Goal: Task Accomplishment & Management: Contribute content

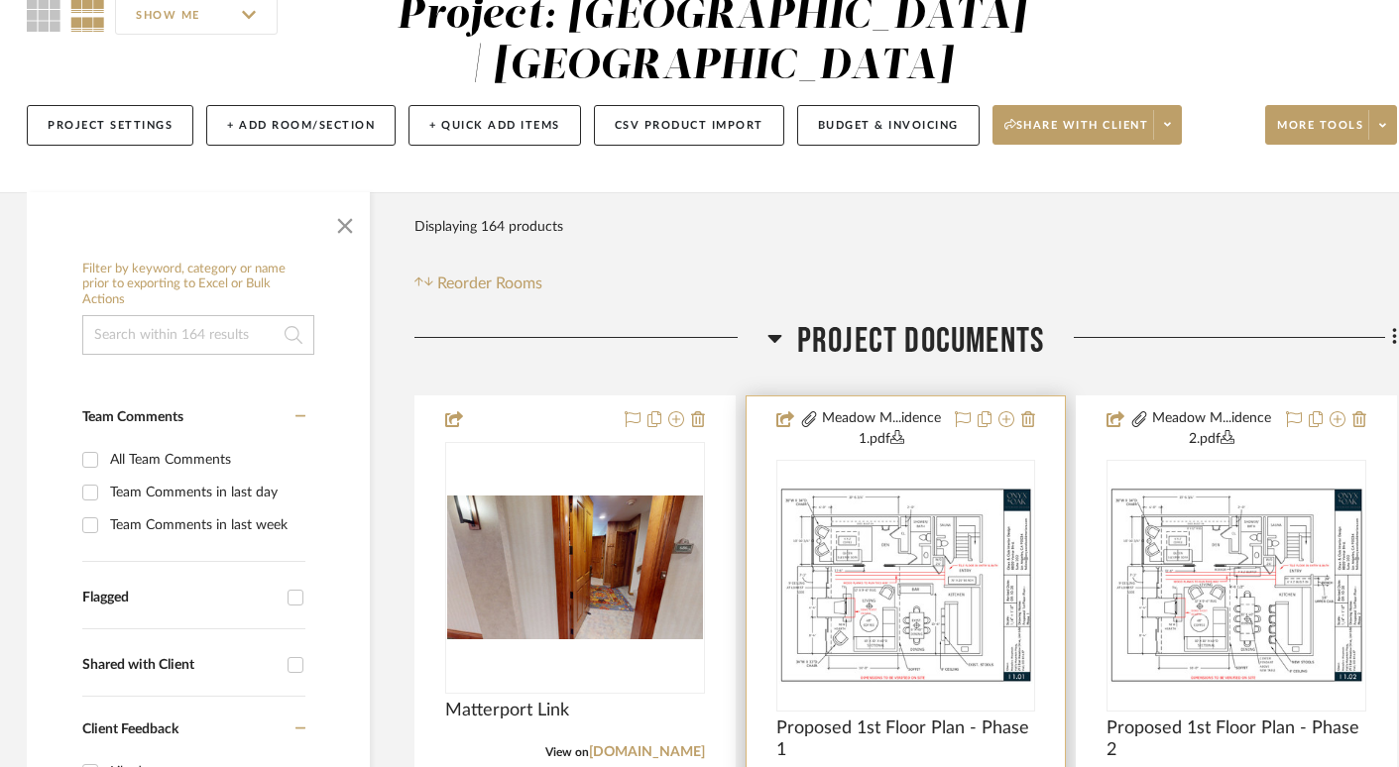
scroll to position [212, 3]
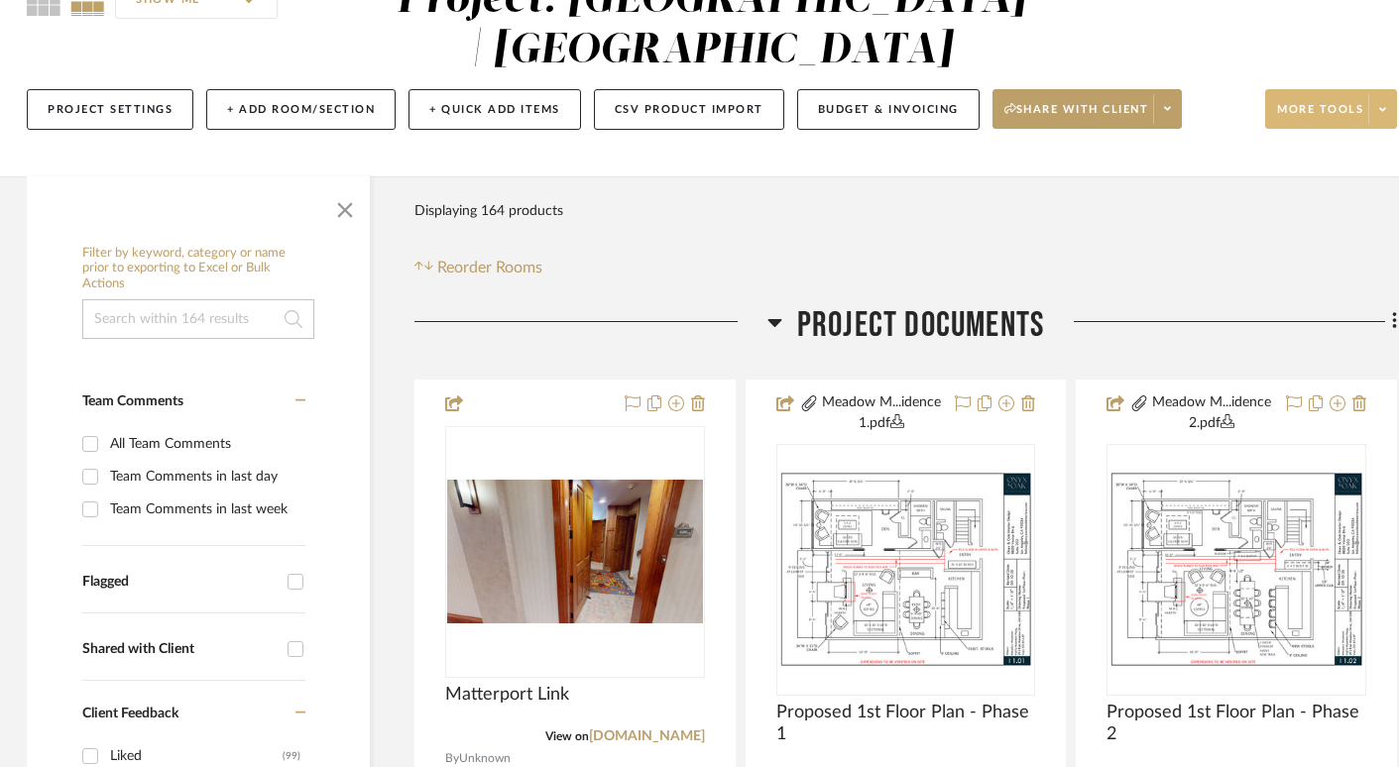
click at [1294, 106] on span "More tools" at bounding box center [1320, 117] width 86 height 30
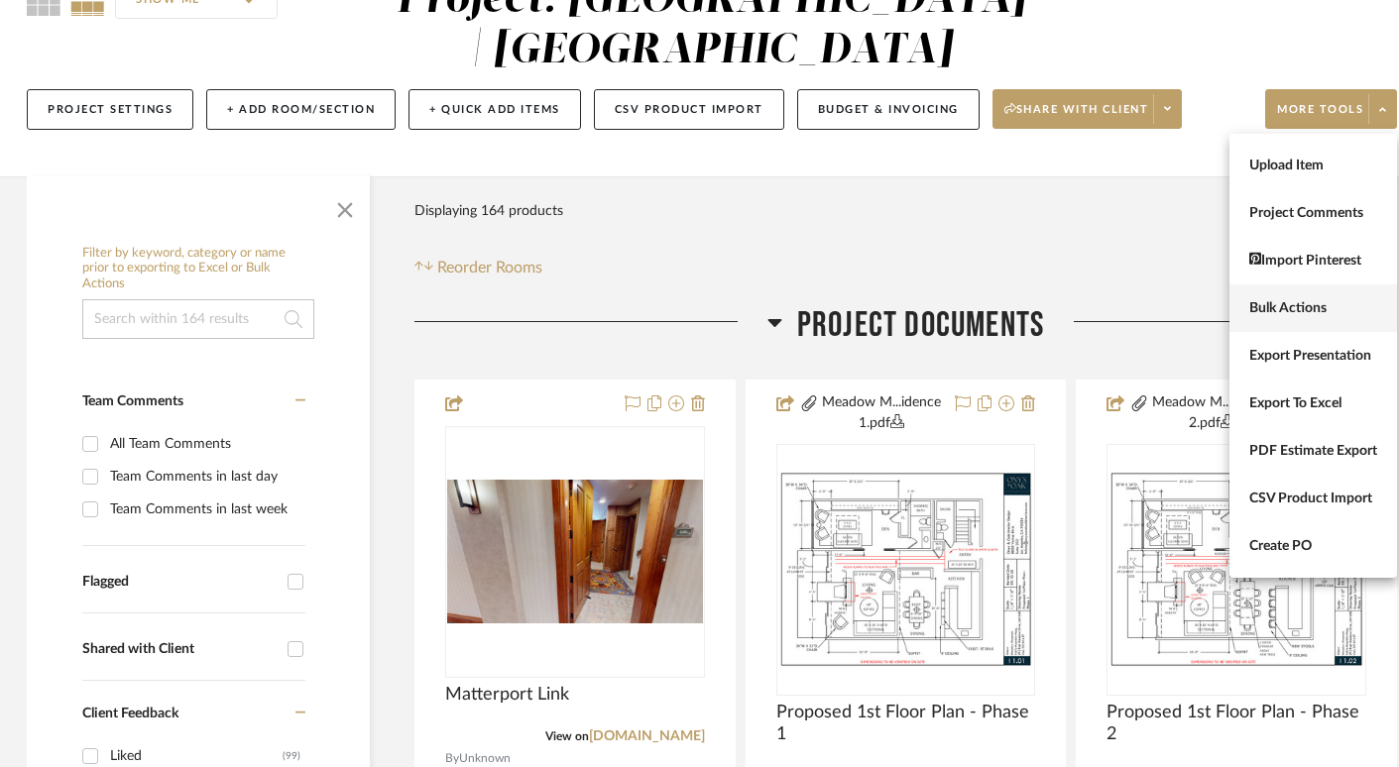
click at [1267, 311] on span "Bulk Actions" at bounding box center [1313, 308] width 128 height 17
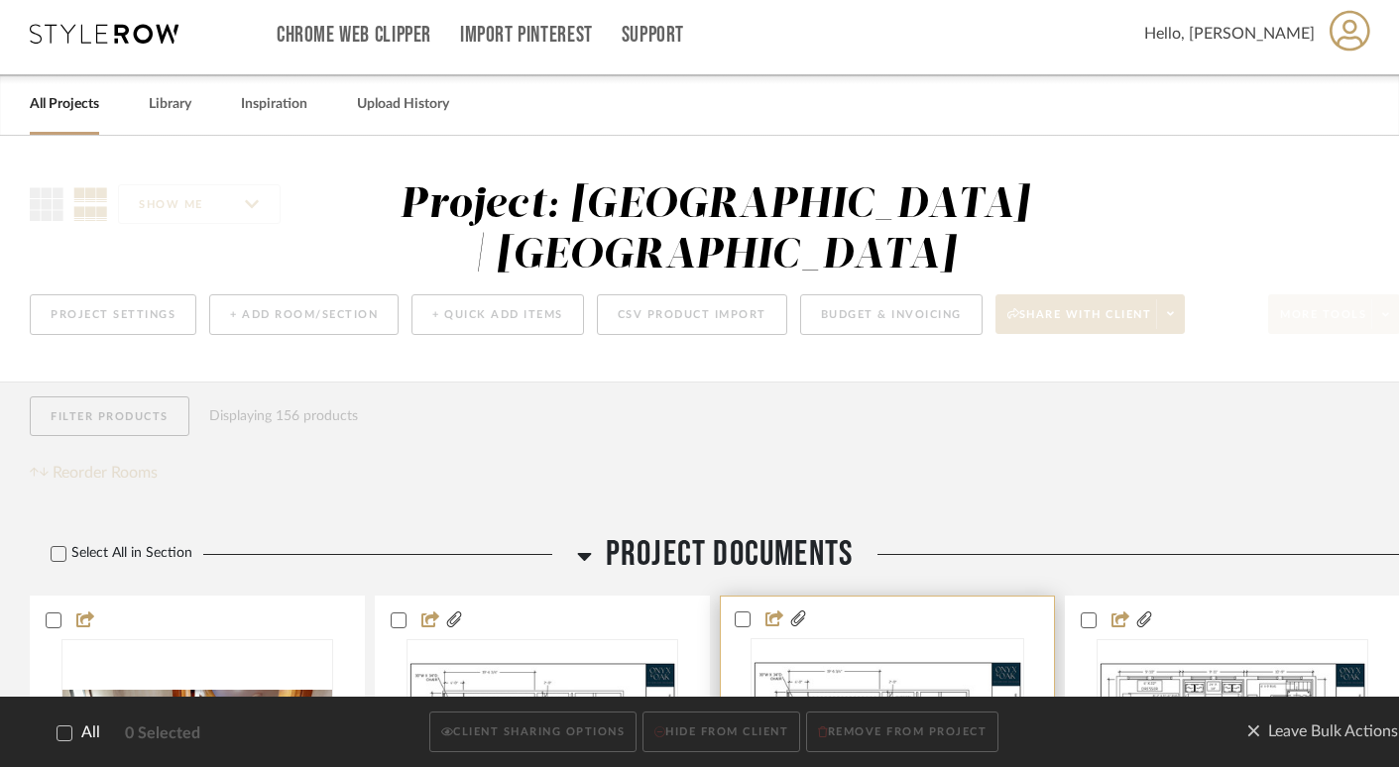
scroll to position [0, 0]
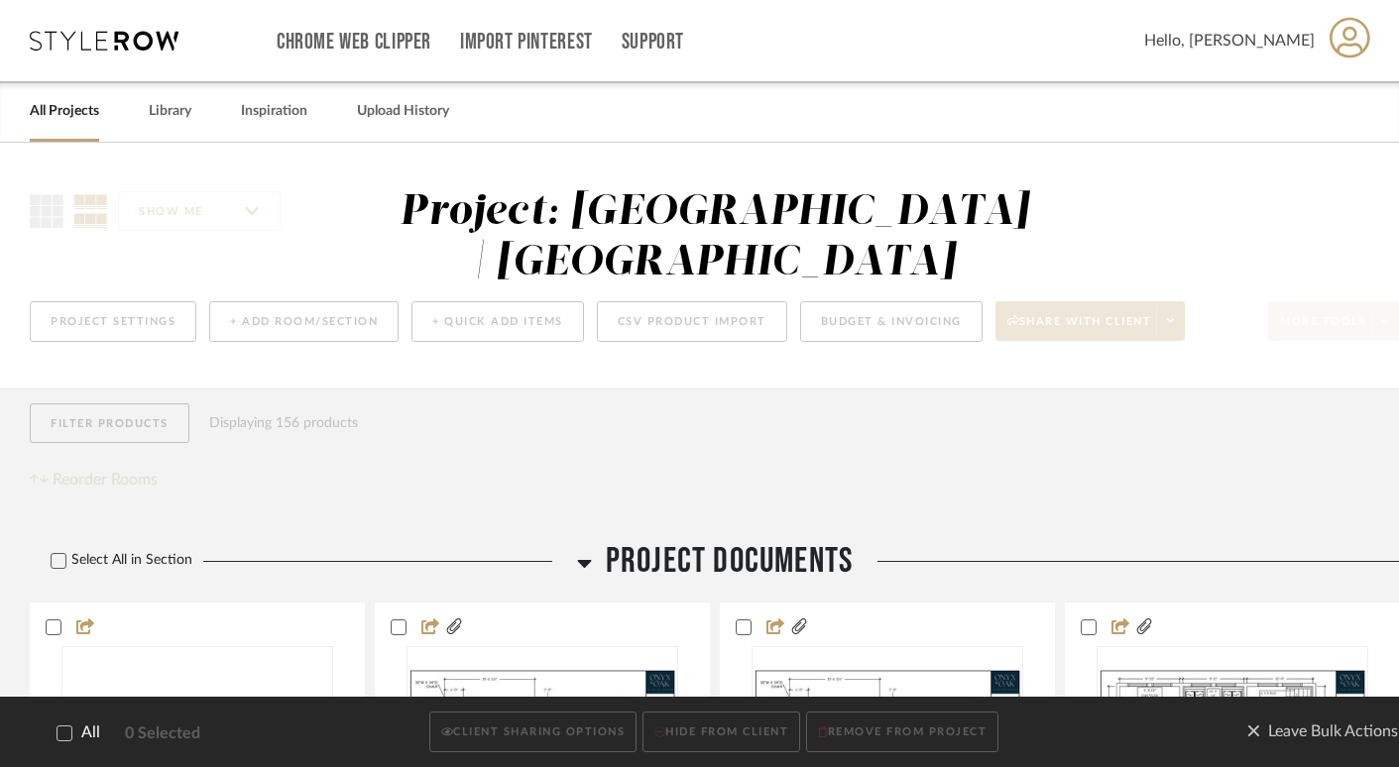
click at [69, 740] on icon at bounding box center [64, 734] width 14 height 14
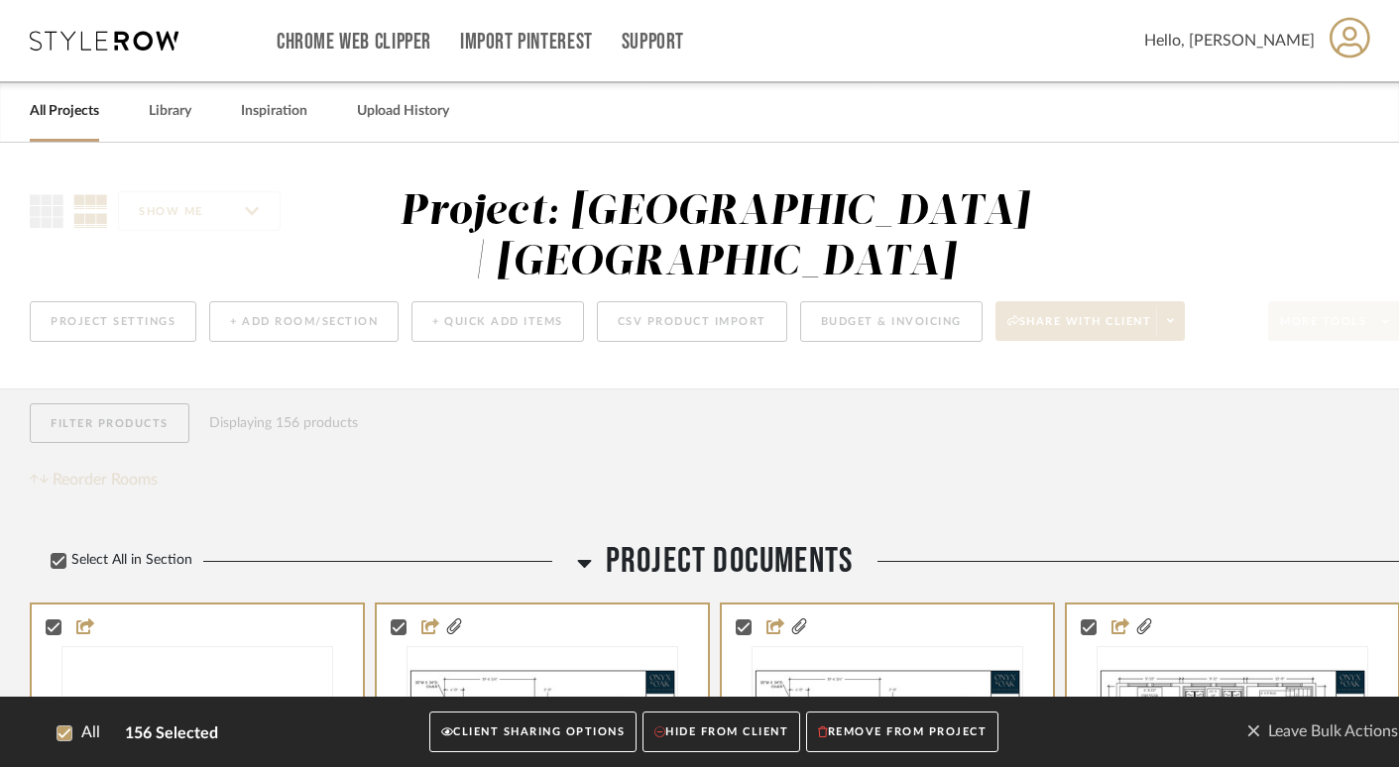
click at [582, 732] on button "CLIENT SHARING OPTIONS" at bounding box center [532, 733] width 207 height 41
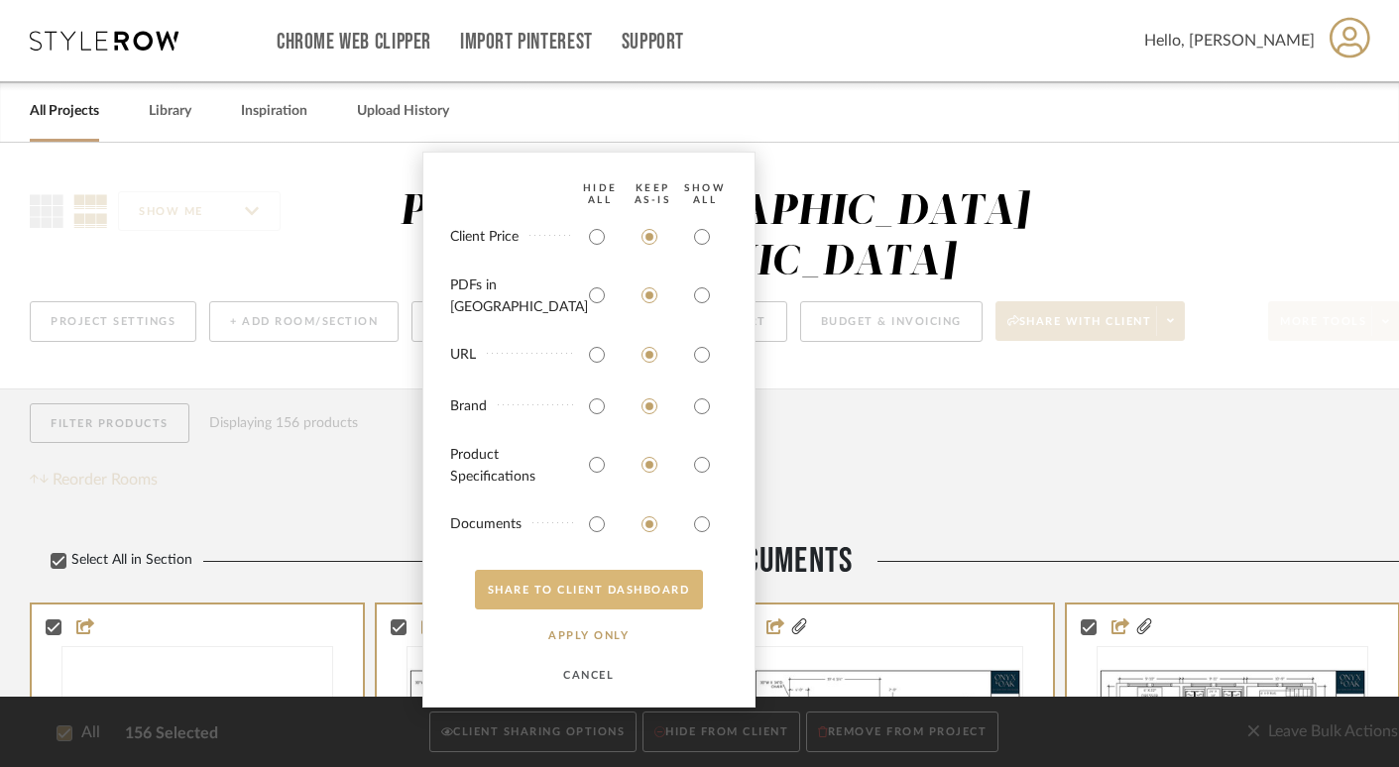
click at [588, 582] on button "SHARE TO CLIENT Dashboard" at bounding box center [589, 590] width 228 height 40
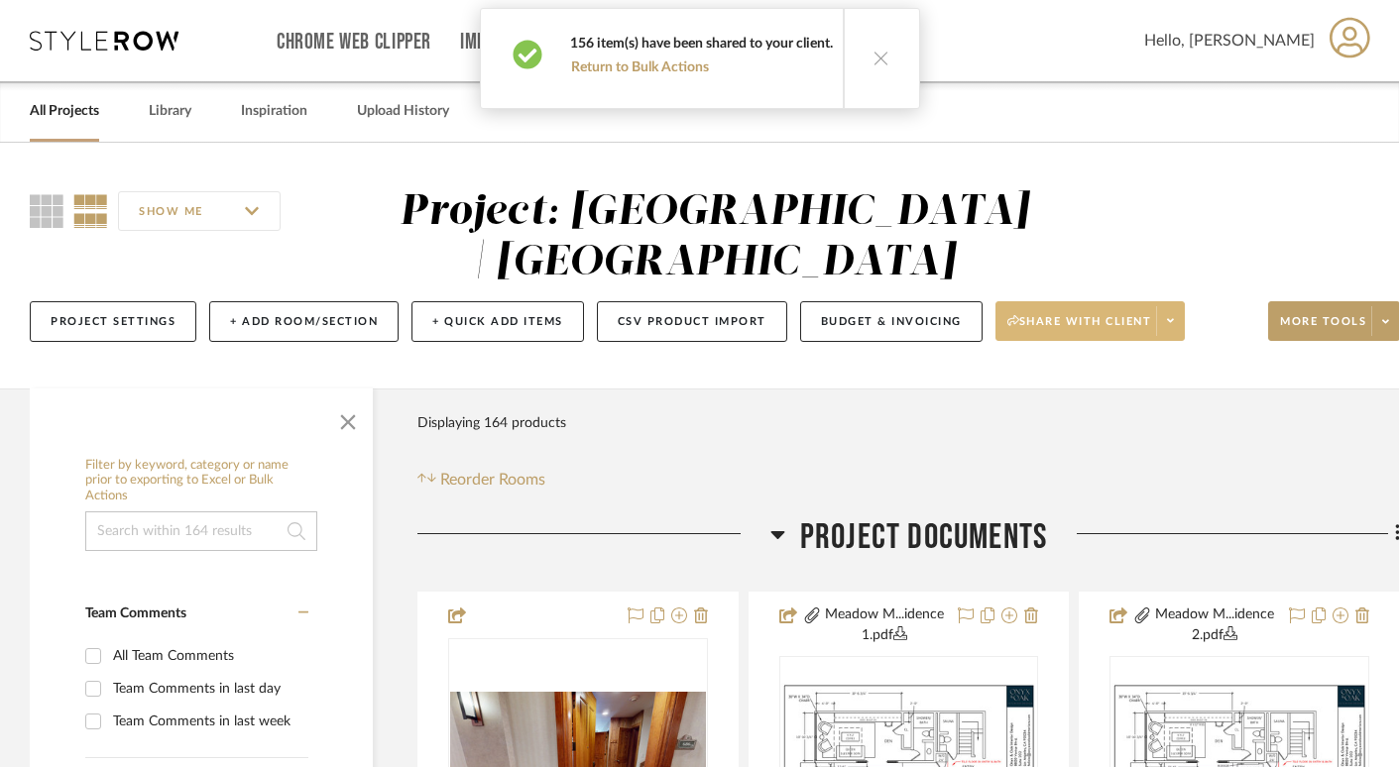
click at [1117, 321] on span "Share with client" at bounding box center [1079, 329] width 145 height 30
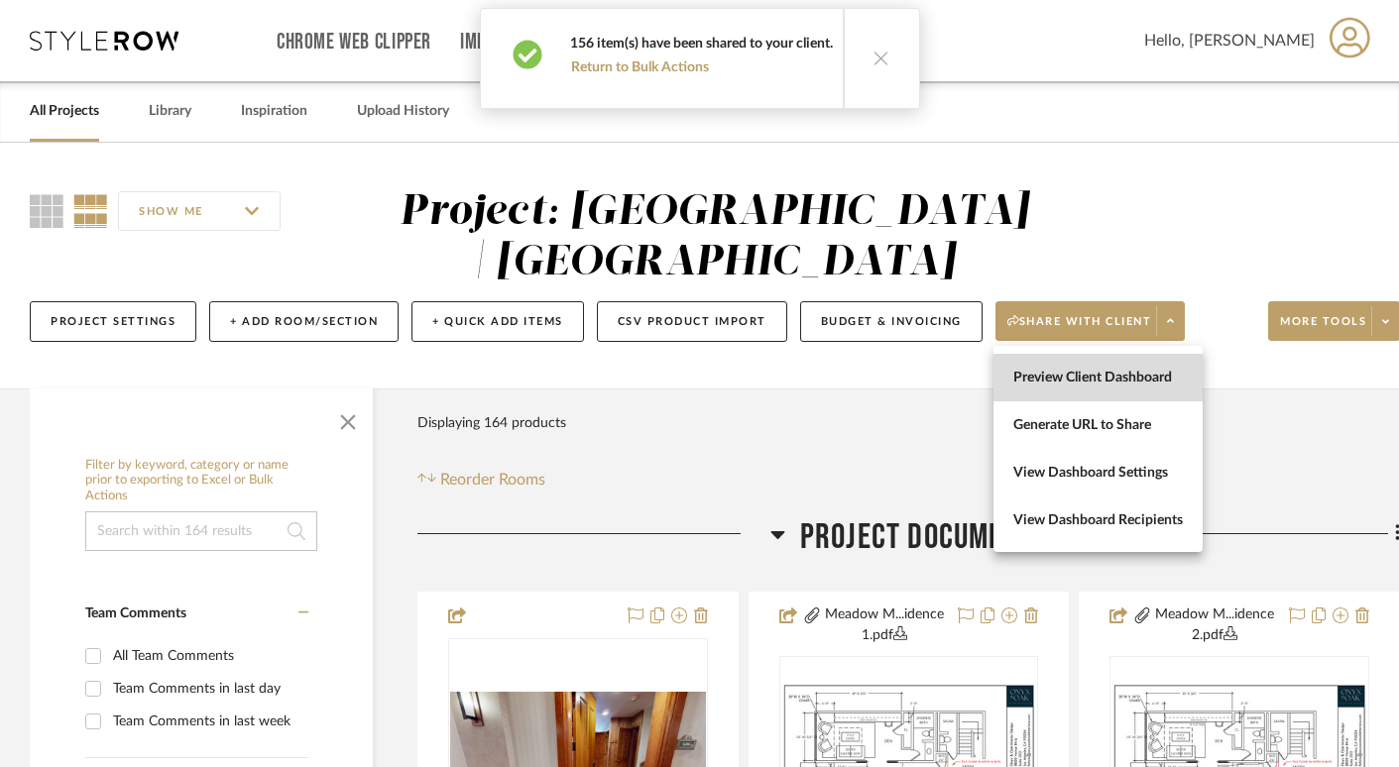
click at [1074, 374] on span "Preview Client Dashboard" at bounding box center [1098, 378] width 170 height 17
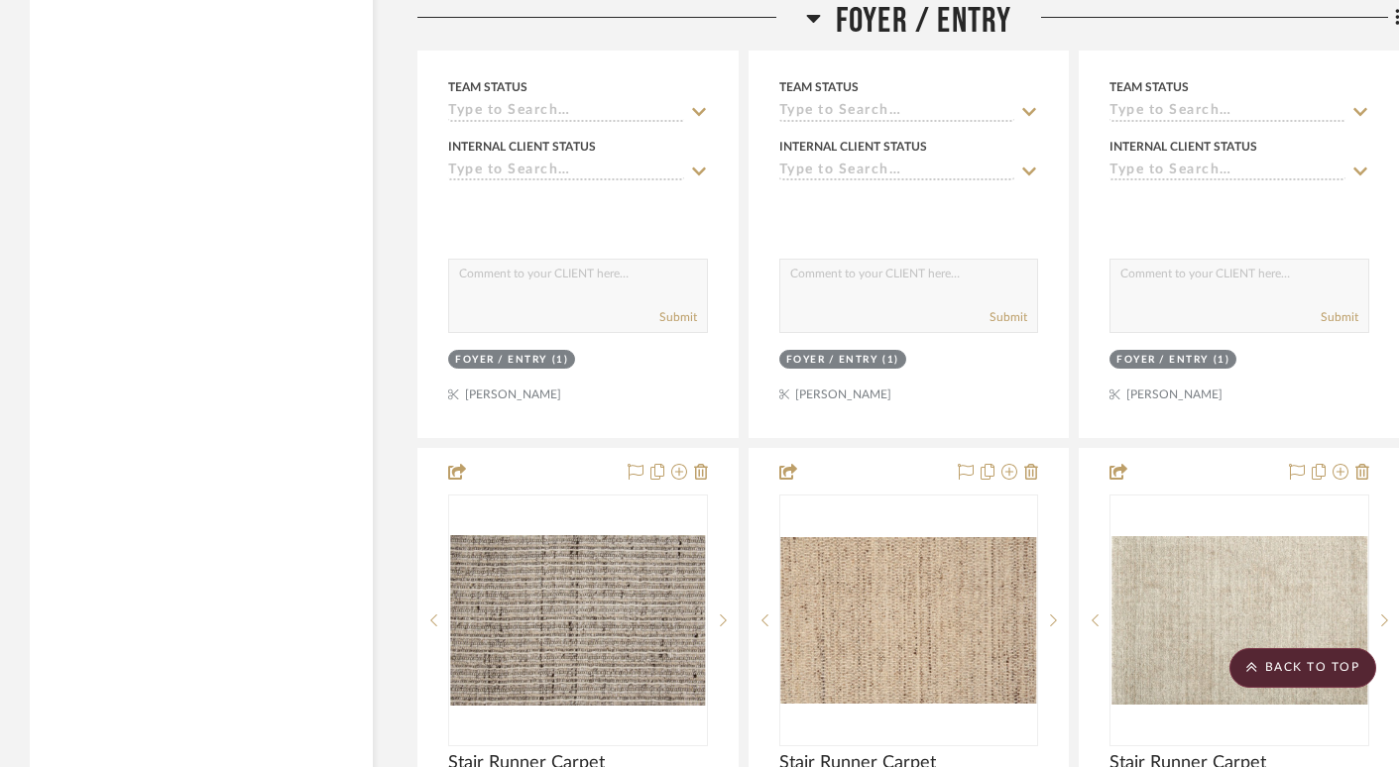
scroll to position [6720, 0]
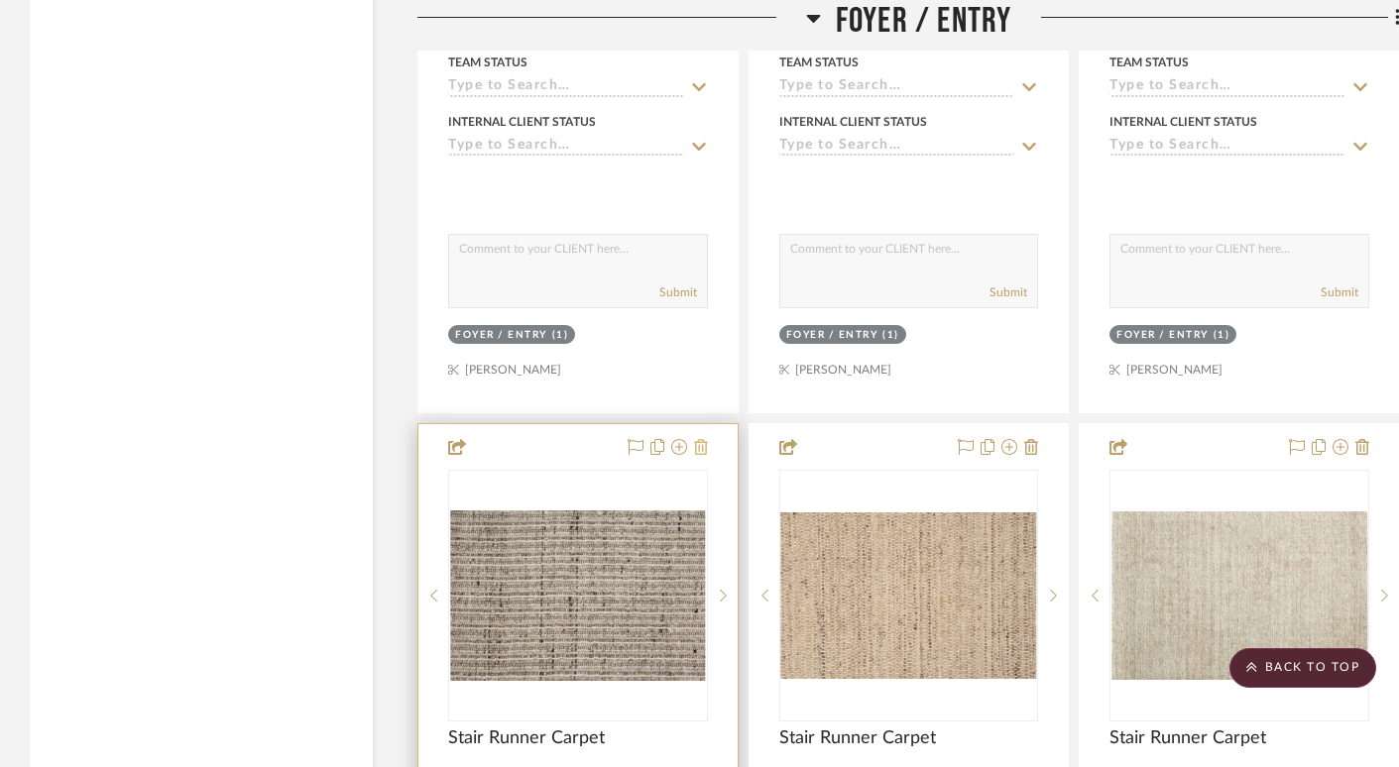
click at [705, 444] on icon at bounding box center [701, 447] width 14 height 16
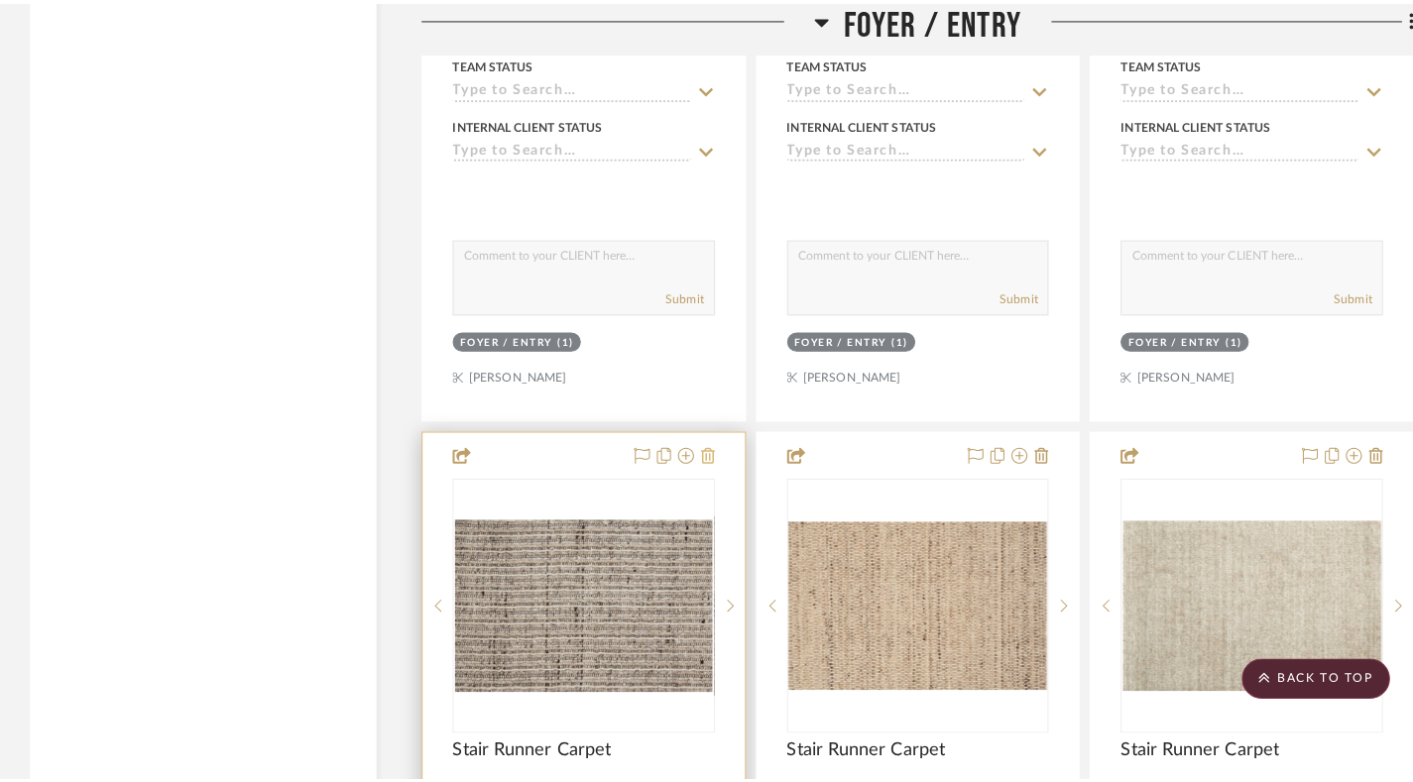
scroll to position [0, 0]
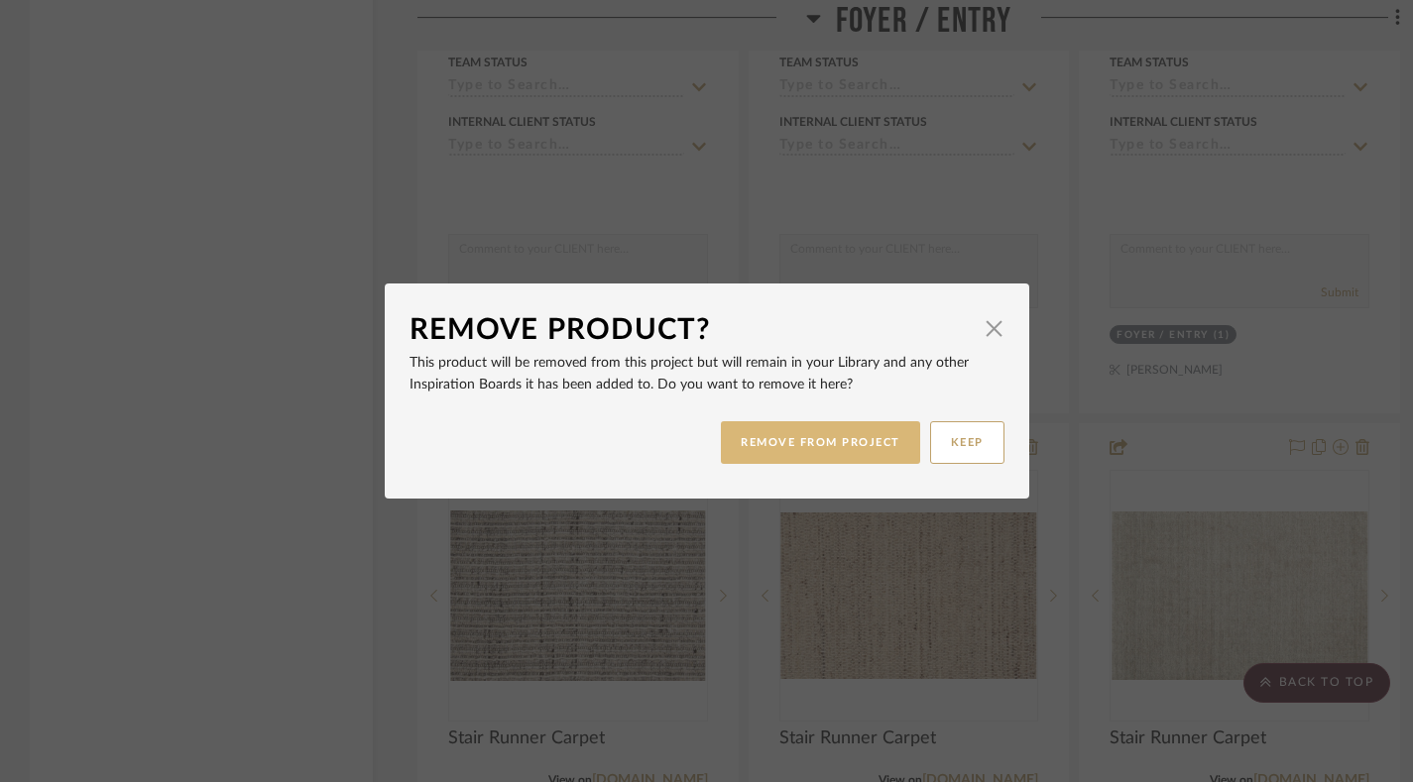
click at [791, 456] on button "REMOVE FROM PROJECT" at bounding box center [820, 442] width 199 height 43
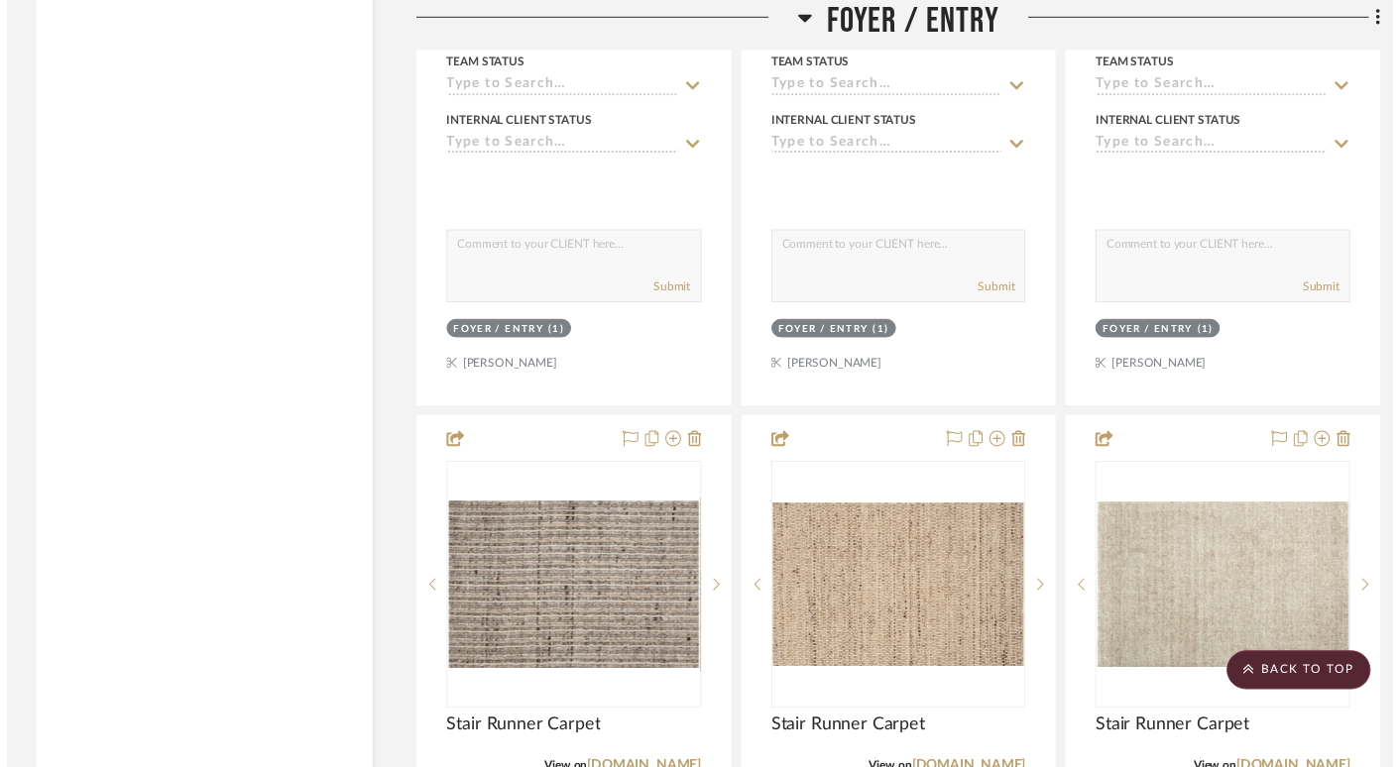
scroll to position [6720, 0]
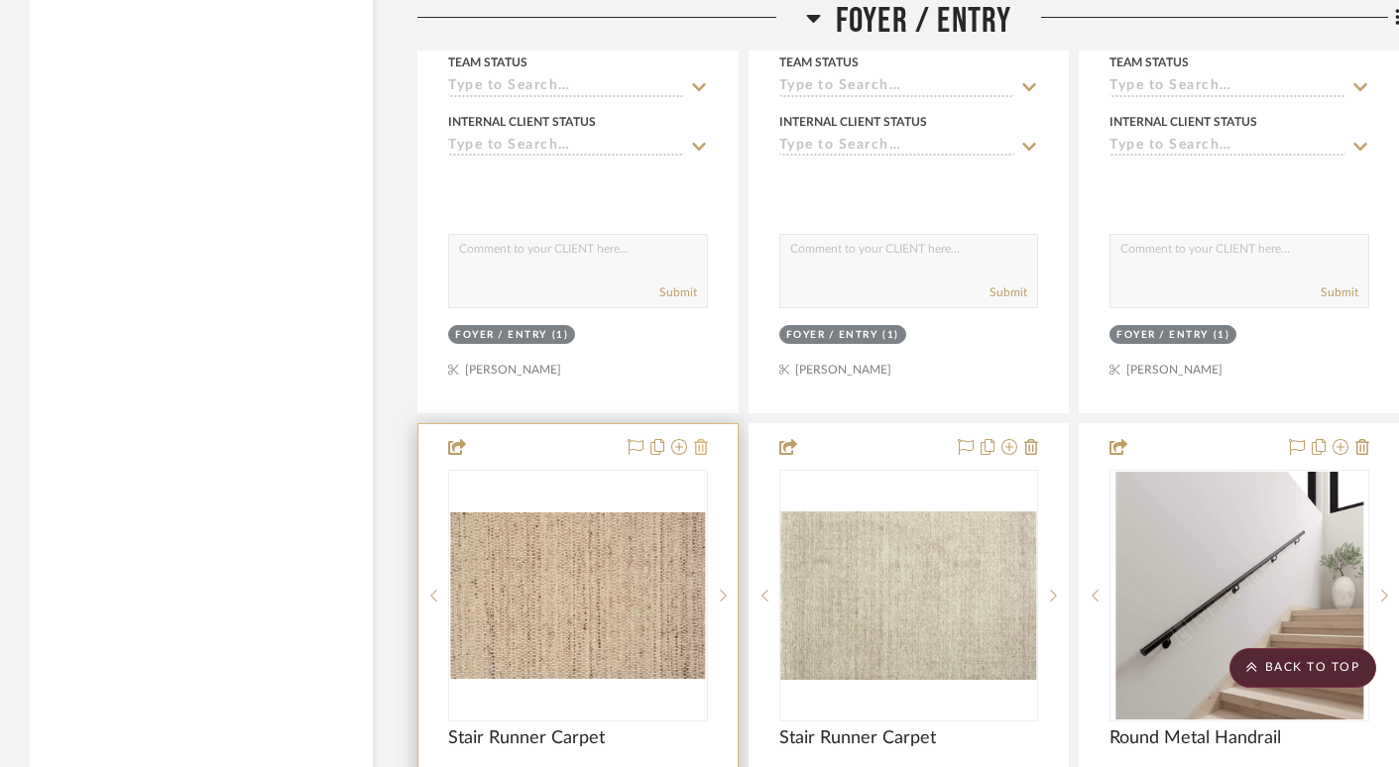
click at [699, 441] on icon at bounding box center [701, 447] width 14 height 16
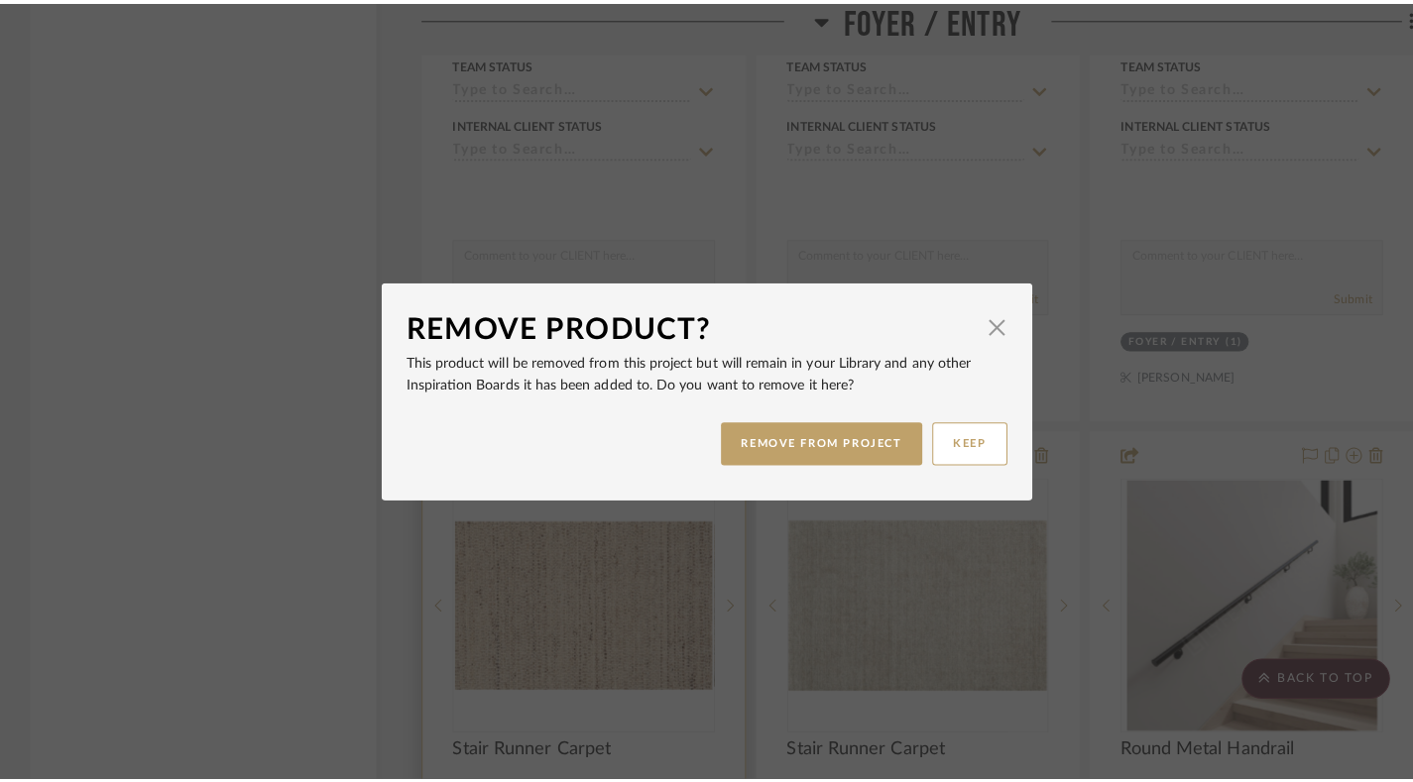
scroll to position [0, 0]
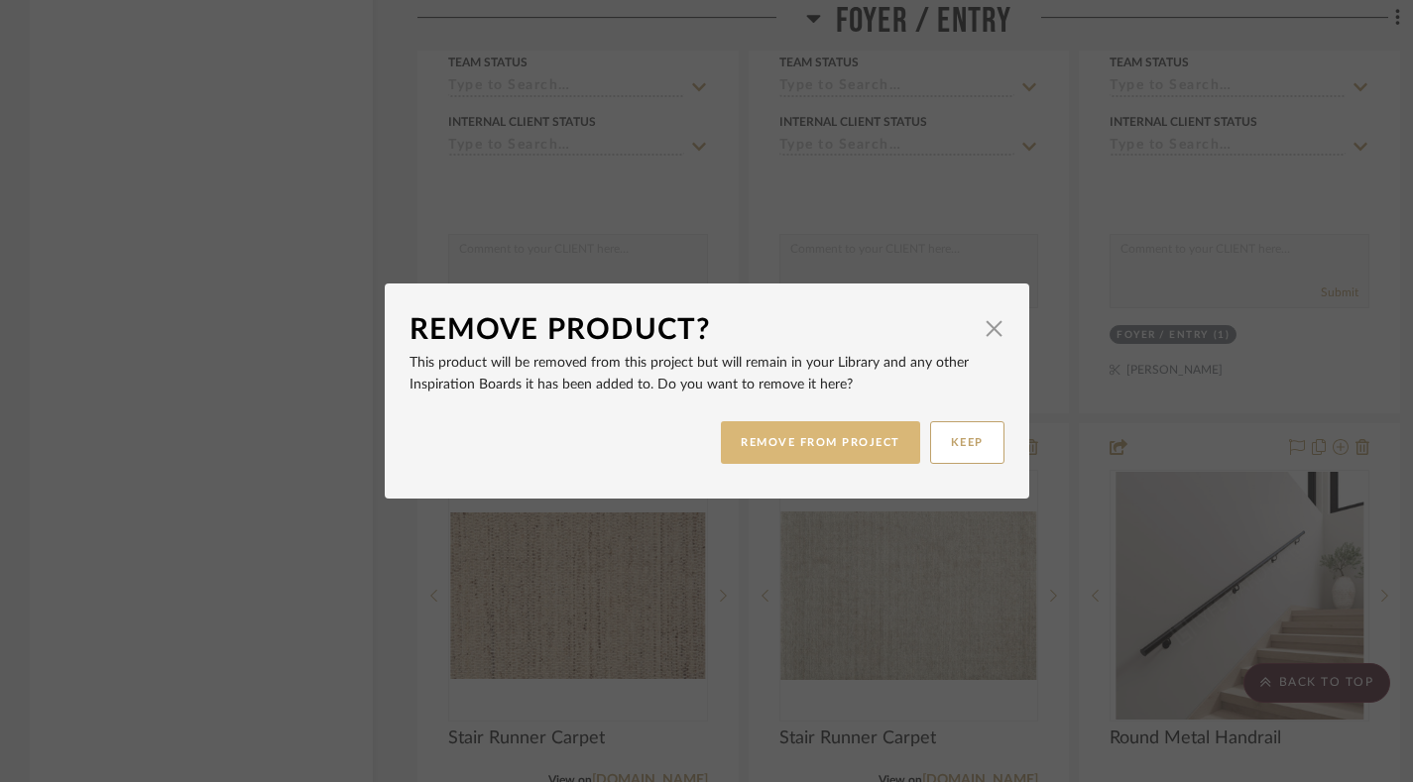
click at [793, 436] on button "REMOVE FROM PROJECT" at bounding box center [820, 442] width 199 height 43
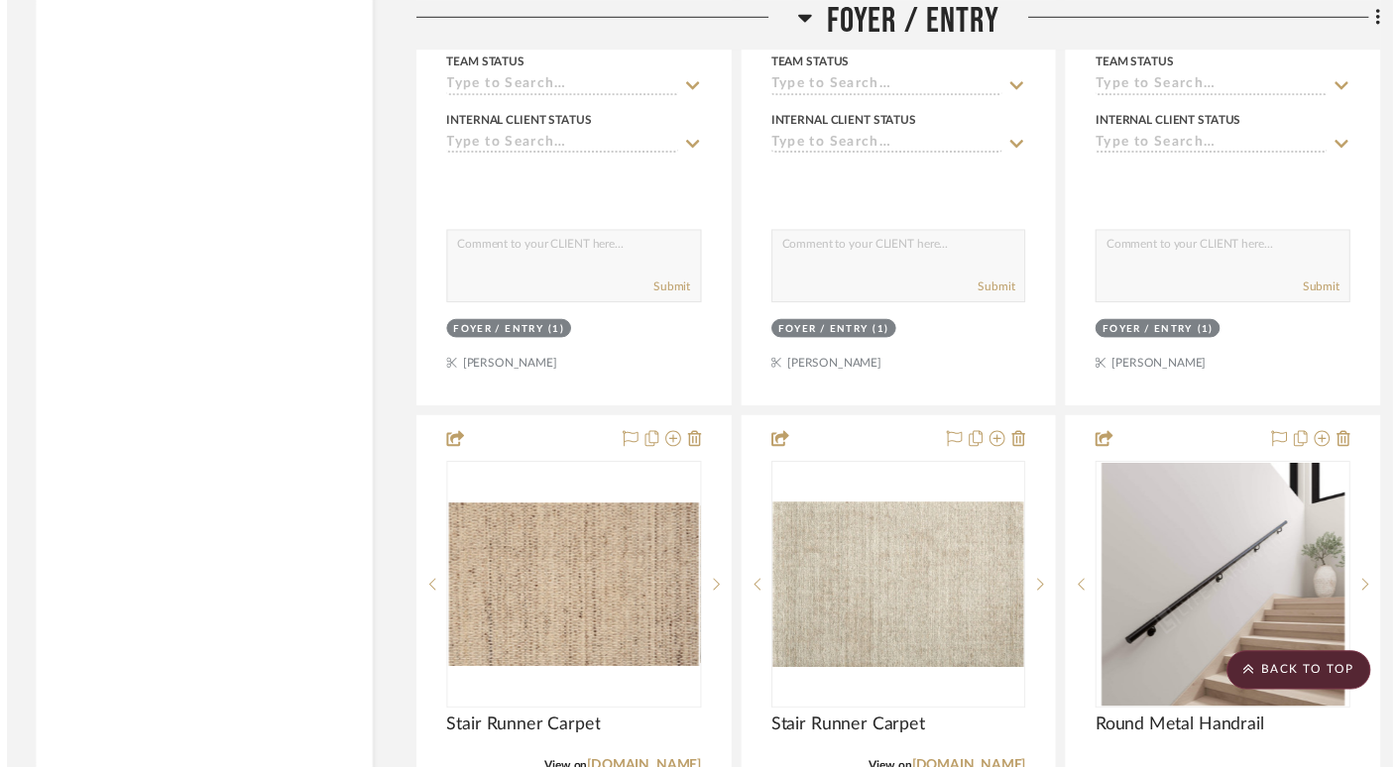
scroll to position [6720, 0]
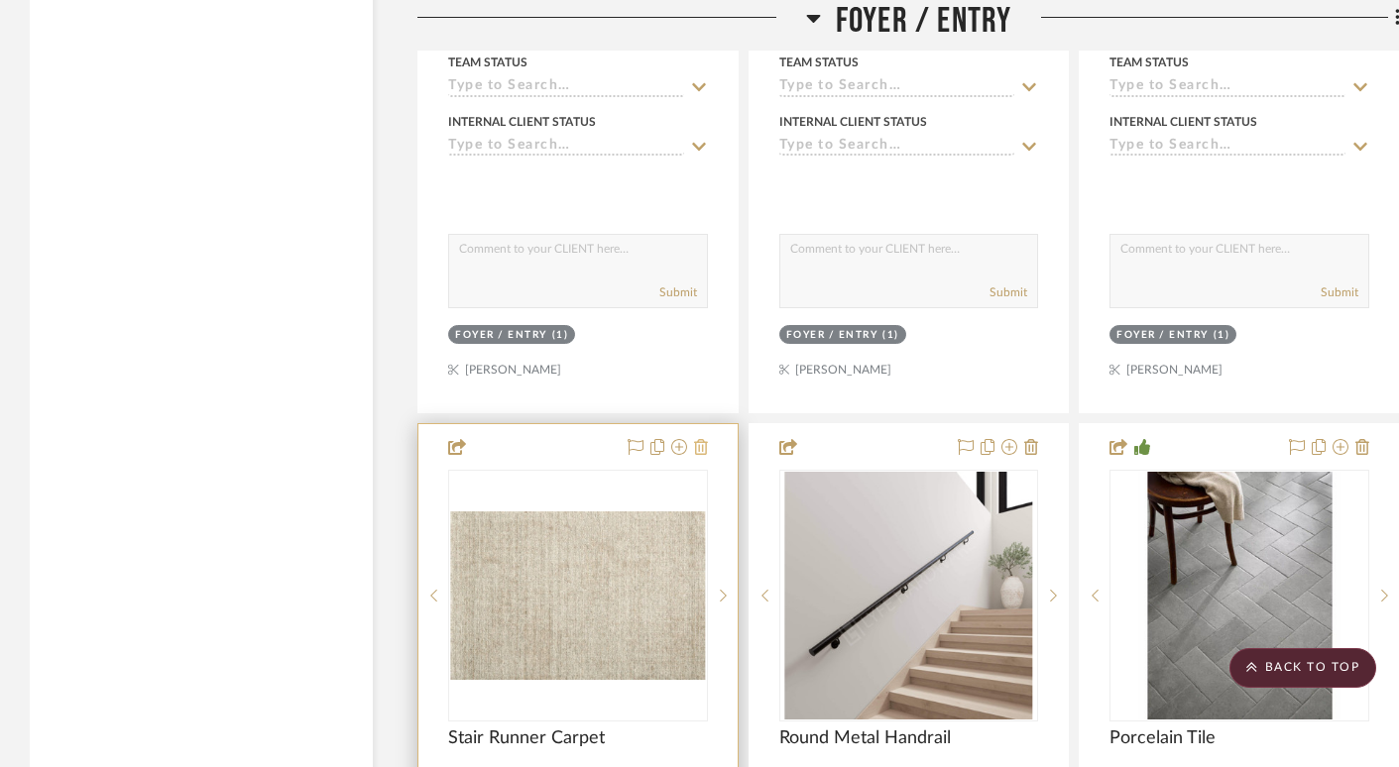
click at [702, 439] on icon at bounding box center [701, 447] width 14 height 16
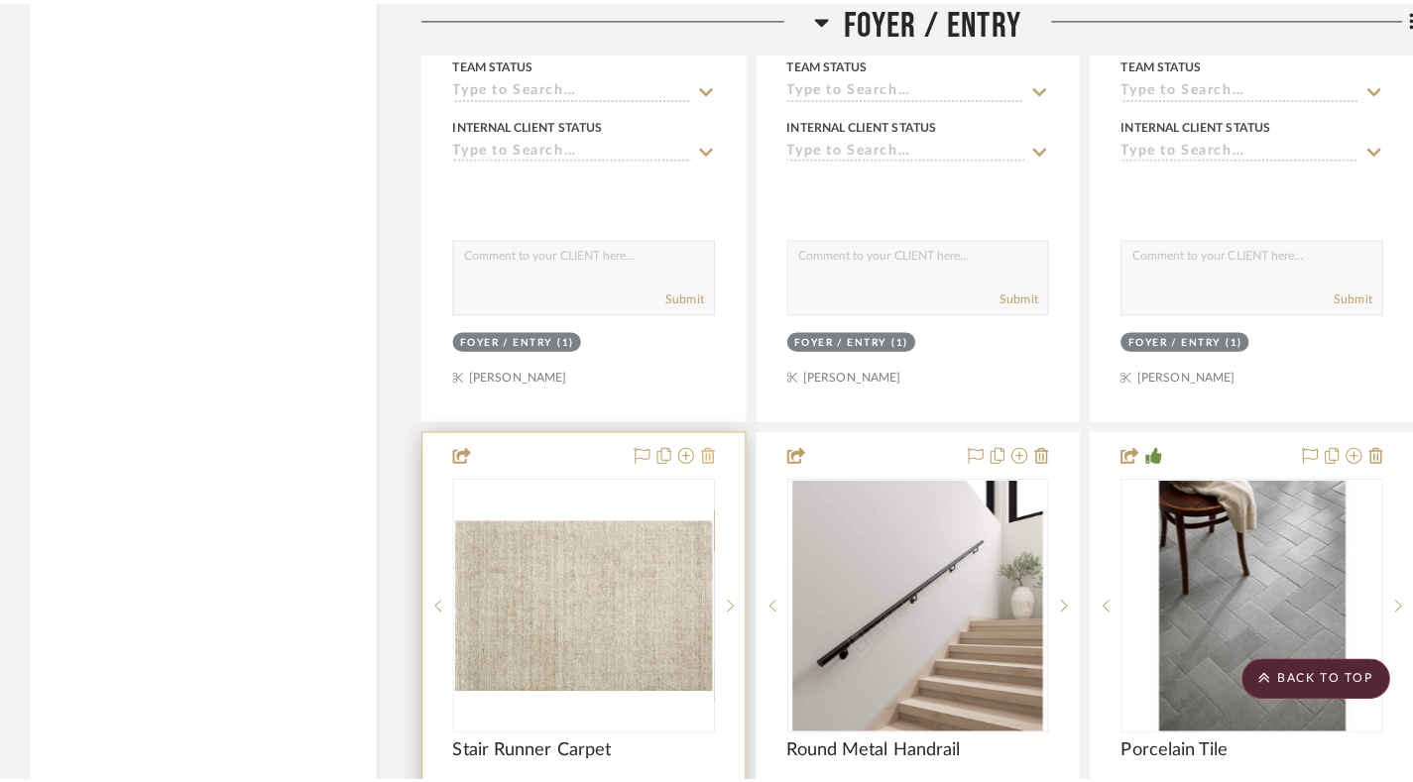
scroll to position [0, 0]
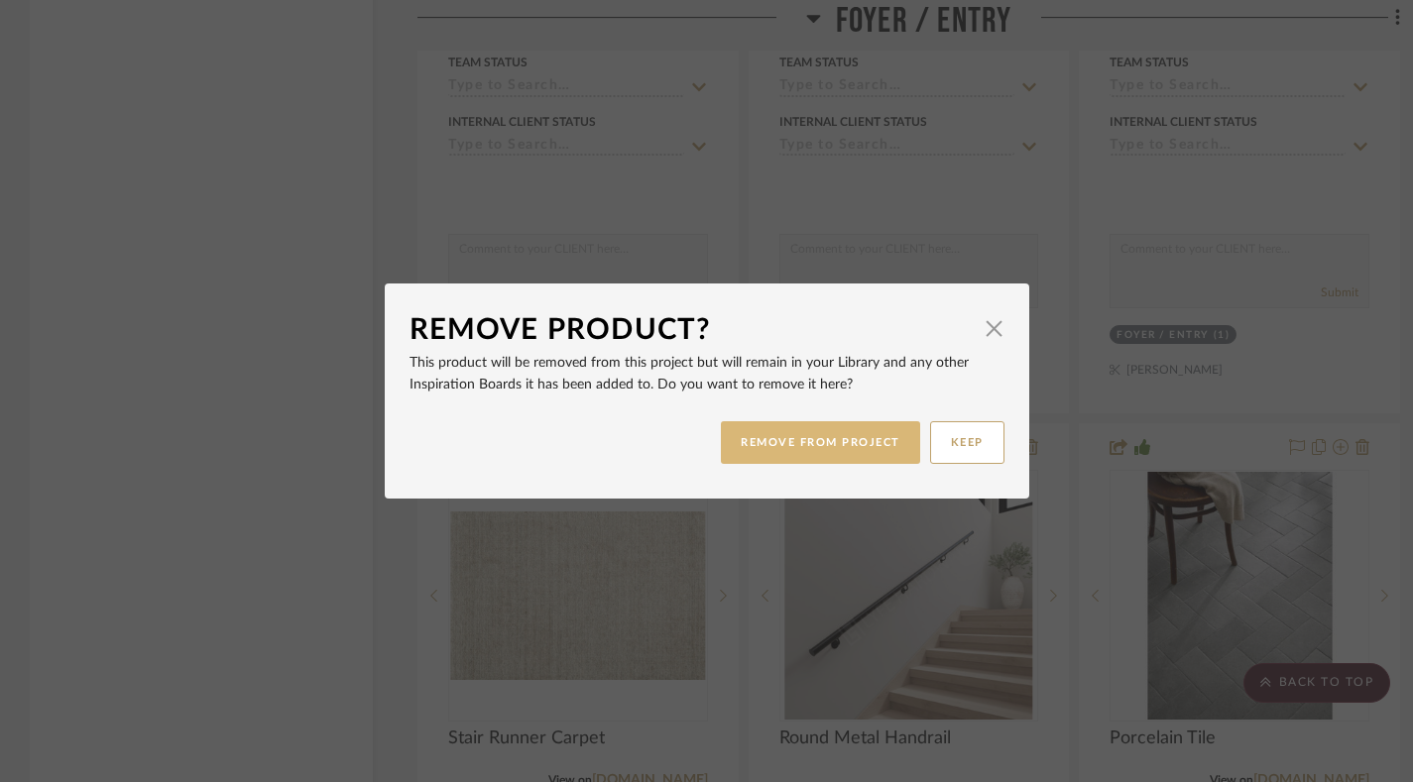
click at [789, 441] on button "REMOVE FROM PROJECT" at bounding box center [820, 442] width 199 height 43
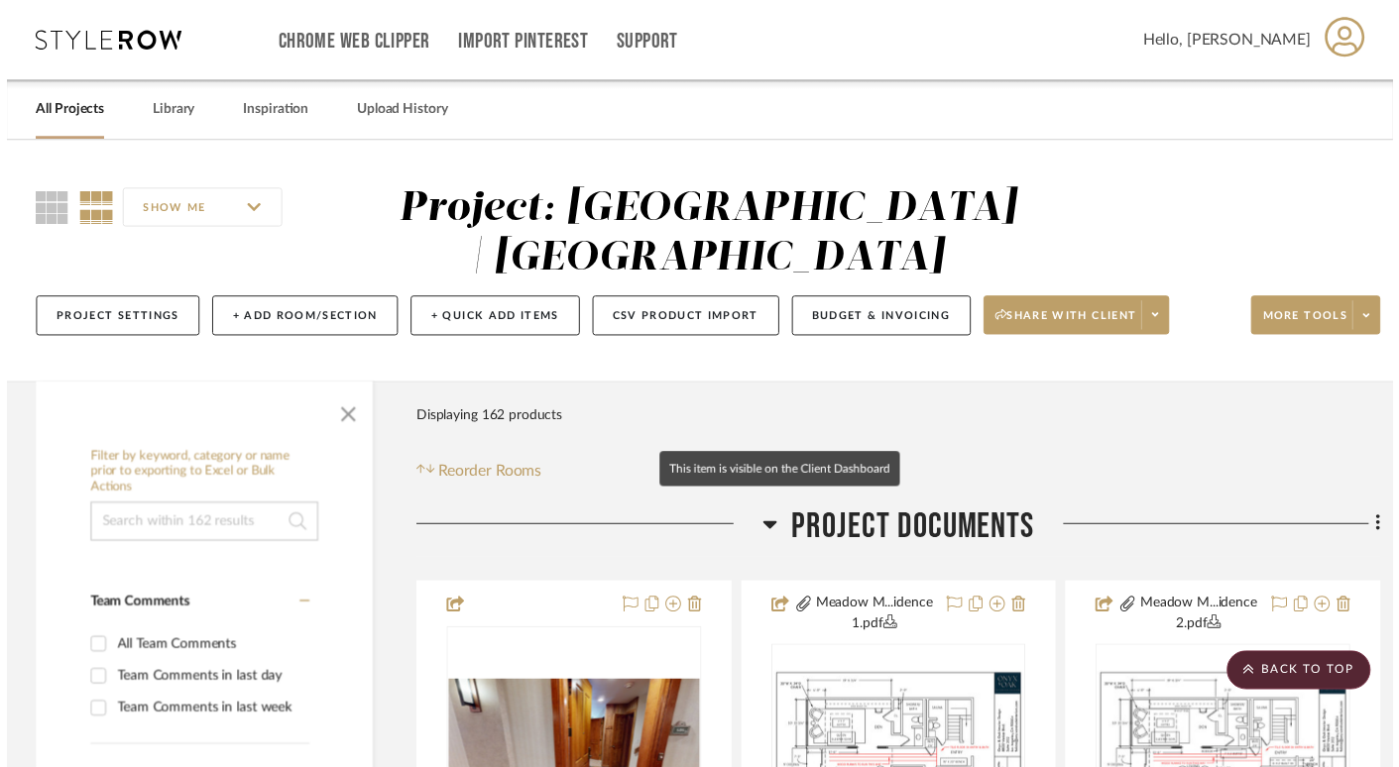
scroll to position [6720, 0]
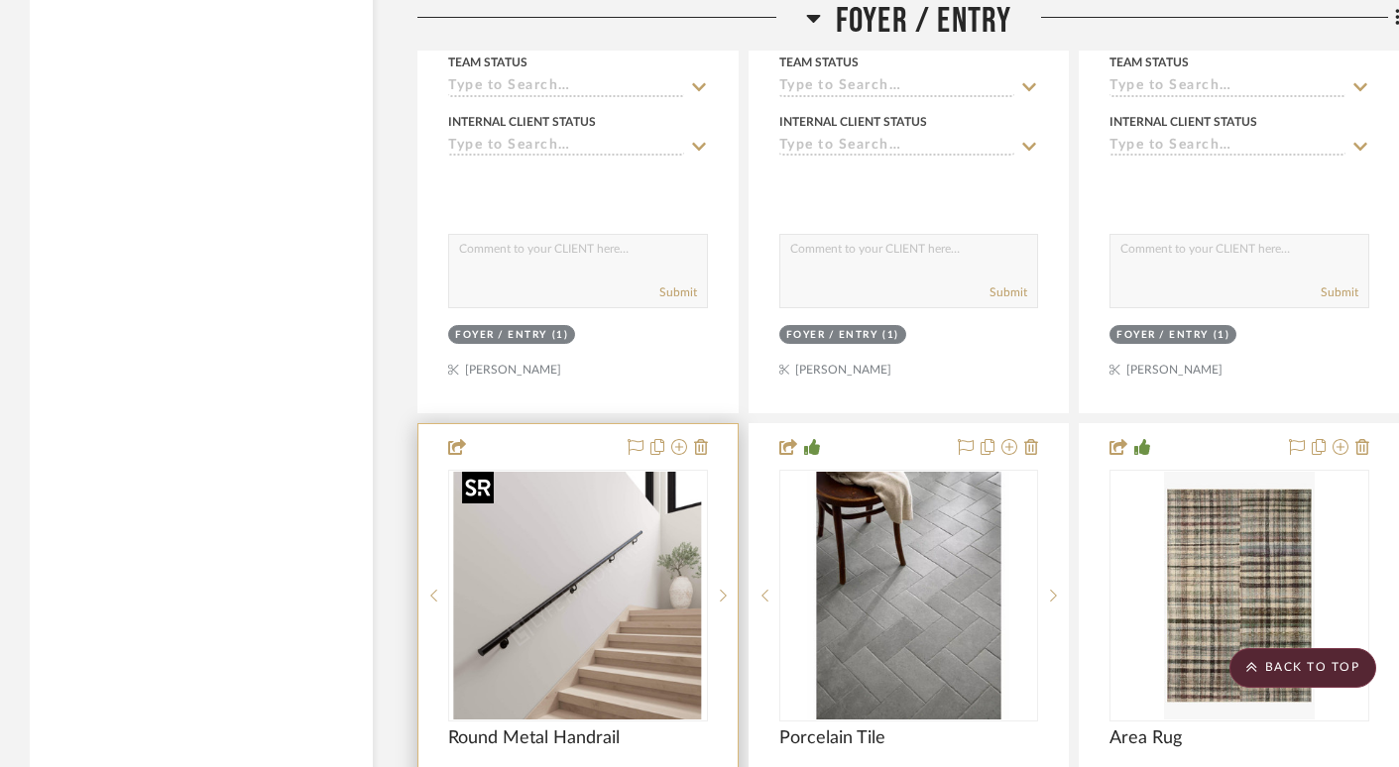
click at [581, 549] on img "0" at bounding box center [578, 596] width 248 height 248
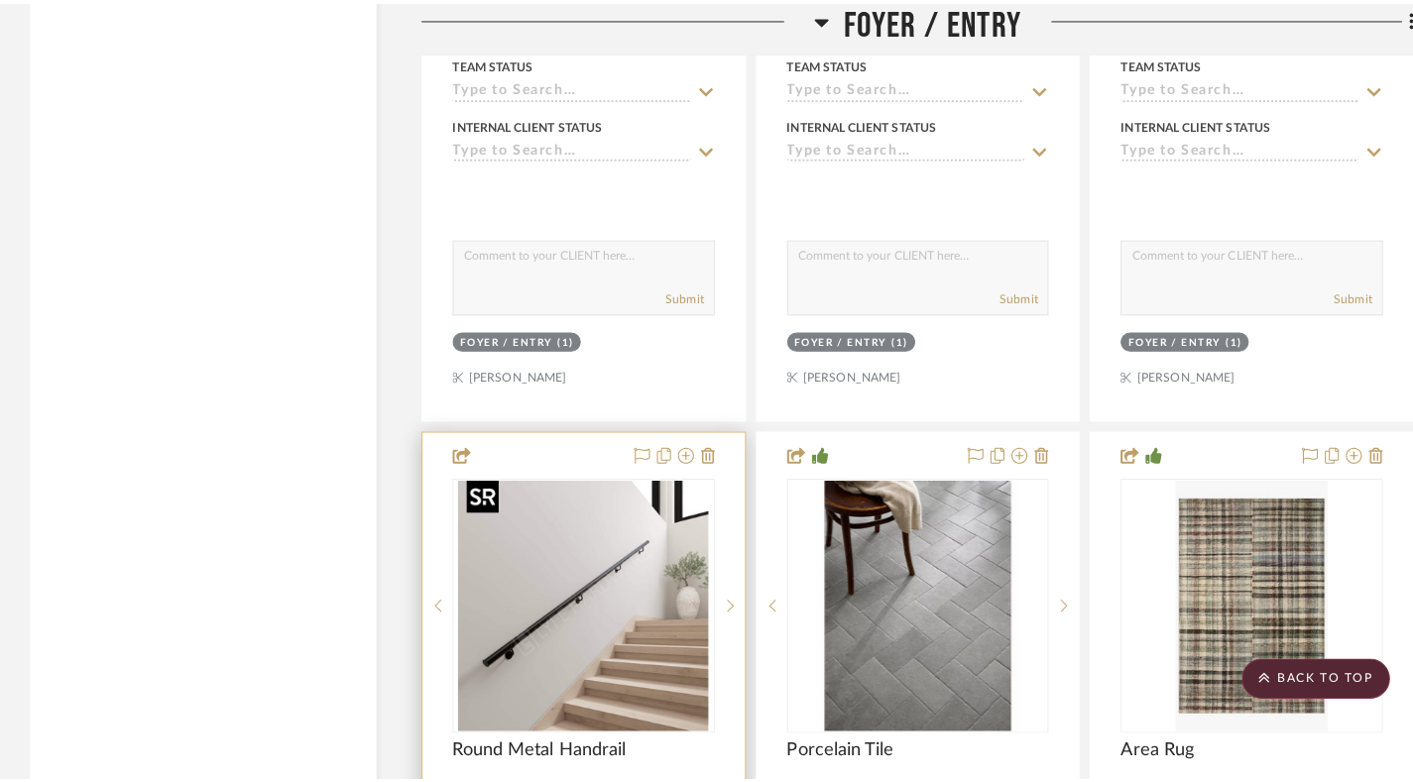
scroll to position [0, 0]
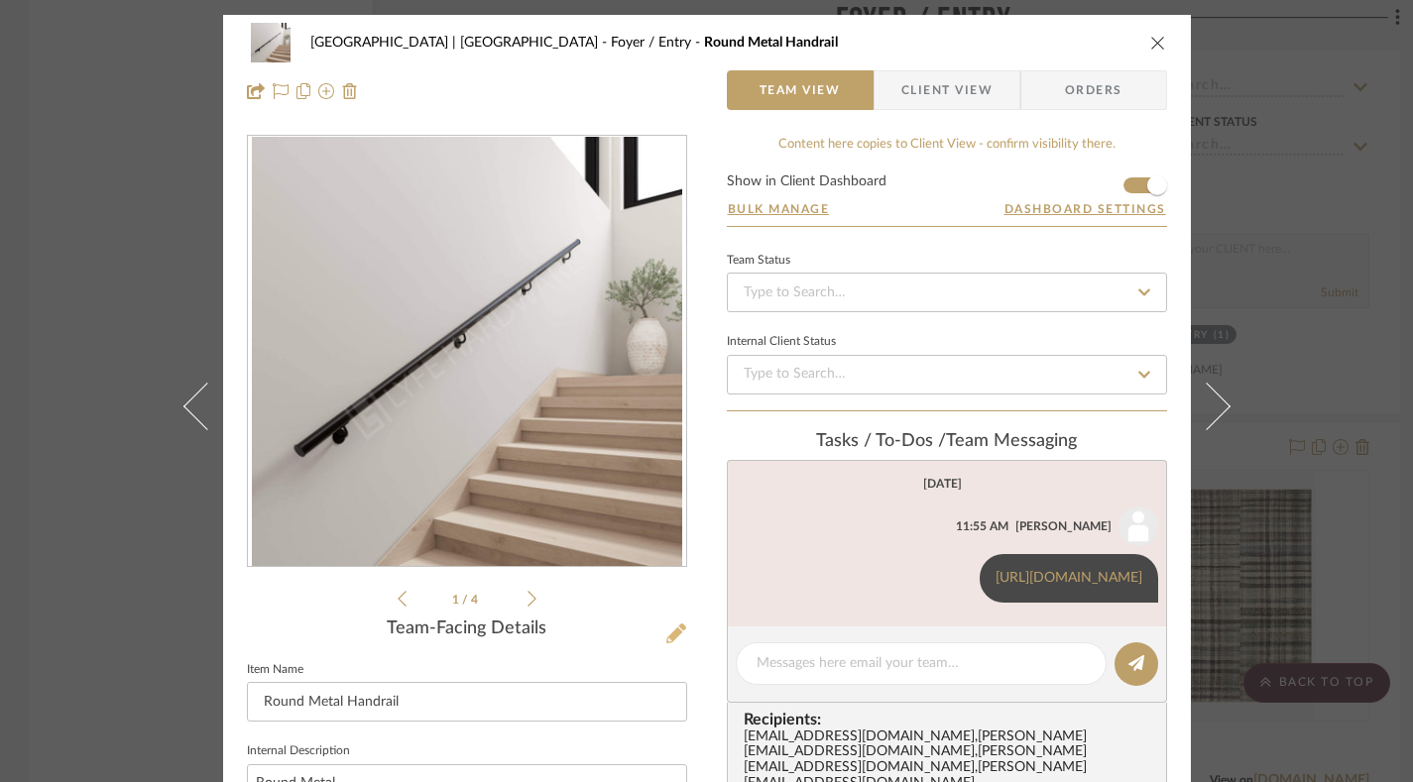
click at [666, 633] on icon at bounding box center [676, 634] width 20 height 20
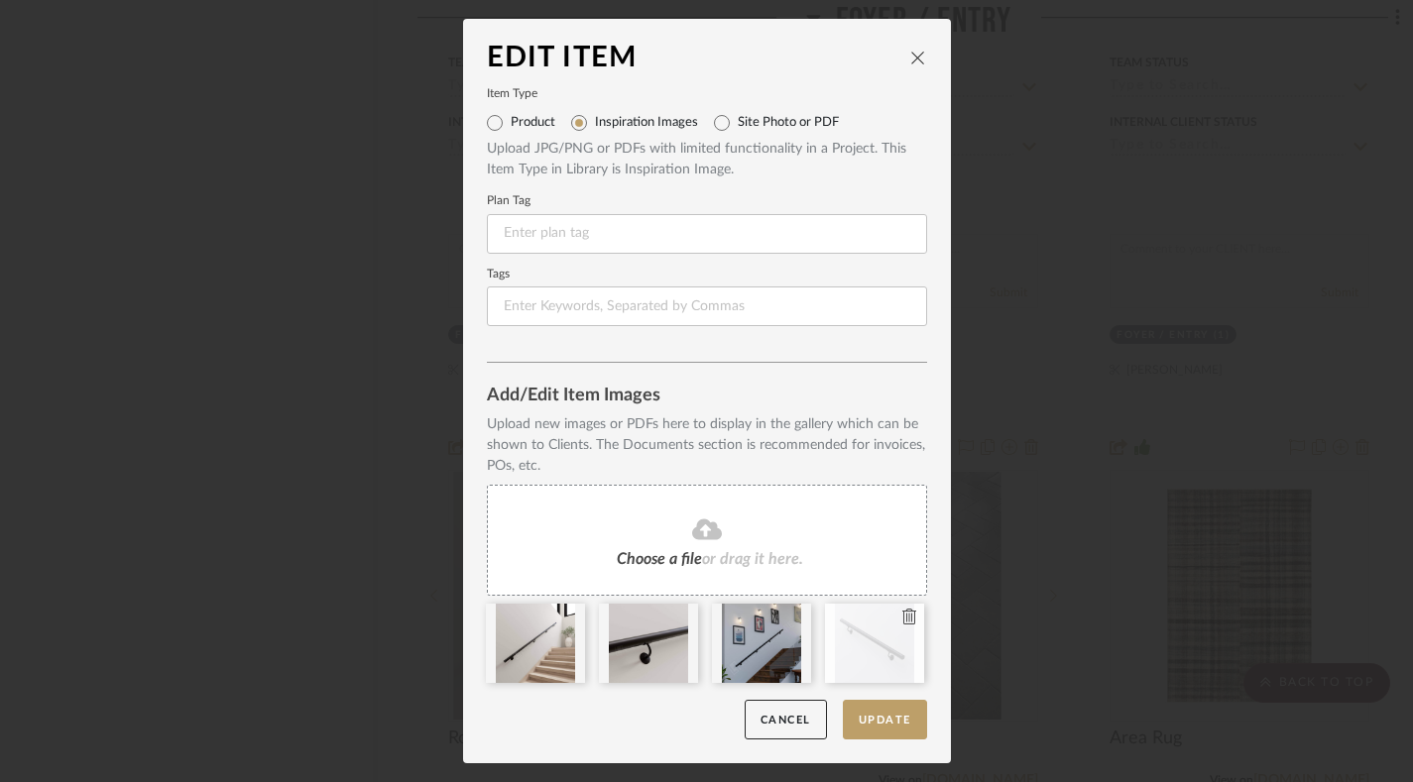
click at [902, 621] on icon at bounding box center [909, 617] width 14 height 16
click at [789, 616] on icon at bounding box center [796, 617] width 14 height 16
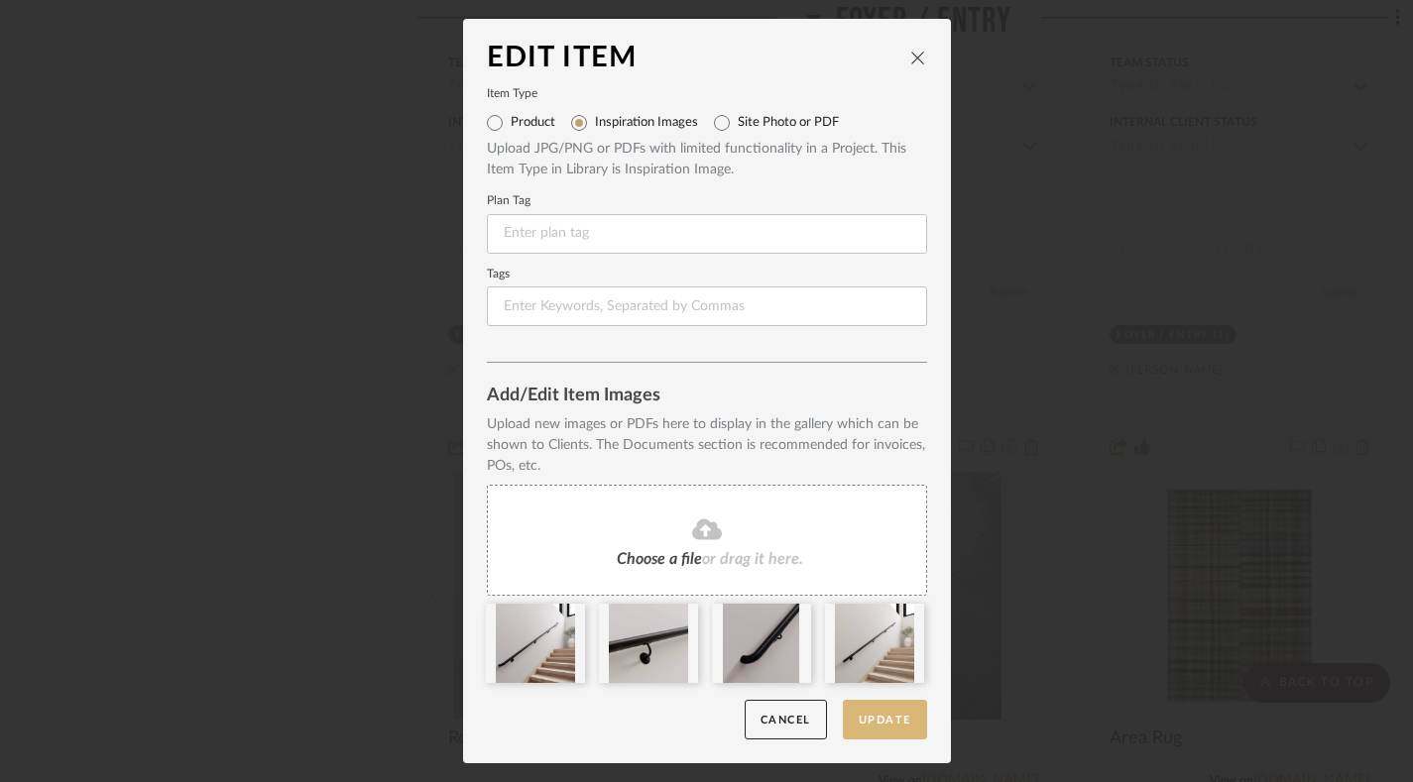
click at [882, 707] on button "Update" at bounding box center [885, 720] width 84 height 41
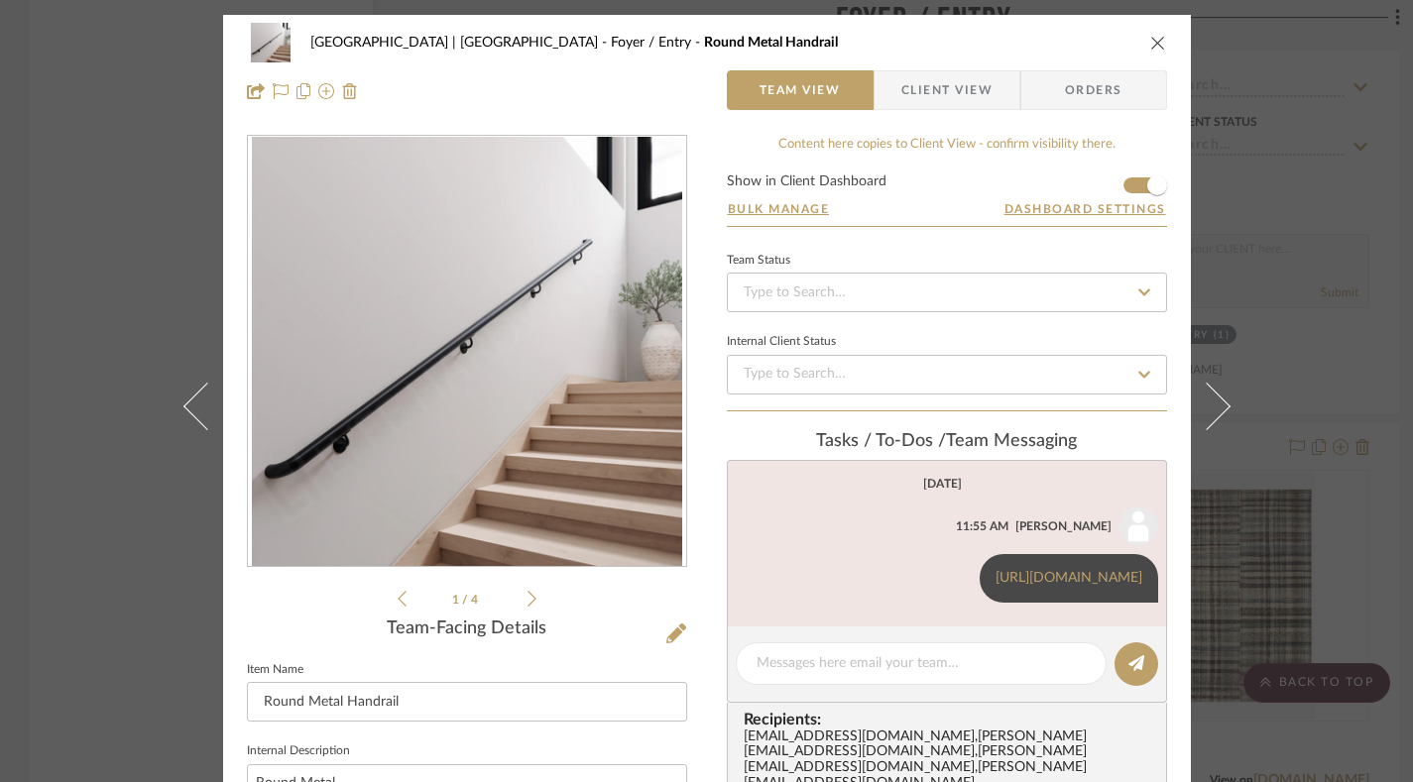
click at [1150, 38] on icon "close" at bounding box center [1158, 43] width 16 height 16
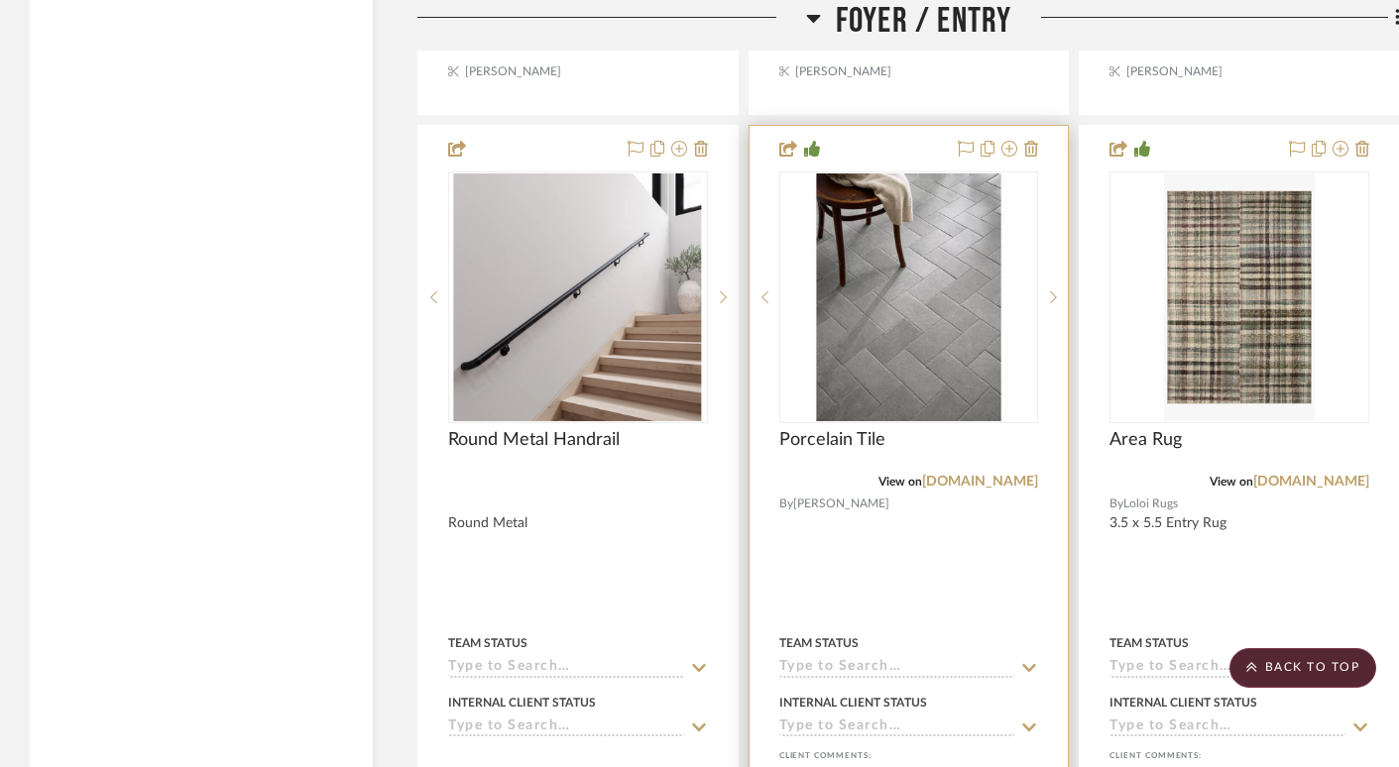
scroll to position [7051, 0]
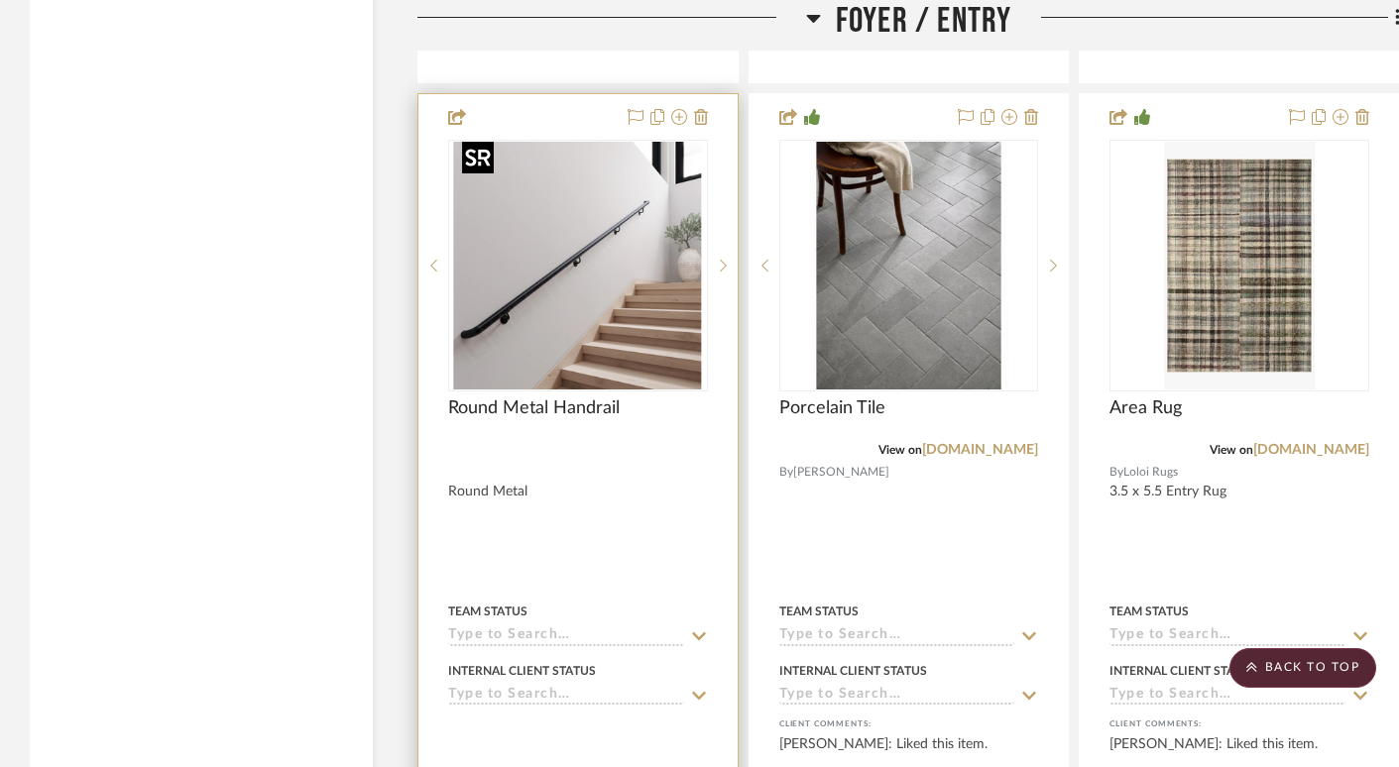
click at [524, 279] on img "0" at bounding box center [578, 266] width 248 height 248
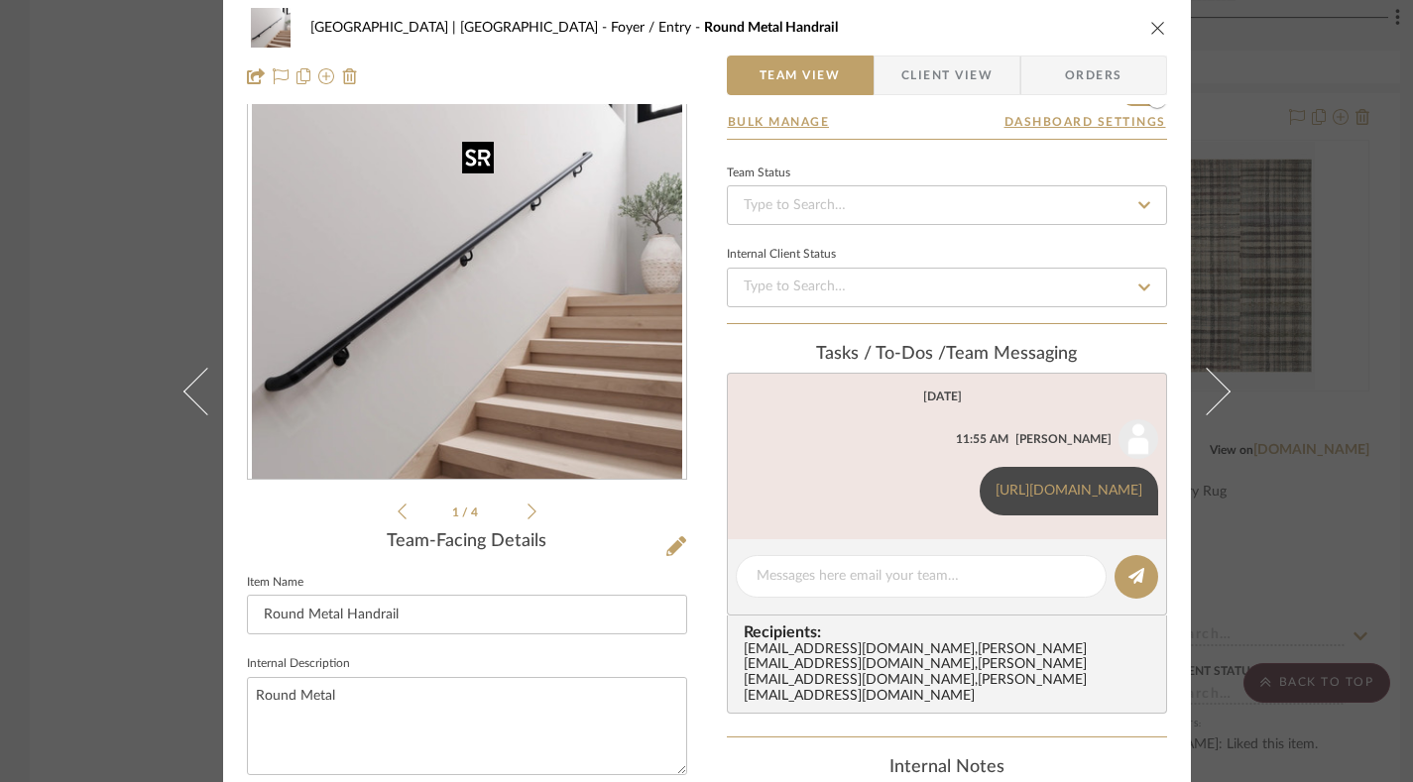
scroll to position [0, 0]
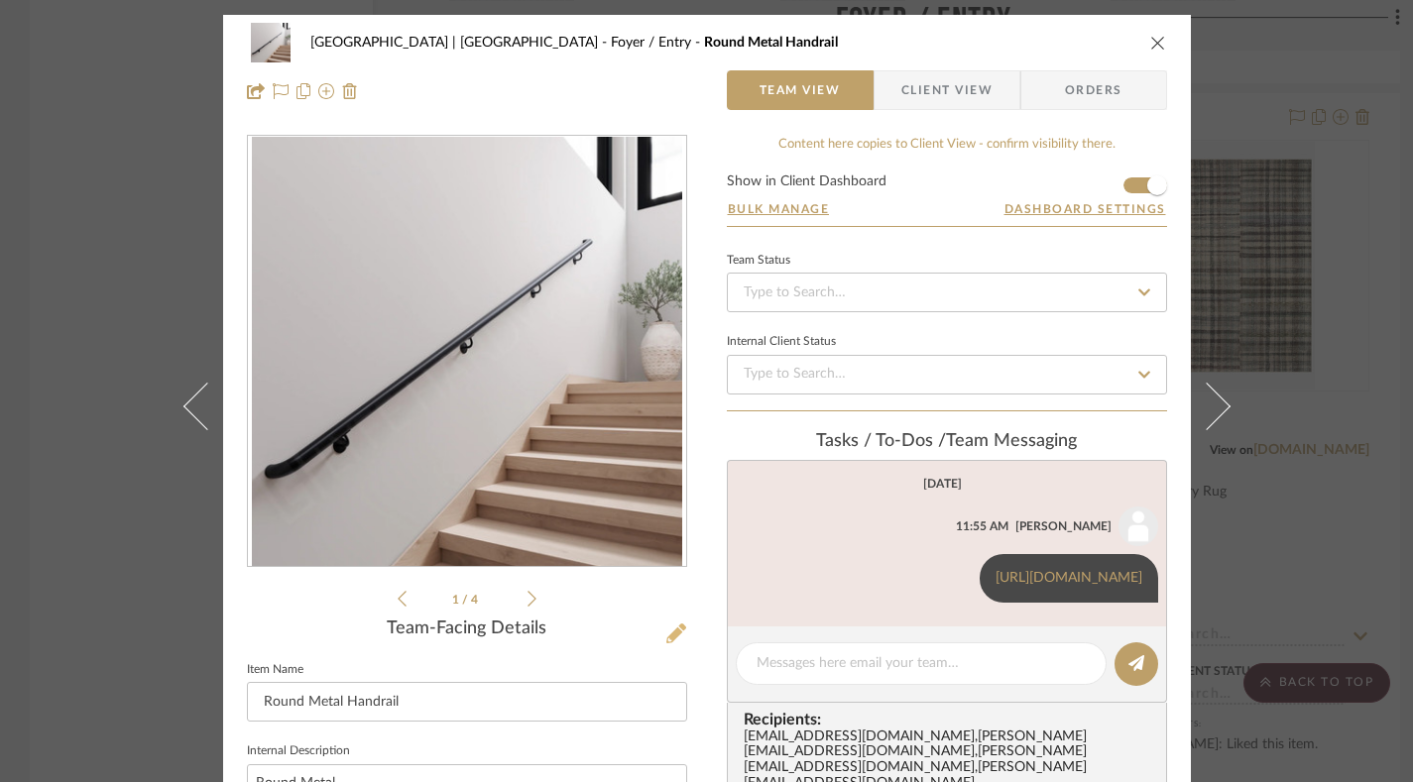
click at [668, 624] on icon at bounding box center [676, 634] width 20 height 20
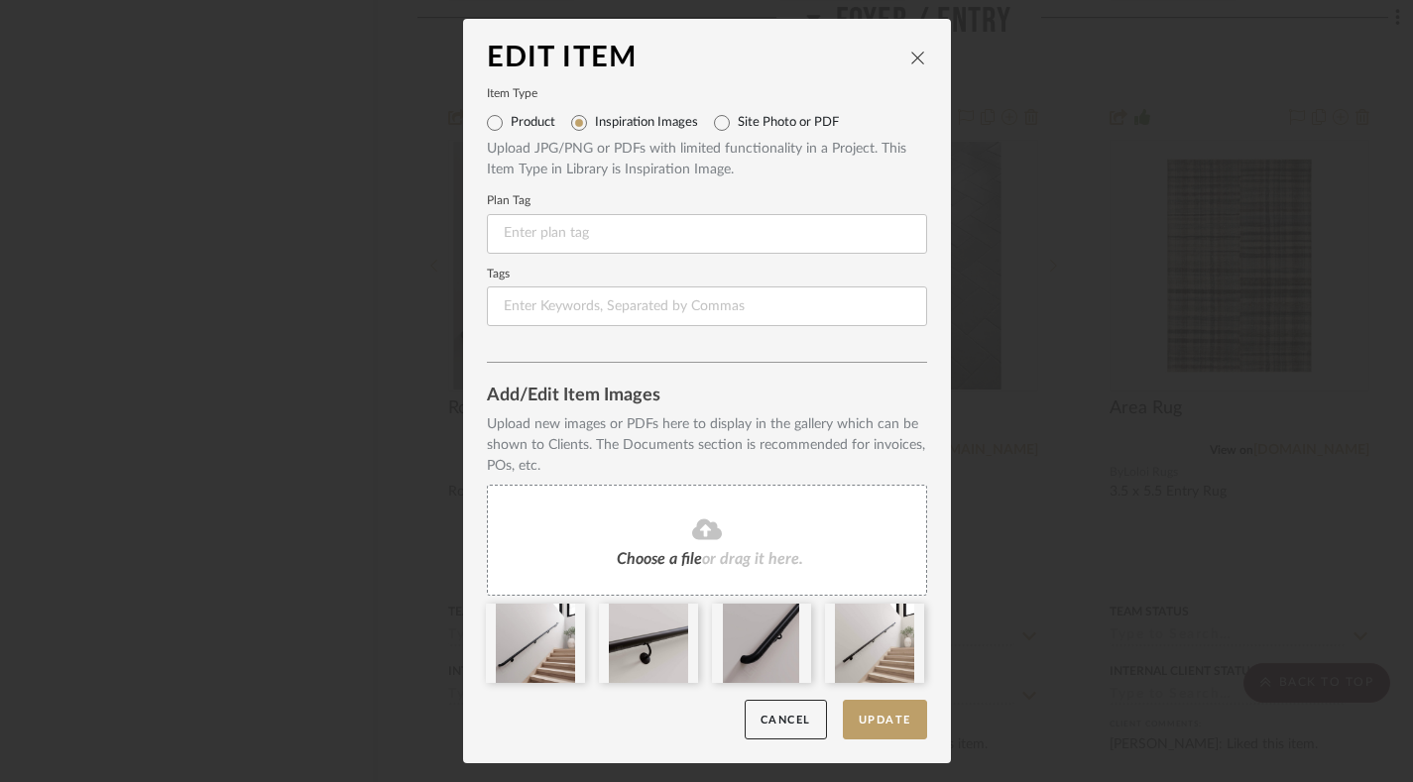
click at [910, 58] on icon "close" at bounding box center [918, 58] width 16 height 16
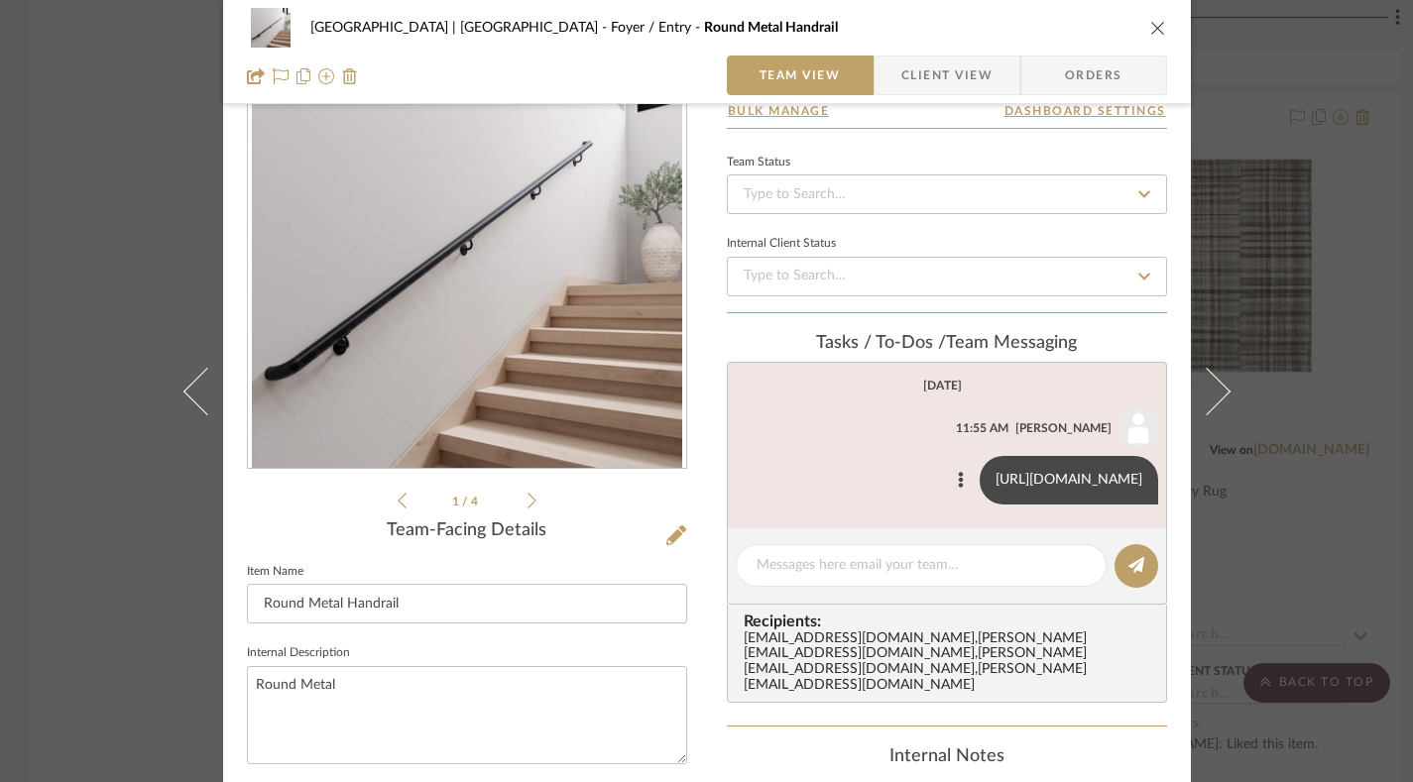
scroll to position [101, 0]
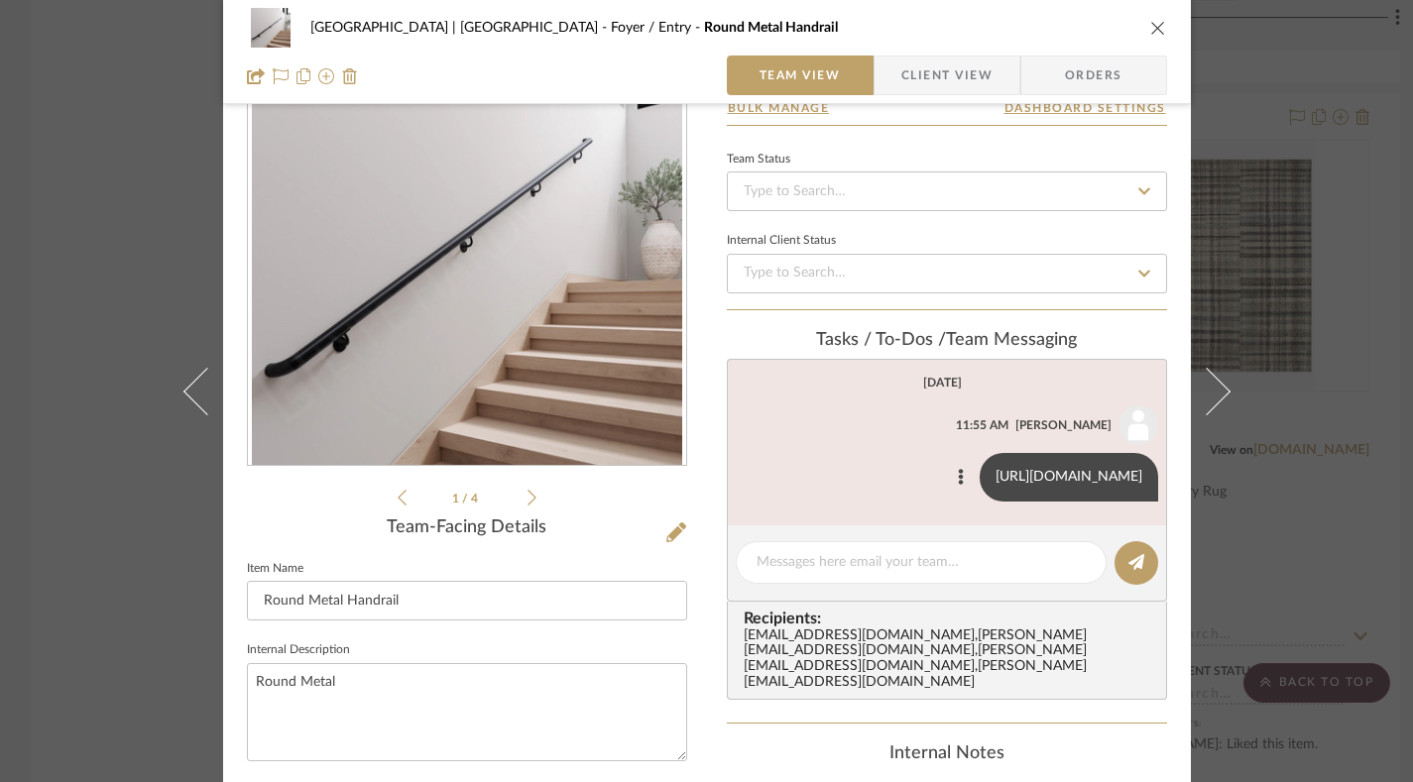
click at [995, 484] on link "https://lyfehardware.com/products/custom-matte-black-handrail-kit-with-end-caps…" at bounding box center [1068, 477] width 147 height 14
drag, startPoint x: 974, startPoint y: 650, endPoint x: 757, endPoint y: 448, distance: 296.0
click at [757, 448] on li "Felicia Bushman 11:55 AM https://lyfehardware.com/products/custom-matte-black-h…" at bounding box center [943, 453] width 430 height 96
click at [939, 573] on textarea at bounding box center [920, 562] width 329 height 21
paste textarea "https://lyfehardware.com/collections/matte-black/products/custom-matte-black-ha…"
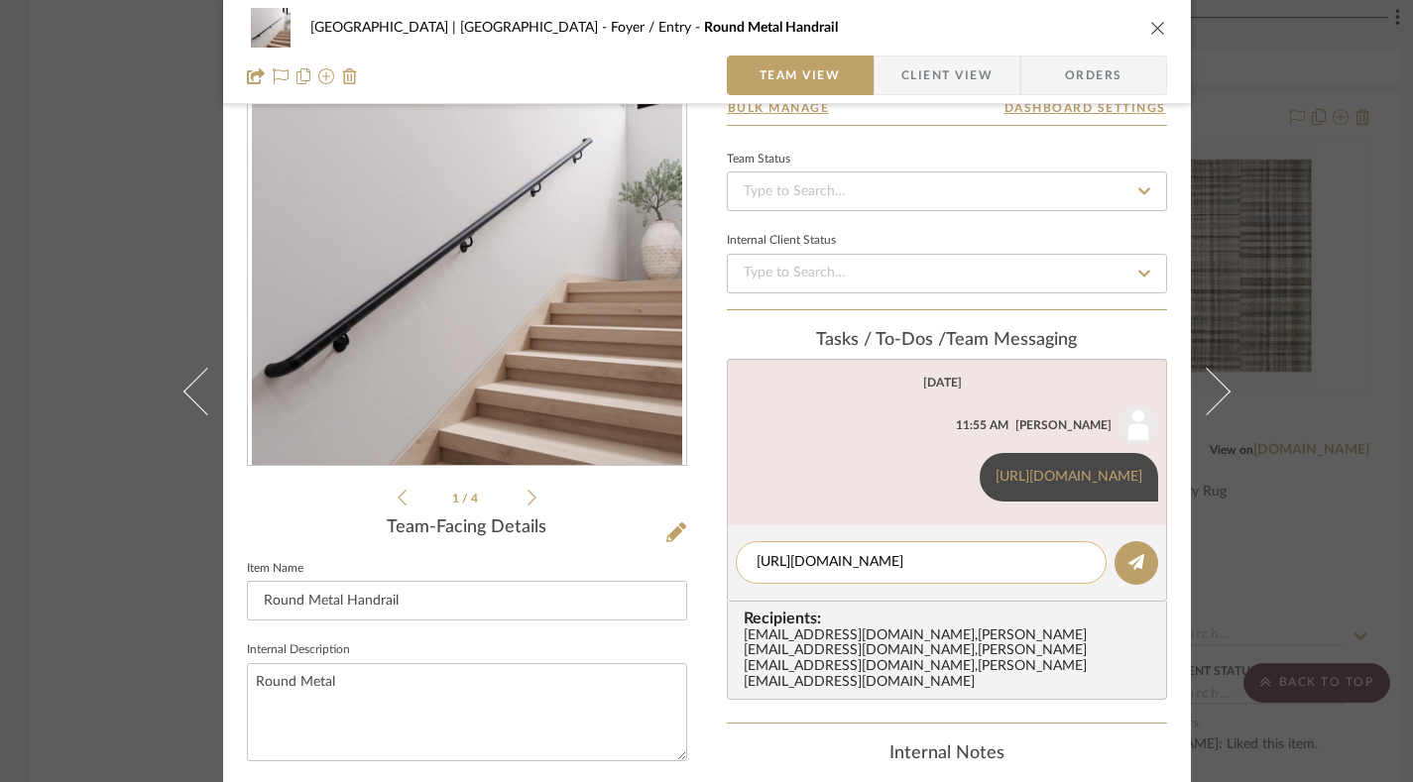
scroll to position [0, 0]
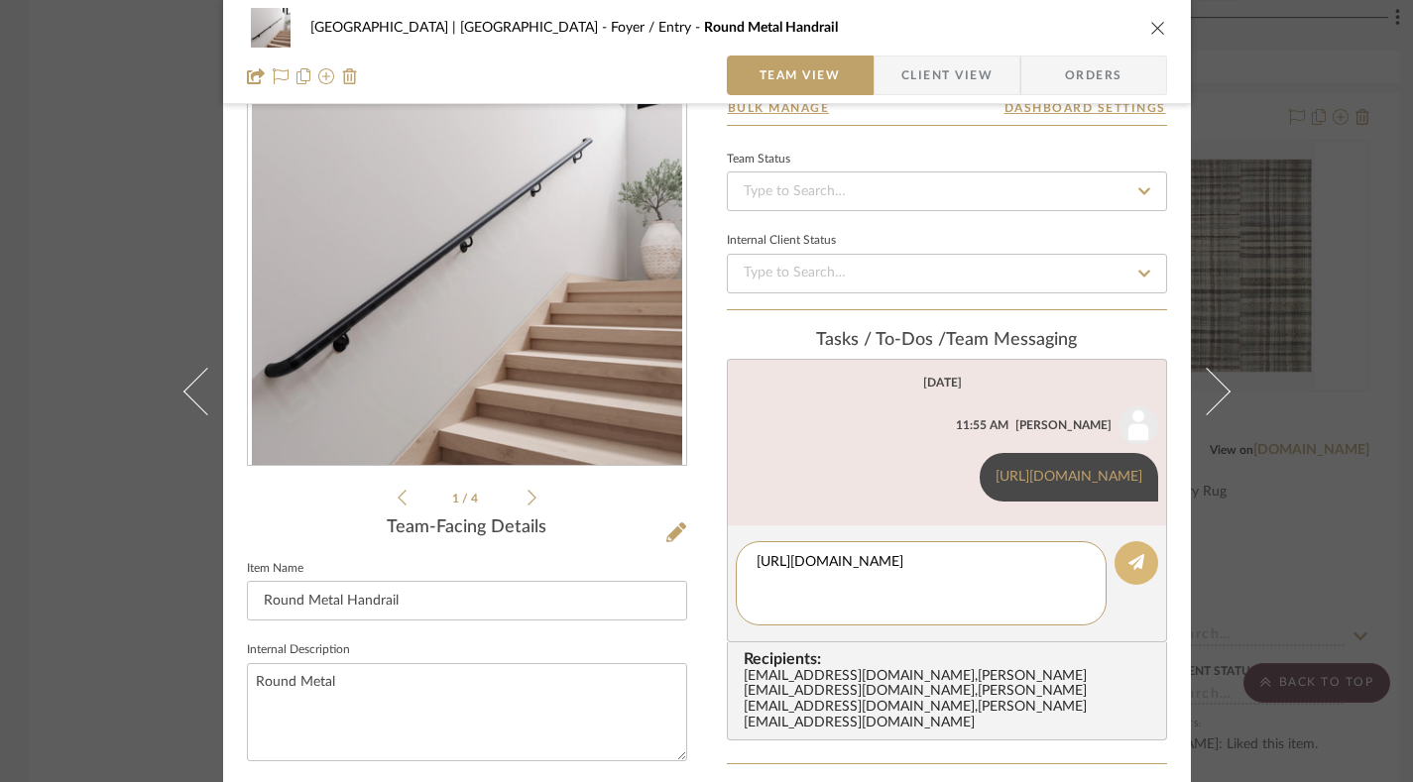
type textarea "https://lyfehardware.com/collections/matte-black/products/custom-matte-black-ha…"
click at [1135, 570] on icon at bounding box center [1136, 562] width 16 height 16
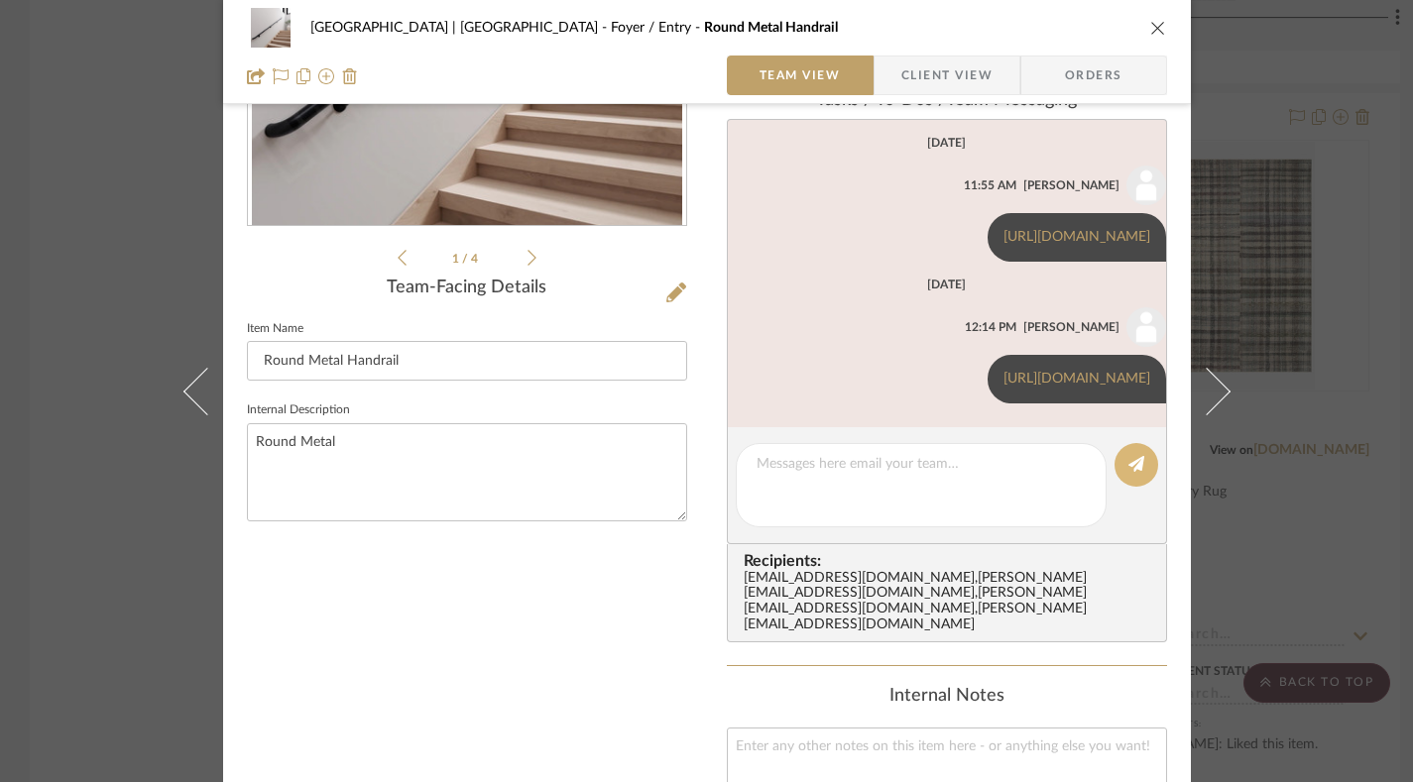
scroll to position [58, 0]
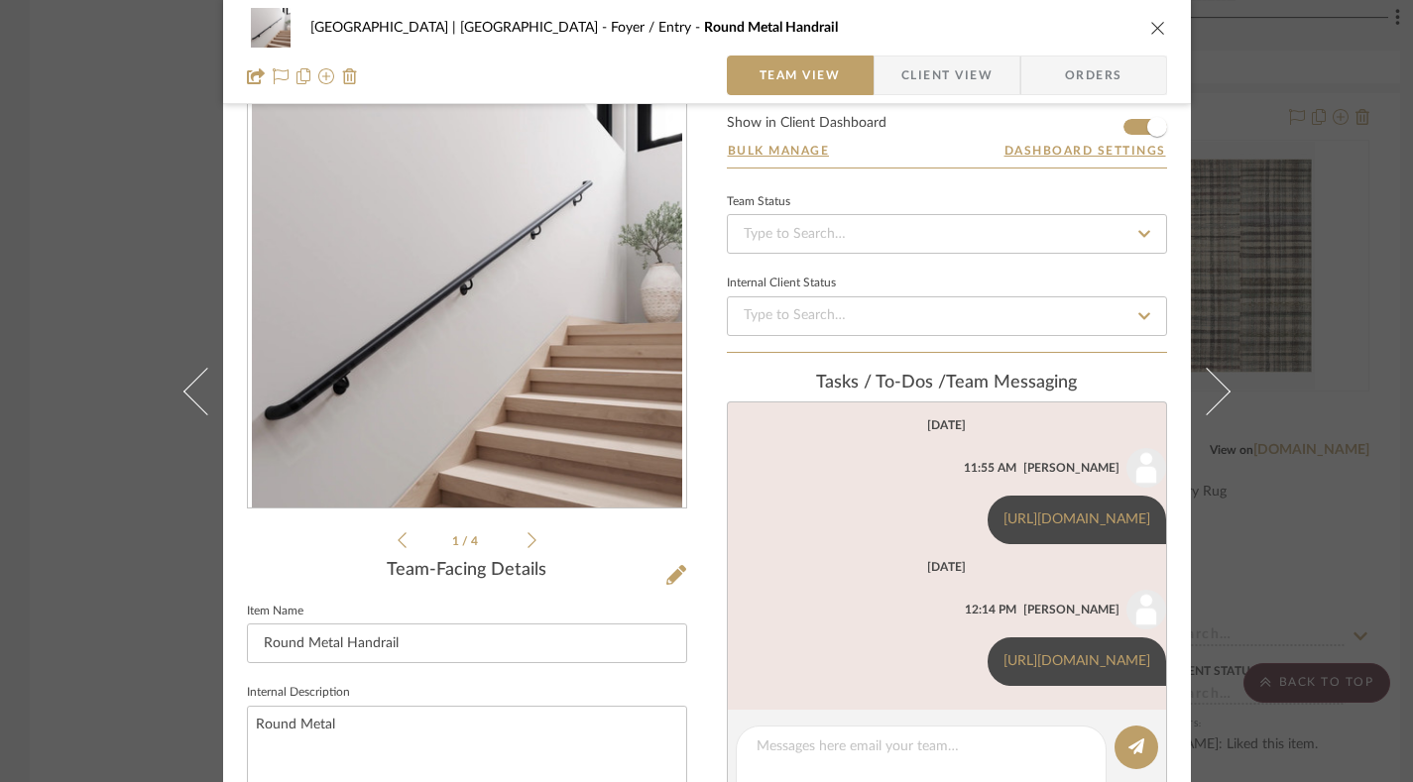
click at [1150, 25] on icon "close" at bounding box center [1158, 28] width 16 height 16
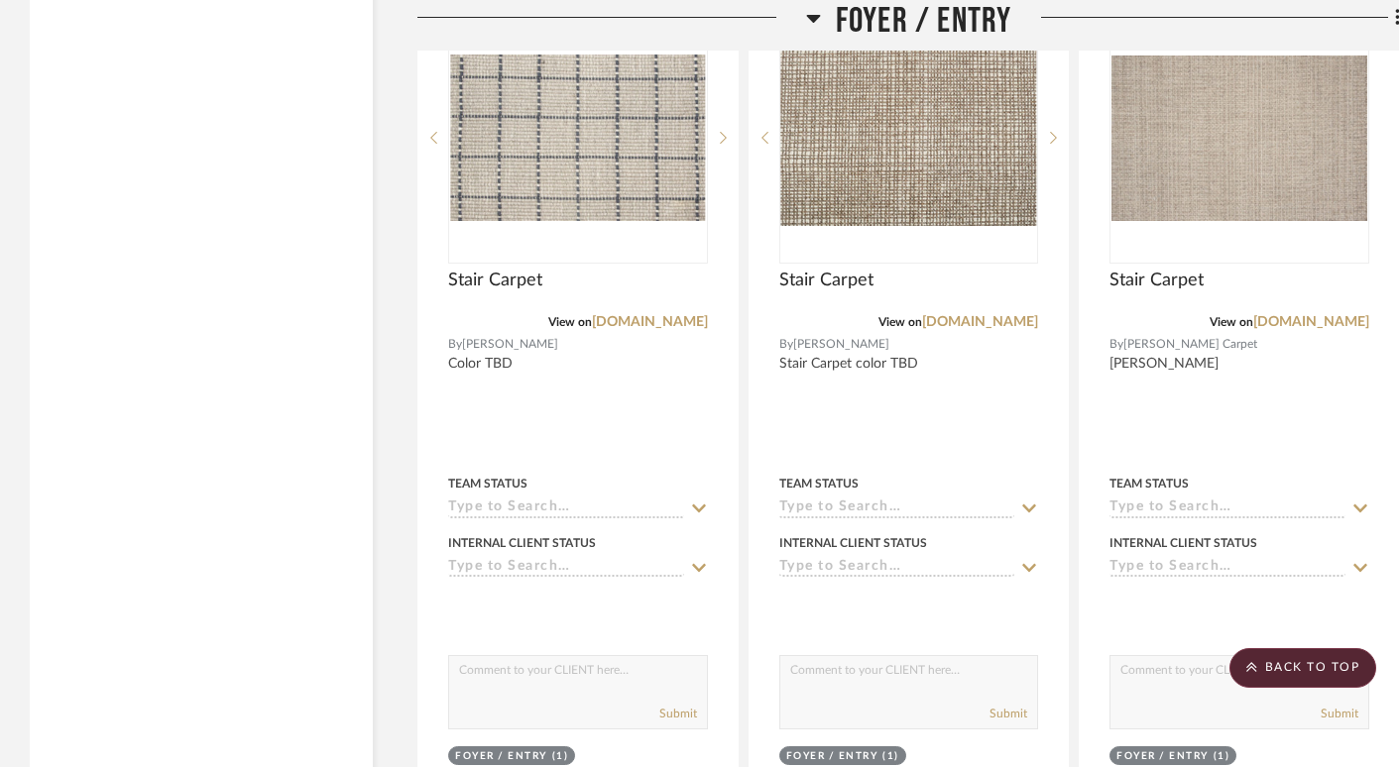
scroll to position [6048, 0]
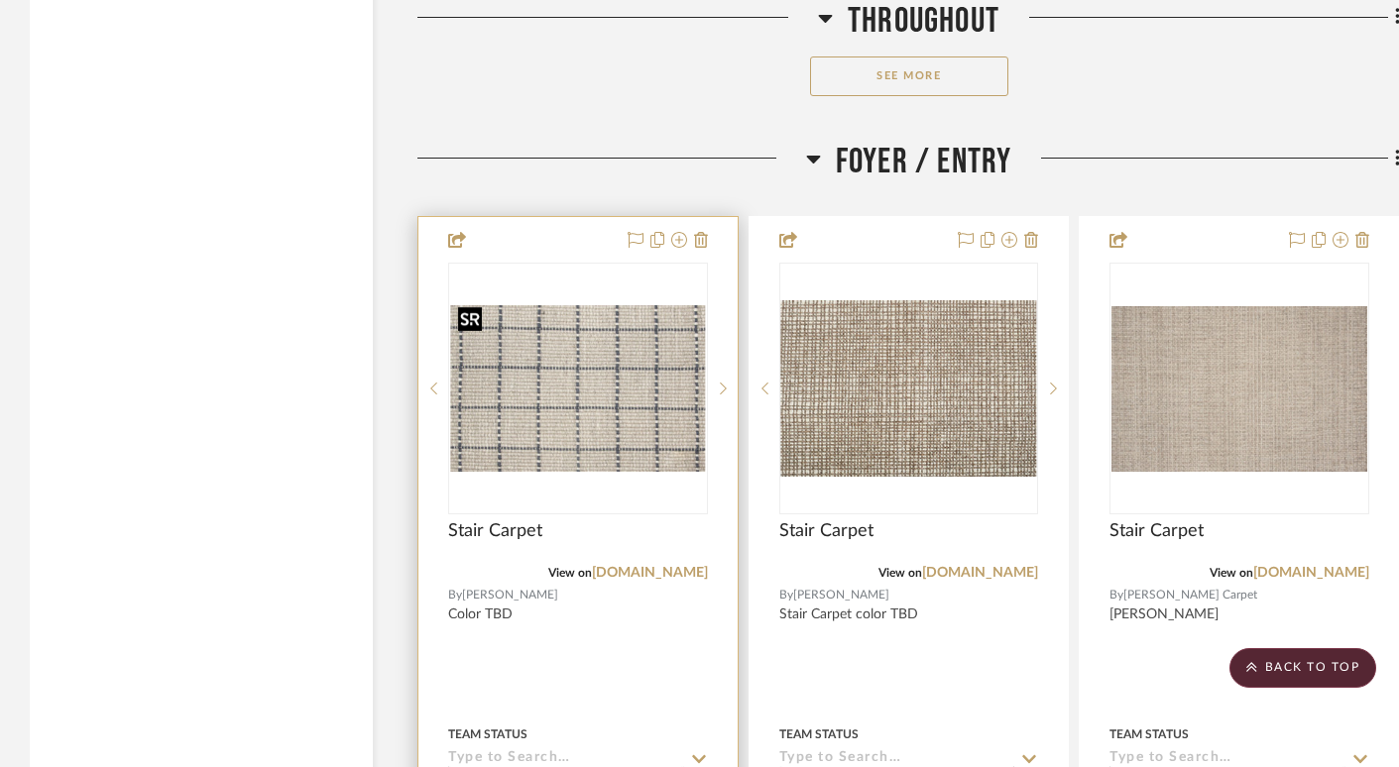
click at [552, 361] on img "0" at bounding box center [578, 389] width 256 height 168
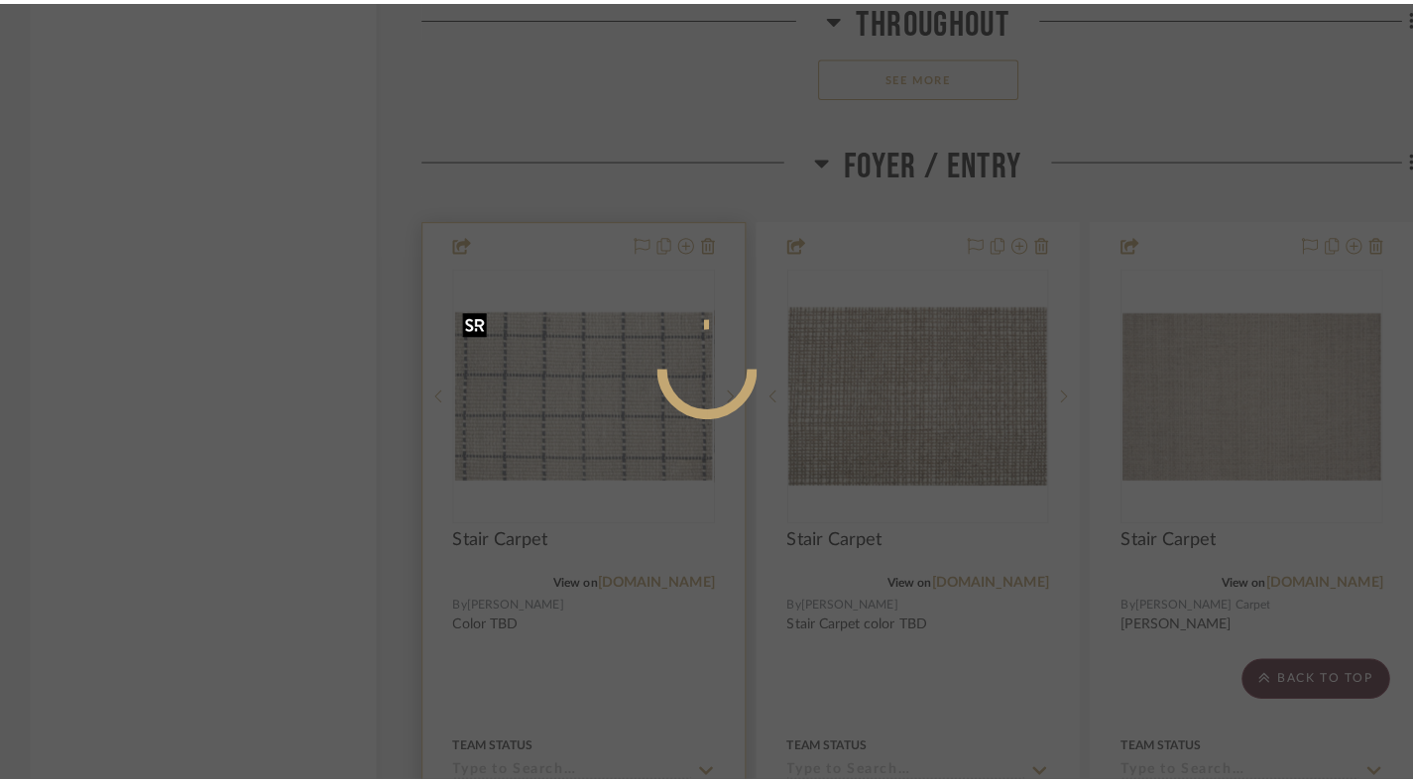
scroll to position [0, 0]
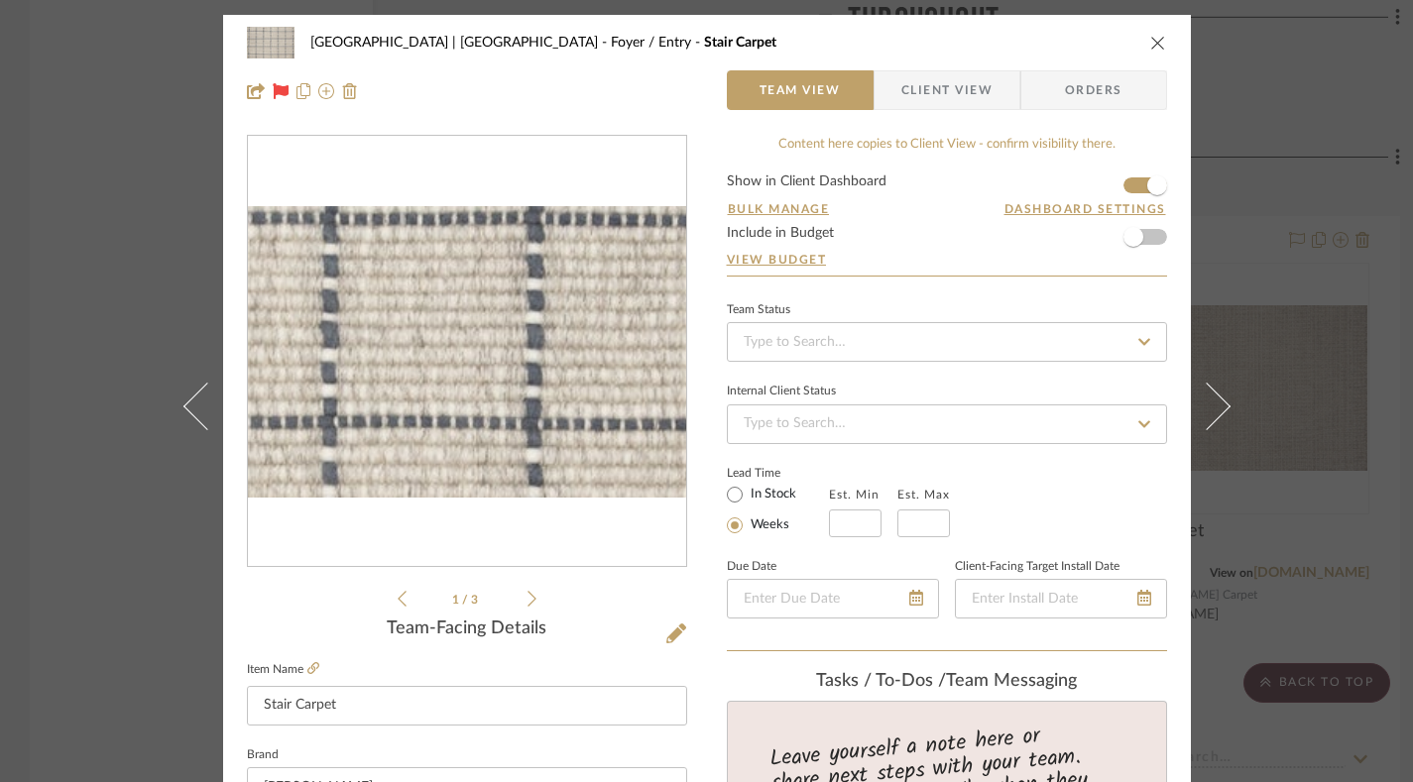
click at [505, 362] on img "0" at bounding box center [467, 351] width 438 height 287
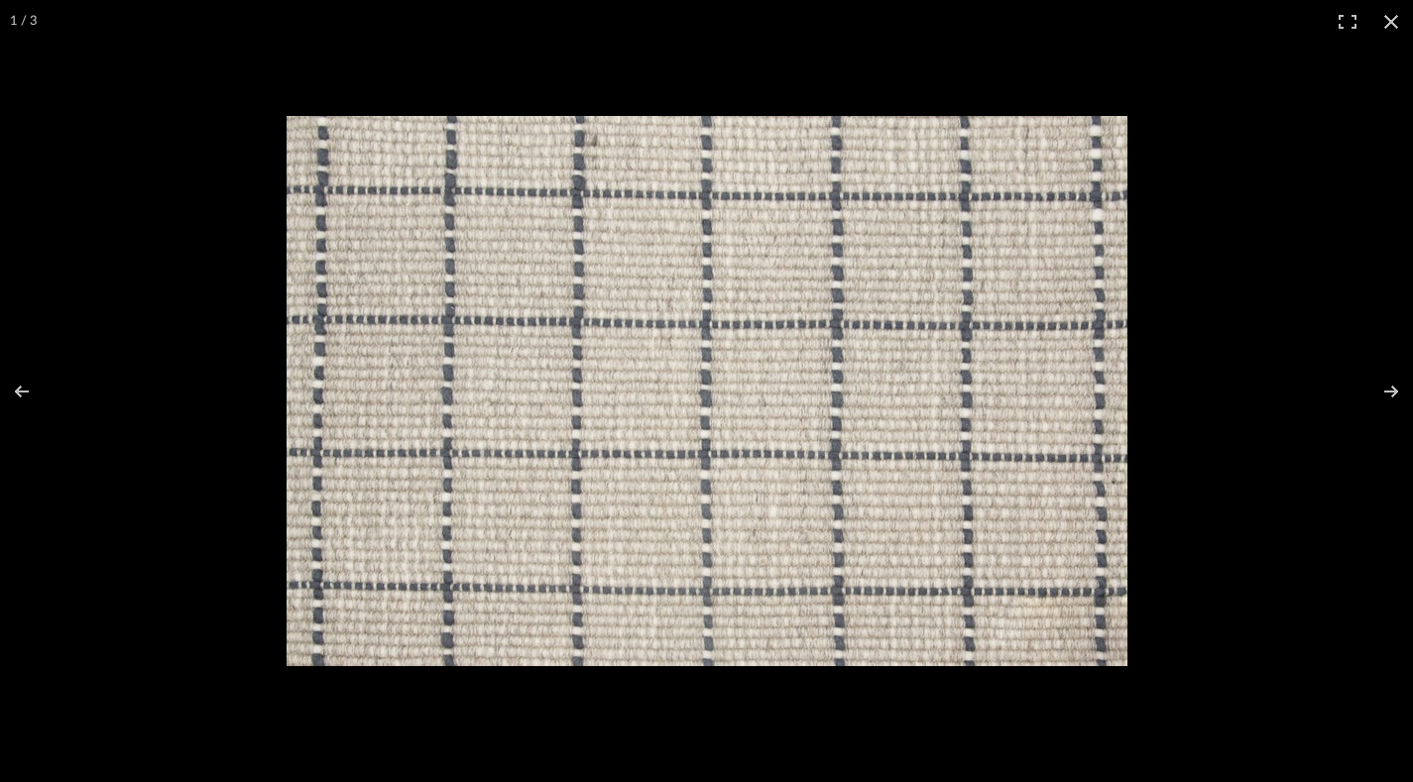
click at [587, 259] on img at bounding box center [707, 391] width 841 height 550
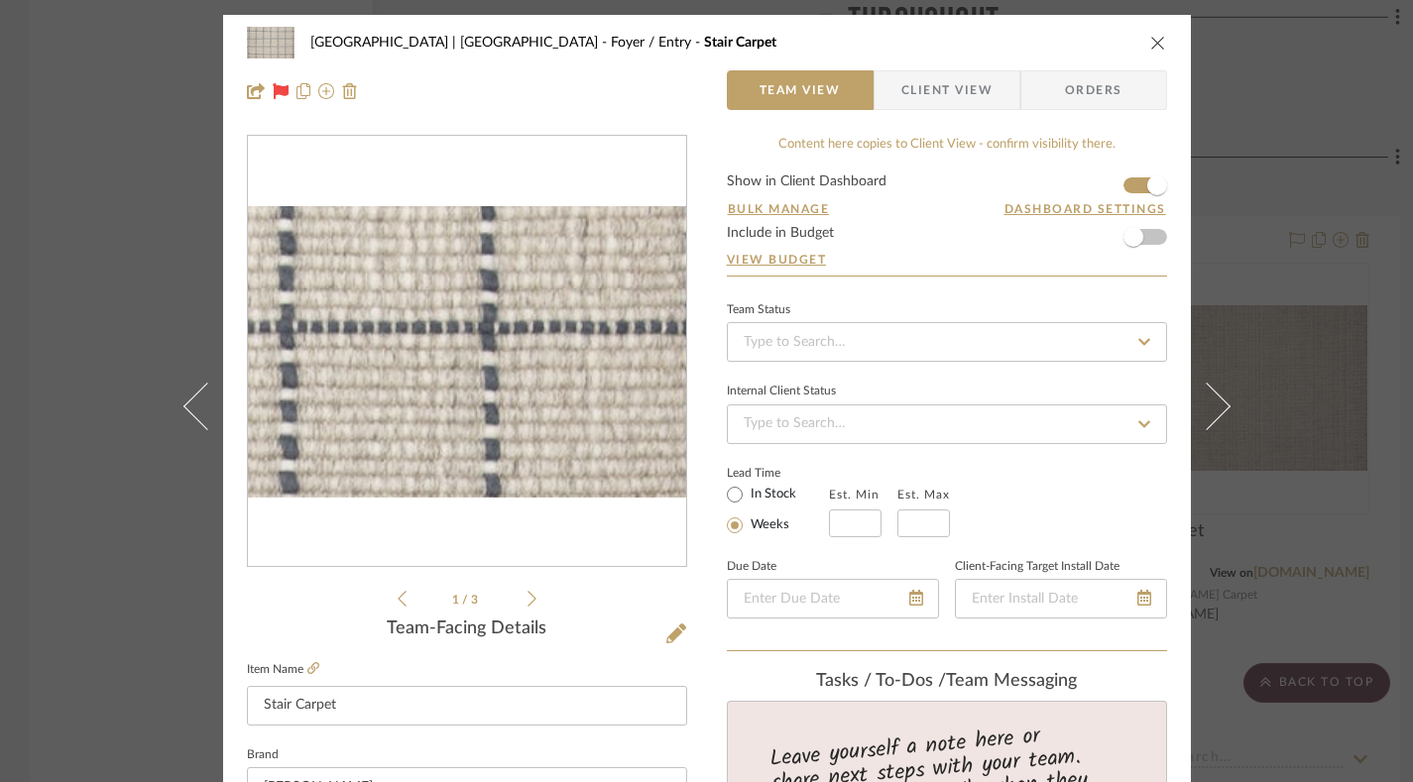
click at [587, 259] on img "0" at bounding box center [467, 351] width 438 height 287
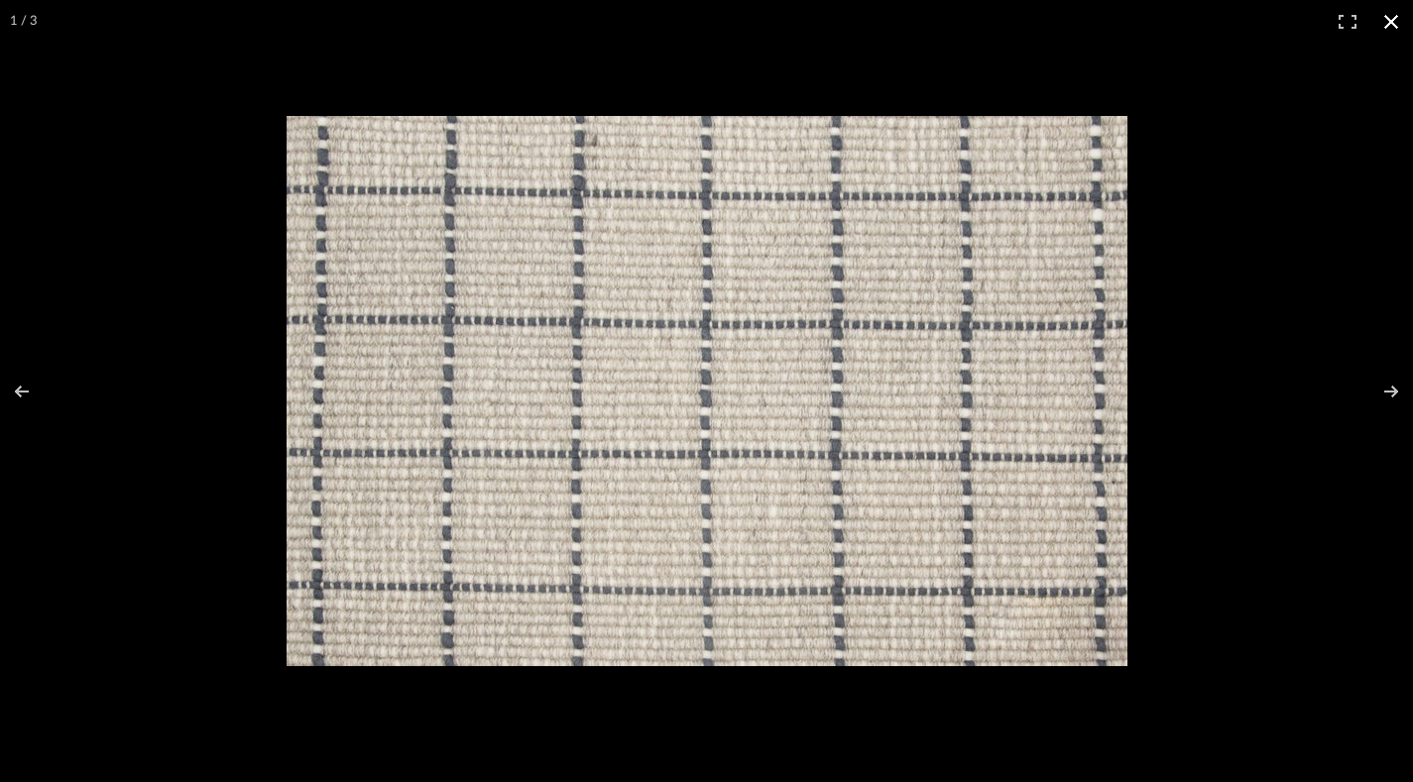
click at [1387, 16] on button at bounding box center [1391, 22] width 44 height 44
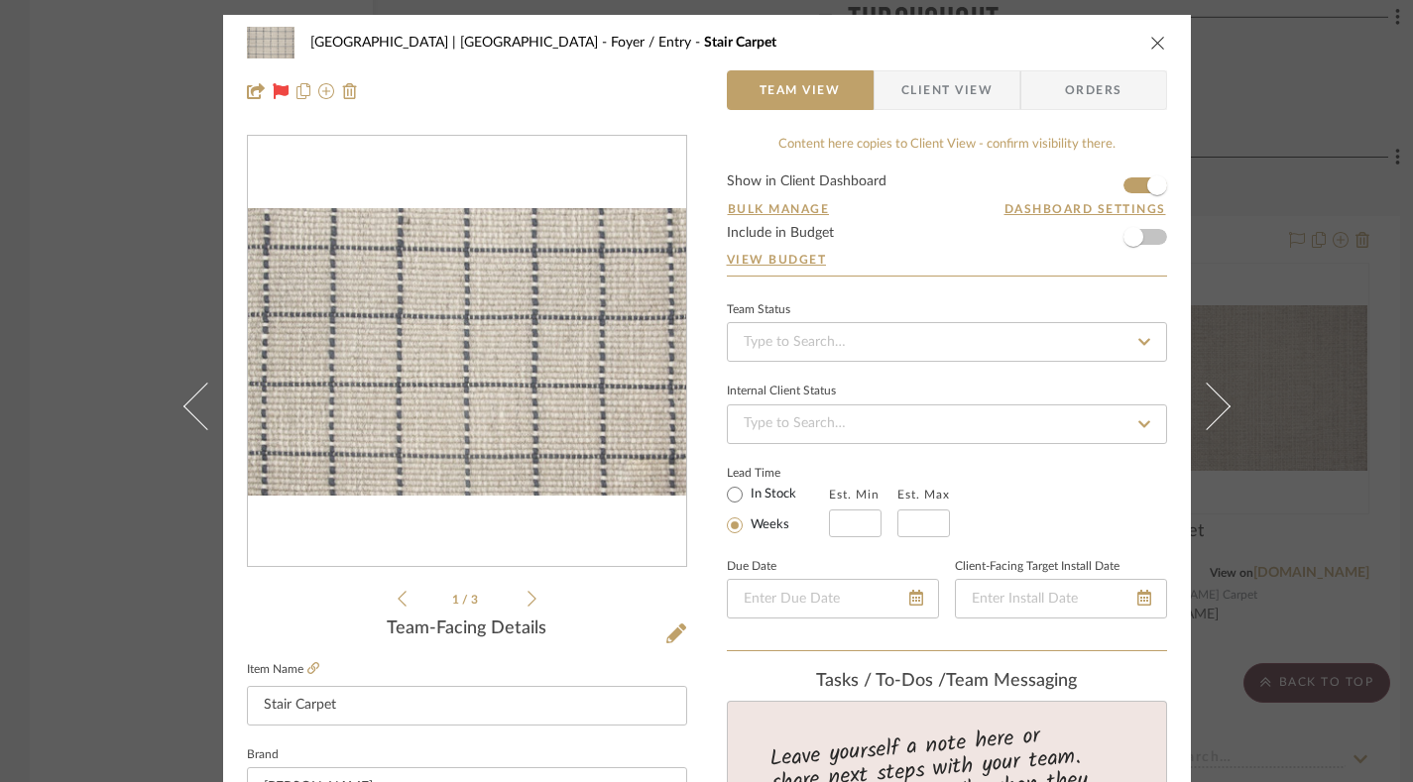
click at [1151, 39] on icon "close" at bounding box center [1158, 43] width 16 height 16
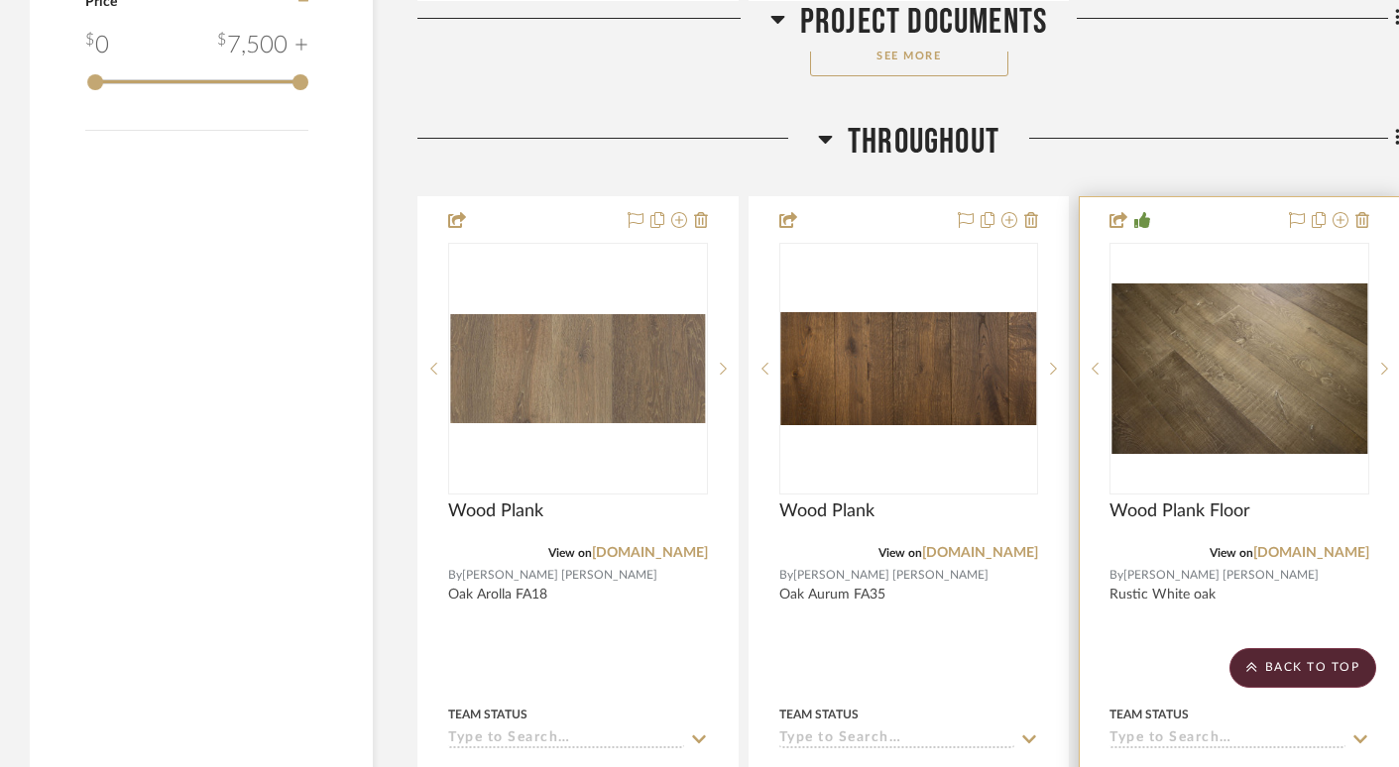
scroll to position [3206, 0]
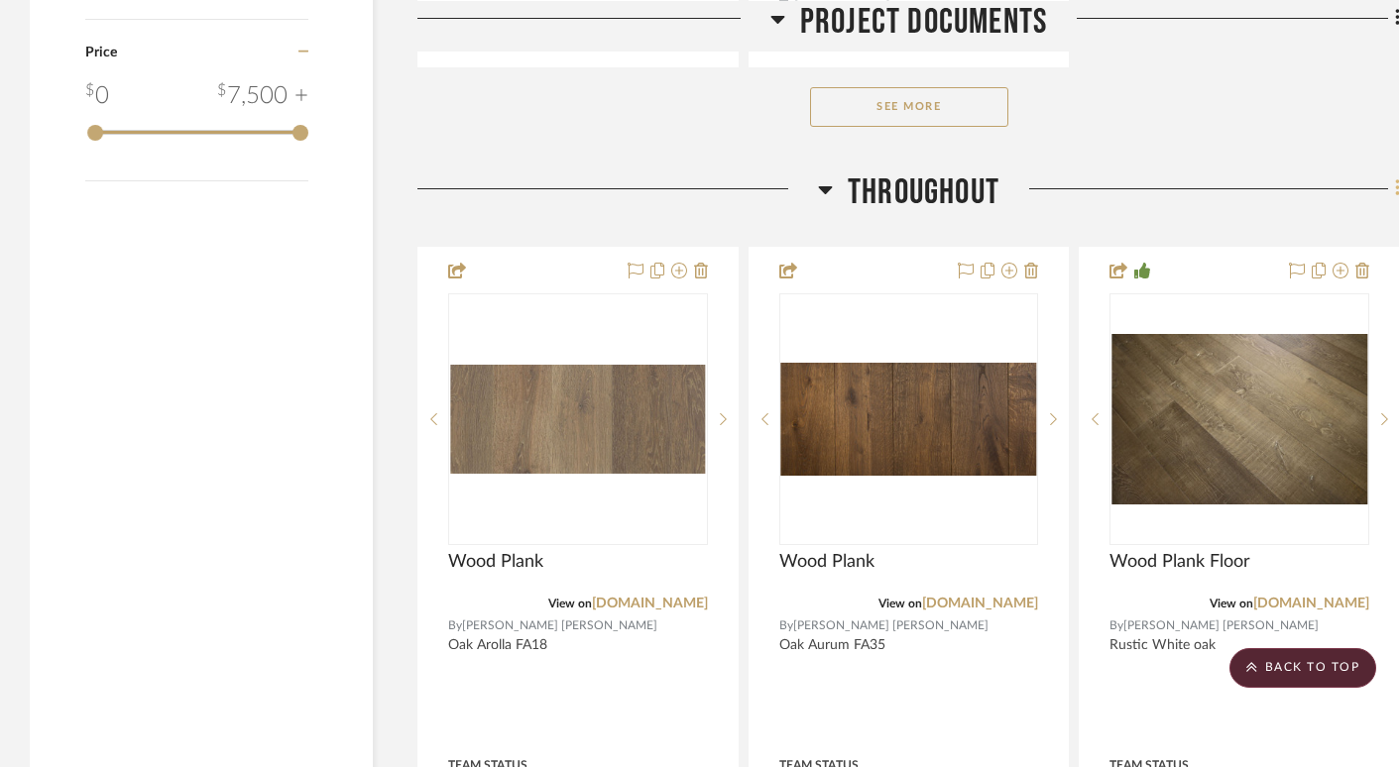
click at [1397, 187] on icon at bounding box center [1397, 188] width 4 height 17
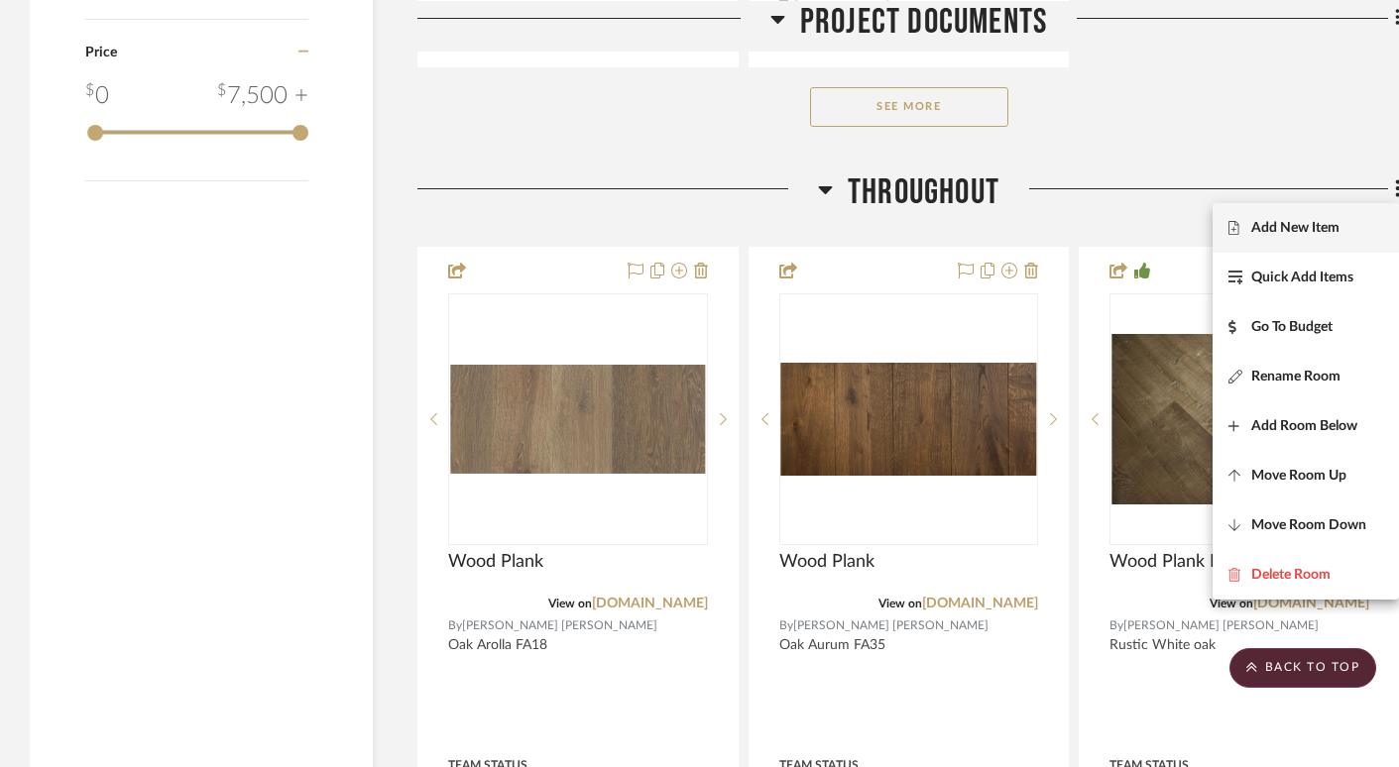
click at [1330, 221] on span "Add New Item" at bounding box center [1295, 228] width 88 height 17
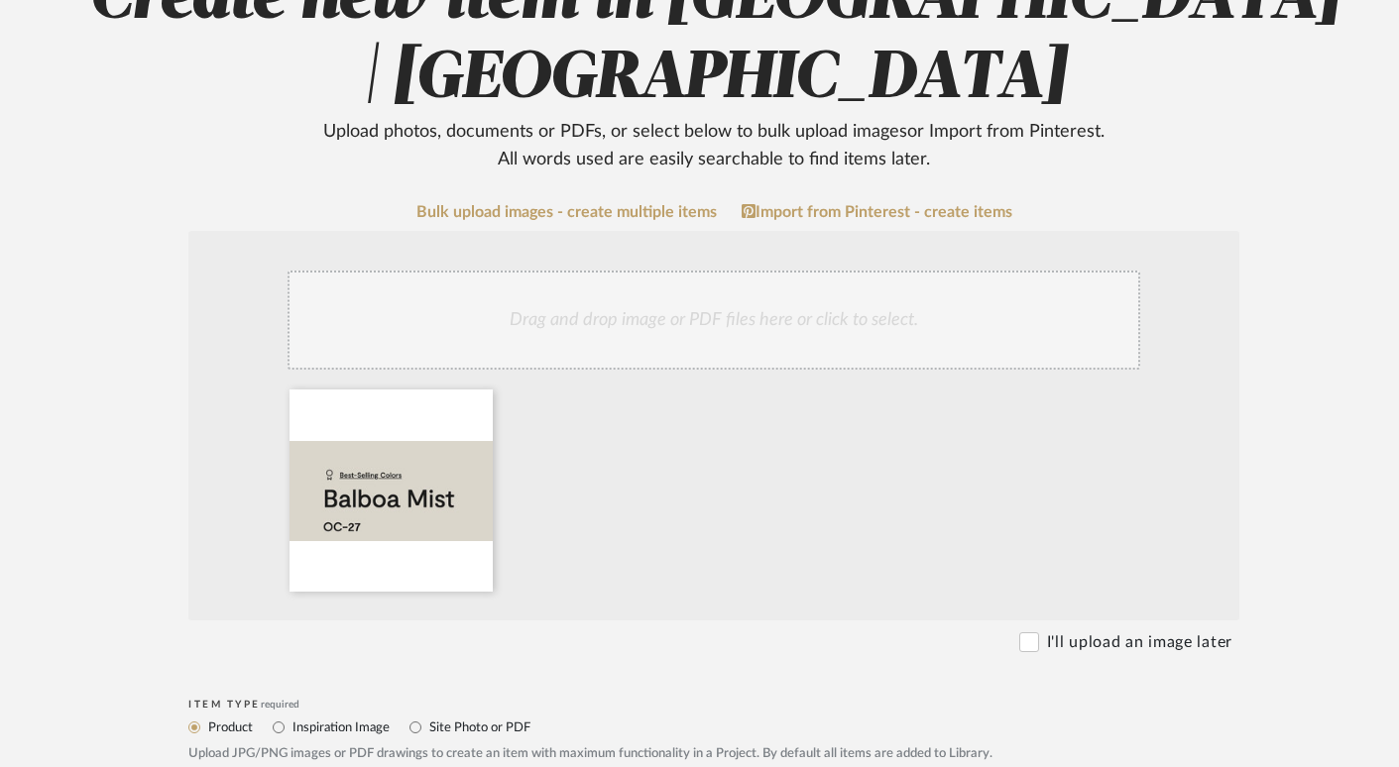
scroll to position [532, 0]
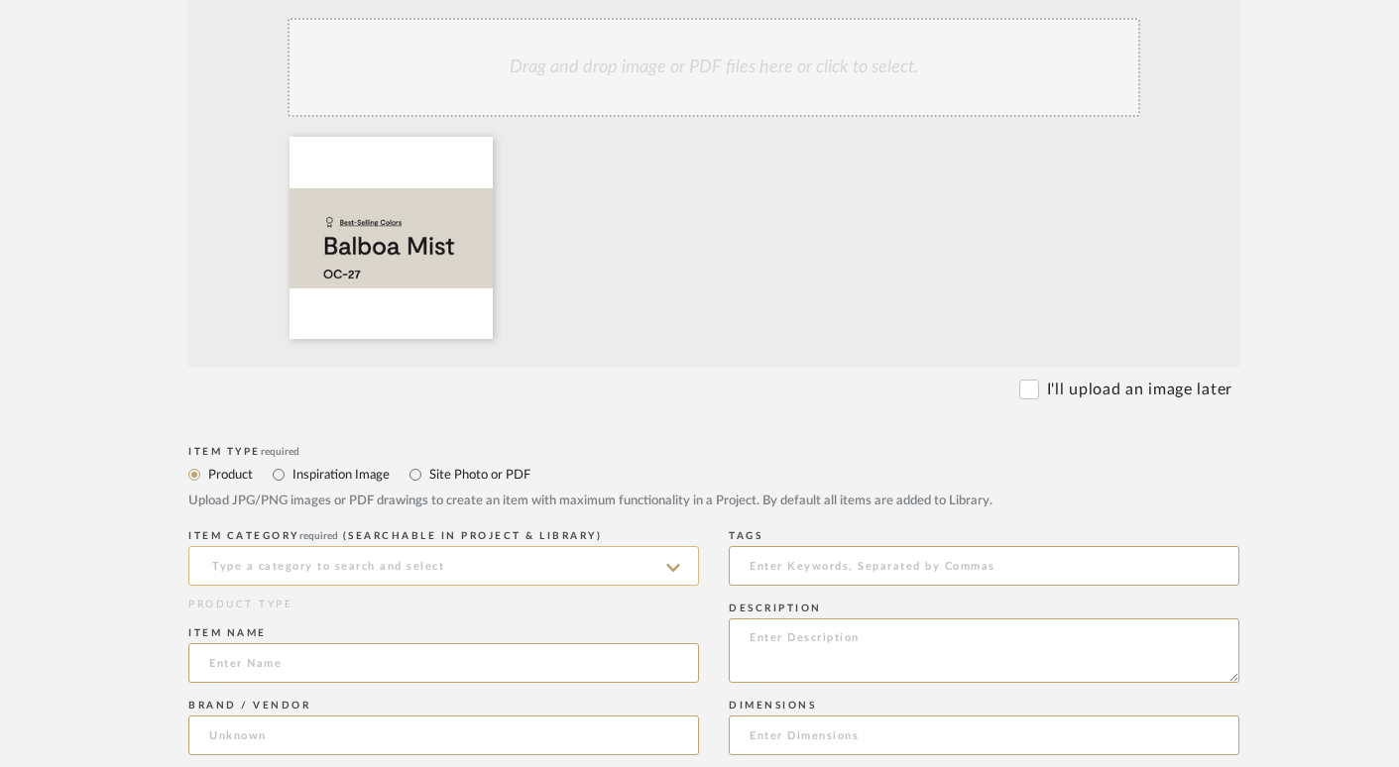
click at [280, 570] on input at bounding box center [443, 566] width 511 height 40
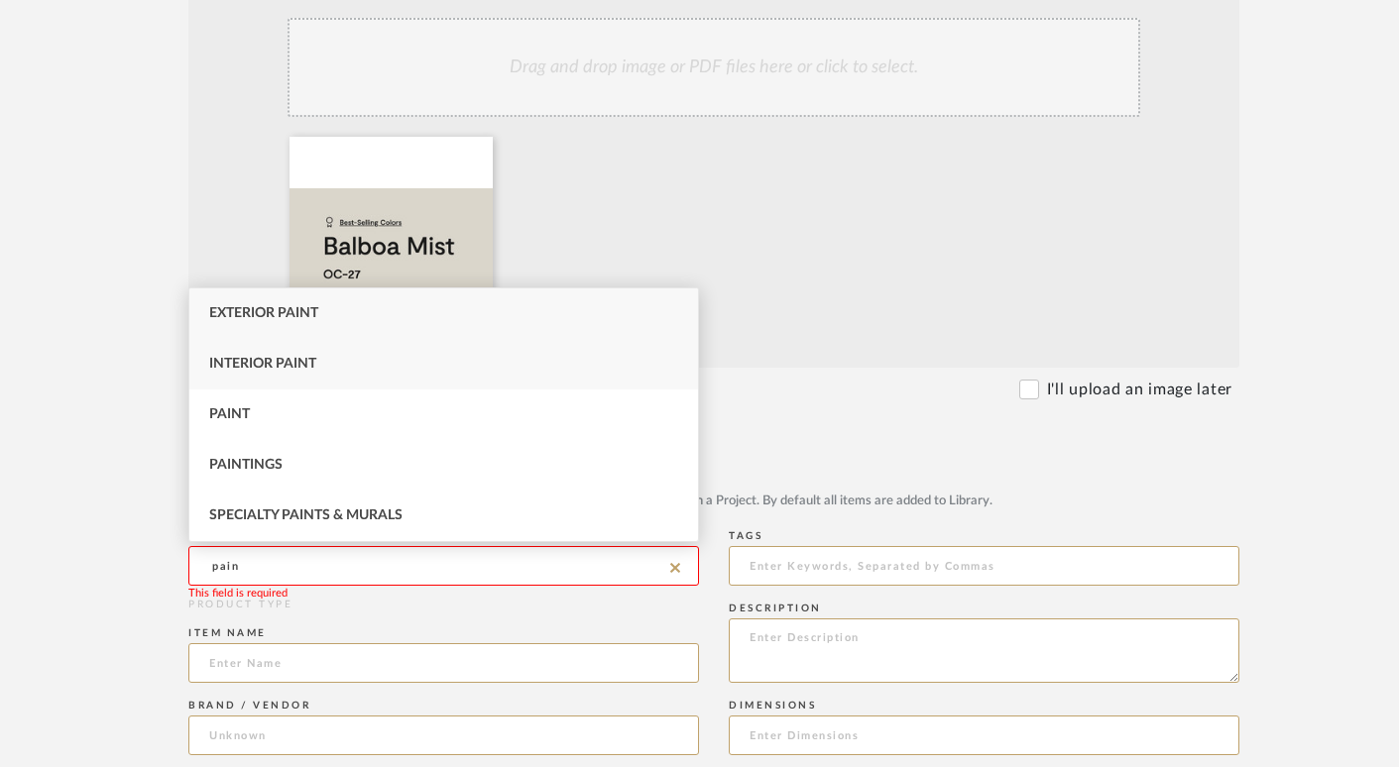
click at [236, 360] on span "Interior Paint" at bounding box center [262, 364] width 107 height 14
type input "Interior Paint"
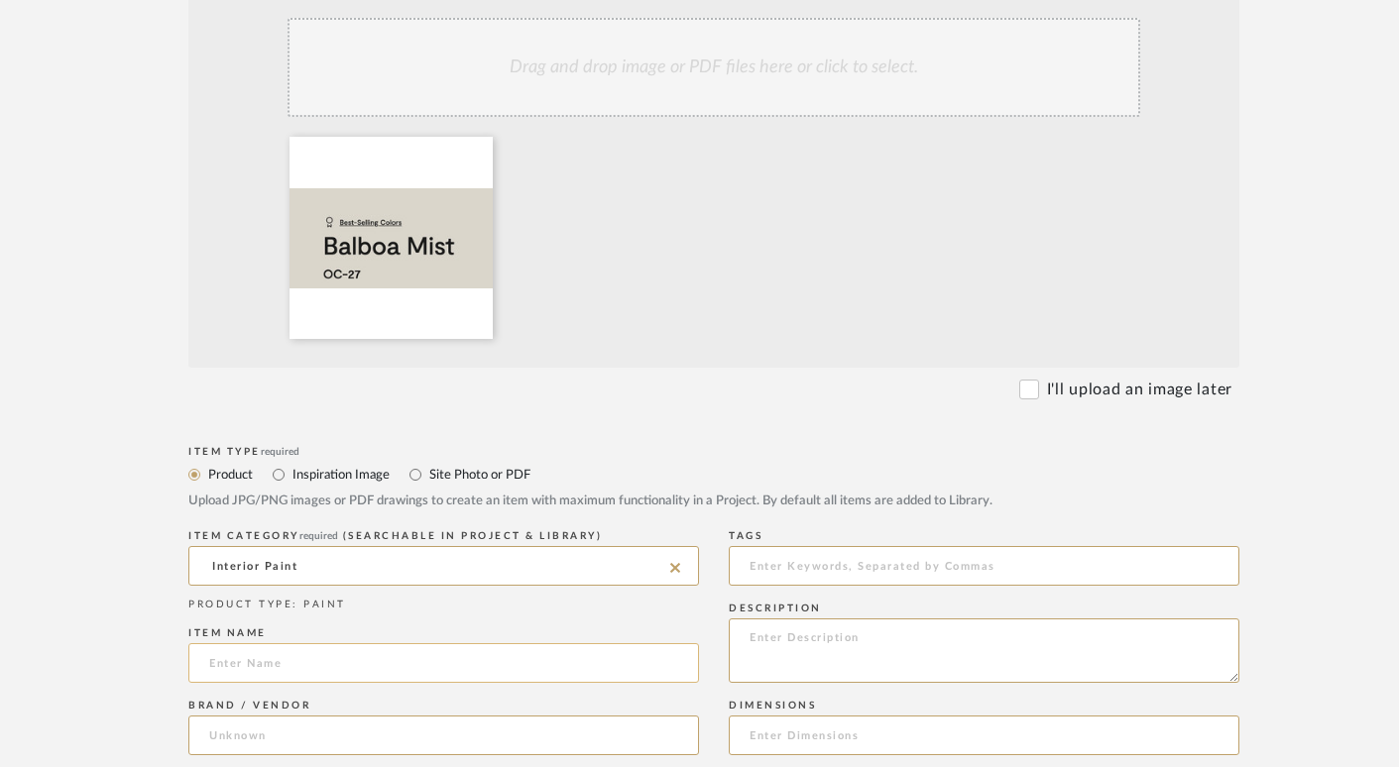
click at [236, 662] on input at bounding box center [443, 663] width 511 height 40
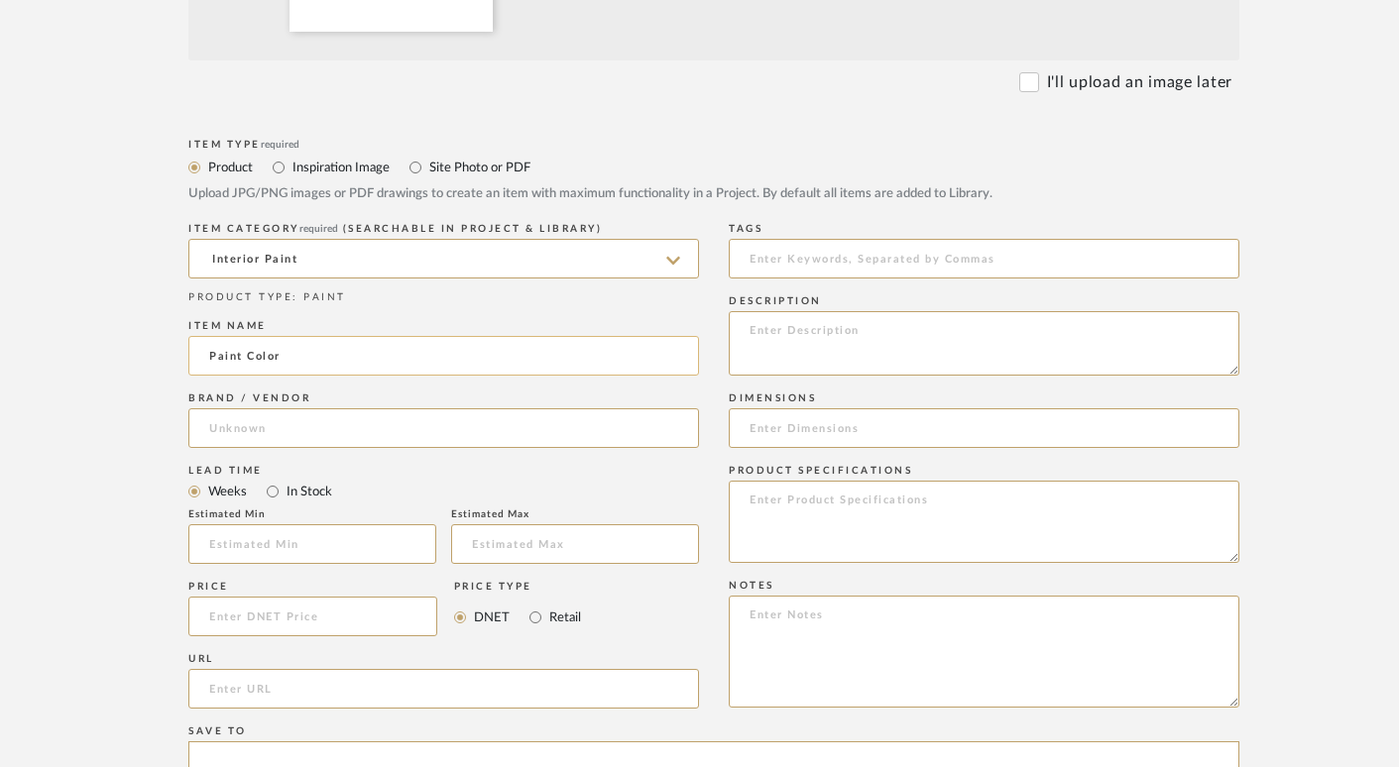
scroll to position [871, 0]
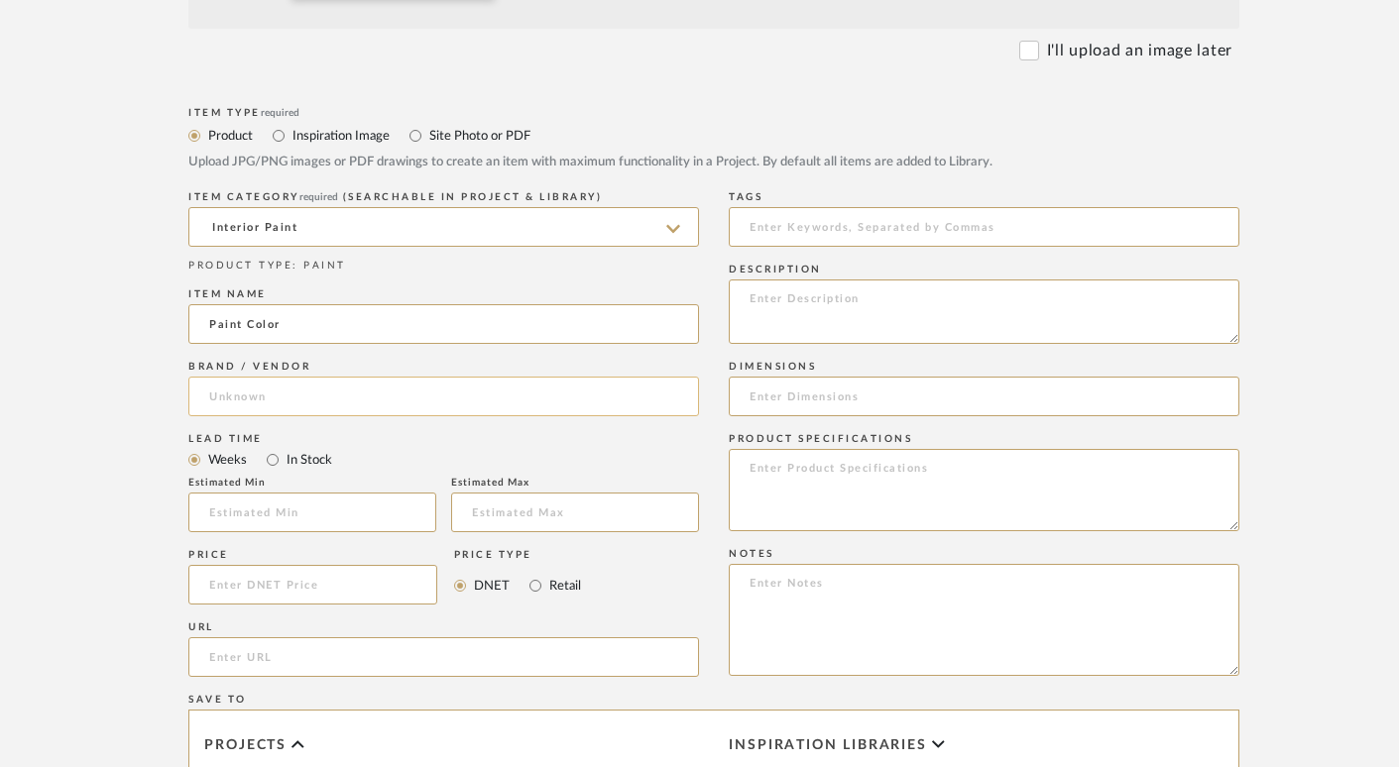
type input "Paint Color"
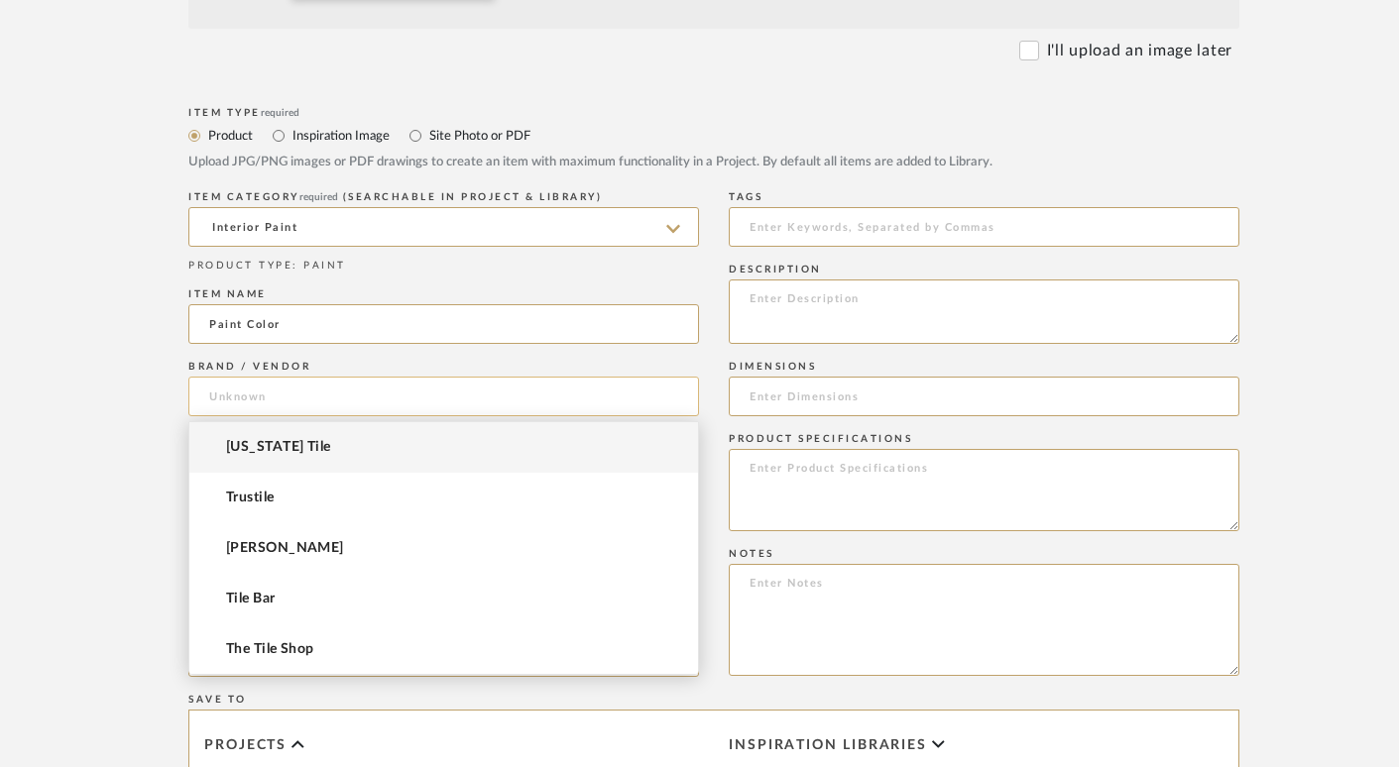
click at [280, 392] on input at bounding box center [443, 397] width 511 height 40
click at [274, 550] on span "Benjamin Moore" at bounding box center [285, 548] width 118 height 17
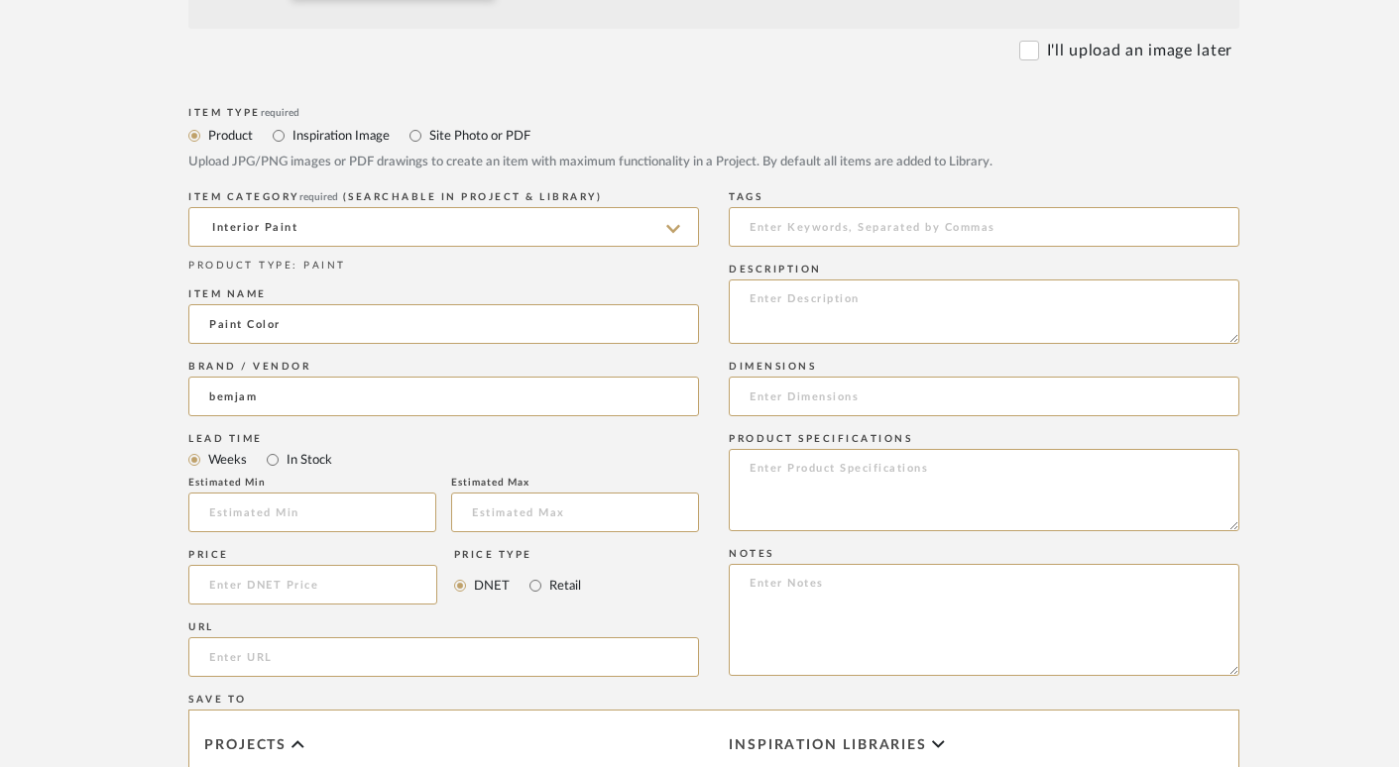
type input "Benjamin Moore"
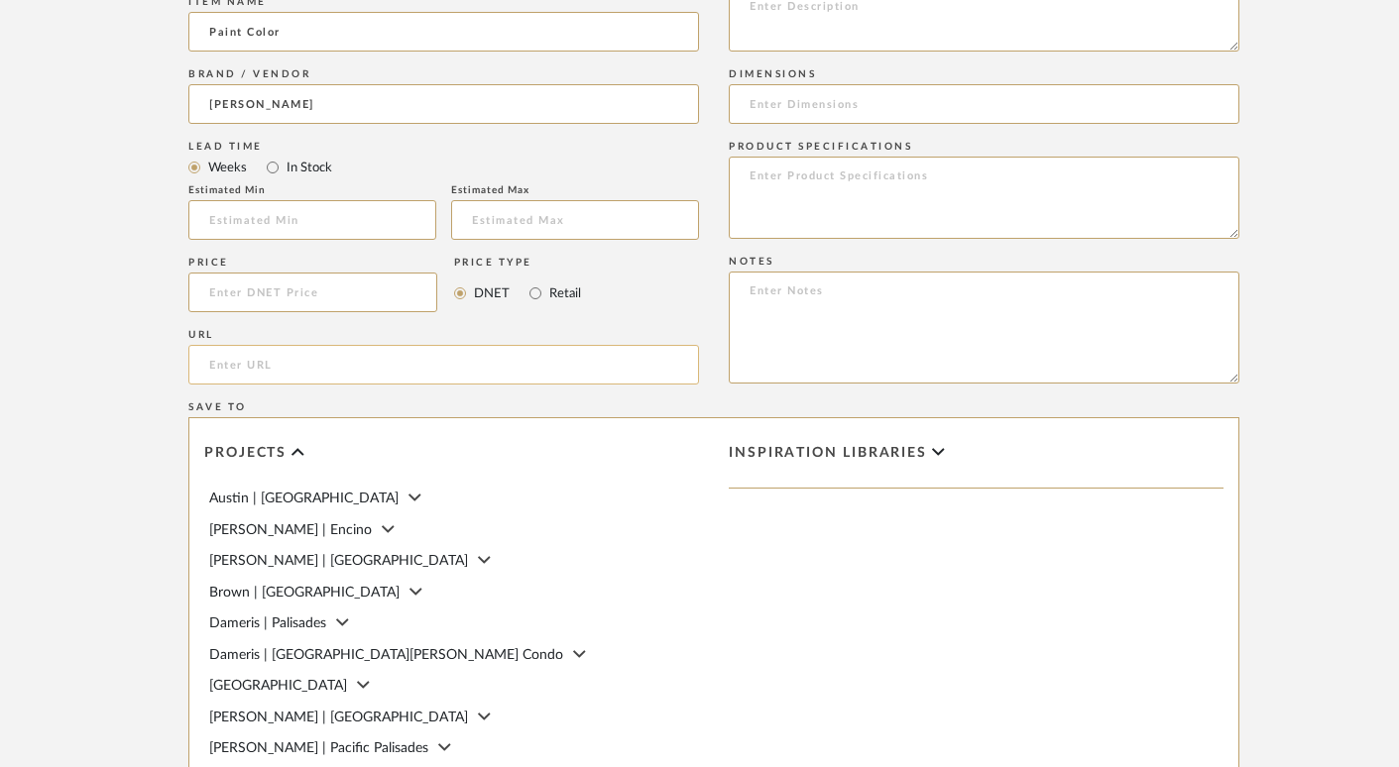
click at [285, 371] on input "url" at bounding box center [443, 365] width 511 height 40
paste input "https://www.benjaminmoore.com/en-us/paint-colors/color/oc-27/balboa-mist"
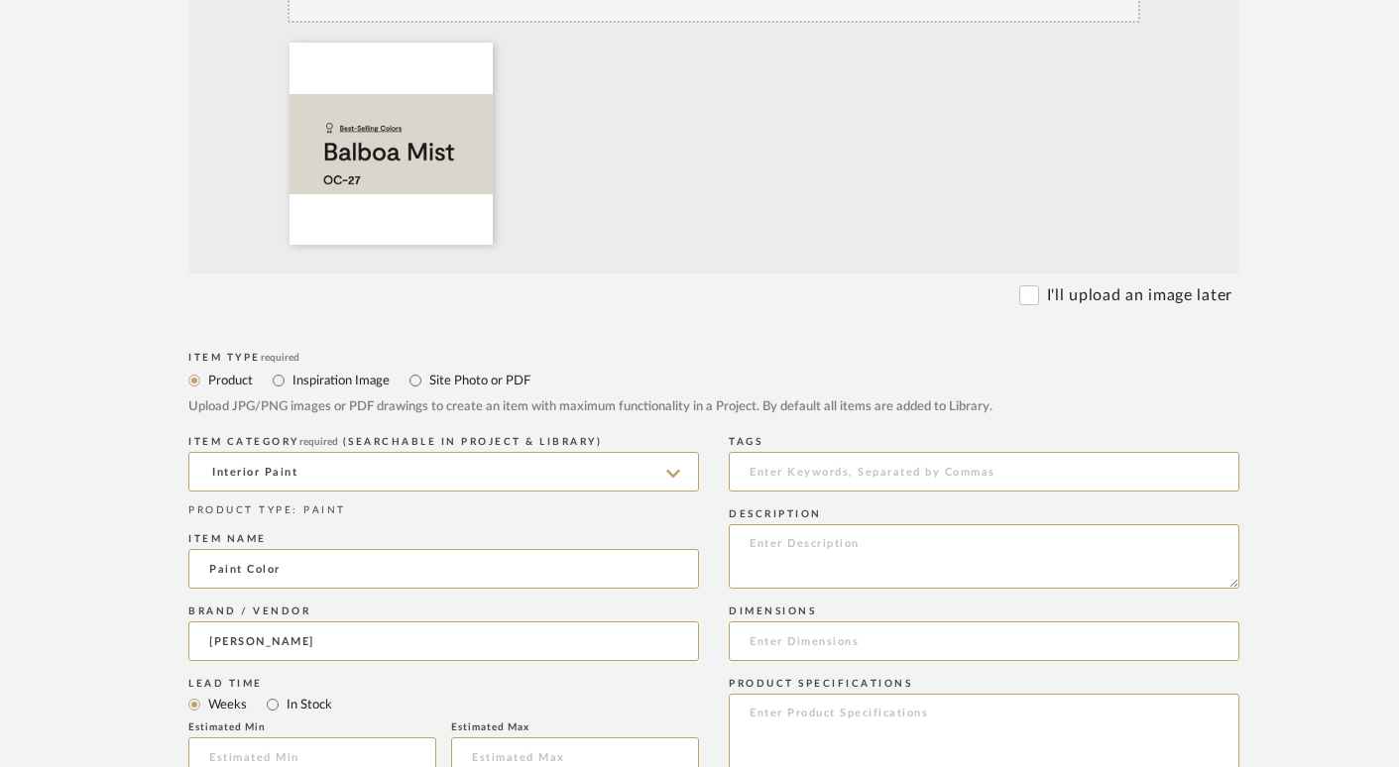
scroll to position [840, 0]
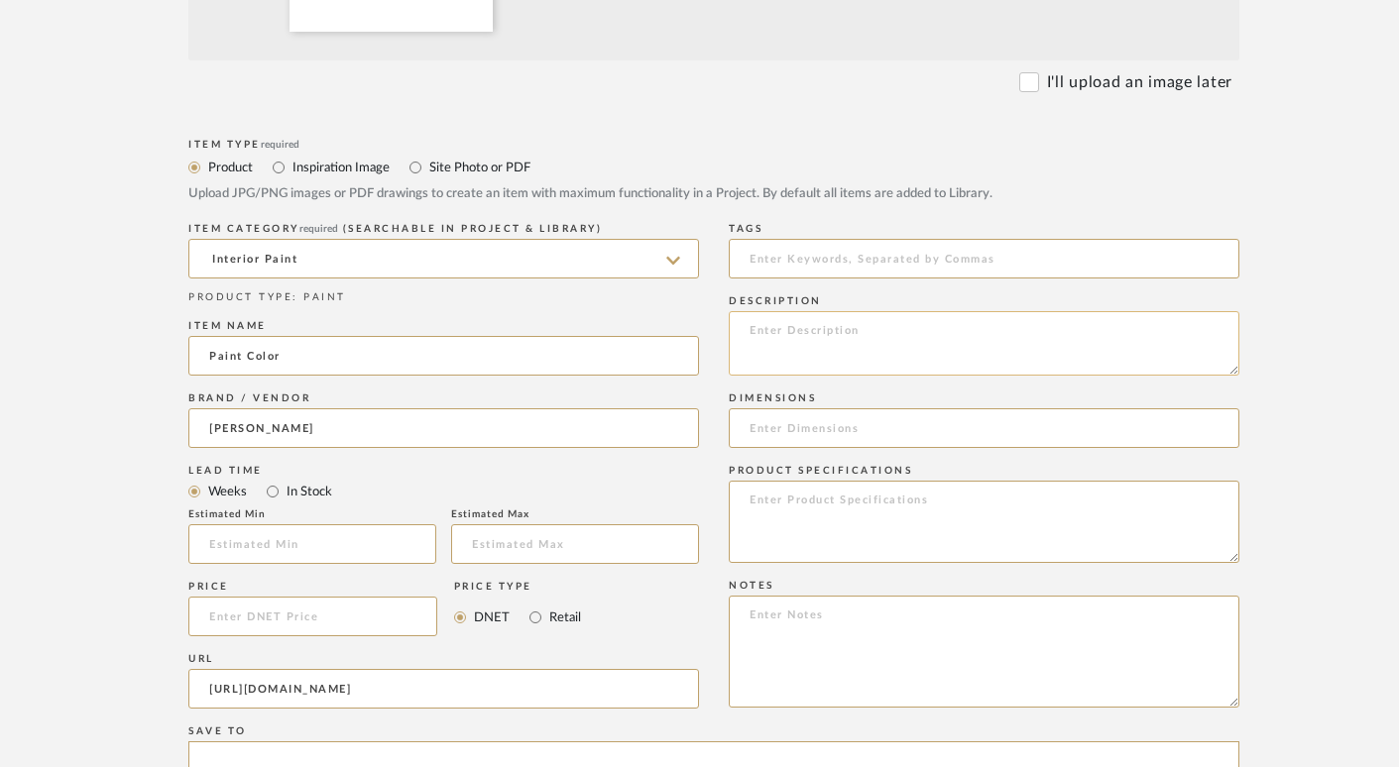
type input "https://www.benjaminmoore.com/en-us/paint-colors/color/oc-27/balboa-mist"
click at [788, 326] on textarea at bounding box center [984, 343] width 511 height 64
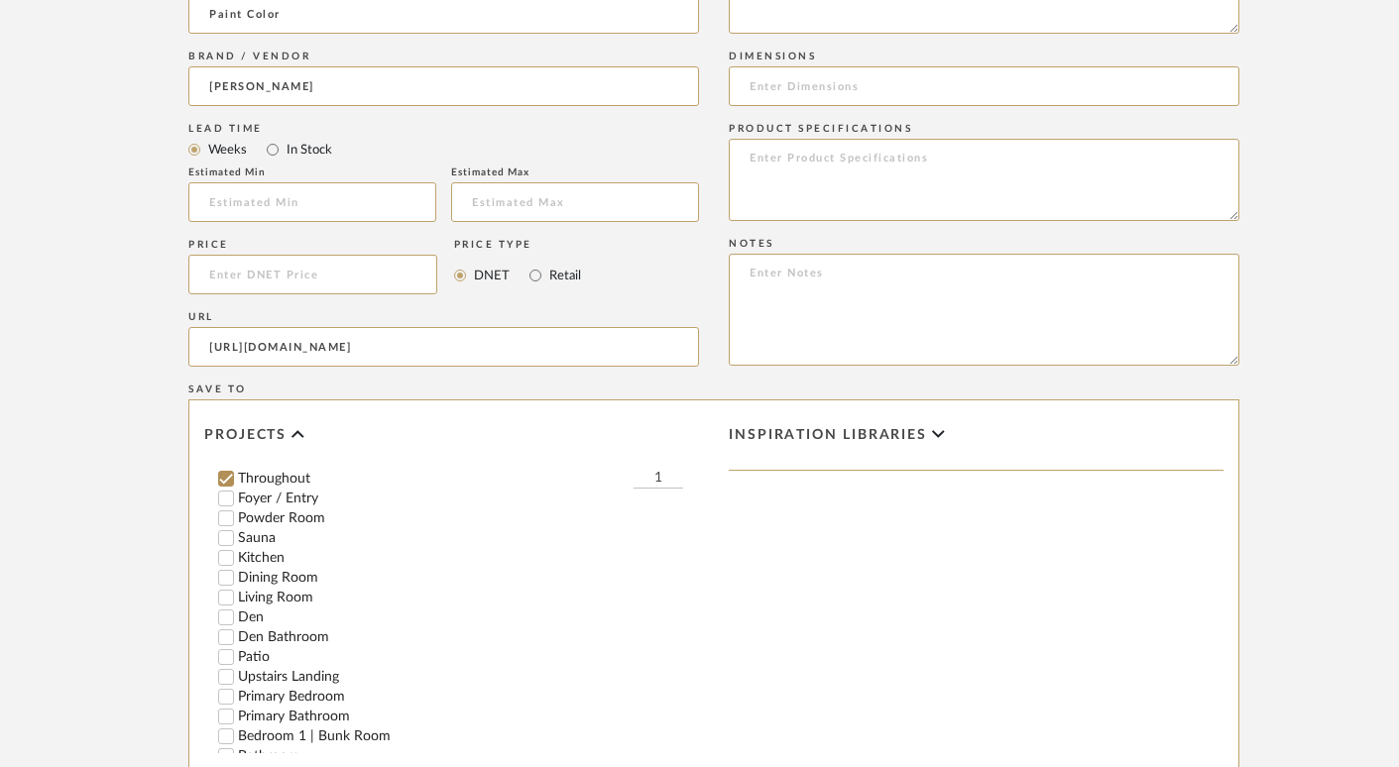
scroll to position [1506, 2]
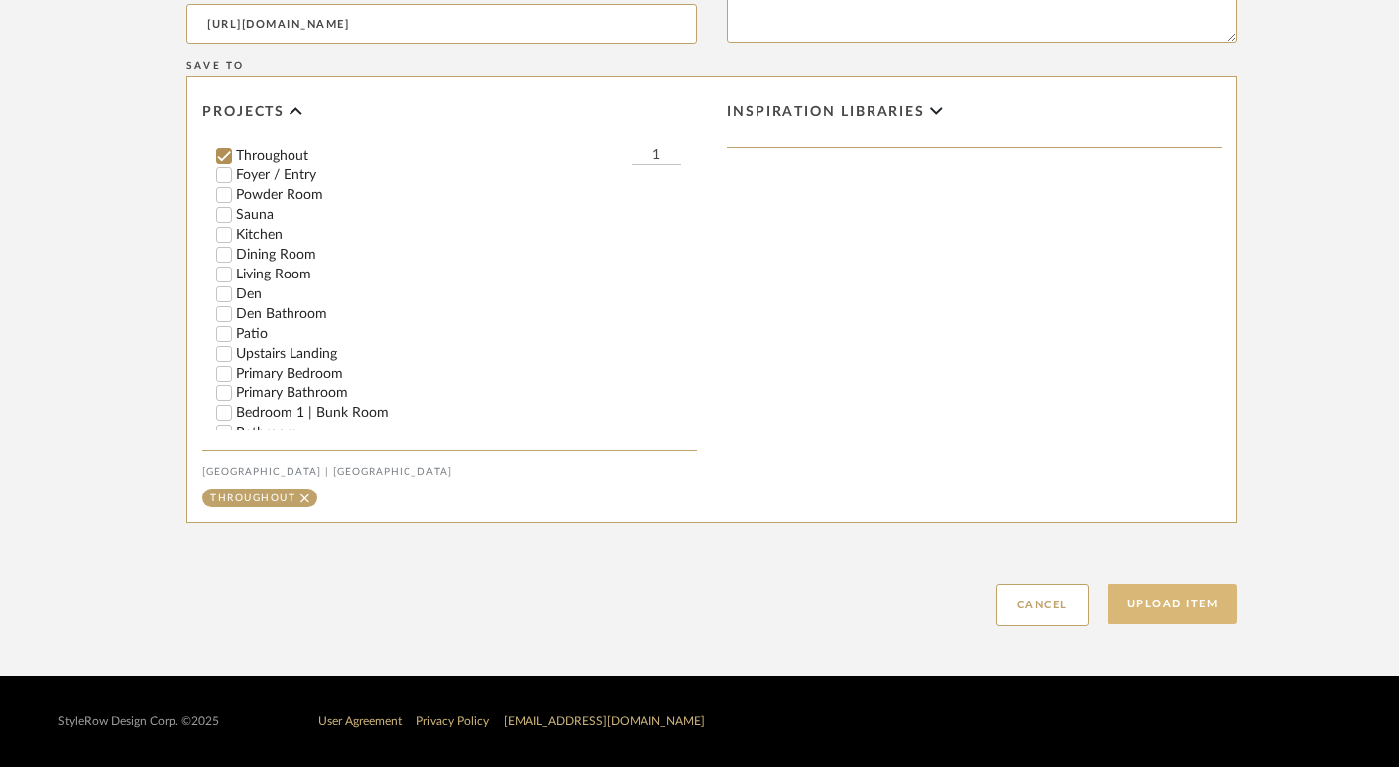
type textarea "Balboa Mist OC-27 Trim/Doors Semi-Gloss"
click at [1172, 609] on button "Upload Item" at bounding box center [1172, 604] width 131 height 41
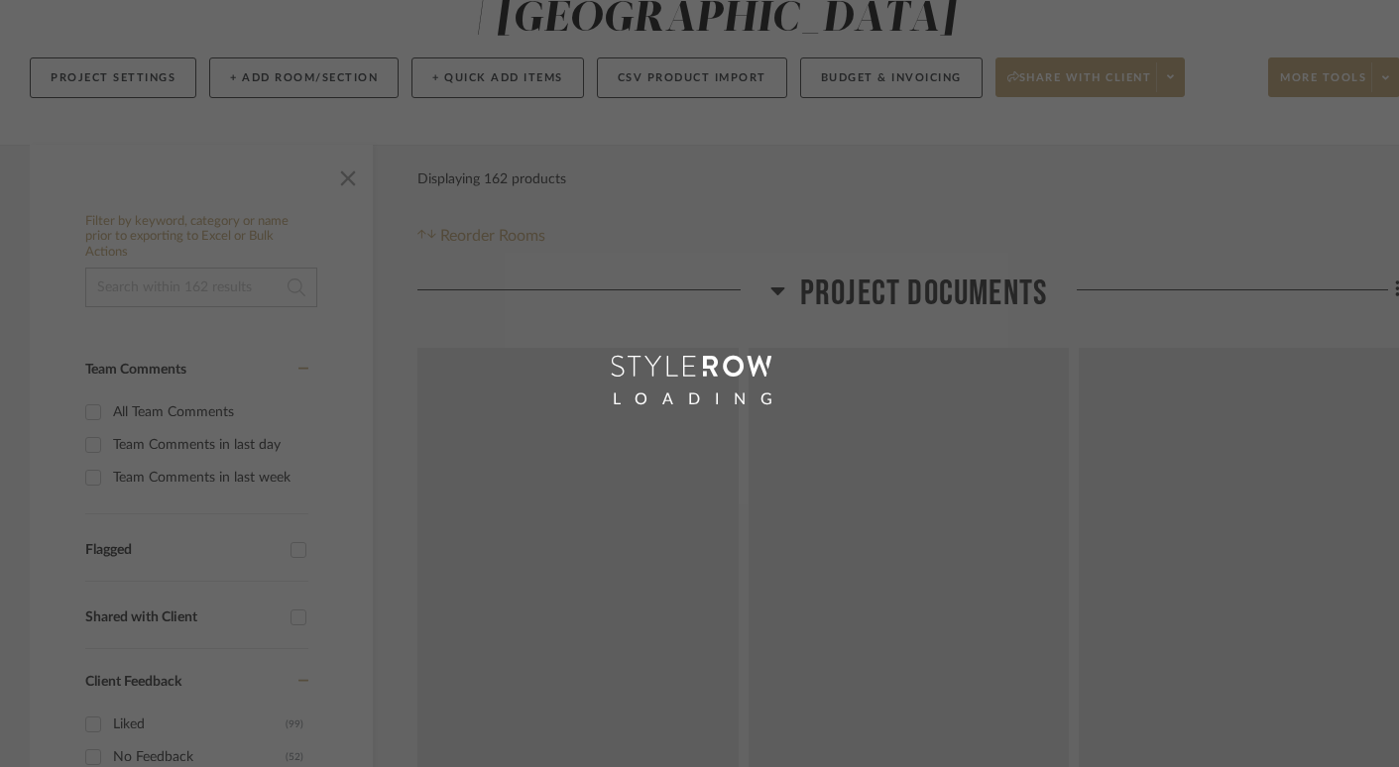
scroll to position [1, 0]
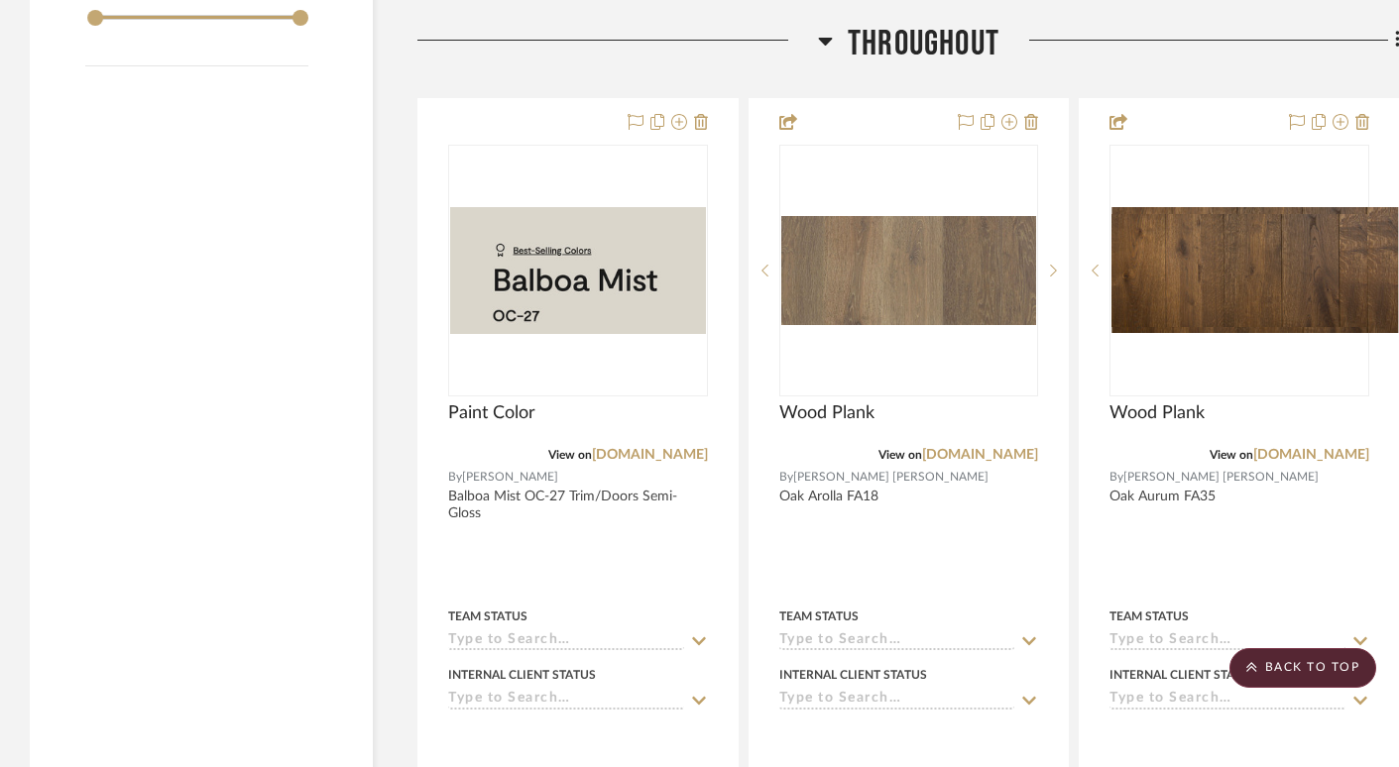
scroll to position [3357, 0]
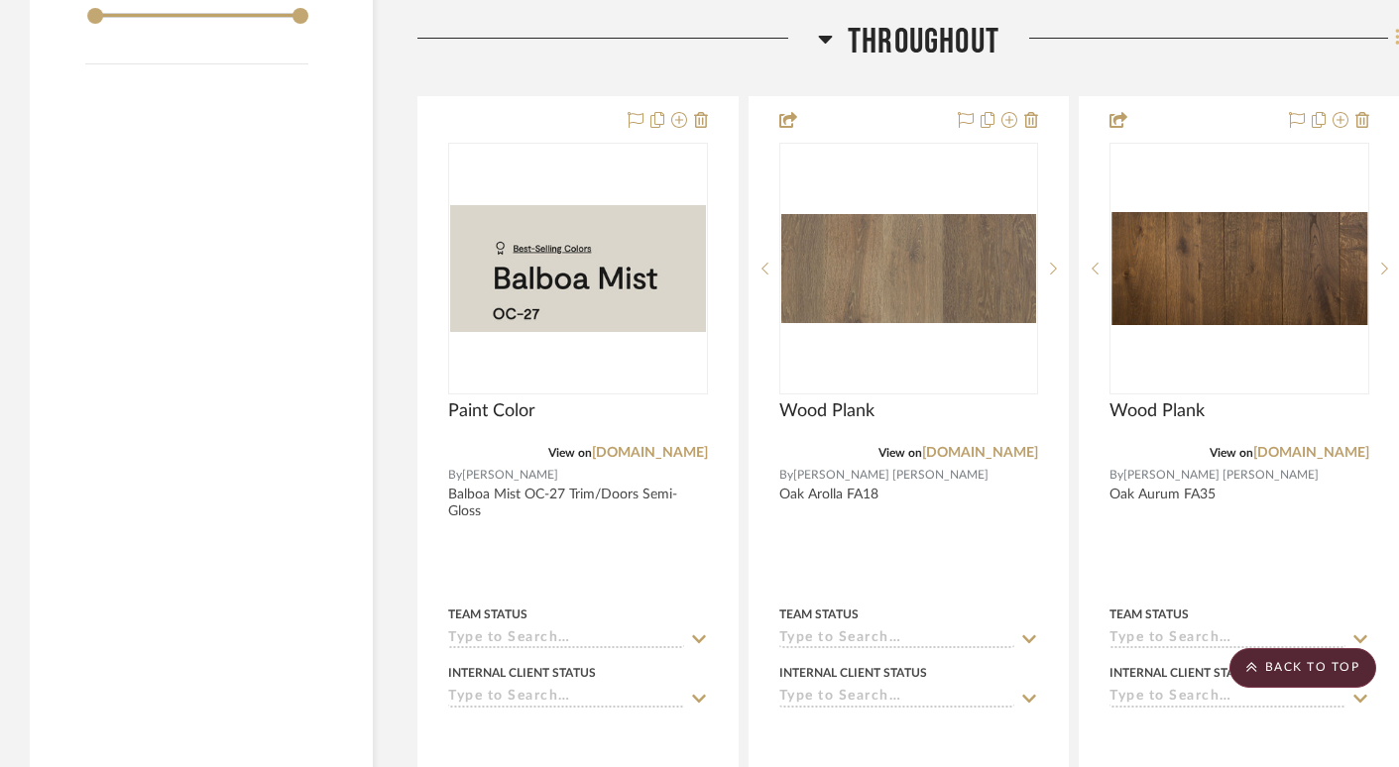
click at [1393, 33] on fa-icon at bounding box center [1394, 40] width 13 height 33
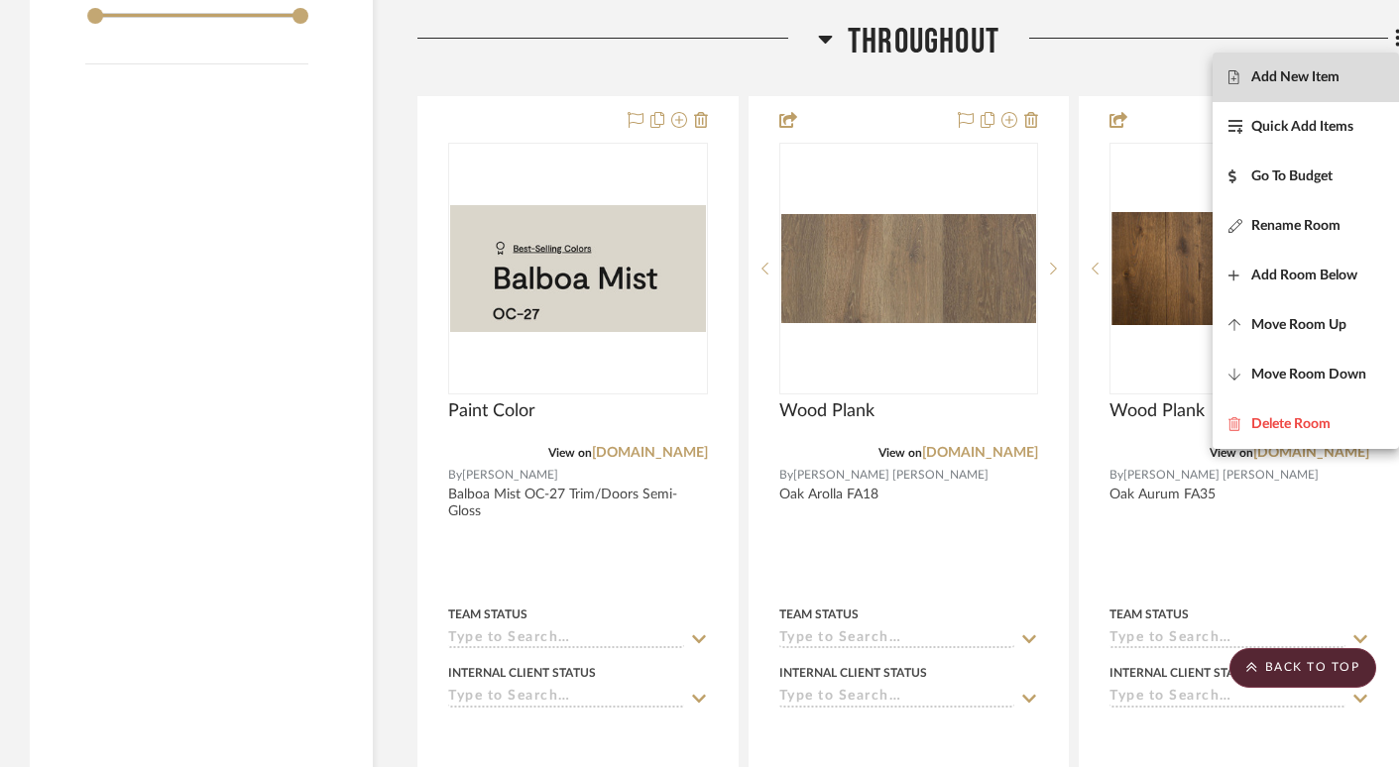
click at [1277, 71] on span "Add New Item" at bounding box center [1295, 77] width 88 height 17
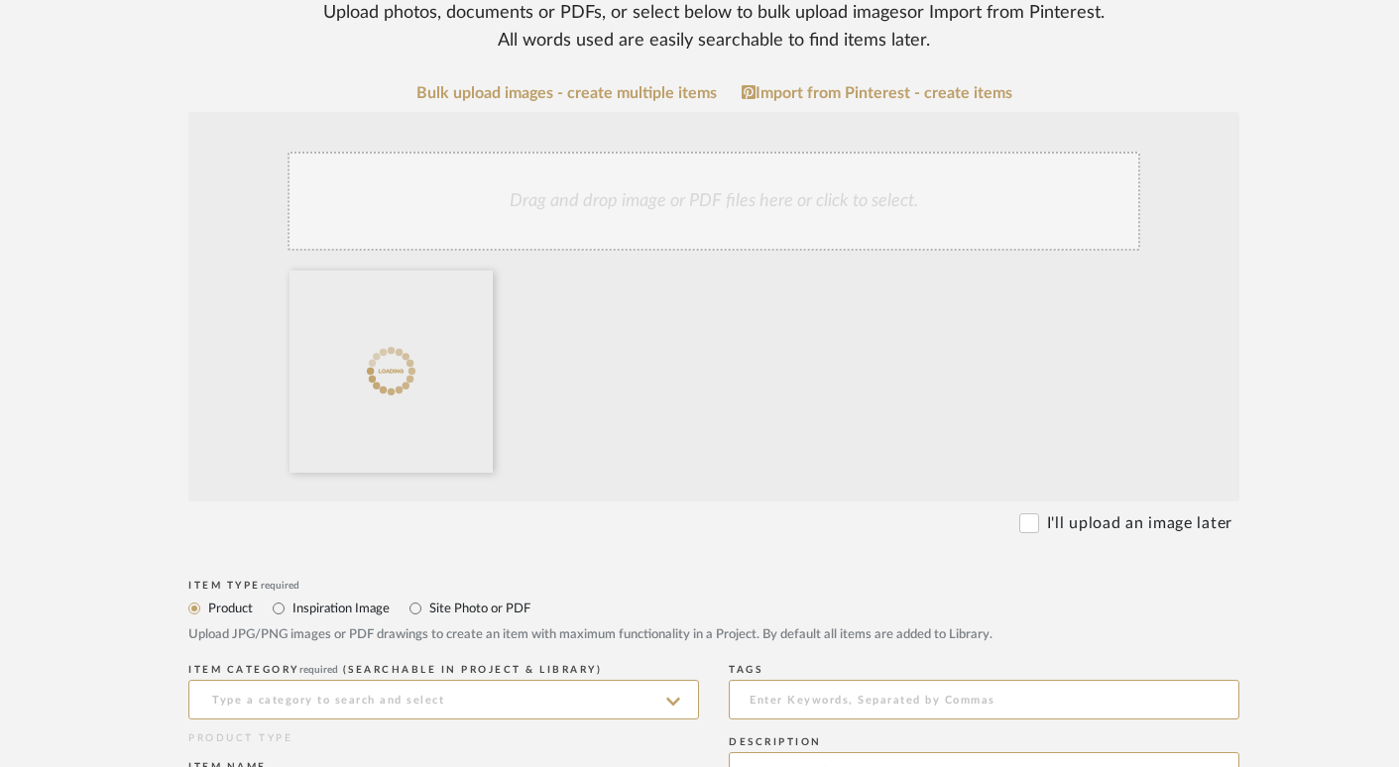
scroll to position [509, 0]
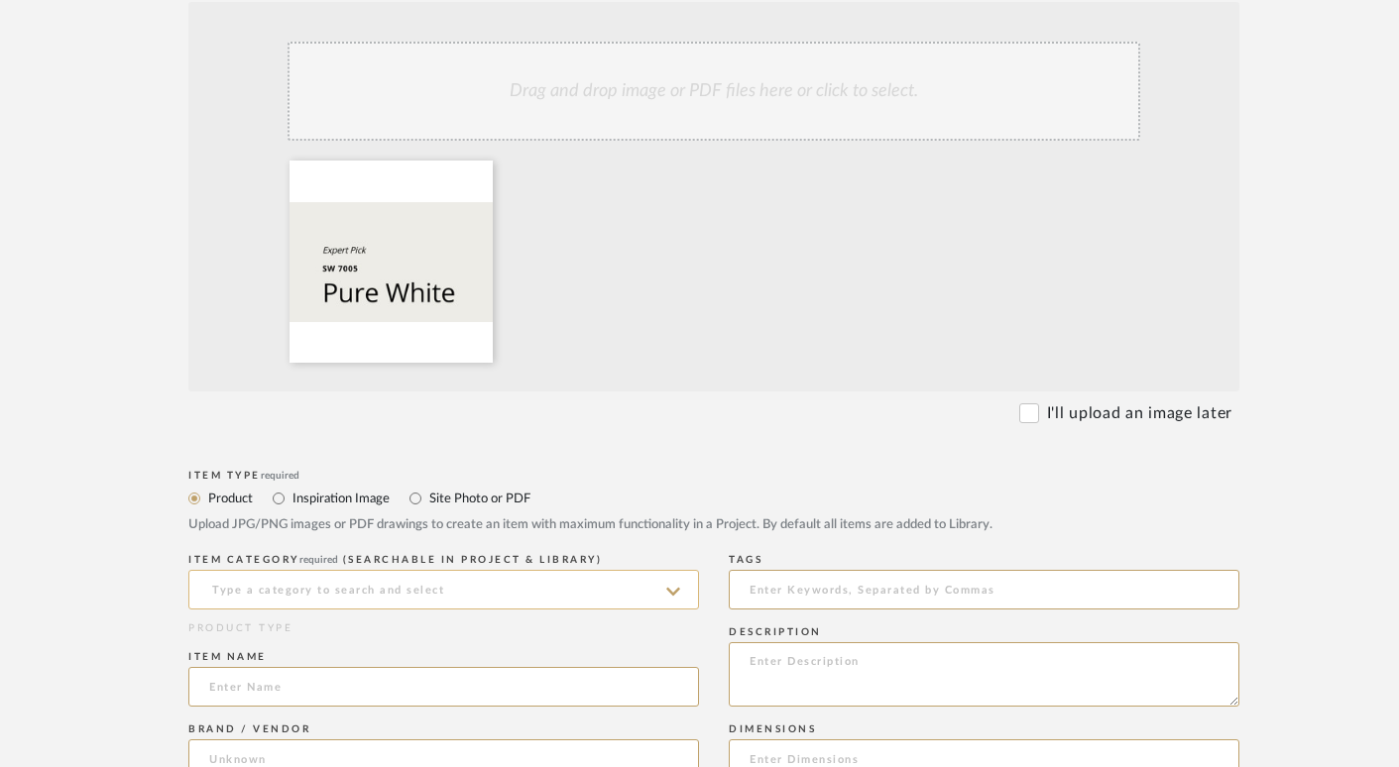
click at [281, 592] on input at bounding box center [443, 590] width 511 height 40
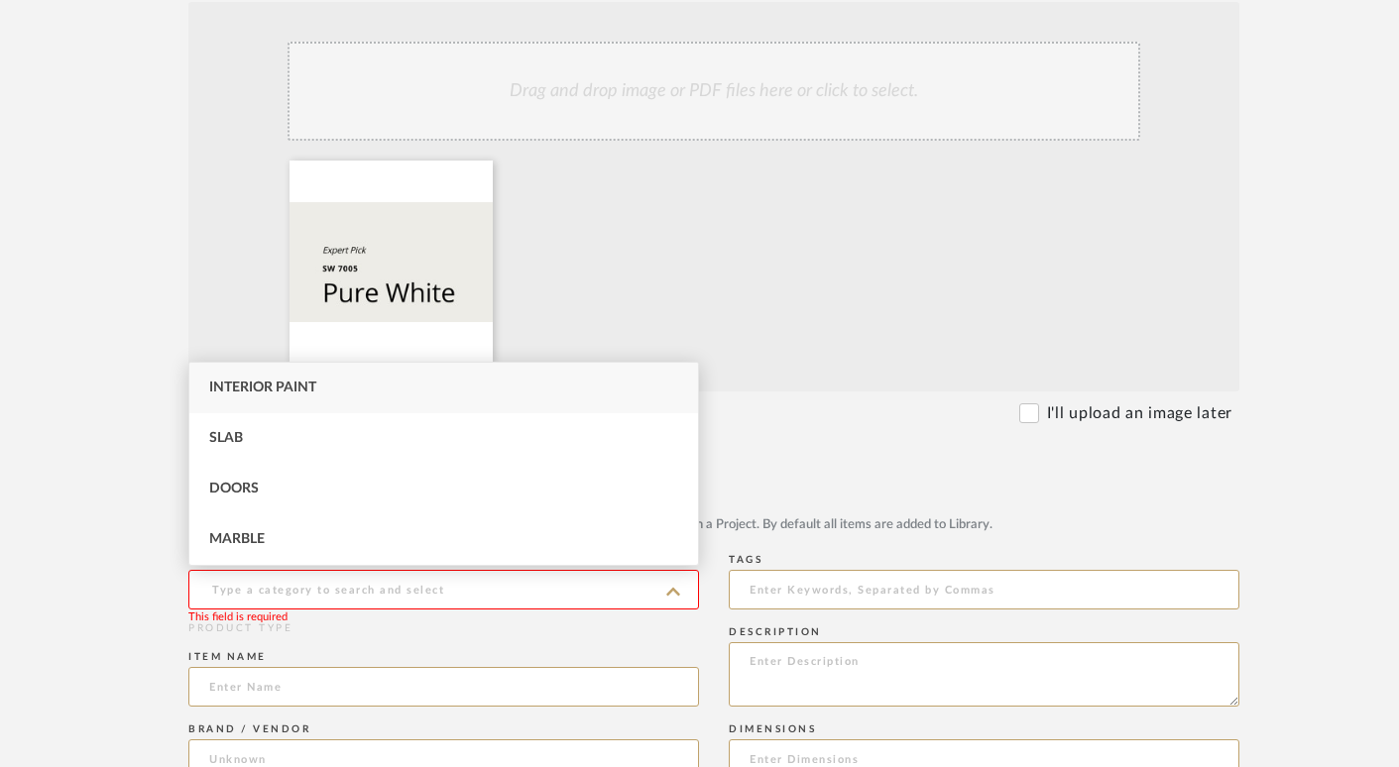
click at [226, 389] on span "Interior Paint" at bounding box center [262, 388] width 107 height 14
type input "Interior Paint"
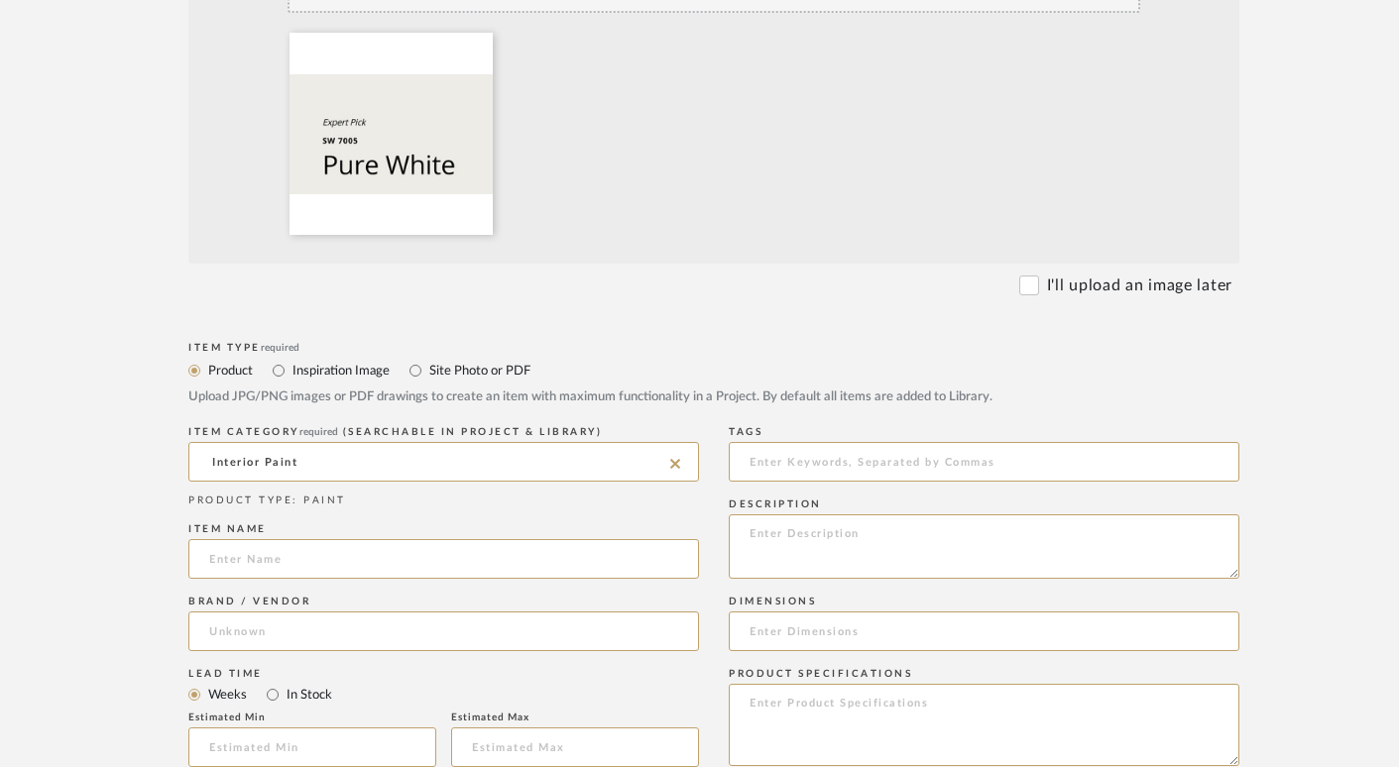
scroll to position [669, 0]
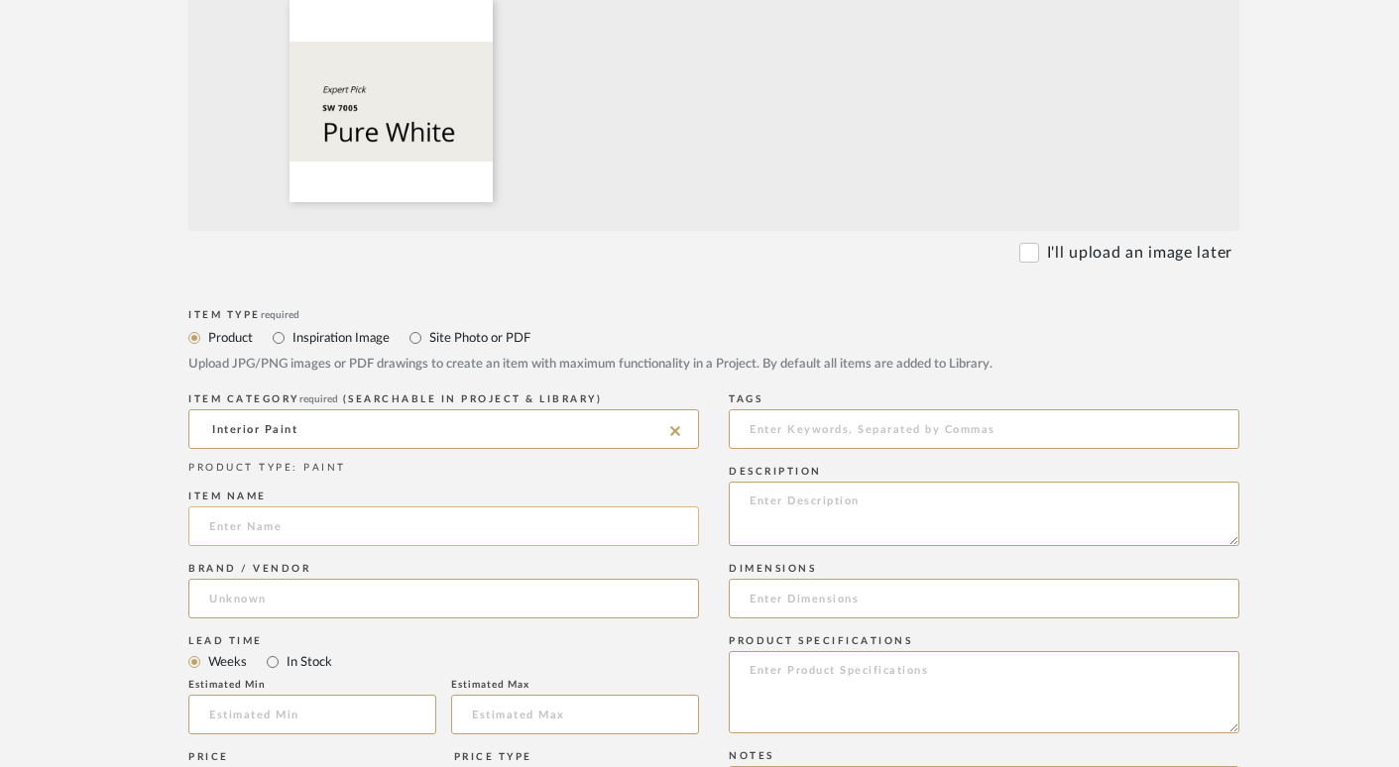
click at [243, 519] on input at bounding box center [443, 527] width 511 height 40
type input "Paint Color"
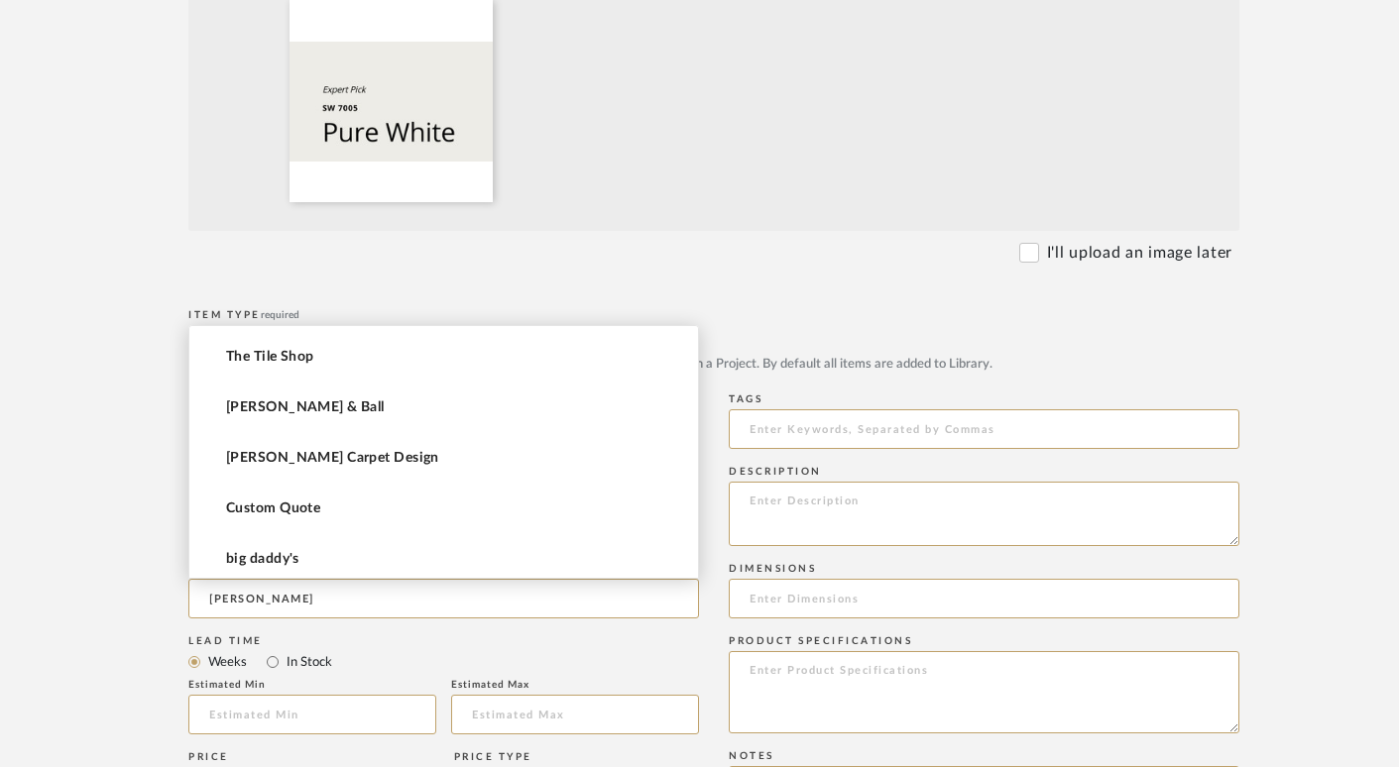
scroll to position [0, 0]
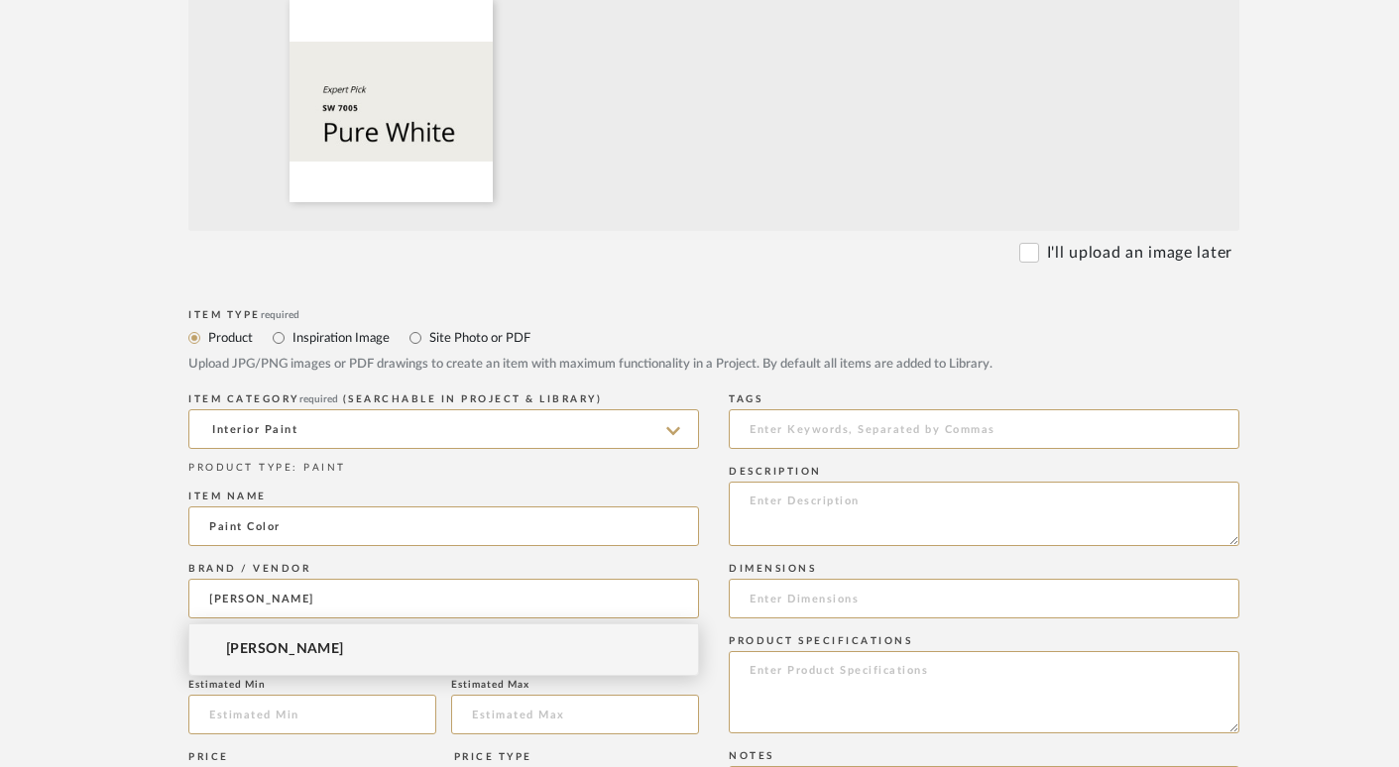
type input "Sherwin Williams"
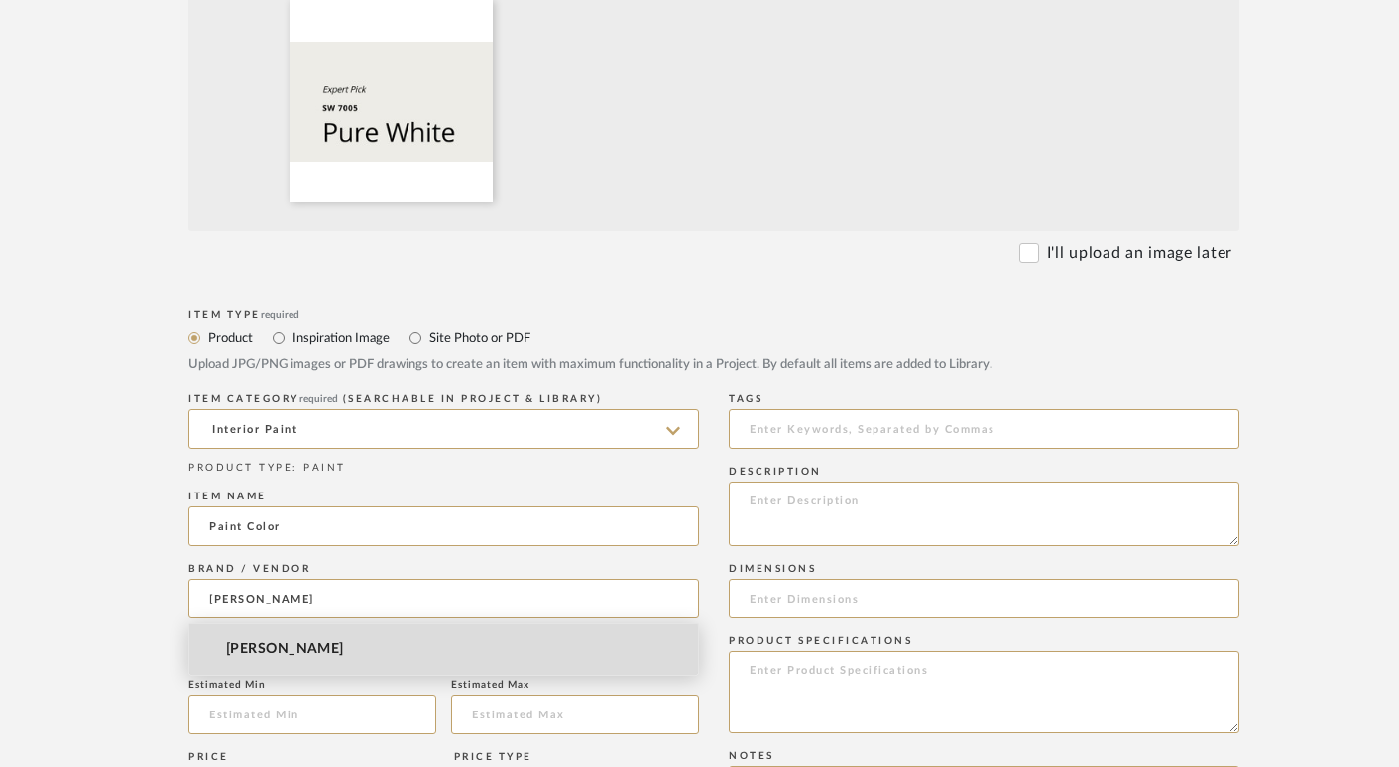
click at [342, 652] on mat-option "Sherwin Williams" at bounding box center [443, 650] width 509 height 51
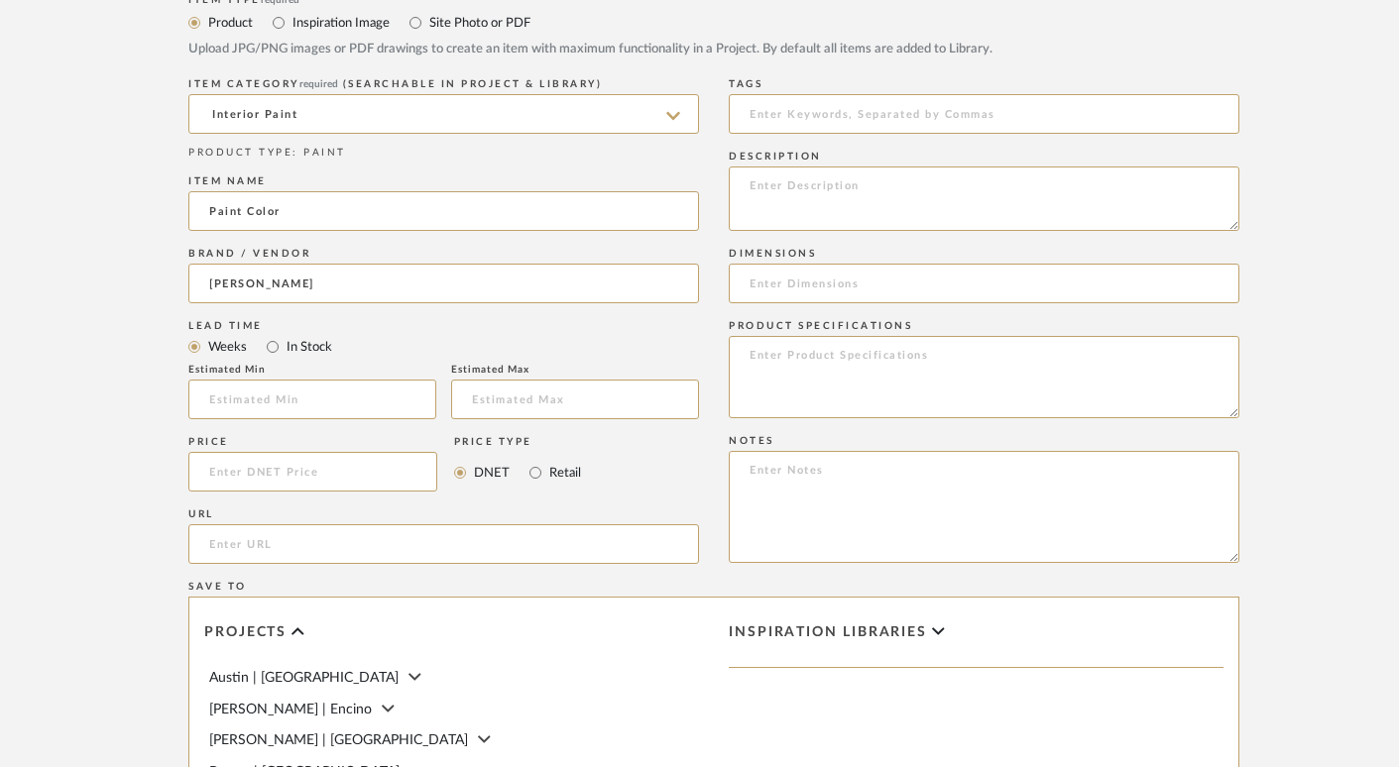
scroll to position [1061, 0]
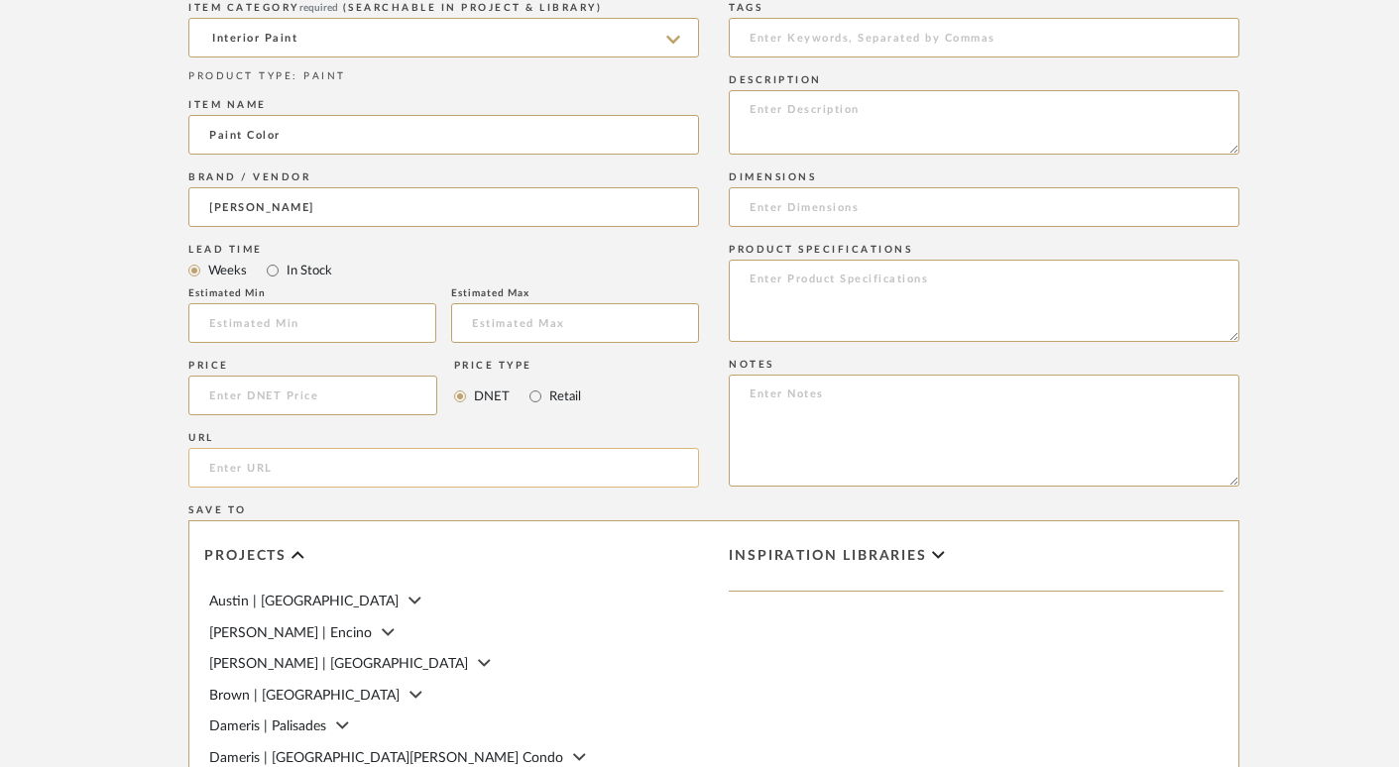
click at [325, 474] on input "url" at bounding box center [443, 468] width 511 height 40
paste input "https://www.sherwin-williams.com/en-us/color/color-family/white-paint-colors/SW…"
type input "https://www.sherwin-williams.com/en-us/color/color-family/white-paint-colors/SW…"
click at [922, 104] on textarea at bounding box center [984, 122] width 511 height 64
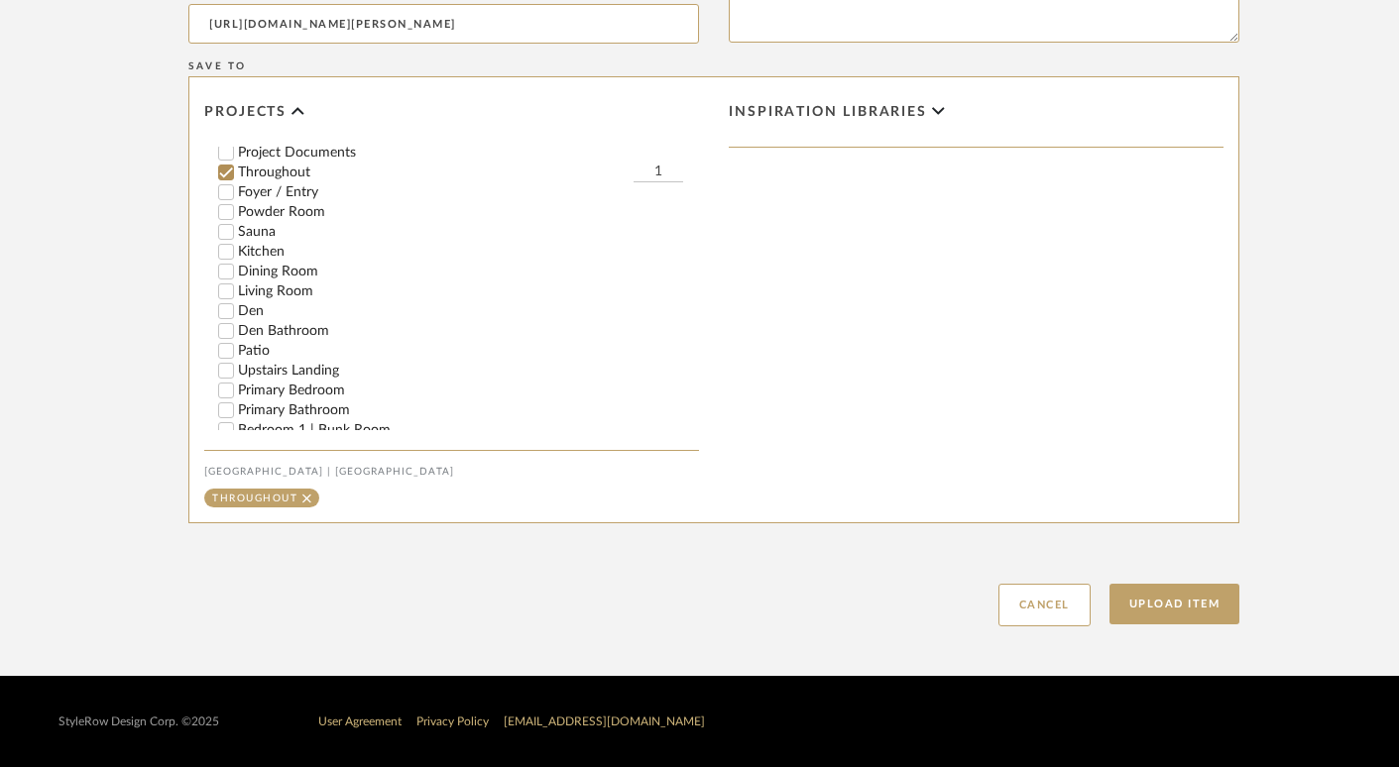
scroll to position [395, 0]
type textarea "Pure White SW 7005 Walls/Ceilings Matte"
click at [1166, 605] on button "Upload Item" at bounding box center [1174, 604] width 131 height 41
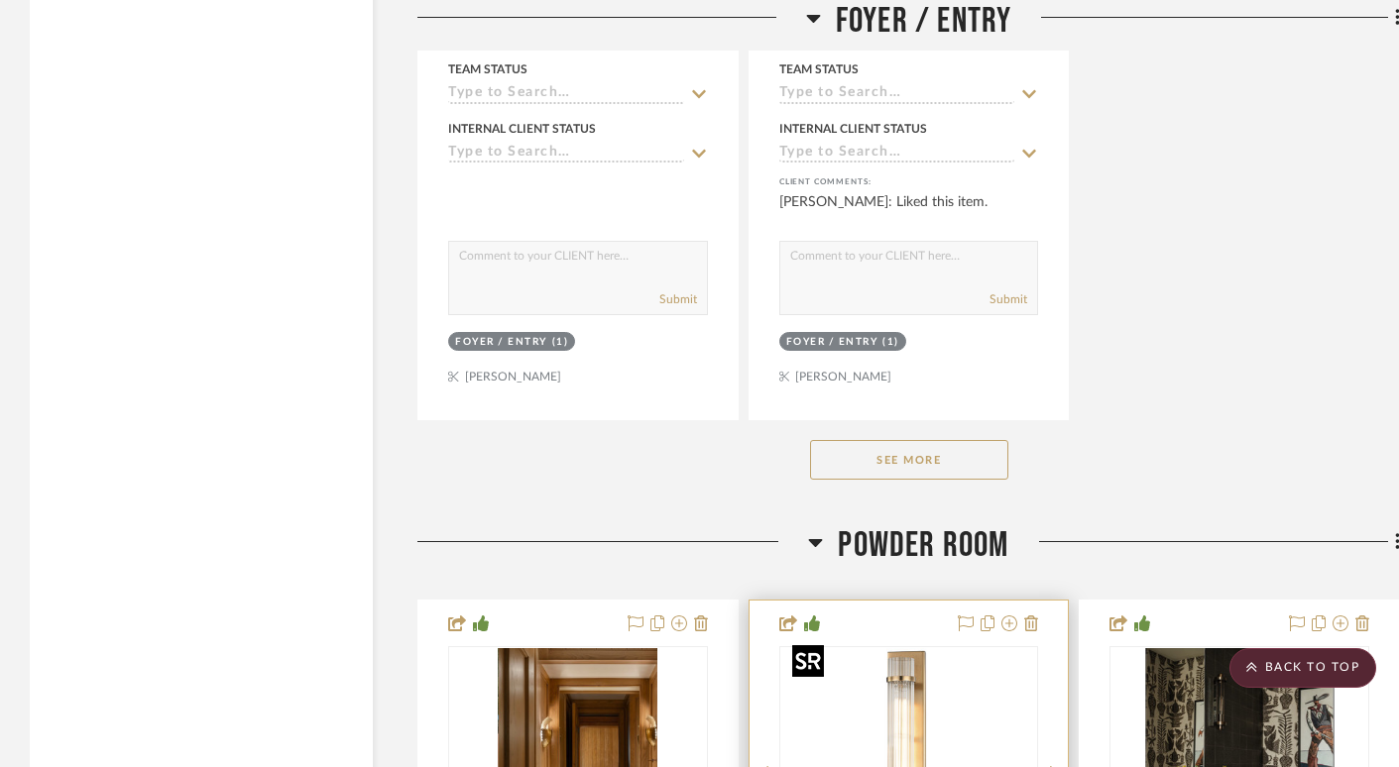
scroll to position [8506, 0]
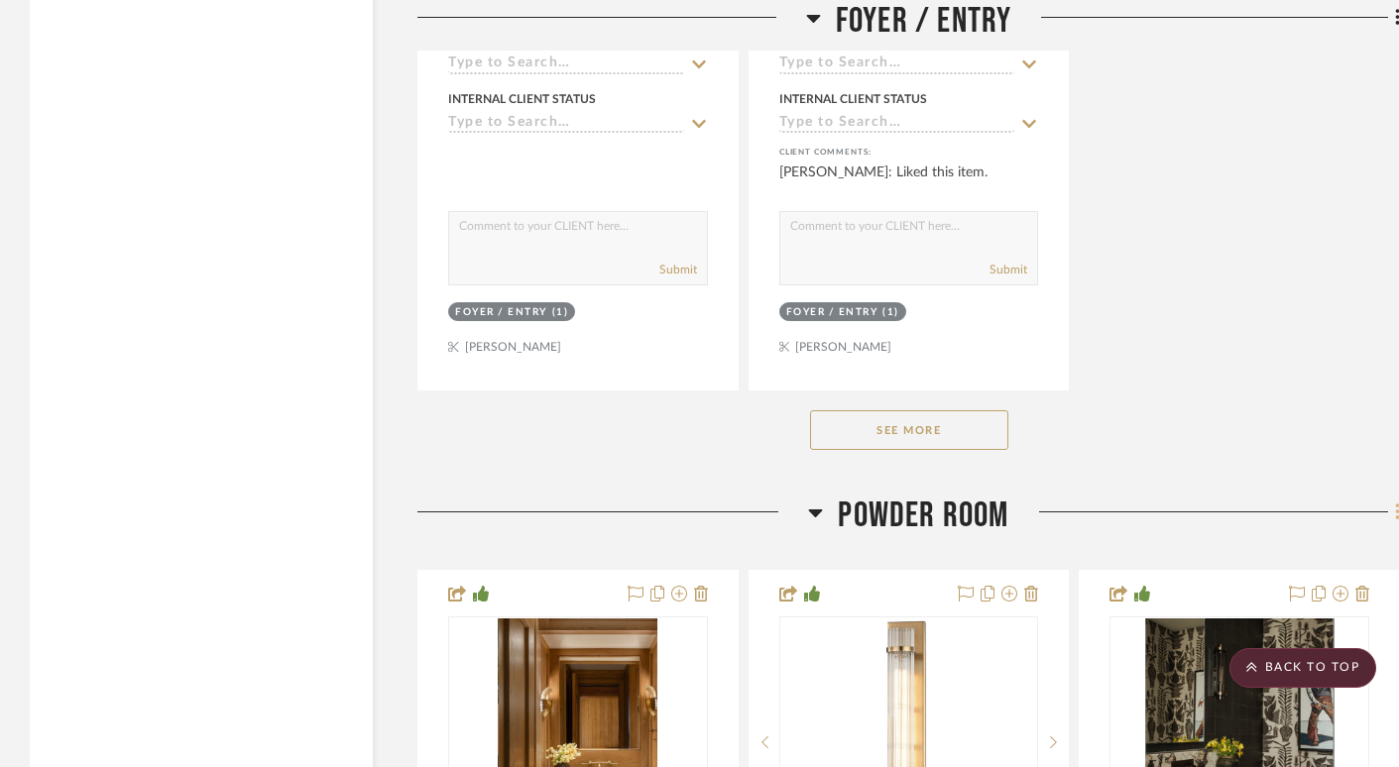
click at [1396, 504] on icon at bounding box center [1397, 512] width 4 height 17
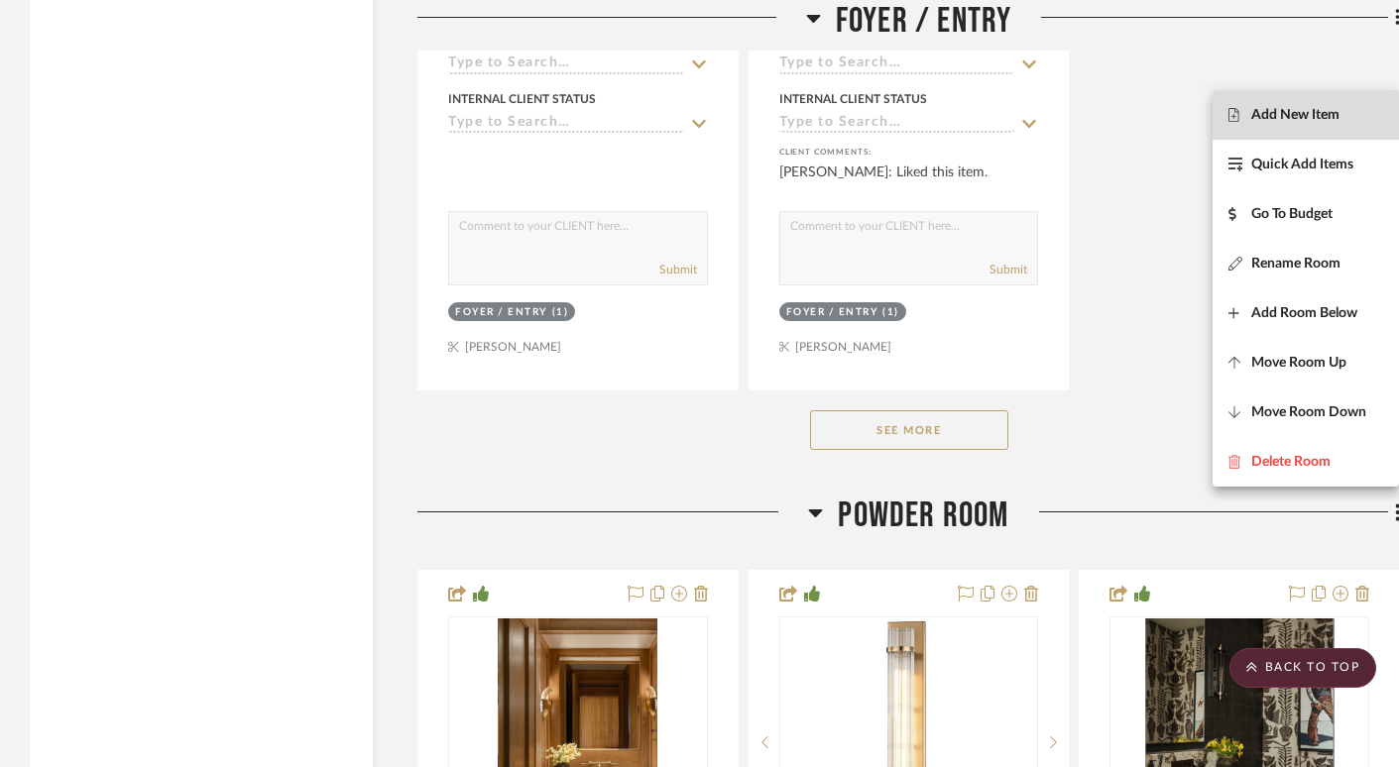
click at [1297, 122] on span "Add New Item" at bounding box center [1295, 114] width 88 height 17
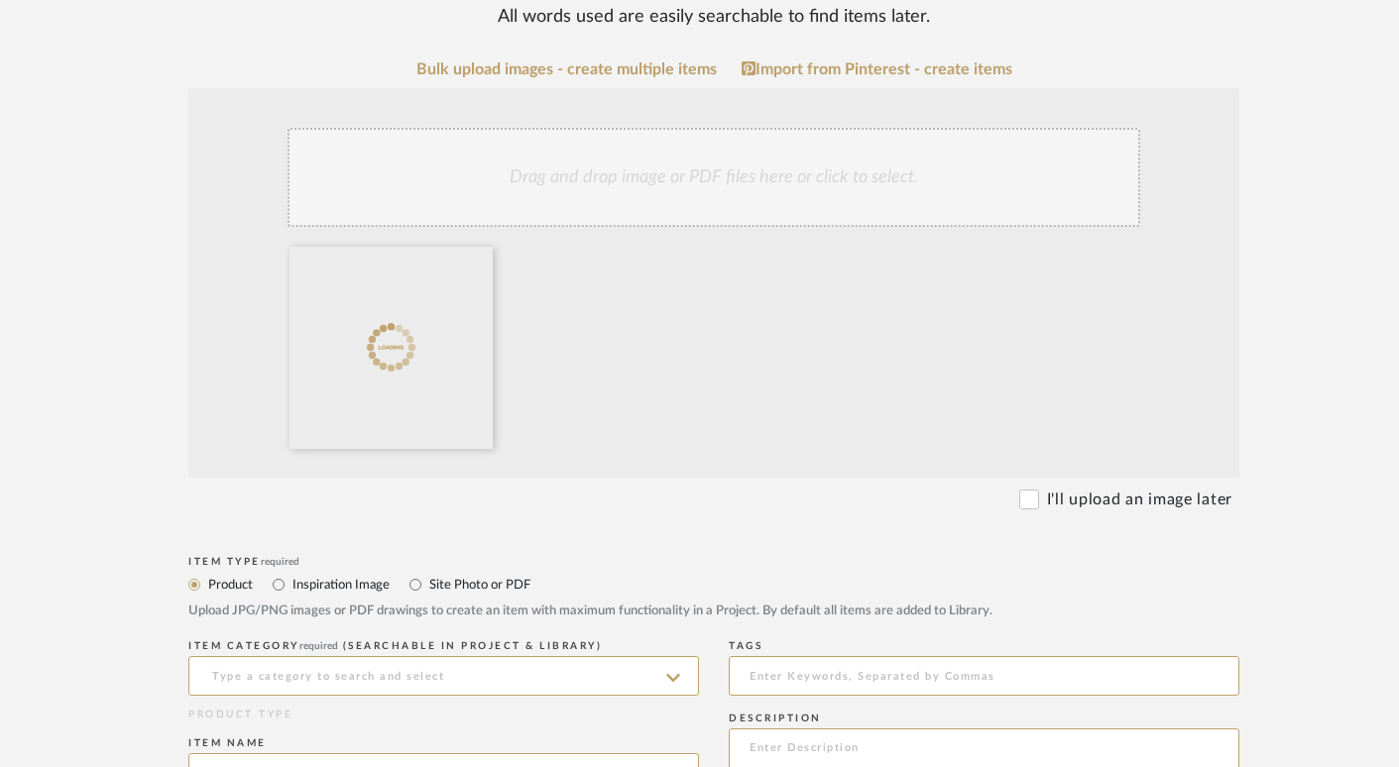
scroll to position [435, 0]
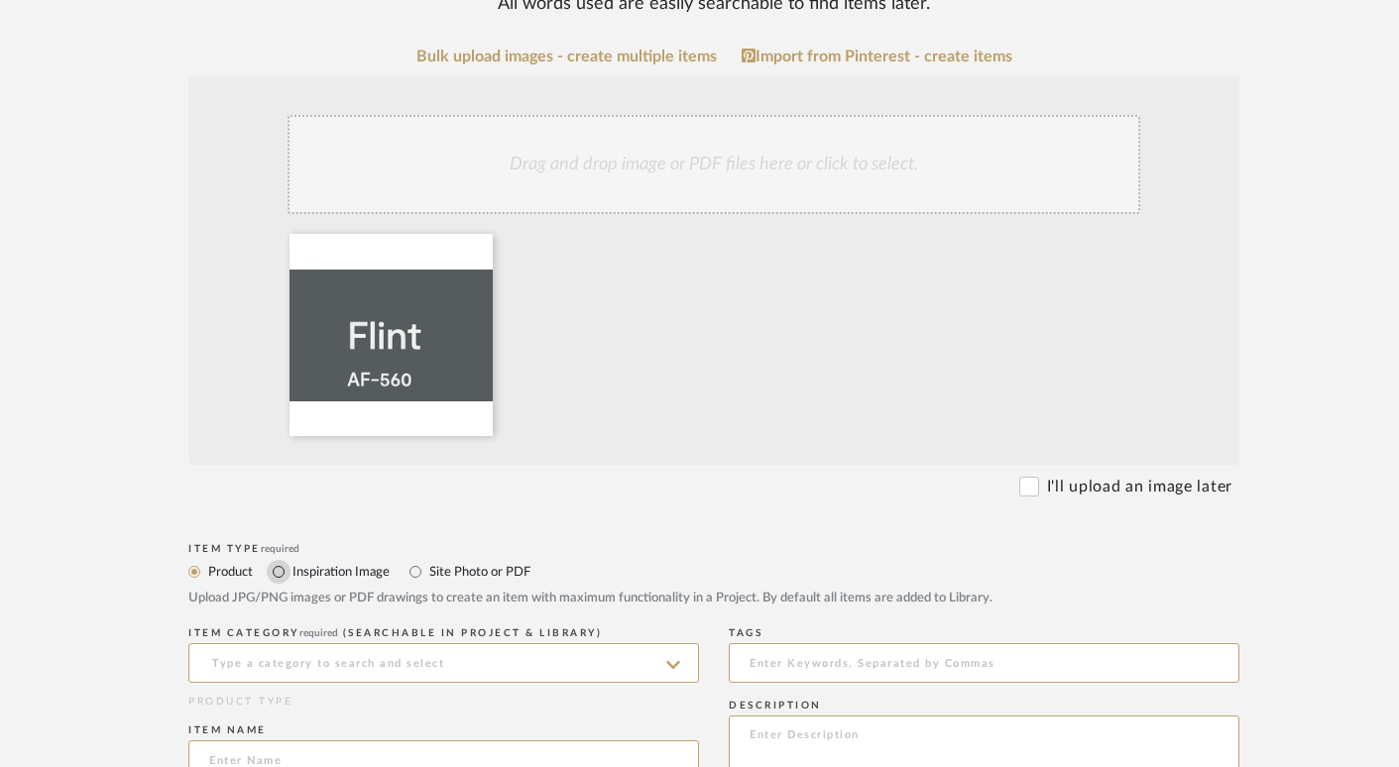
click at [277, 572] on input "Inspiration Image" at bounding box center [279, 572] width 24 height 24
radio input "true"
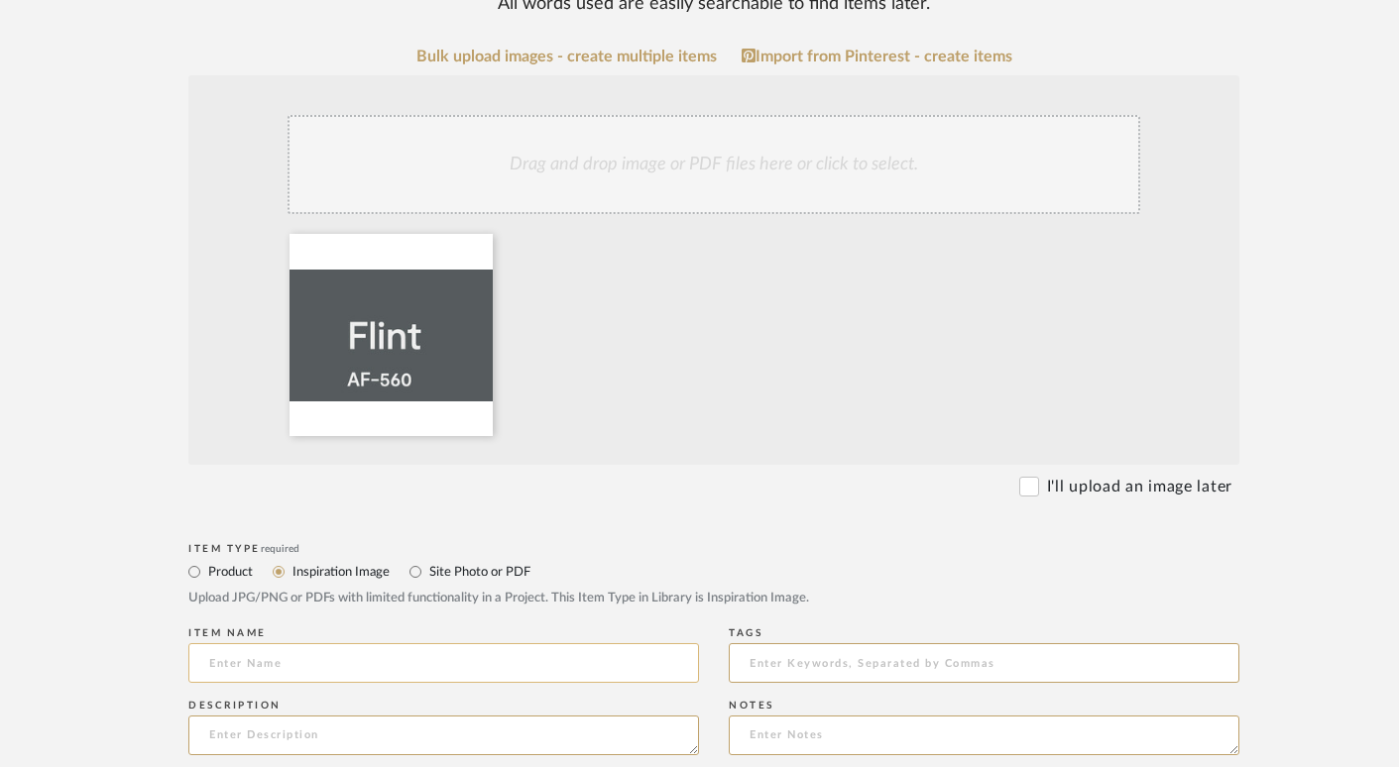
click at [272, 664] on input at bounding box center [443, 663] width 511 height 40
type input "Paint Color"
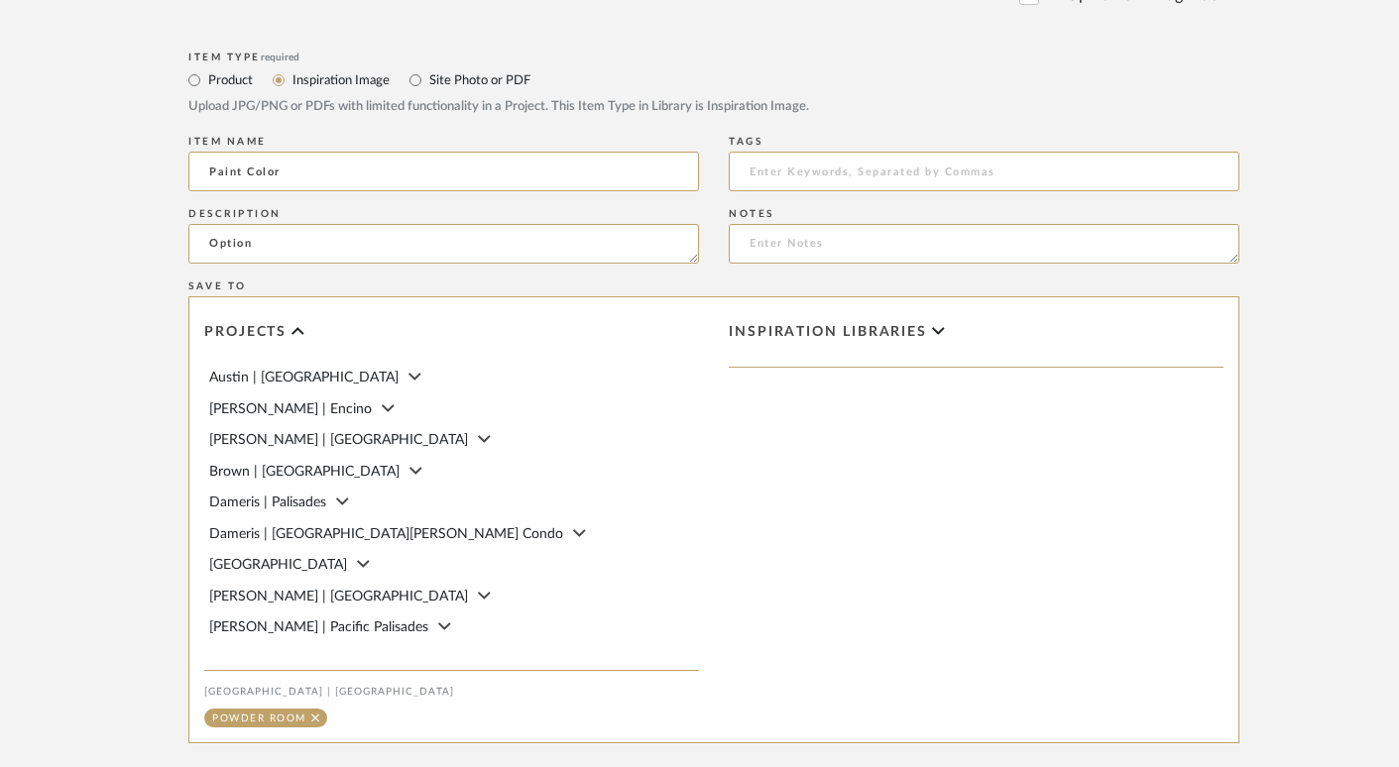
scroll to position [1147, 0]
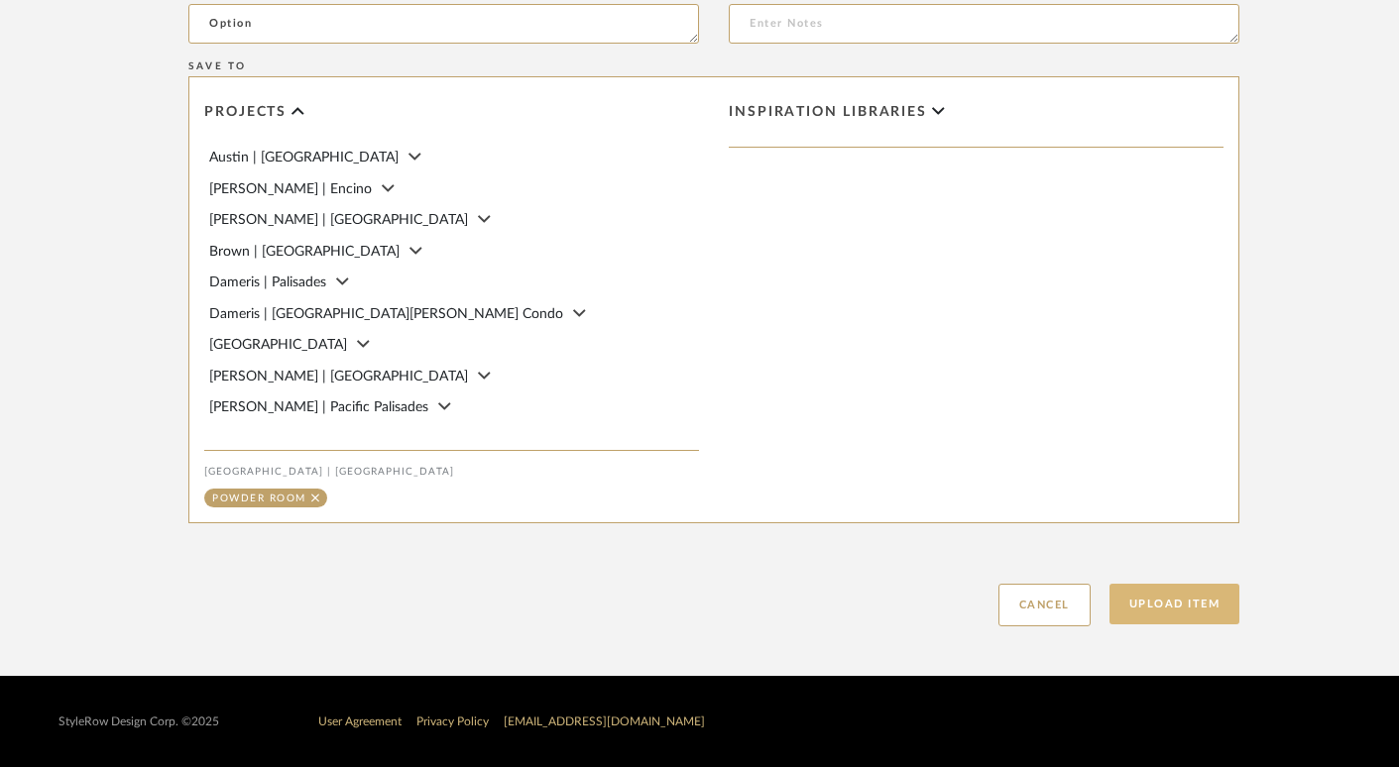
type textarea "Option"
click at [1189, 616] on button "Upload Item" at bounding box center [1174, 604] width 131 height 41
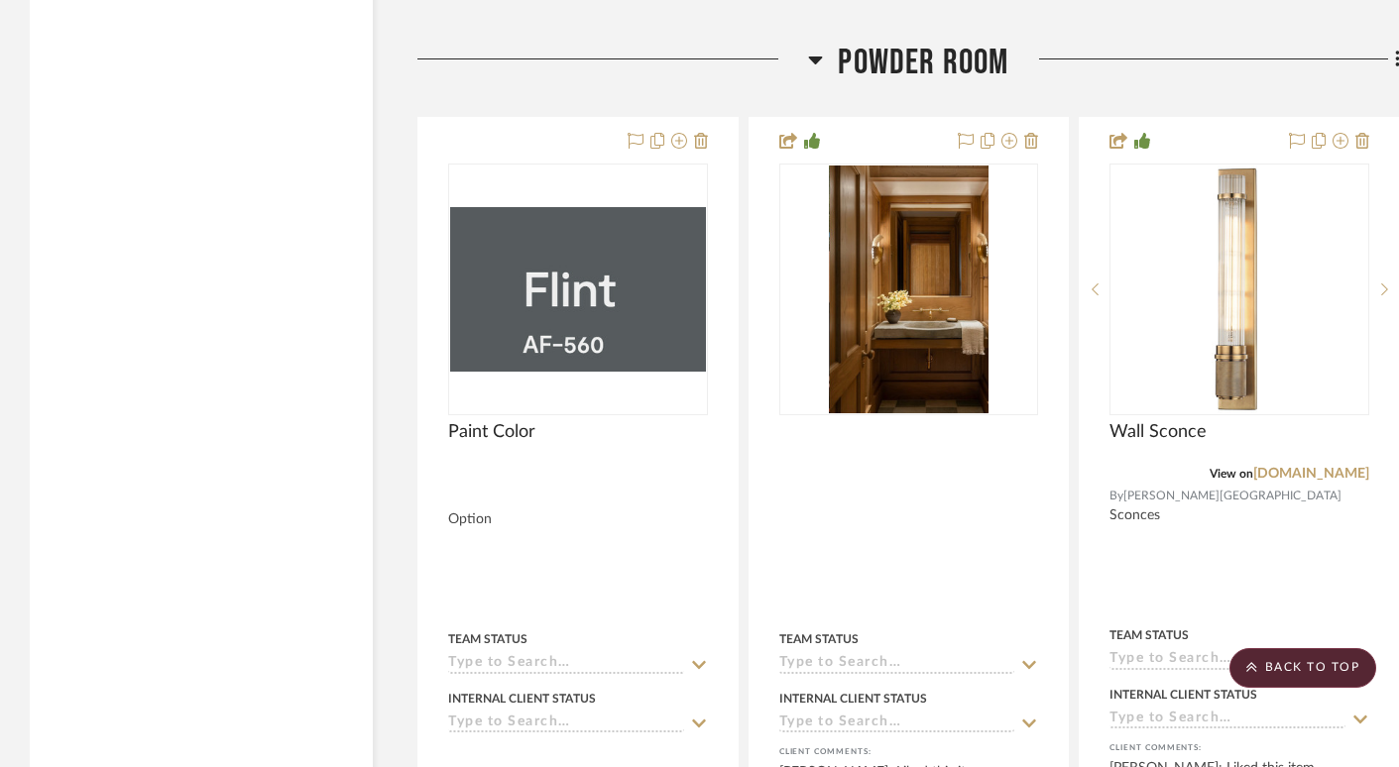
scroll to position [8973, 0]
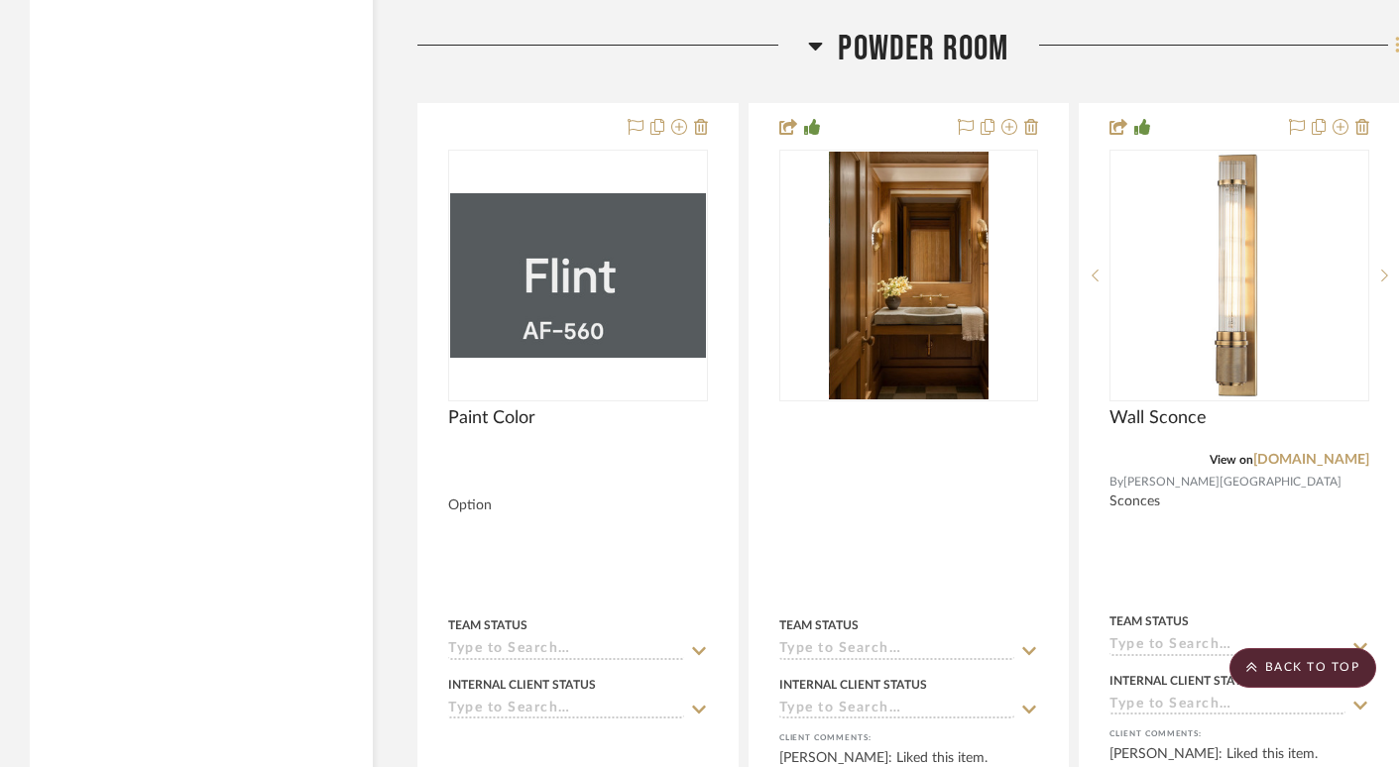
click at [1396, 35] on icon at bounding box center [1398, 46] width 6 height 22
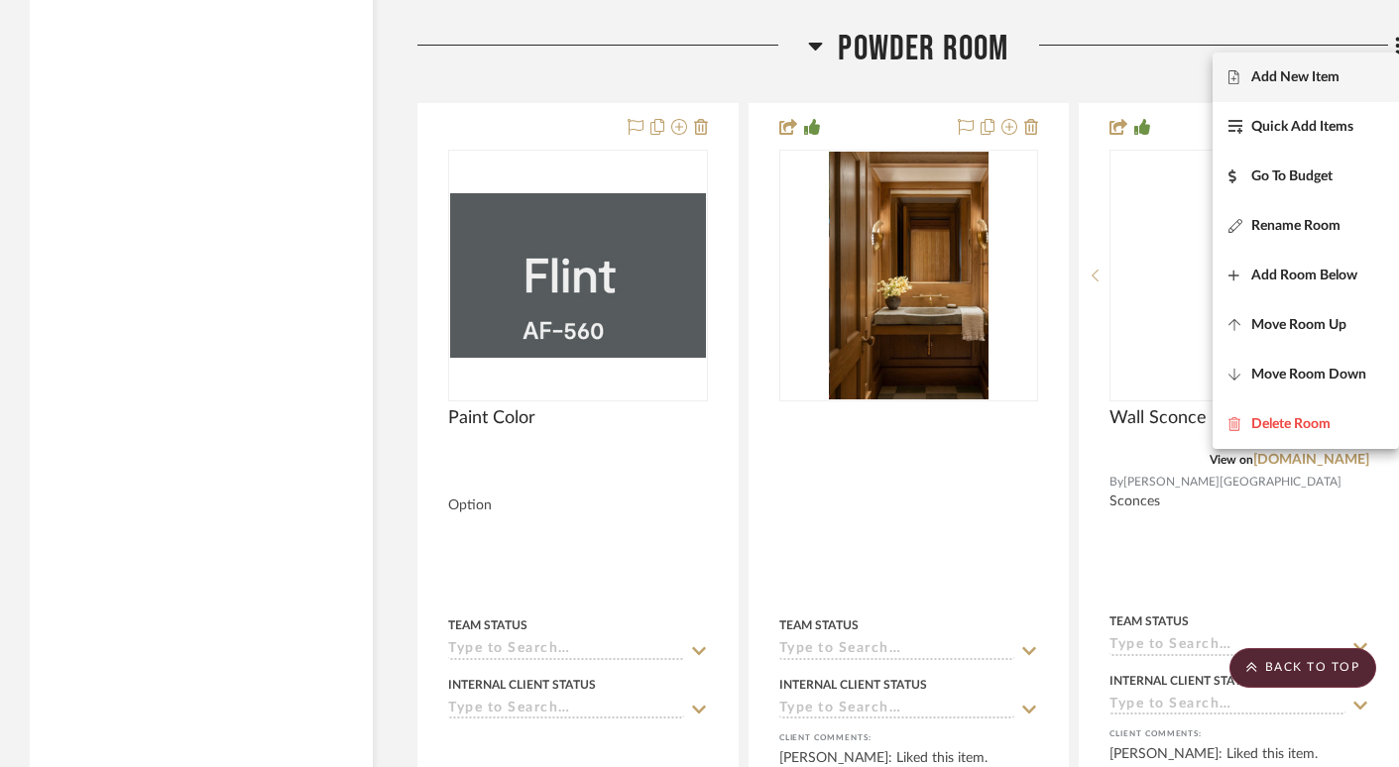
click at [1294, 77] on span "Add New Item" at bounding box center [1295, 77] width 88 height 17
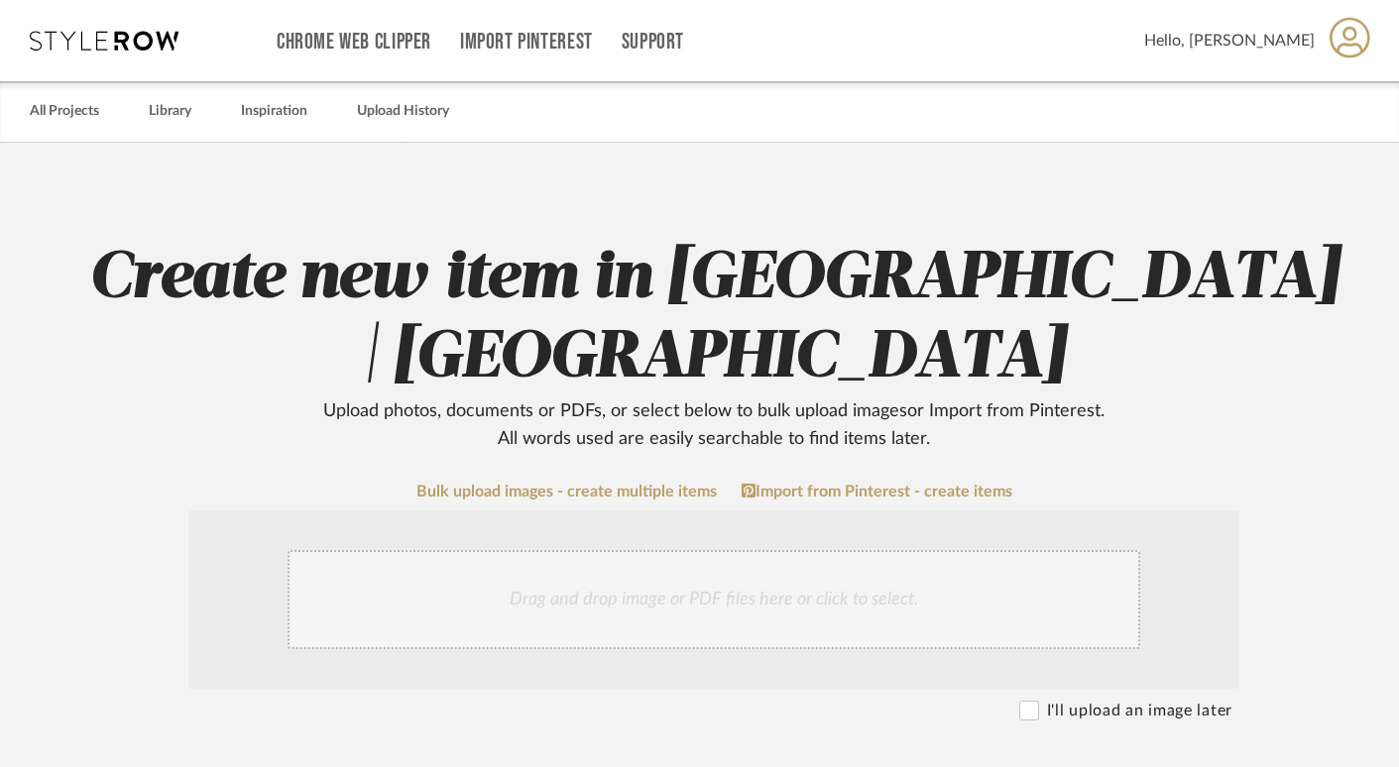
click at [1202, 582] on div "Drag and drop image or PDF files here or click to select." at bounding box center [713, 600] width 1051 height 178
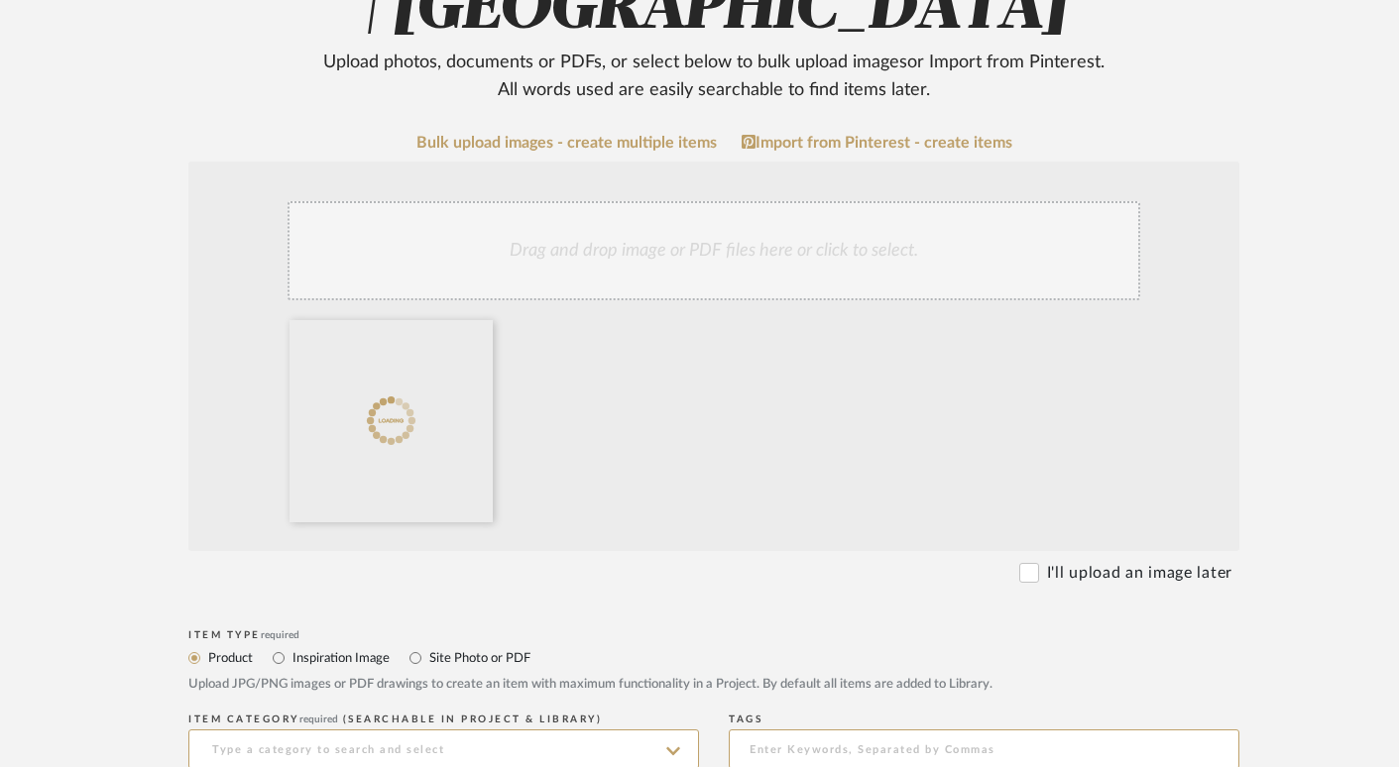
scroll to position [543, 0]
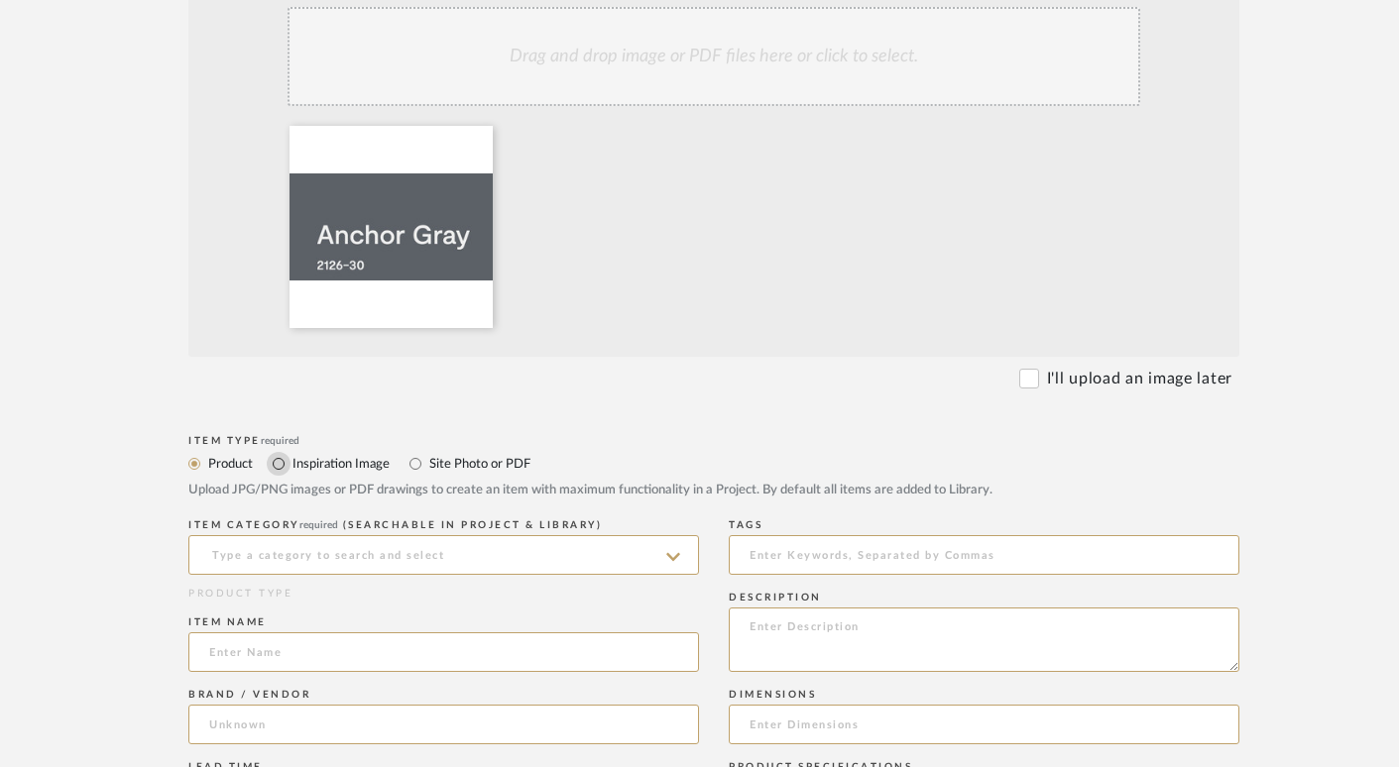
click at [281, 465] on input "Inspiration Image" at bounding box center [279, 464] width 24 height 24
radio input "true"
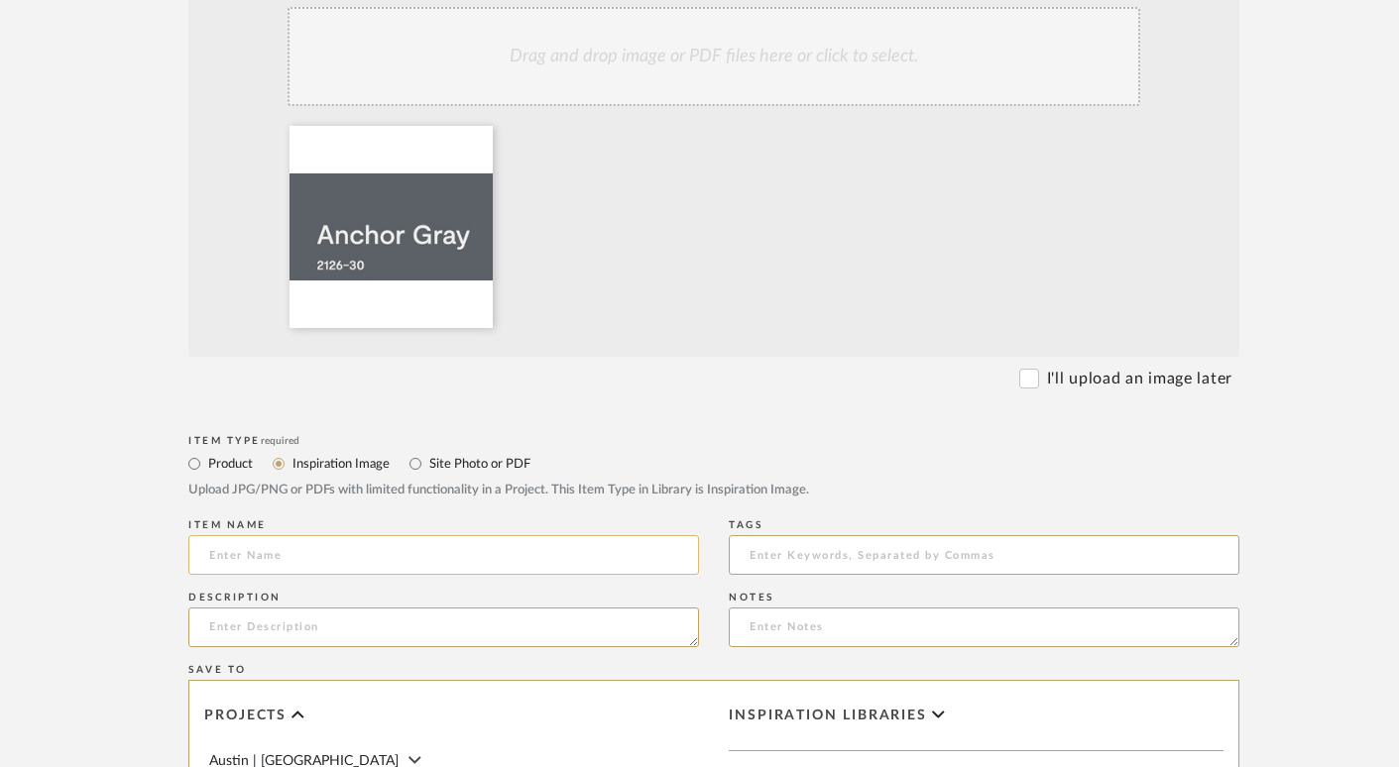
click at [288, 553] on input at bounding box center [443, 555] width 511 height 40
click at [271, 630] on textarea at bounding box center [443, 628] width 511 height 40
click at [334, 555] on input "Paint Color Option" at bounding box center [443, 555] width 511 height 40
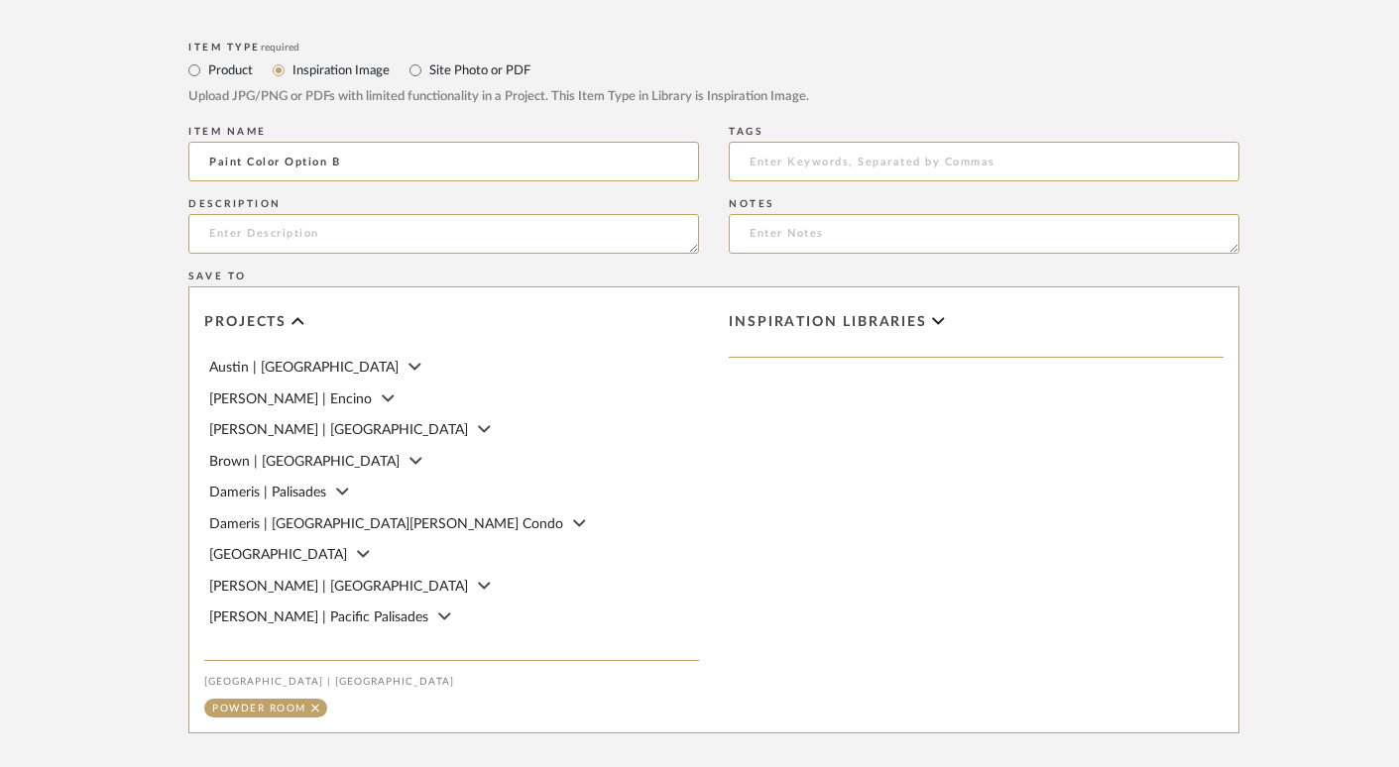
scroll to position [1147, 0]
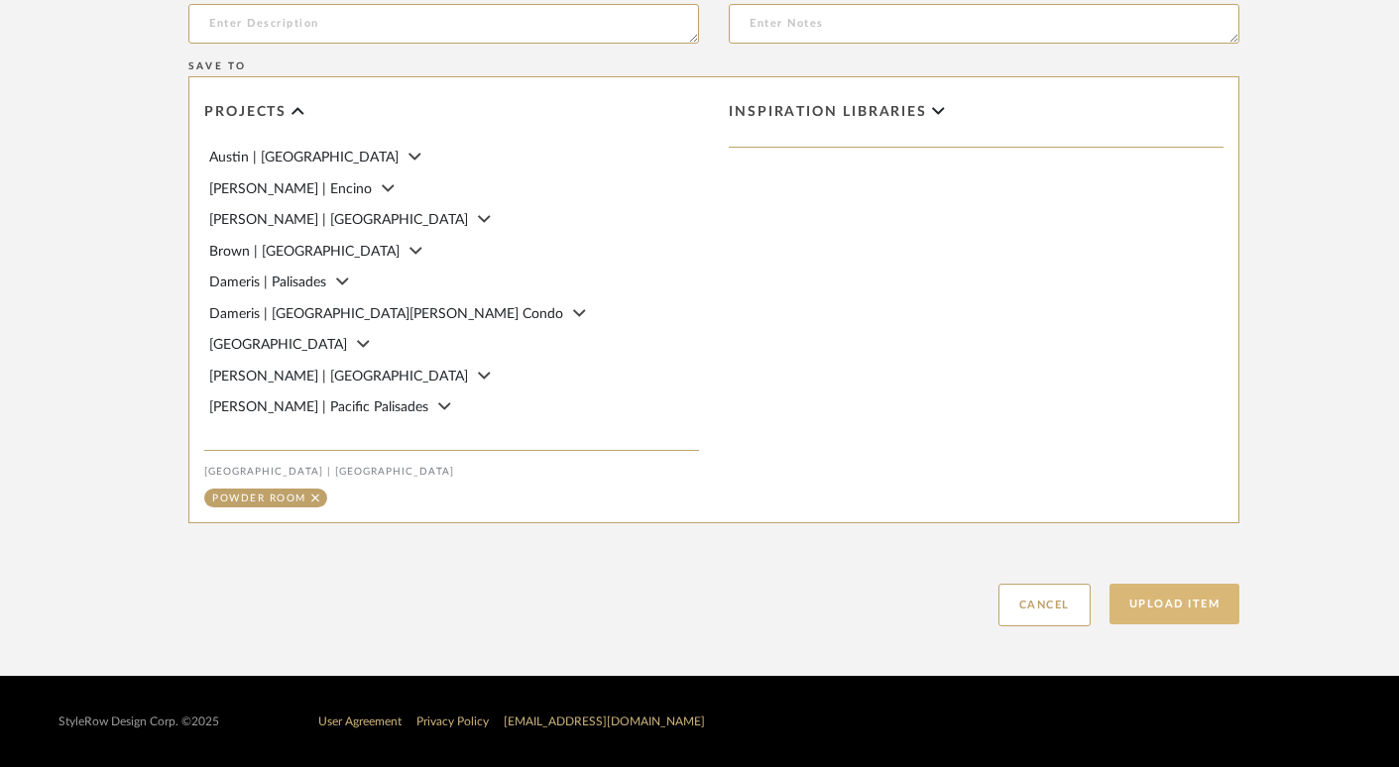
type input "Paint Color Option B"
click at [1182, 613] on button "Upload Item" at bounding box center [1174, 604] width 131 height 41
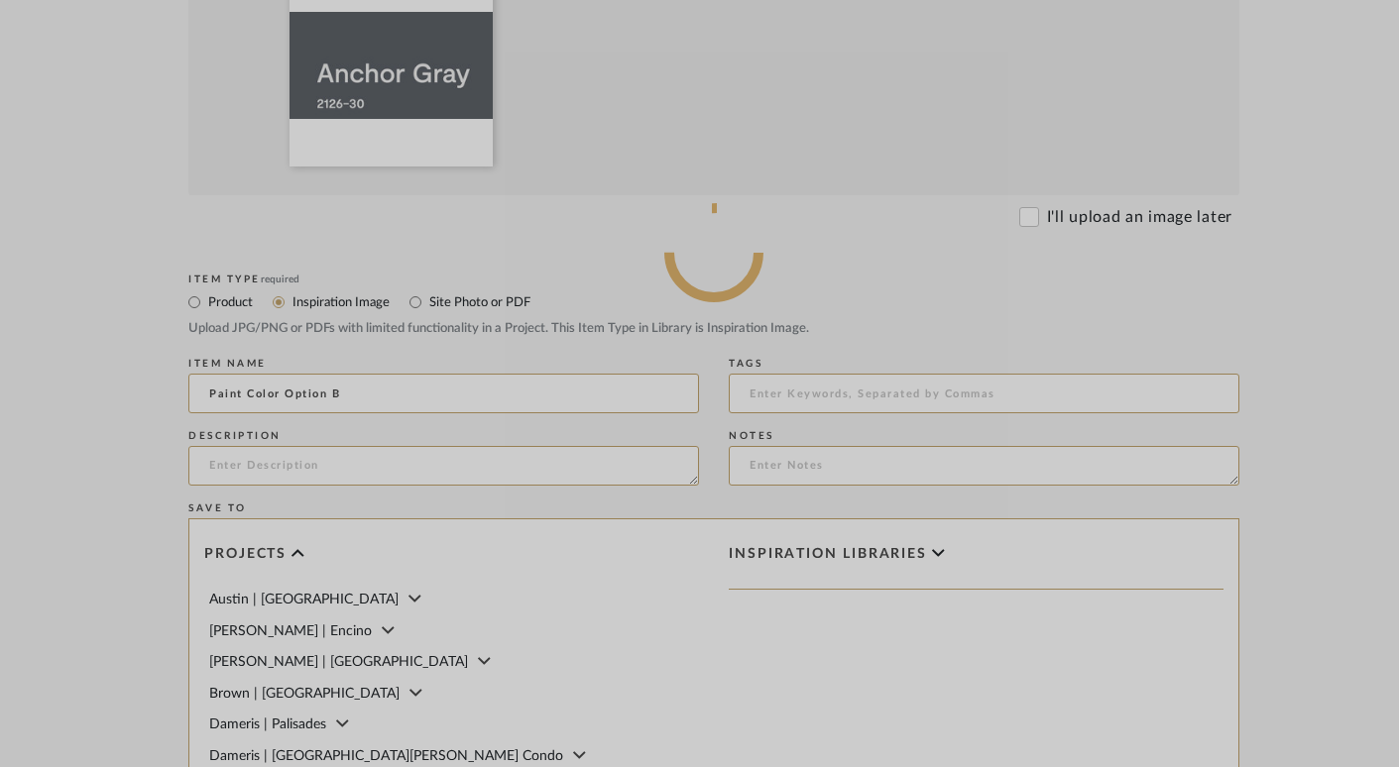
scroll to position [0, 0]
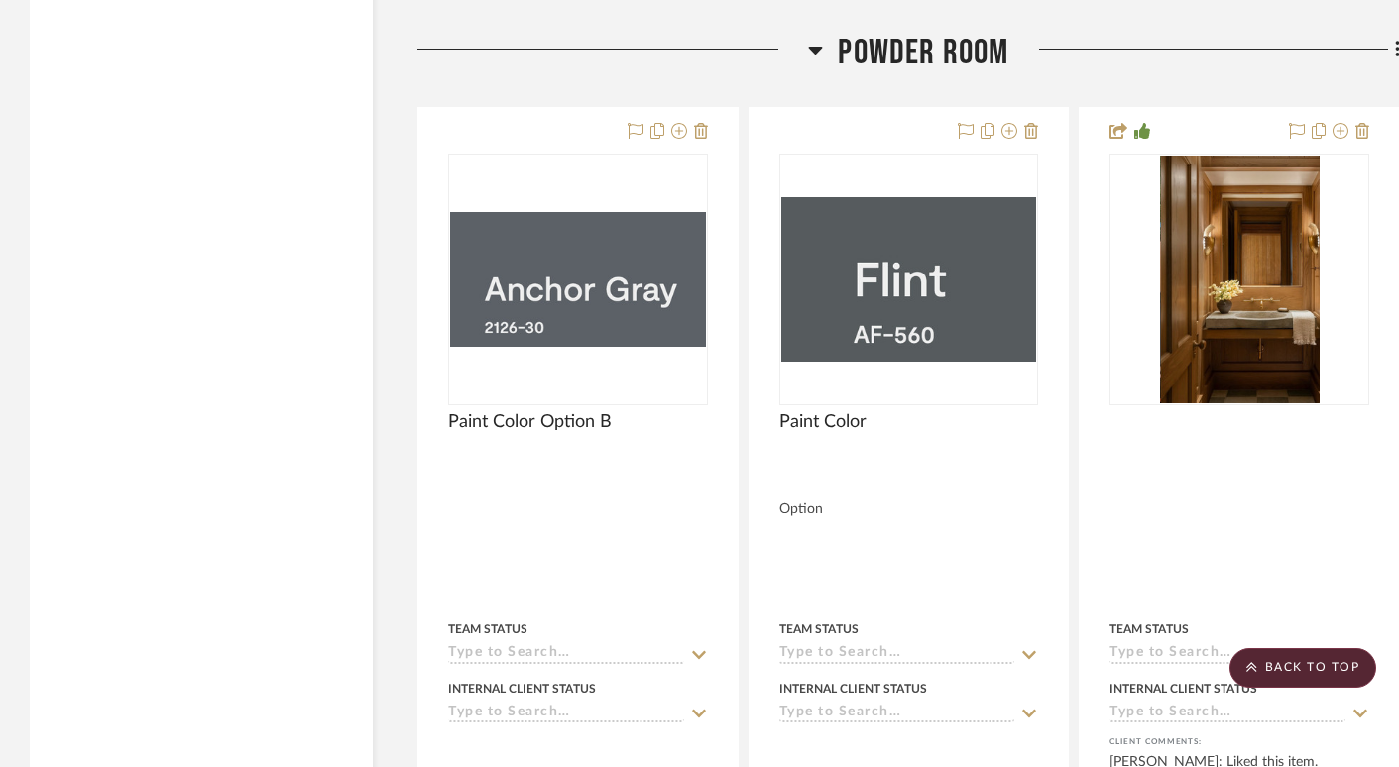
scroll to position [8973, 0]
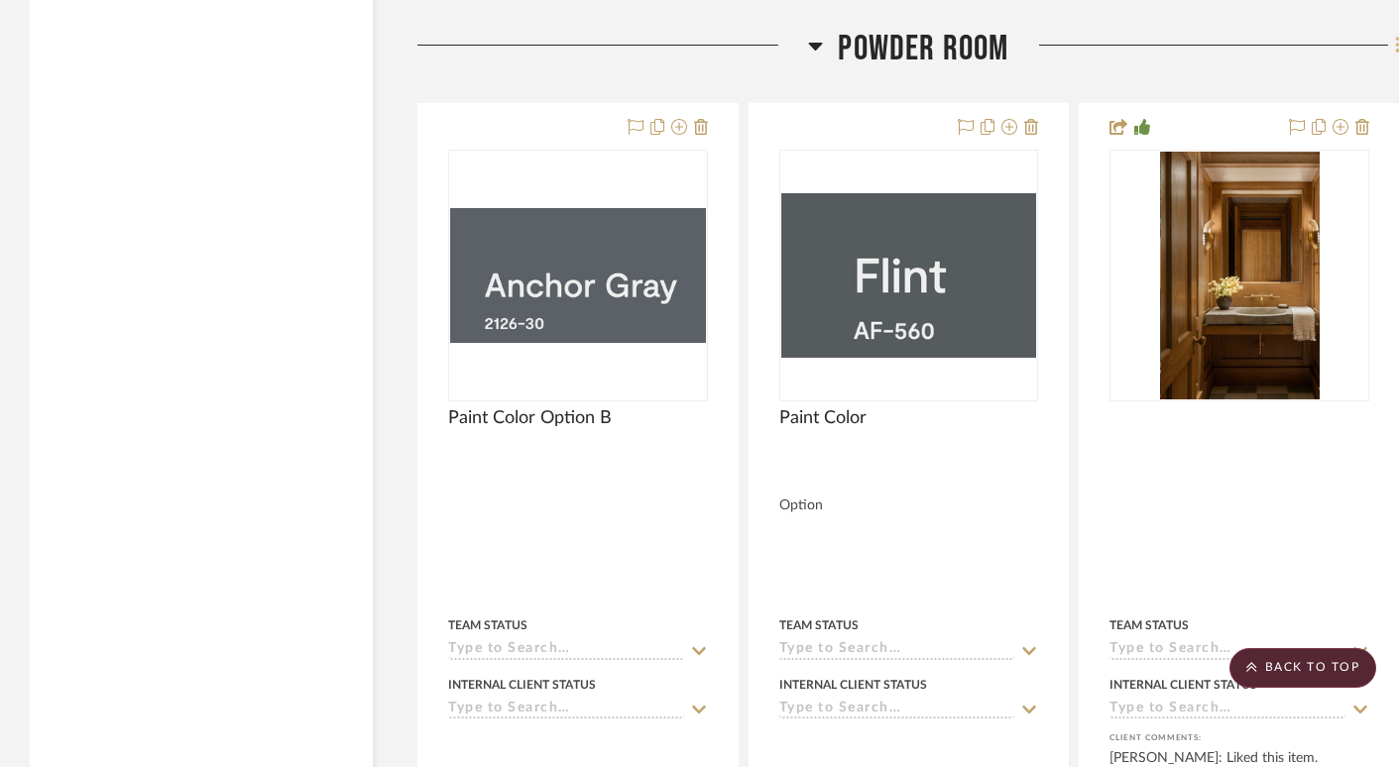
click at [1396, 38] on icon at bounding box center [1397, 45] width 4 height 17
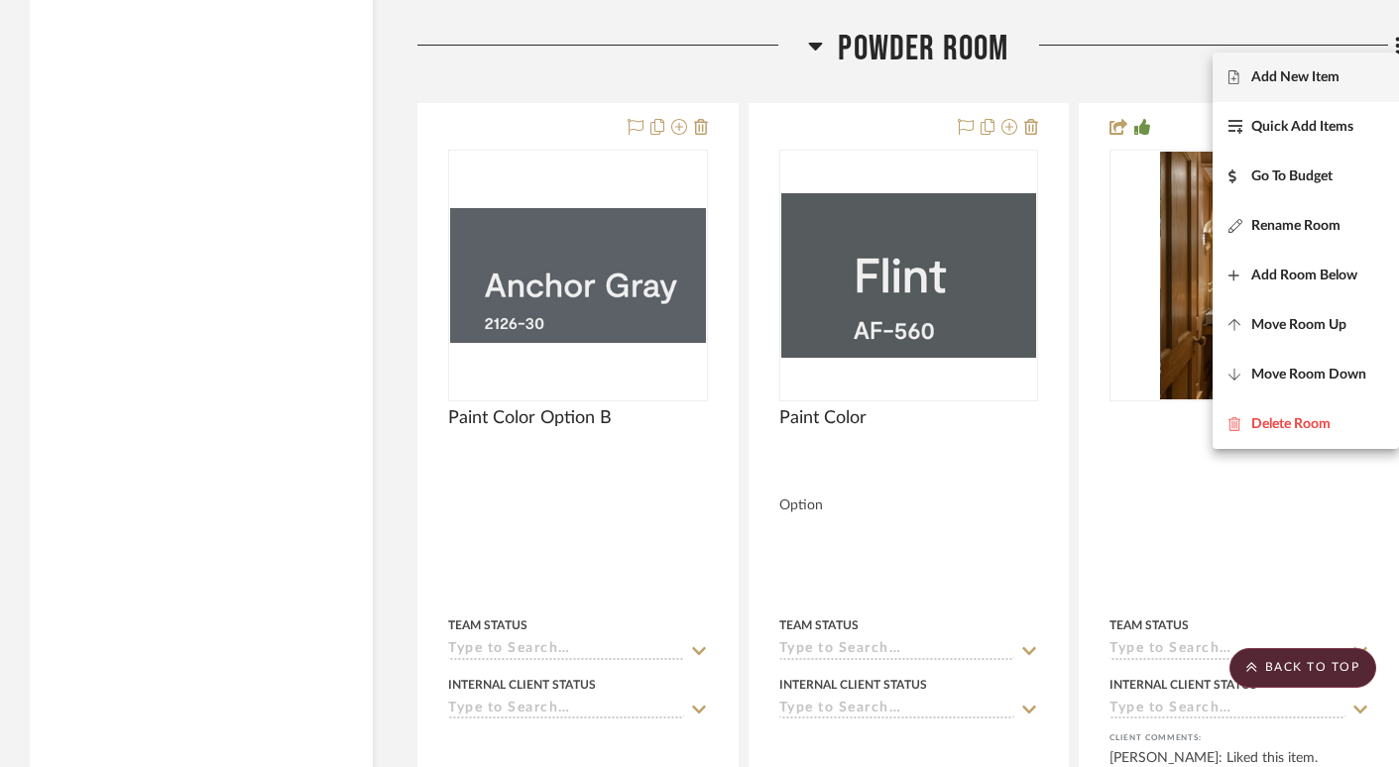
click at [1337, 72] on span "Add New Item" at bounding box center [1295, 77] width 88 height 17
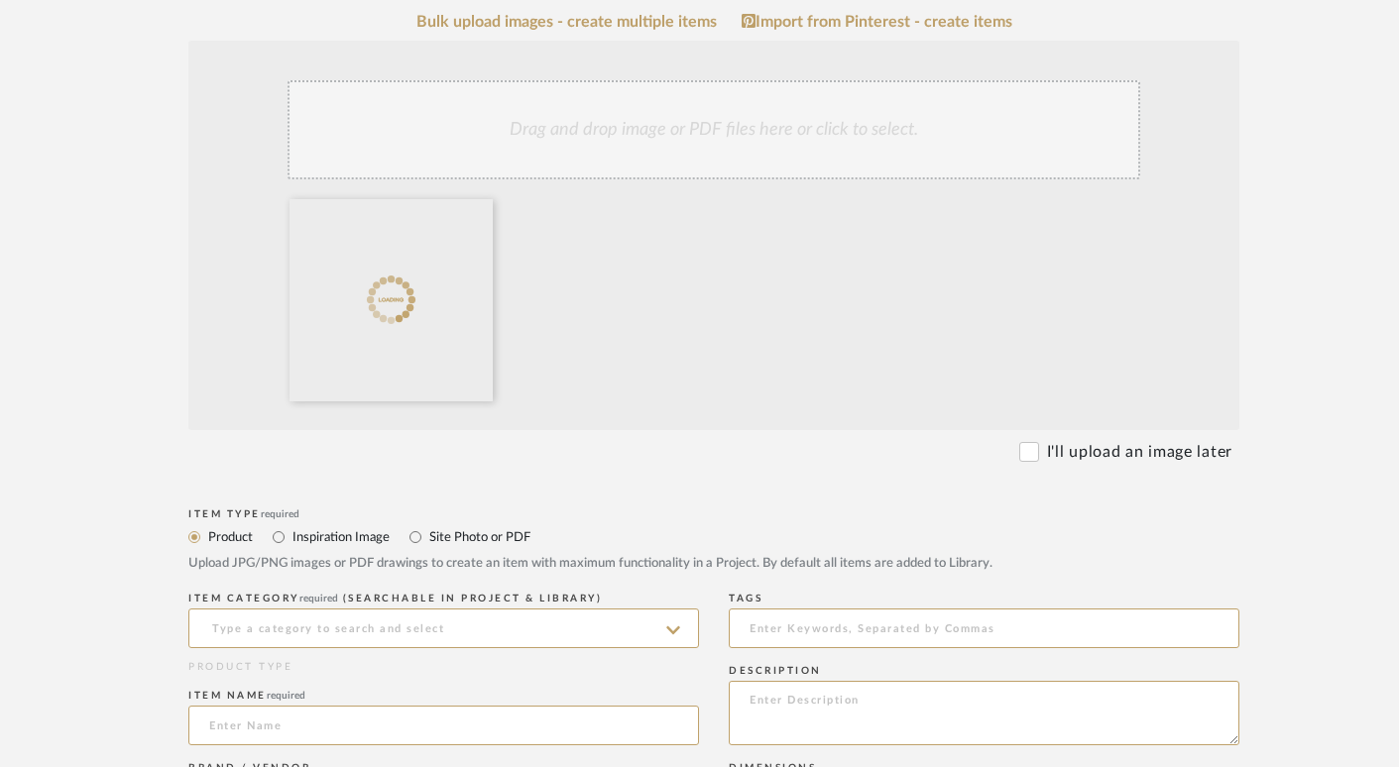
scroll to position [507, 0]
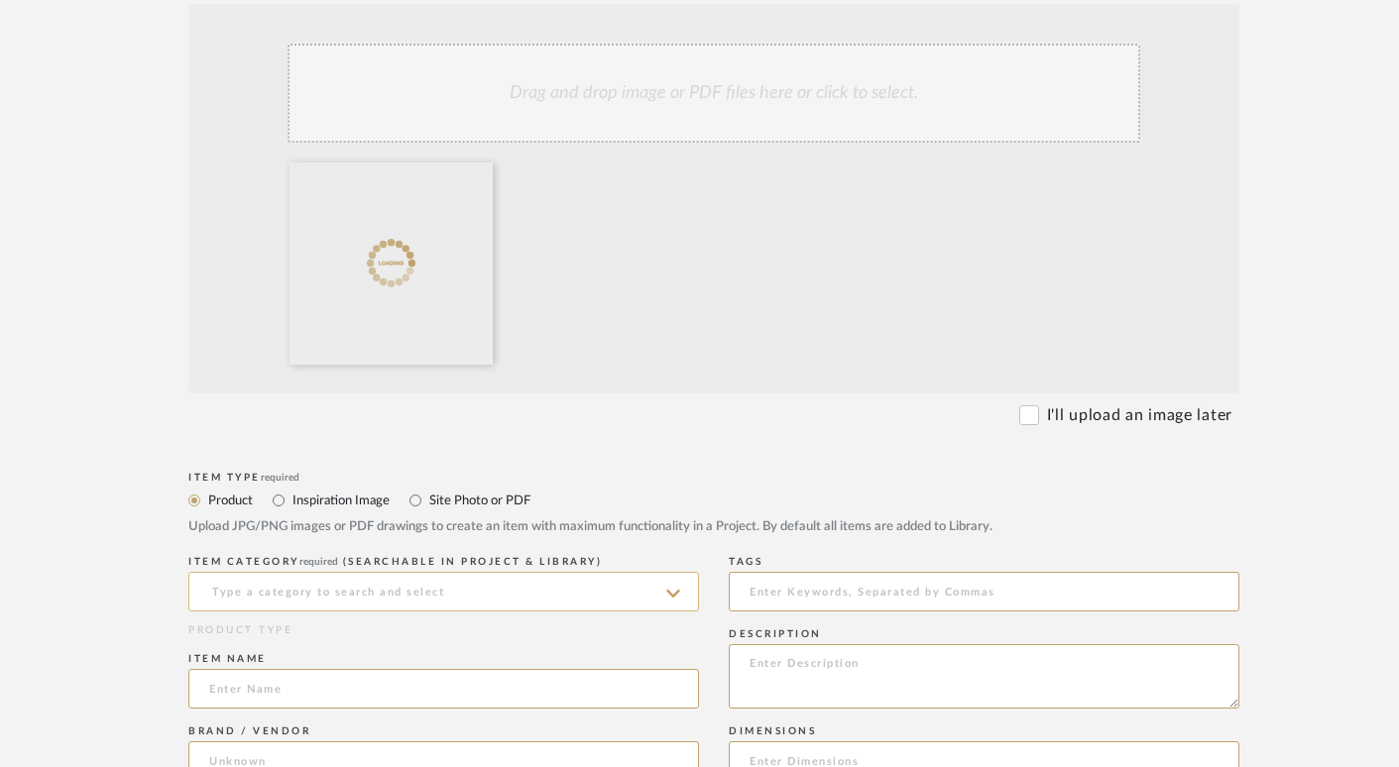
click at [269, 596] on input at bounding box center [443, 592] width 511 height 40
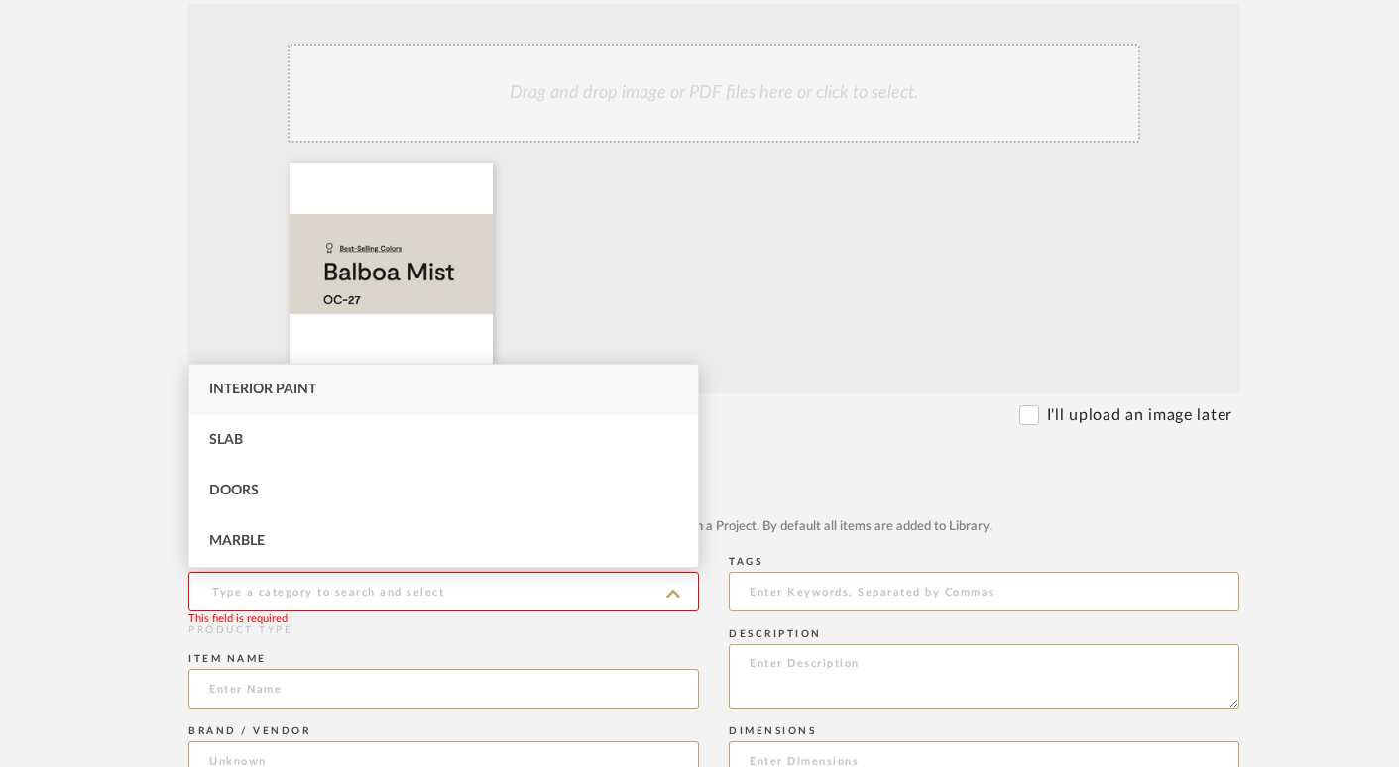
click at [821, 226] on div at bounding box center [717, 268] width 872 height 211
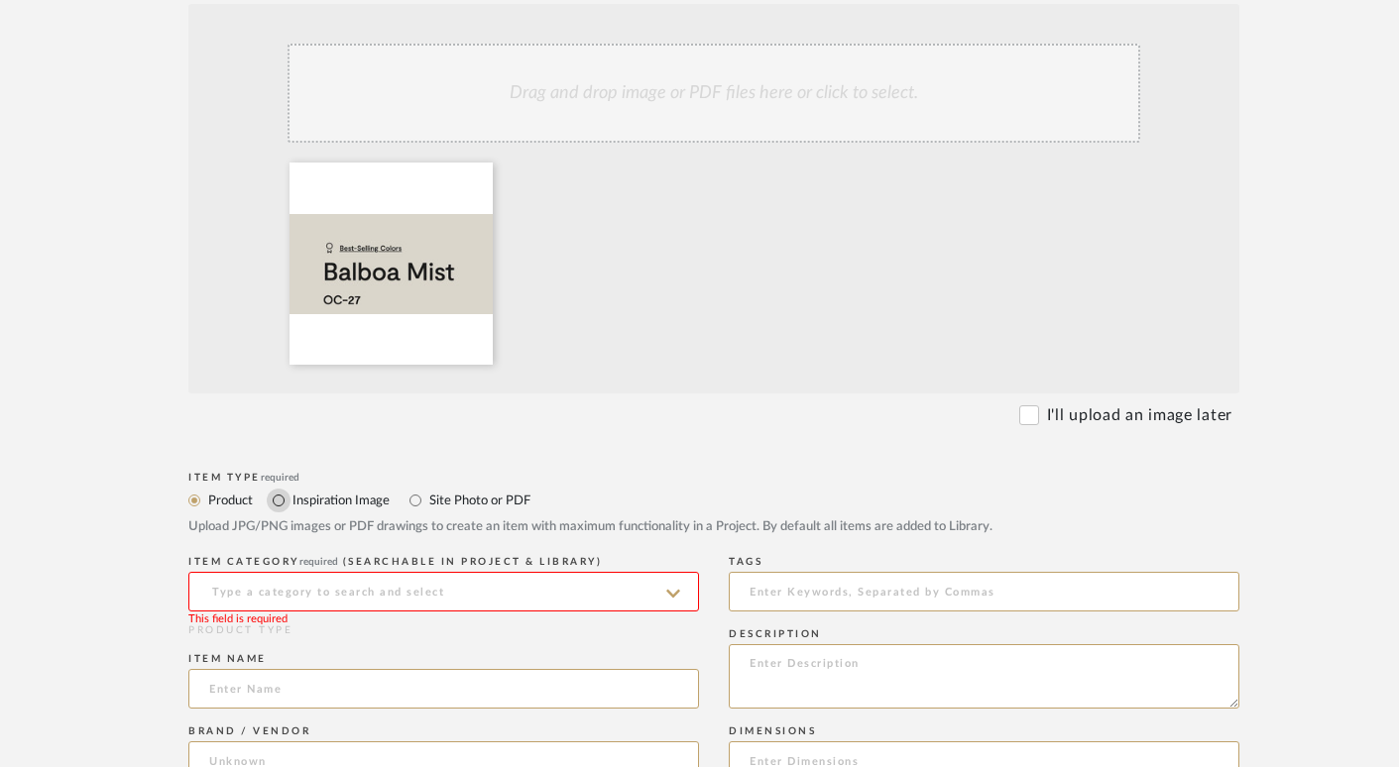
click at [280, 502] on input "Inspiration Image" at bounding box center [279, 501] width 24 height 24
radio input "true"
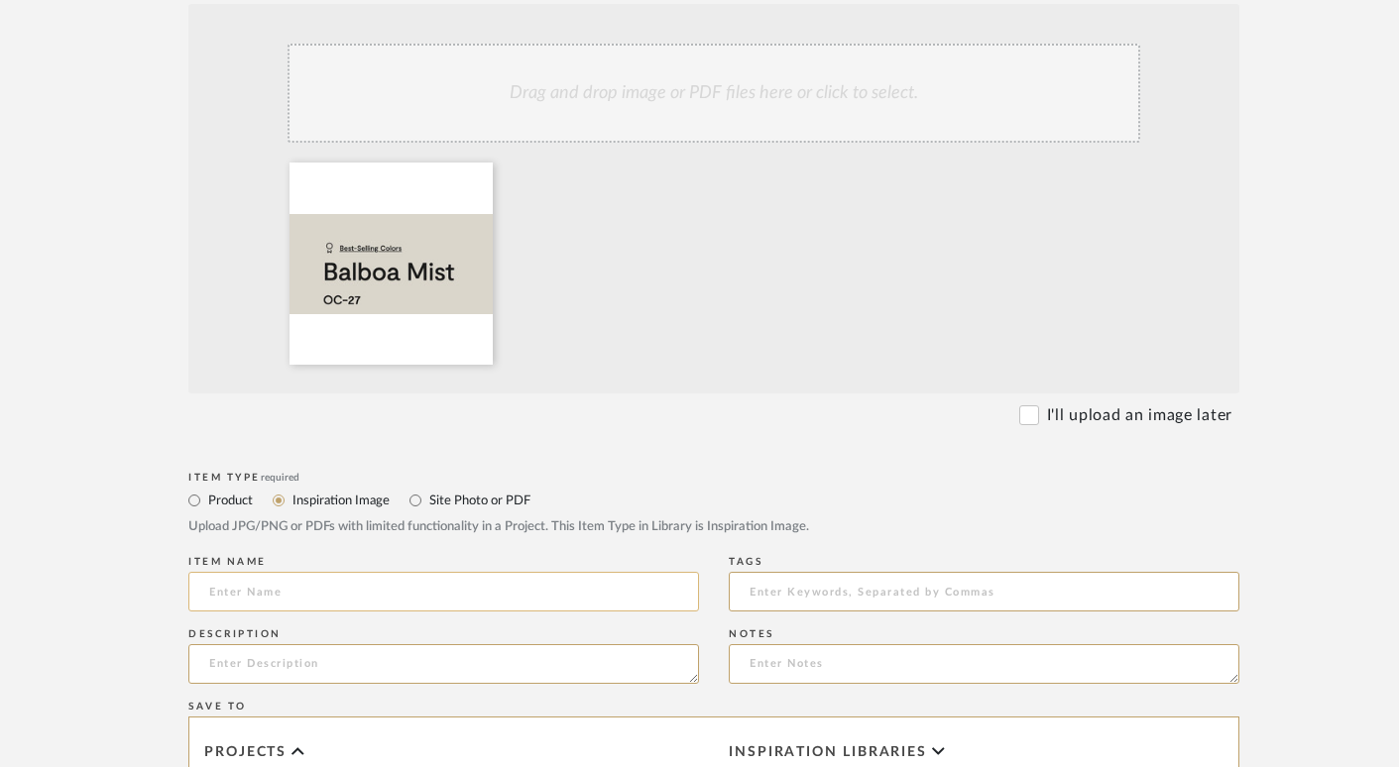
click at [280, 597] on input at bounding box center [443, 592] width 511 height 40
type input "Paint Color"
click at [481, 176] on icon at bounding box center [478, 176] width 14 height 16
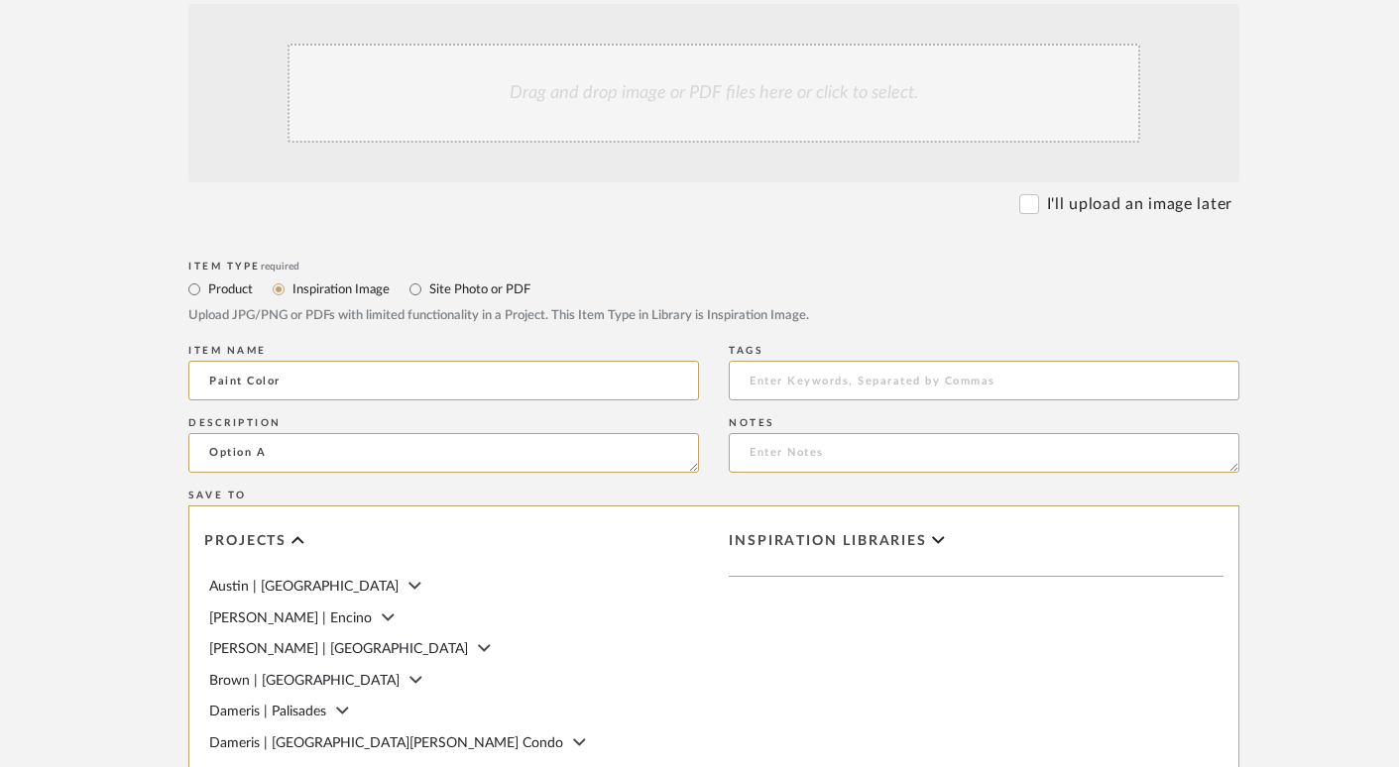
type textarea "Option A"
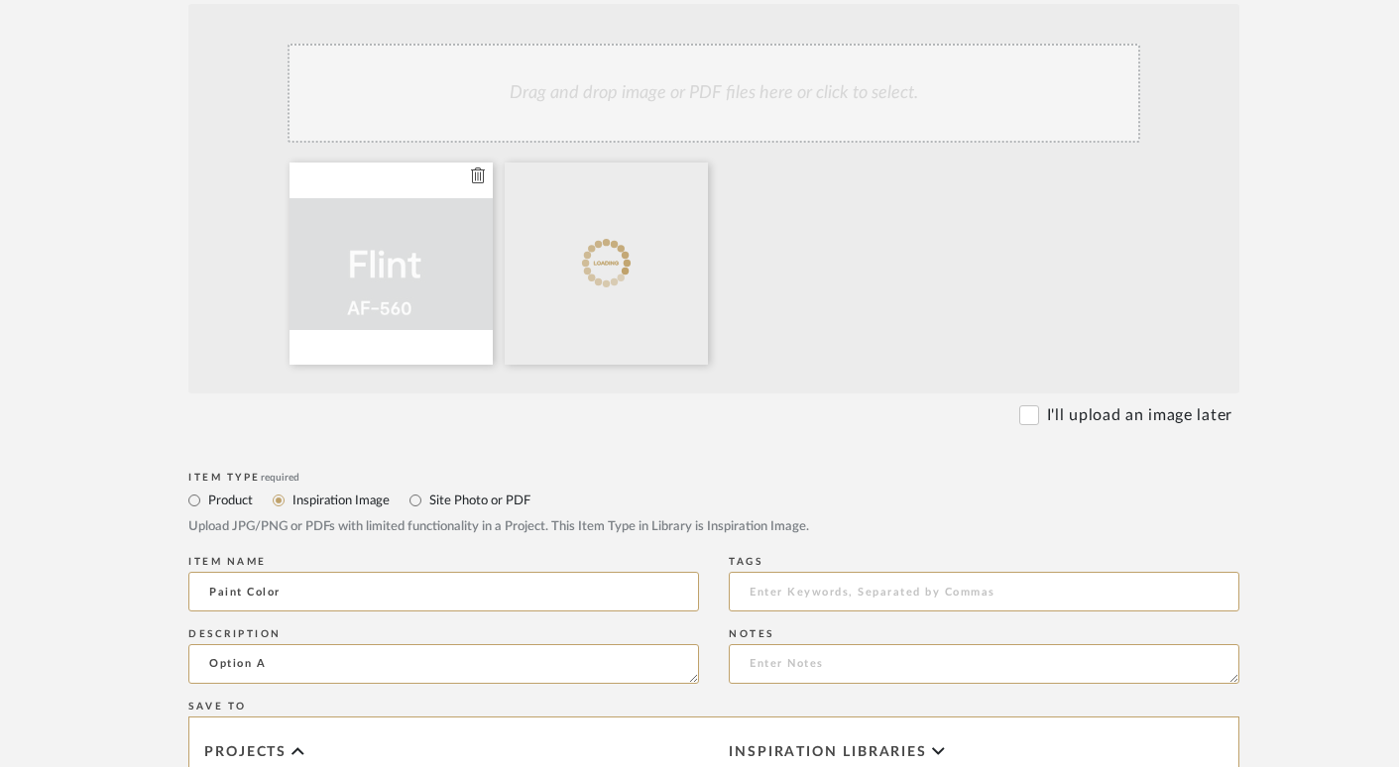
click at [478, 176] on icon at bounding box center [478, 176] width 14 height 16
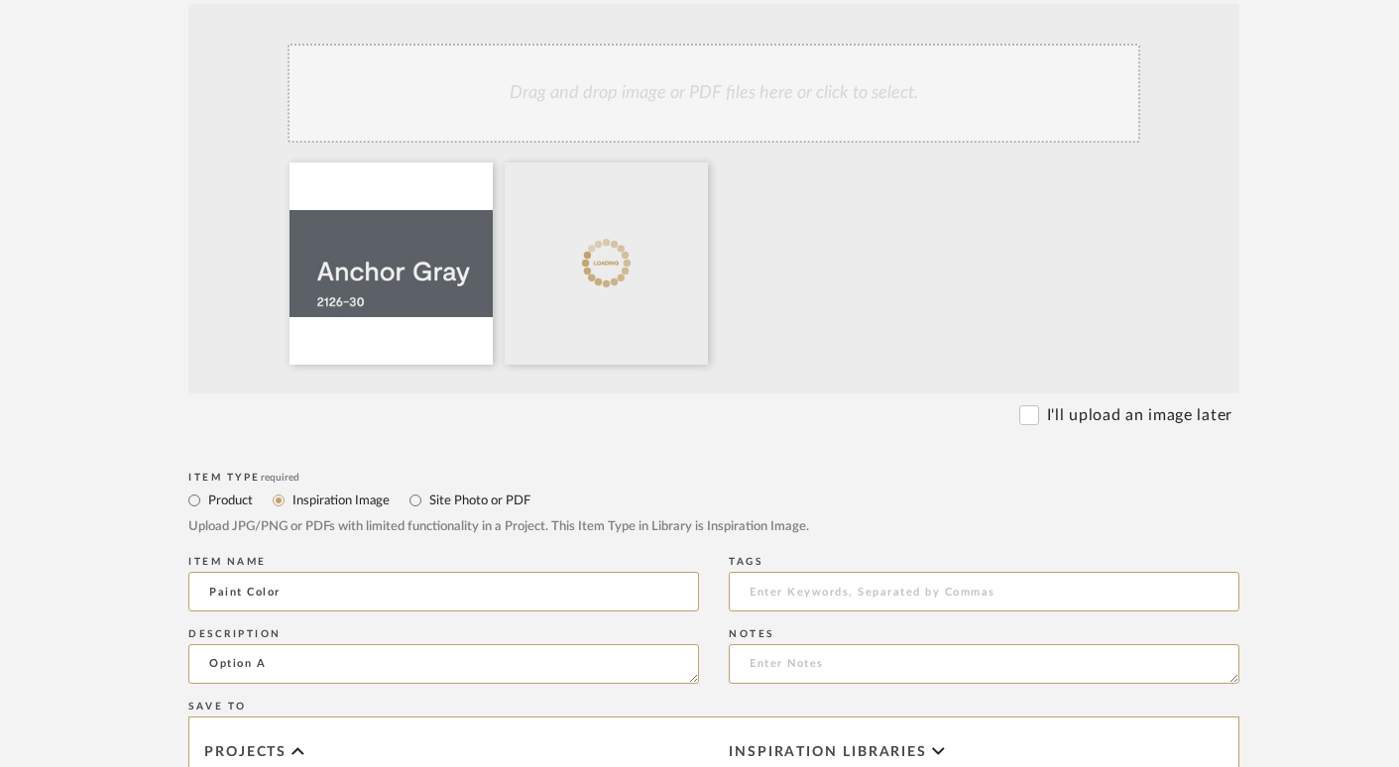
click at [0, 0] on icon at bounding box center [0, 0] width 0 height 0
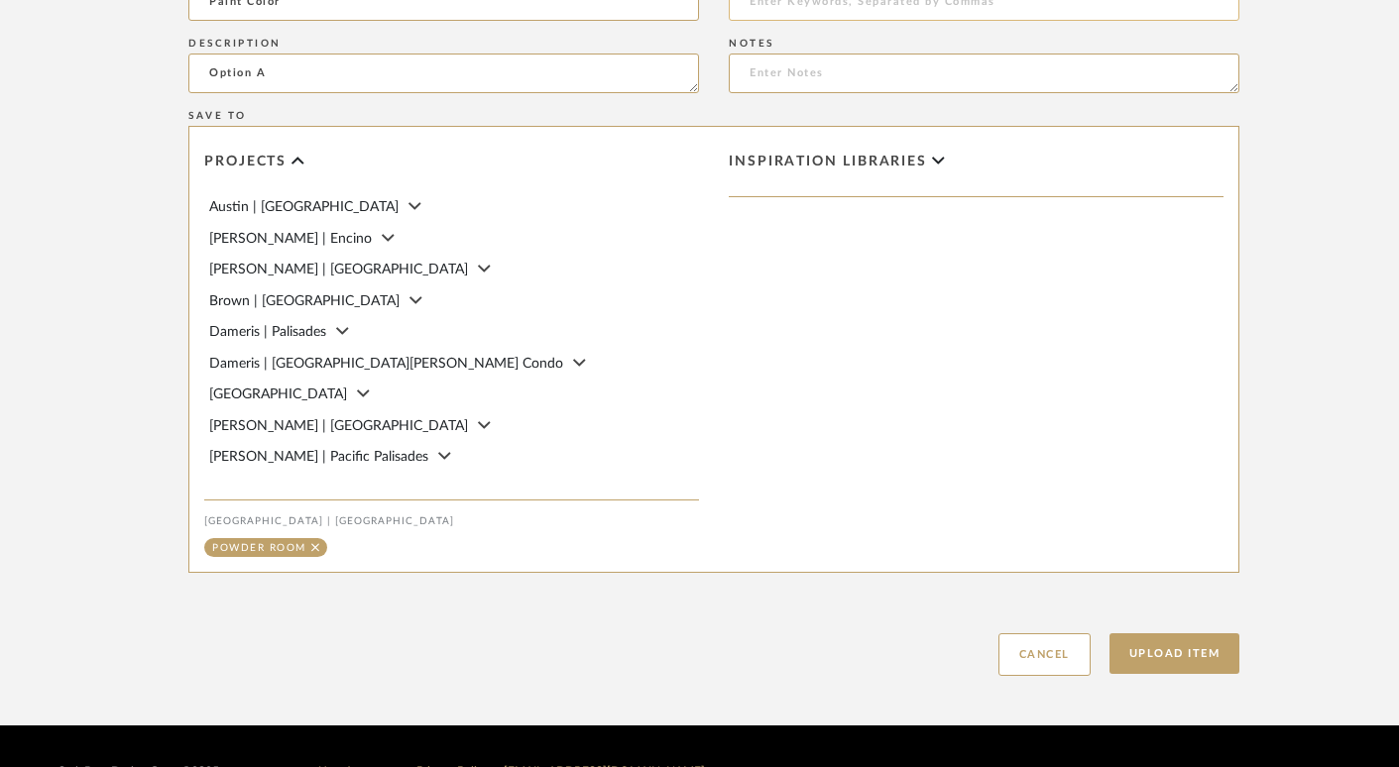
scroll to position [1147, 0]
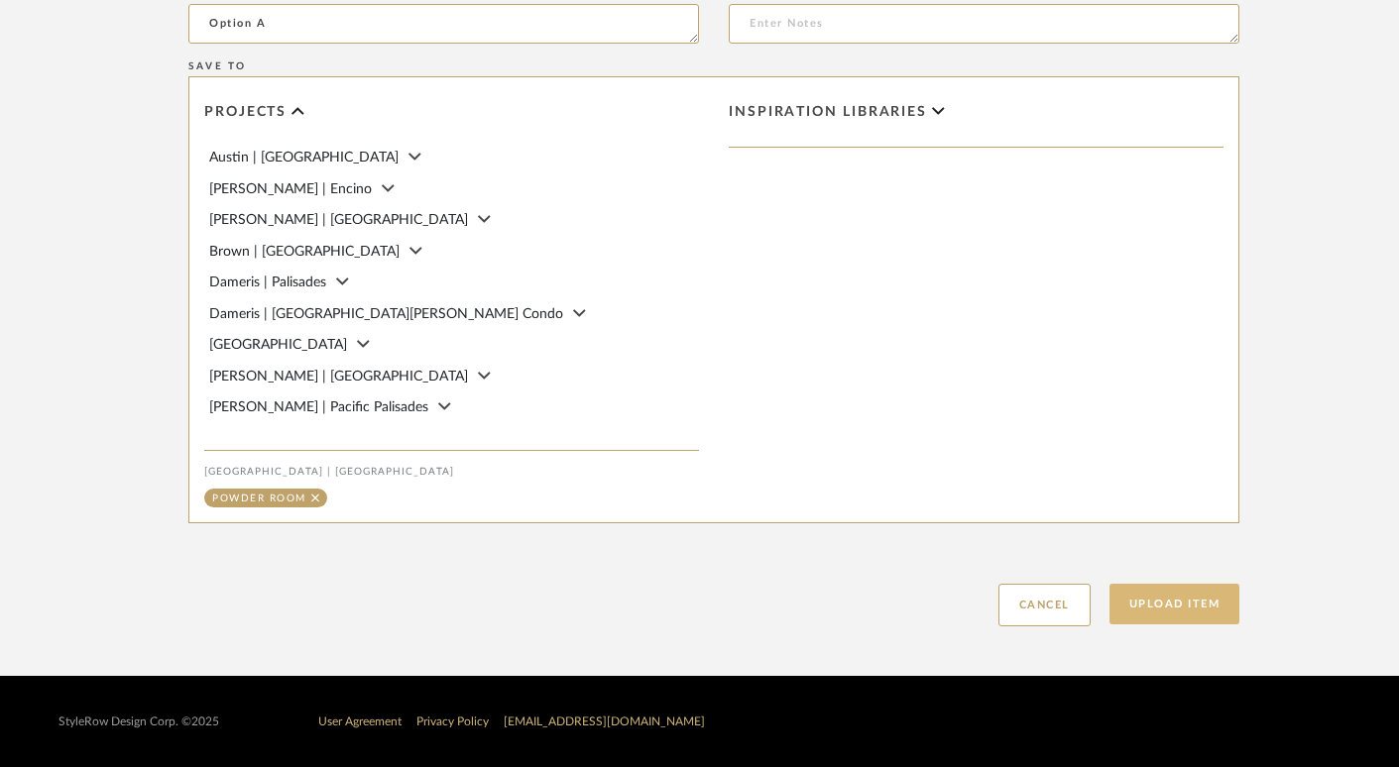
click at [1183, 606] on button "Upload Item" at bounding box center [1174, 604] width 131 height 41
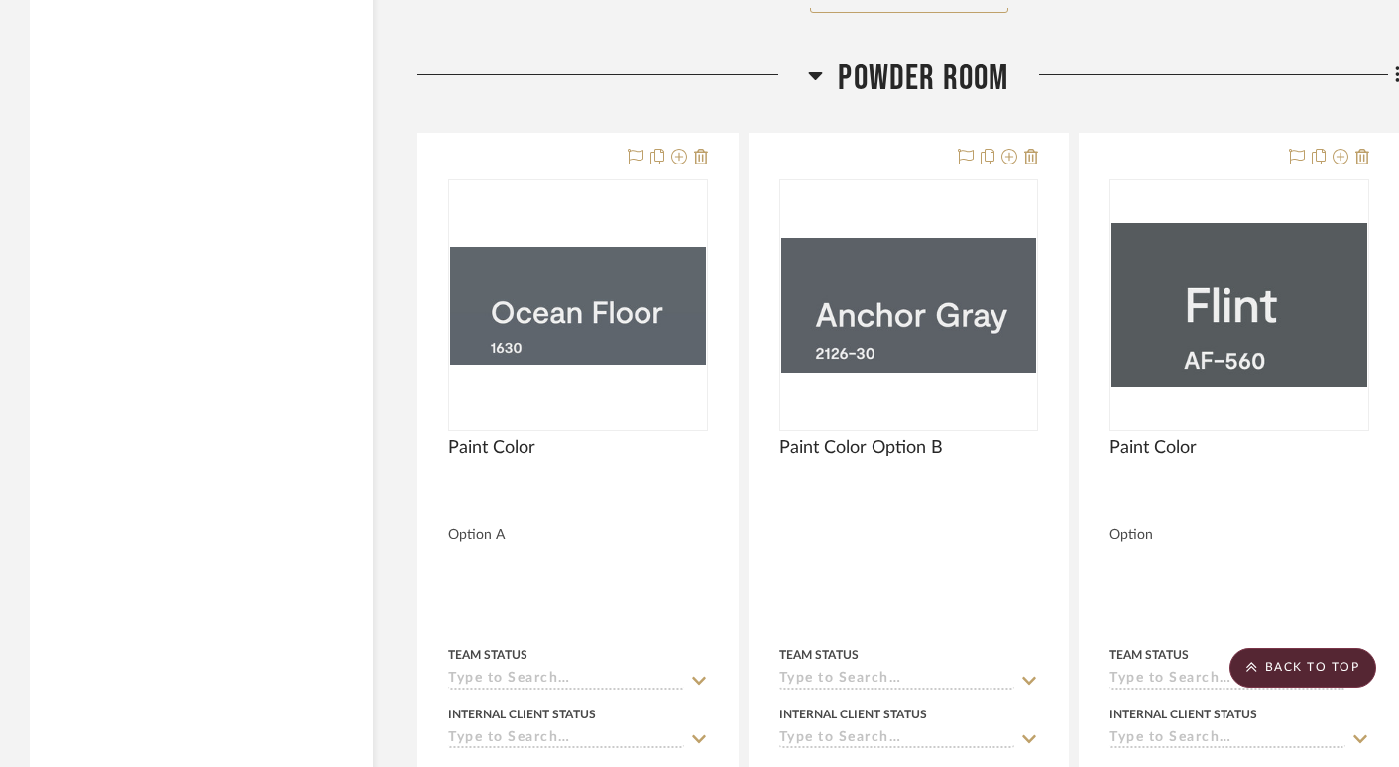
scroll to position [8952, 0]
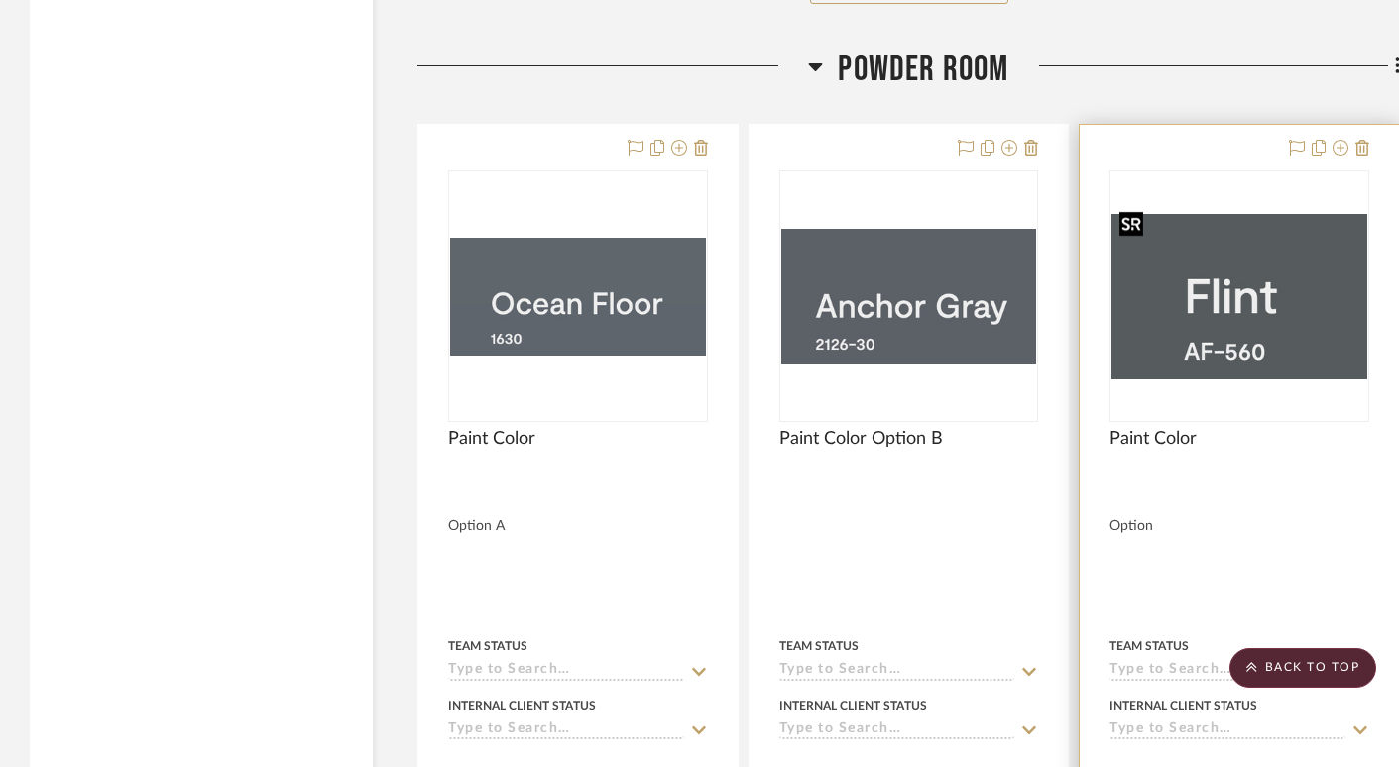
click at [1249, 271] on img "0" at bounding box center [1239, 296] width 256 height 165
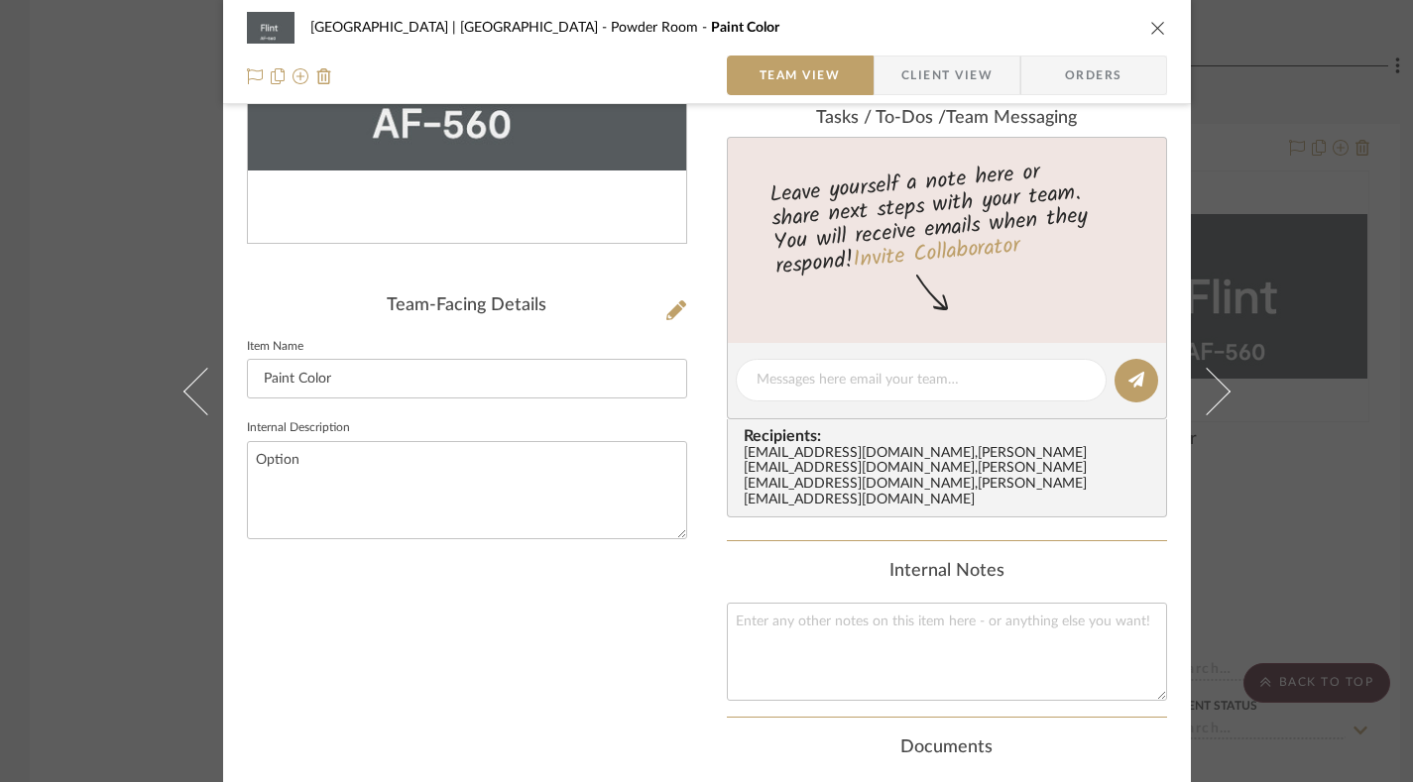
scroll to position [392, 0]
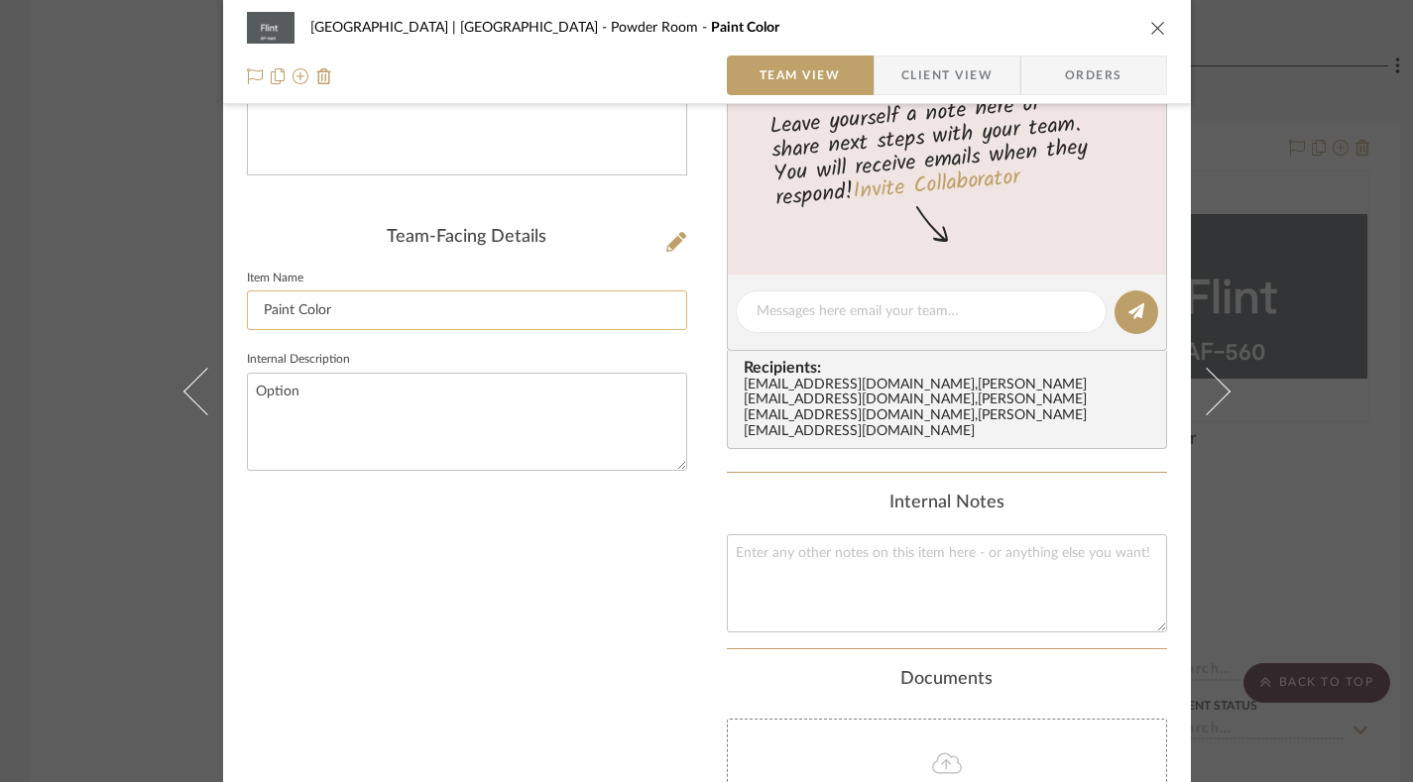
click at [431, 309] on input "Paint Color" at bounding box center [467, 310] width 440 height 40
type input "Paint Color Option C"
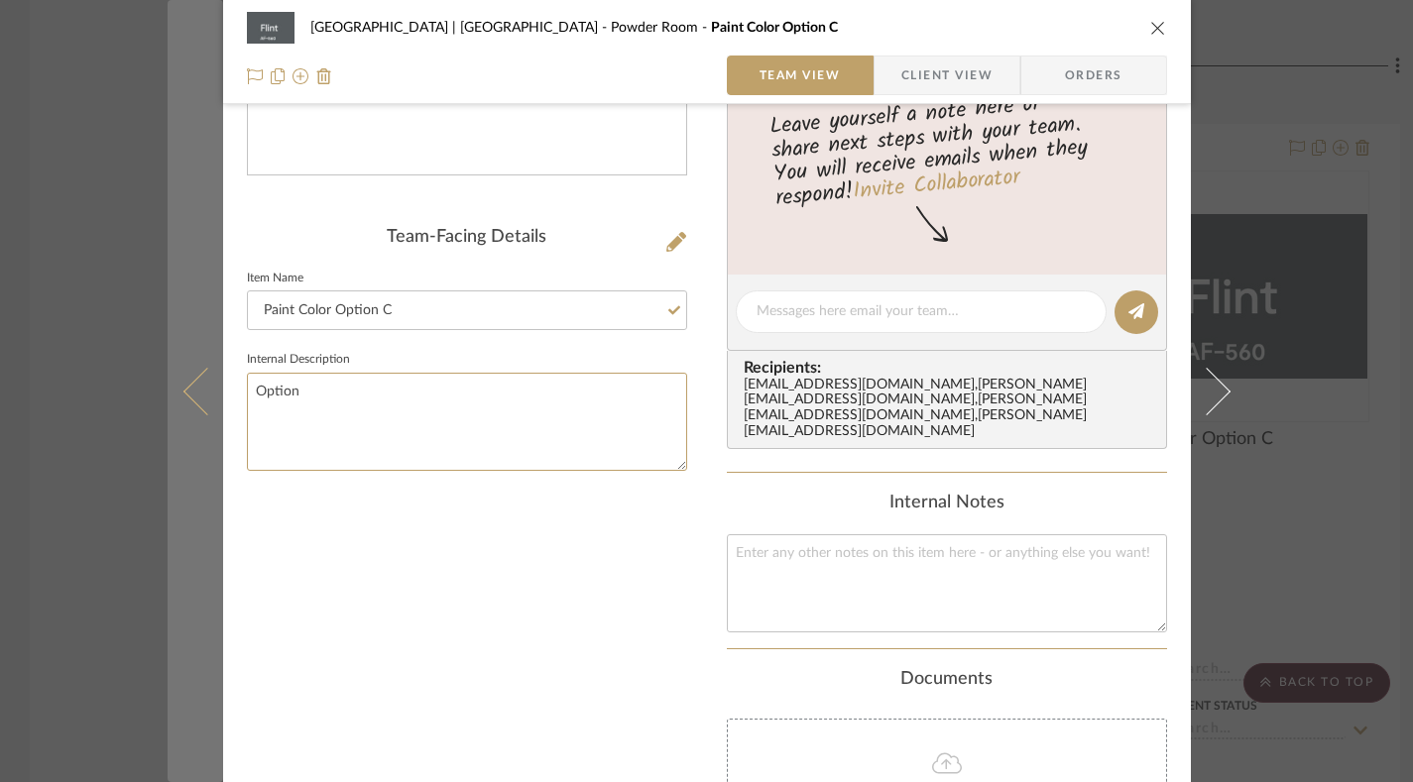
drag, startPoint x: 304, startPoint y: 387, endPoint x: 194, endPoint y: 399, distance: 110.7
click at [194, 399] on mat-dialog-content "Meadow Mountain | Vail Valley Powder Room Paint Color Option C Team View Client…" at bounding box center [707, 338] width 1079 height 1430
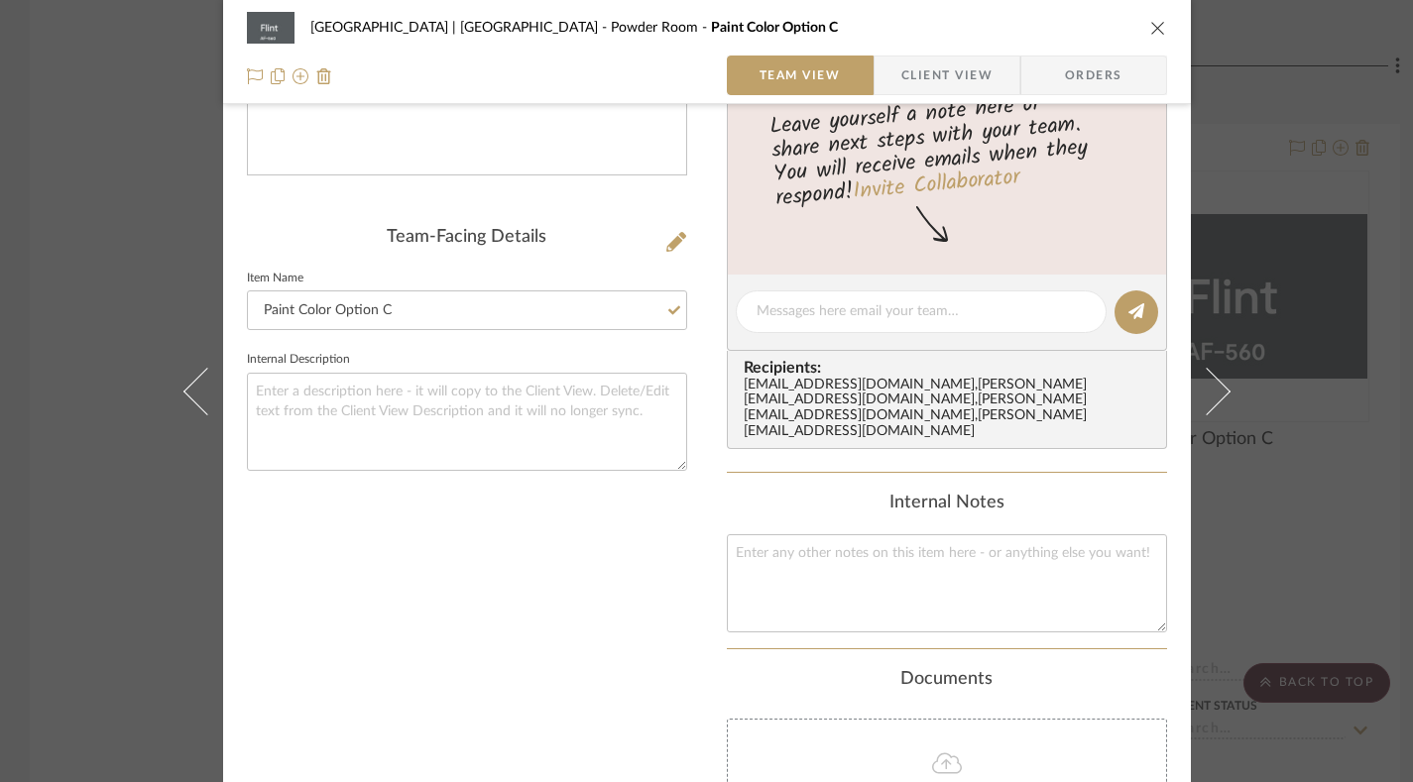
click at [1150, 23] on icon "close" at bounding box center [1158, 28] width 16 height 16
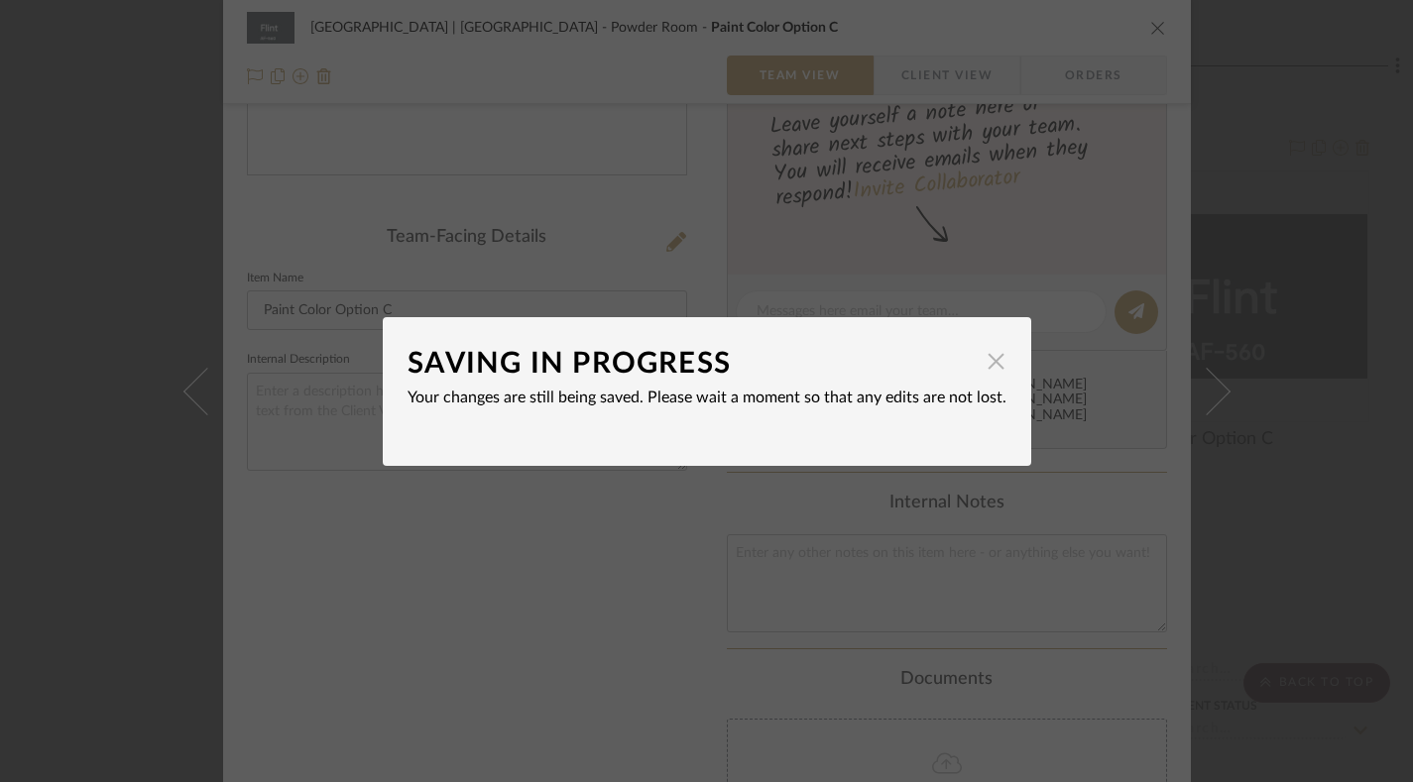
click at [990, 356] on span "button" at bounding box center [996, 362] width 40 height 40
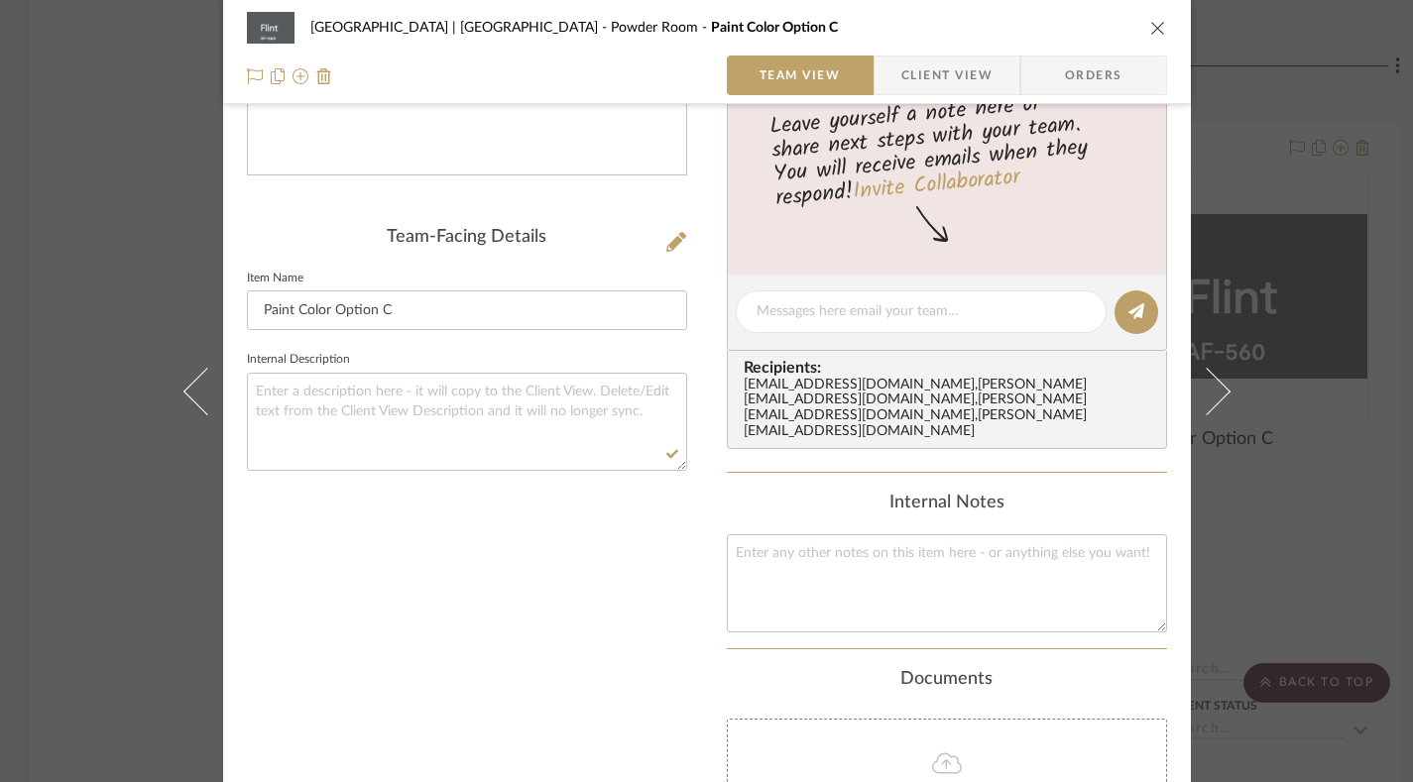
click at [1161, 35] on div "Meadow Mountain | Vail Valley Powder Room Paint Color Option C Team View Client…" at bounding box center [707, 52] width 968 height 104
click at [1151, 27] on icon "close" at bounding box center [1158, 28] width 16 height 16
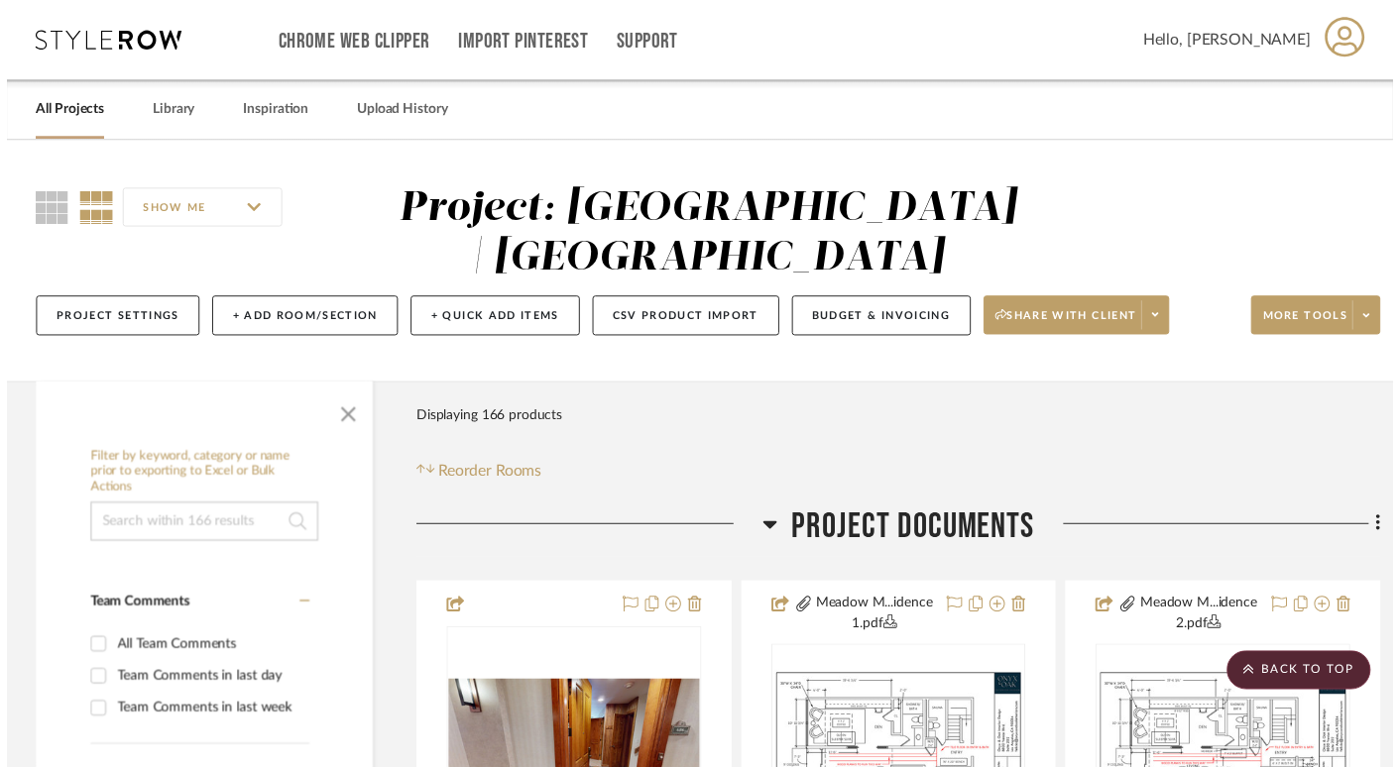
scroll to position [8952, 0]
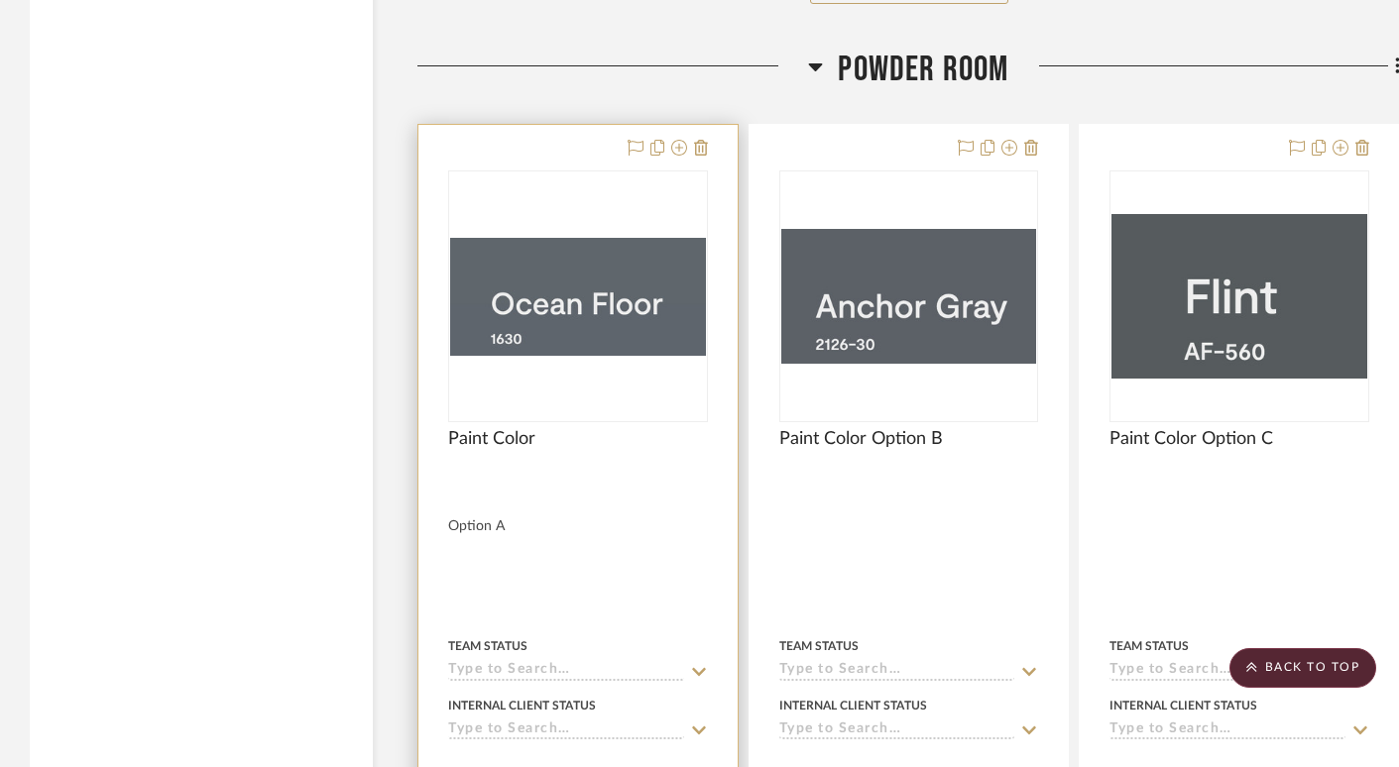
click at [605, 399] on div at bounding box center [578, 297] width 260 height 252
click at [604, 308] on img "0" at bounding box center [578, 297] width 256 height 118
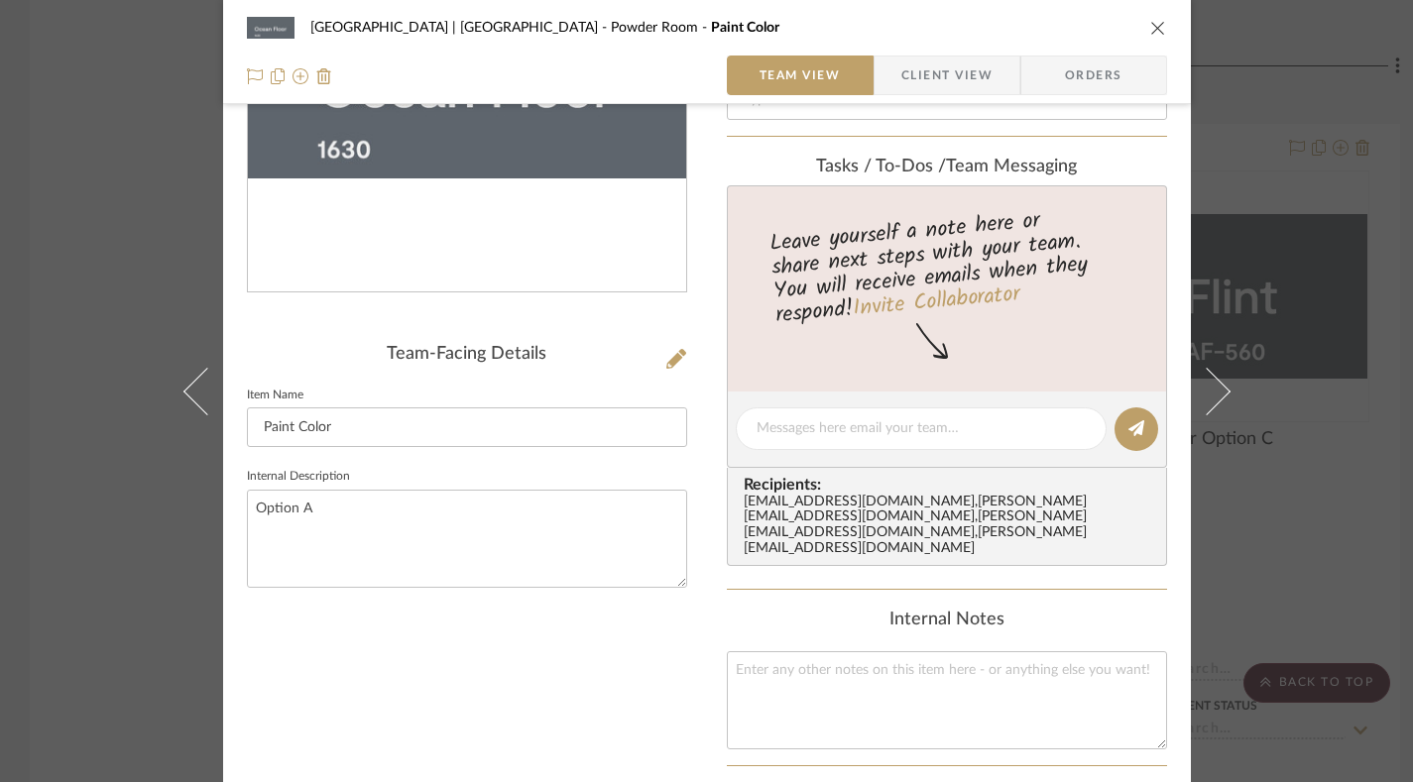
scroll to position [332, 0]
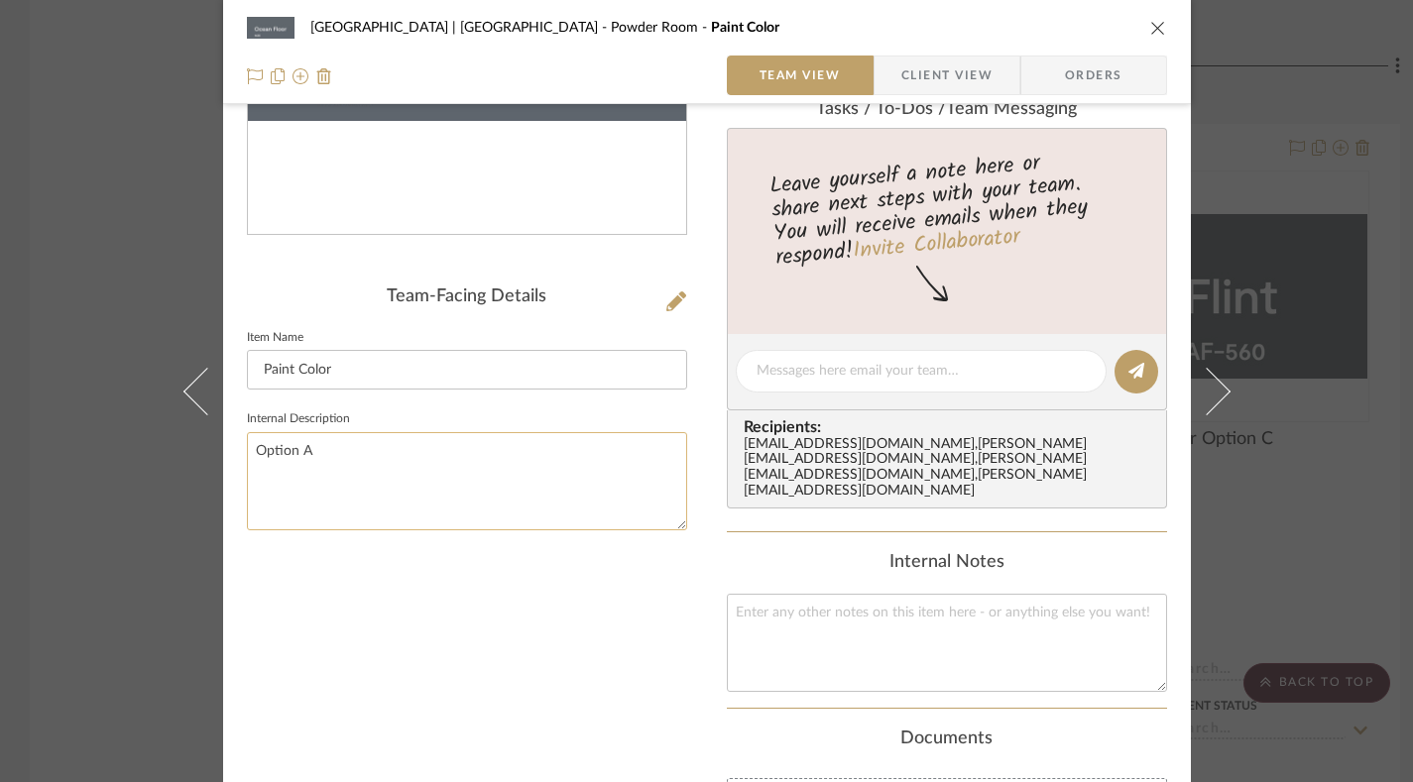
click at [341, 448] on textarea "Option A" at bounding box center [467, 481] width 440 height 98
drag, startPoint x: 341, startPoint y: 448, endPoint x: 147, endPoint y: 439, distance: 194.5
click at [147, 439] on div "Meadow Mountain | Vail Valley Powder Room Paint Color Team View Client View Ord…" at bounding box center [706, 391] width 1413 height 782
click at [394, 368] on input "Paint Color" at bounding box center [467, 370] width 440 height 40
paste input "Option A"
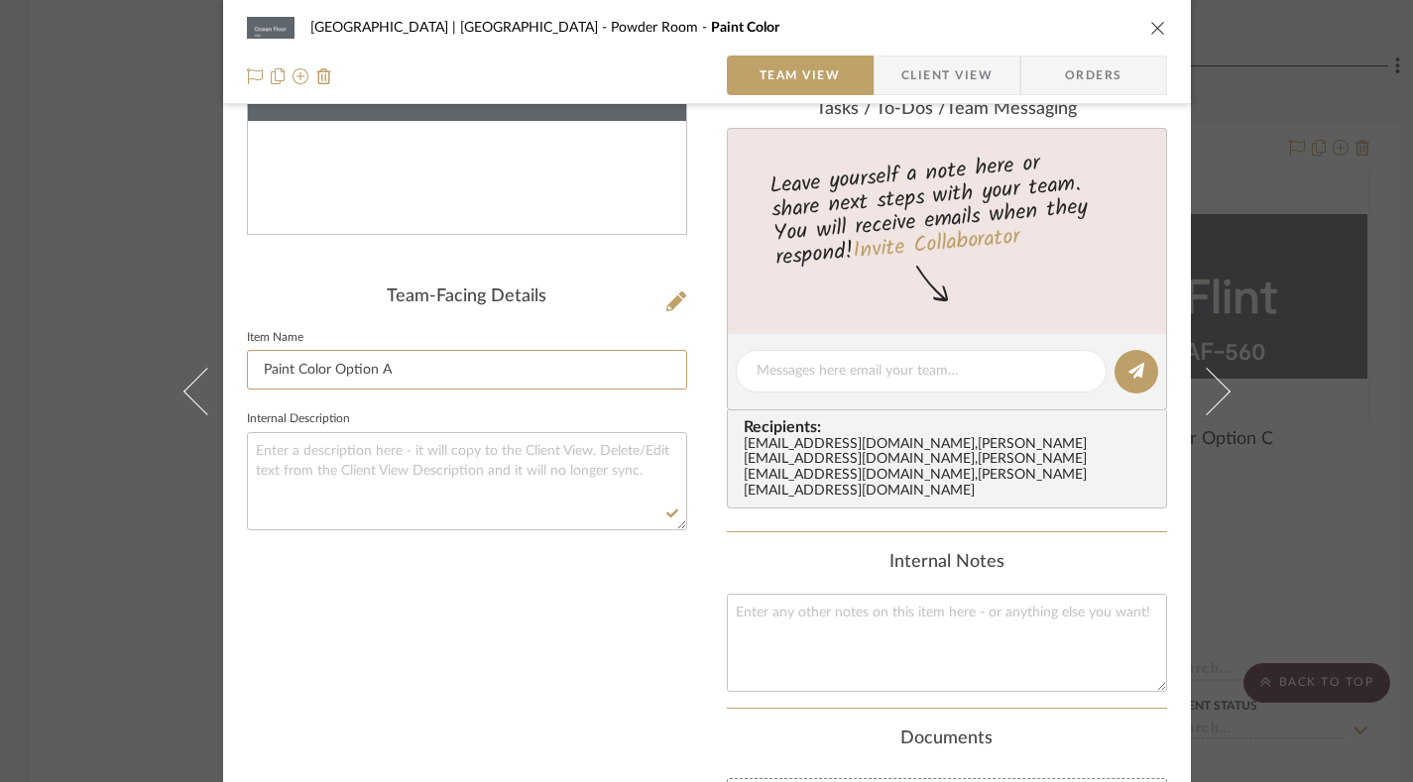
type input "Paint Color Option A"
click at [1150, 26] on icon "close" at bounding box center [1158, 28] width 16 height 16
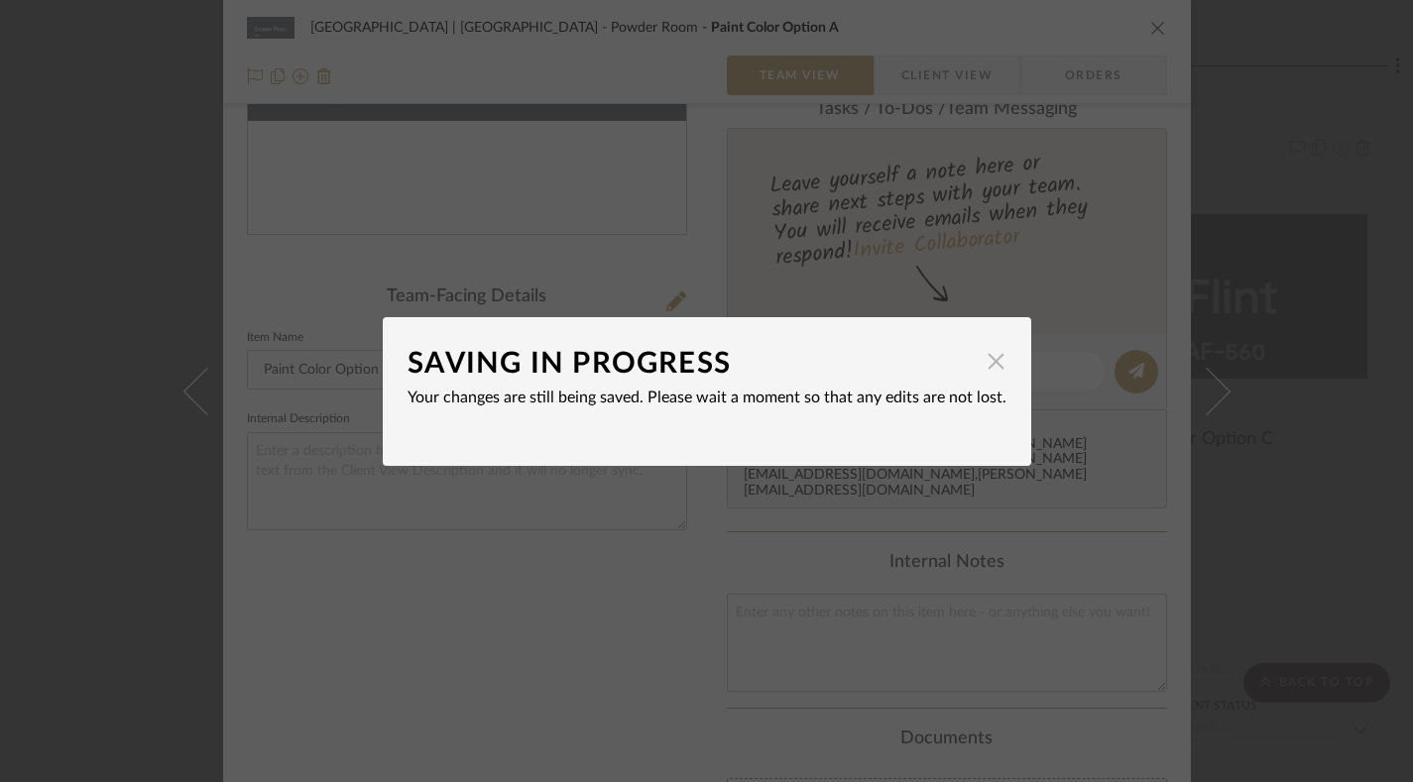
click at [989, 362] on span "button" at bounding box center [996, 362] width 40 height 40
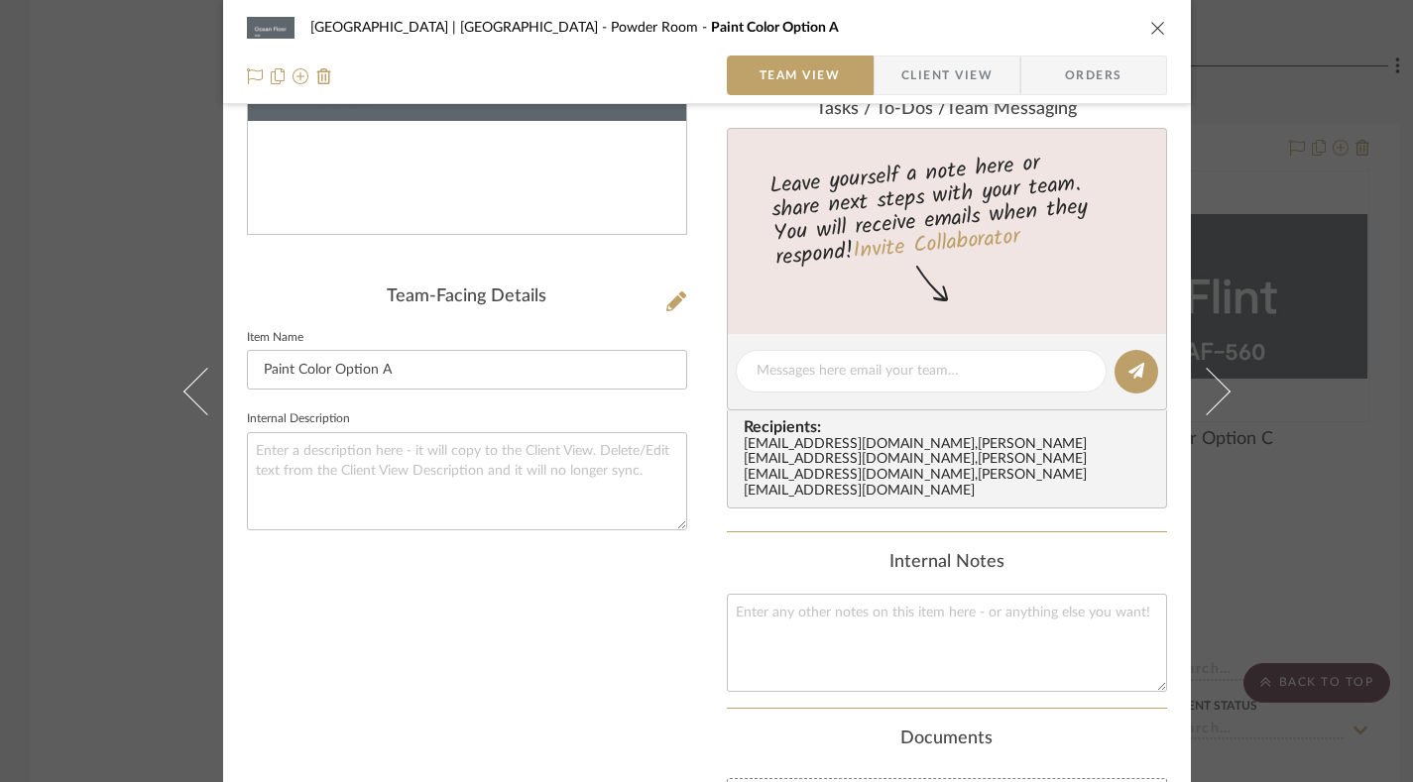
click at [1150, 29] on icon "close" at bounding box center [1158, 28] width 16 height 16
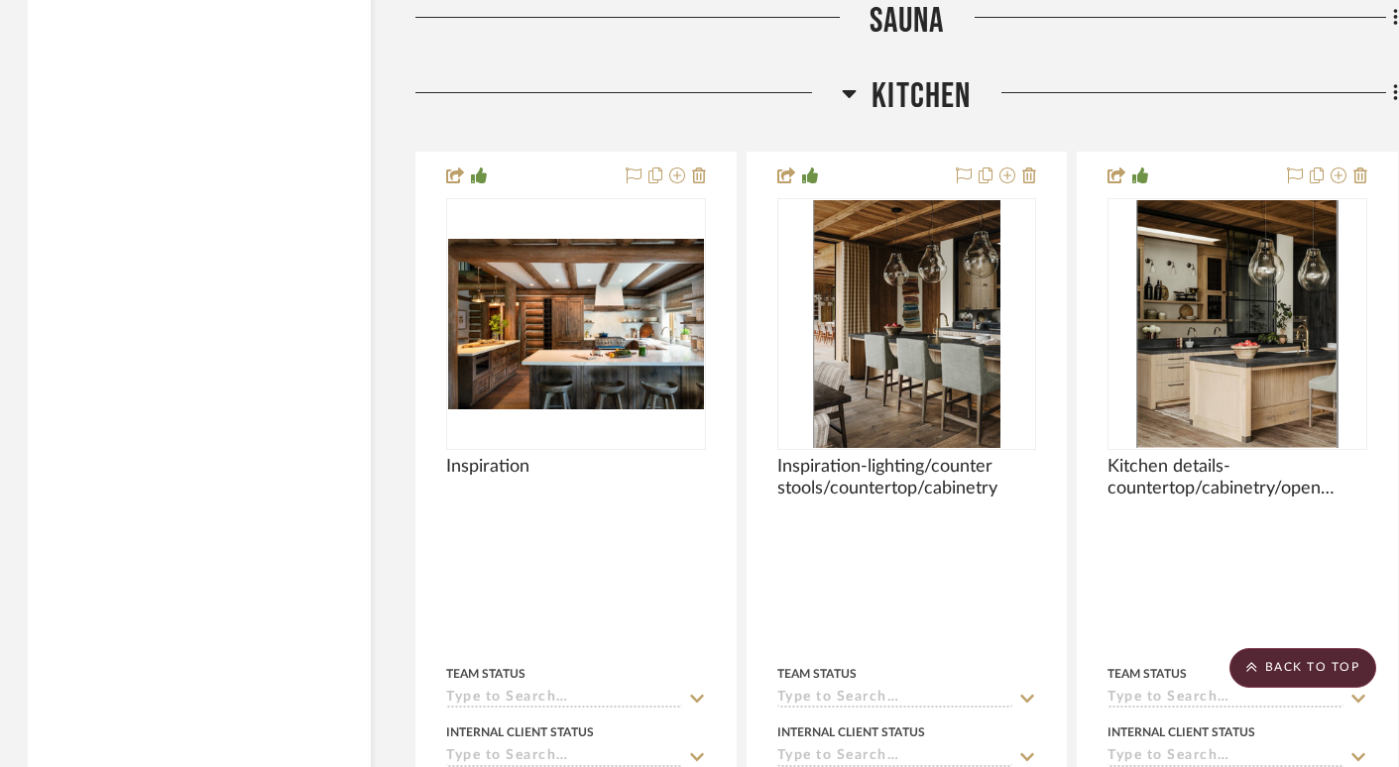
scroll to position [11999, 2]
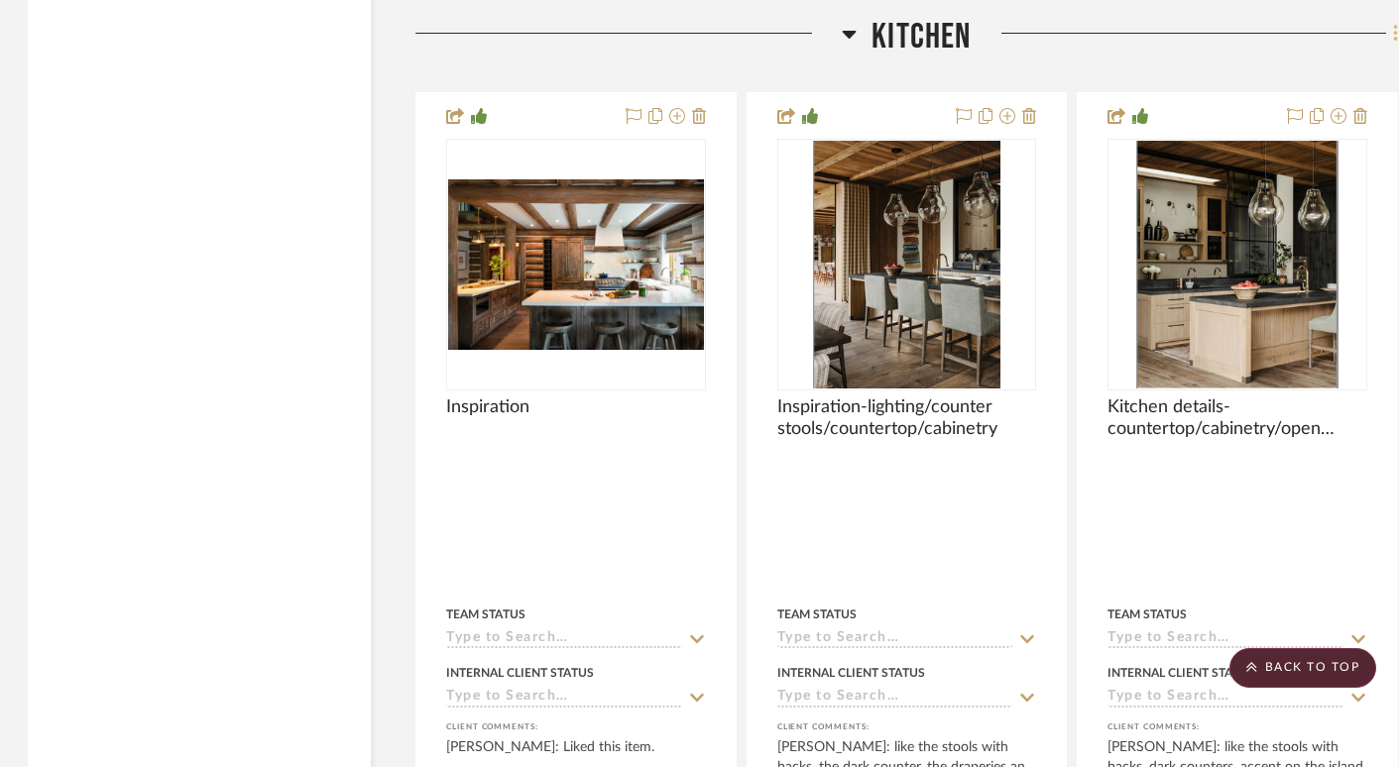
click at [1395, 23] on icon at bounding box center [1396, 34] width 6 height 22
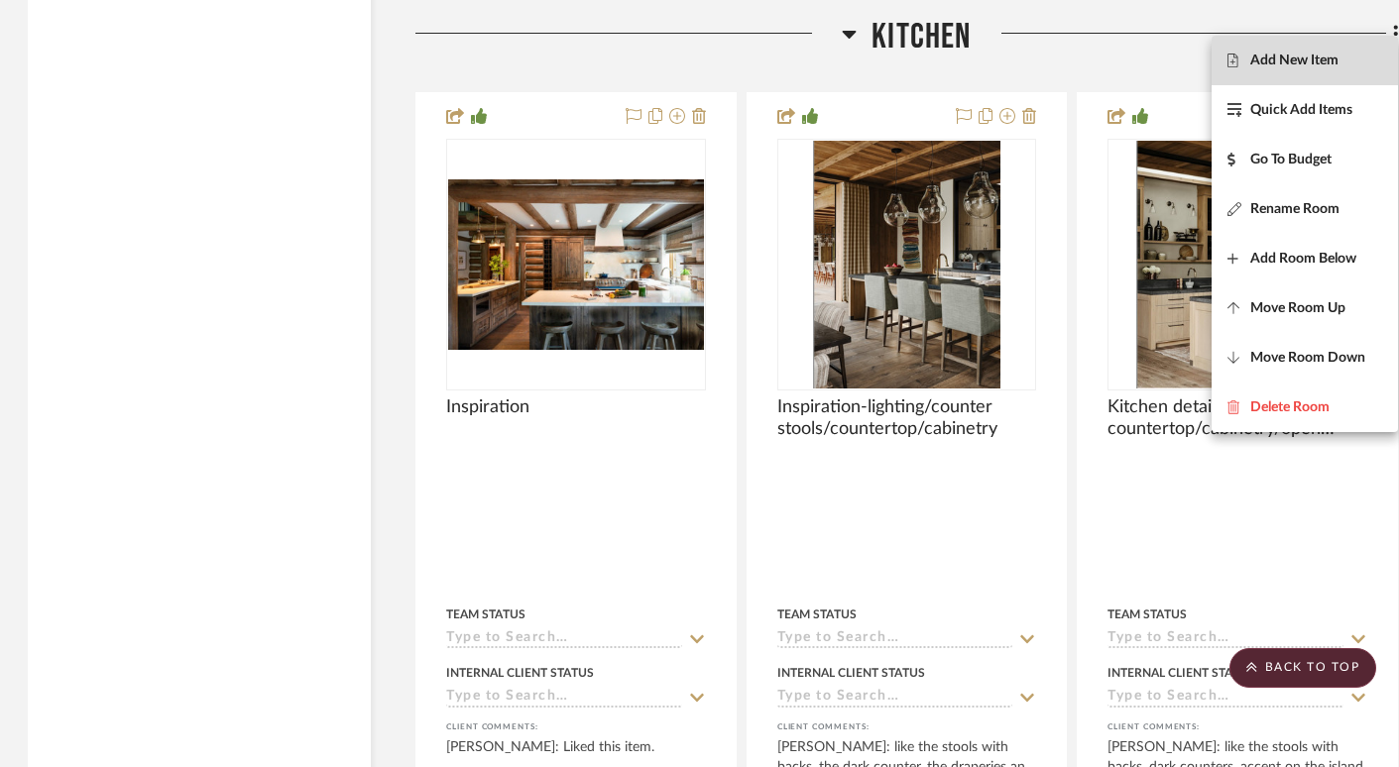
click at [1332, 61] on span "Add New Item" at bounding box center [1294, 61] width 88 height 17
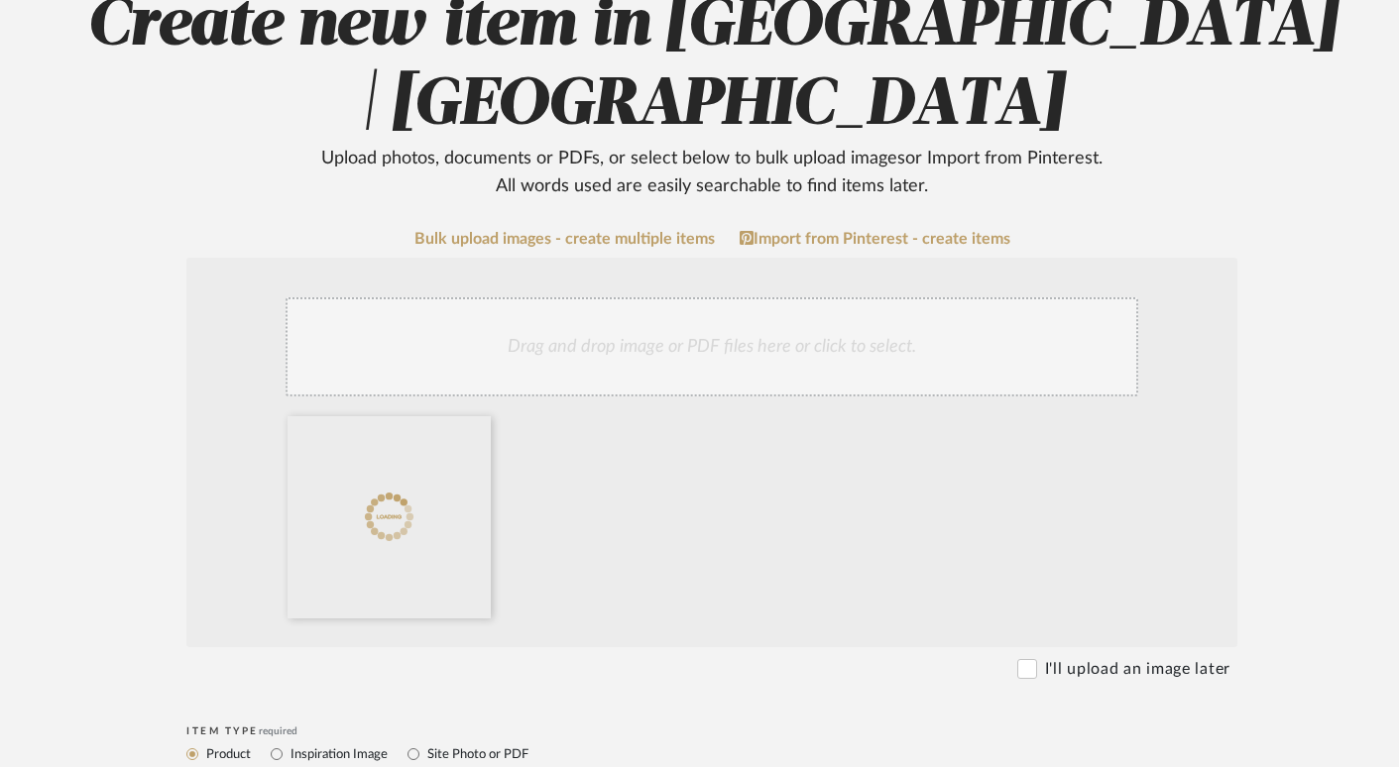
scroll to position [420, 2]
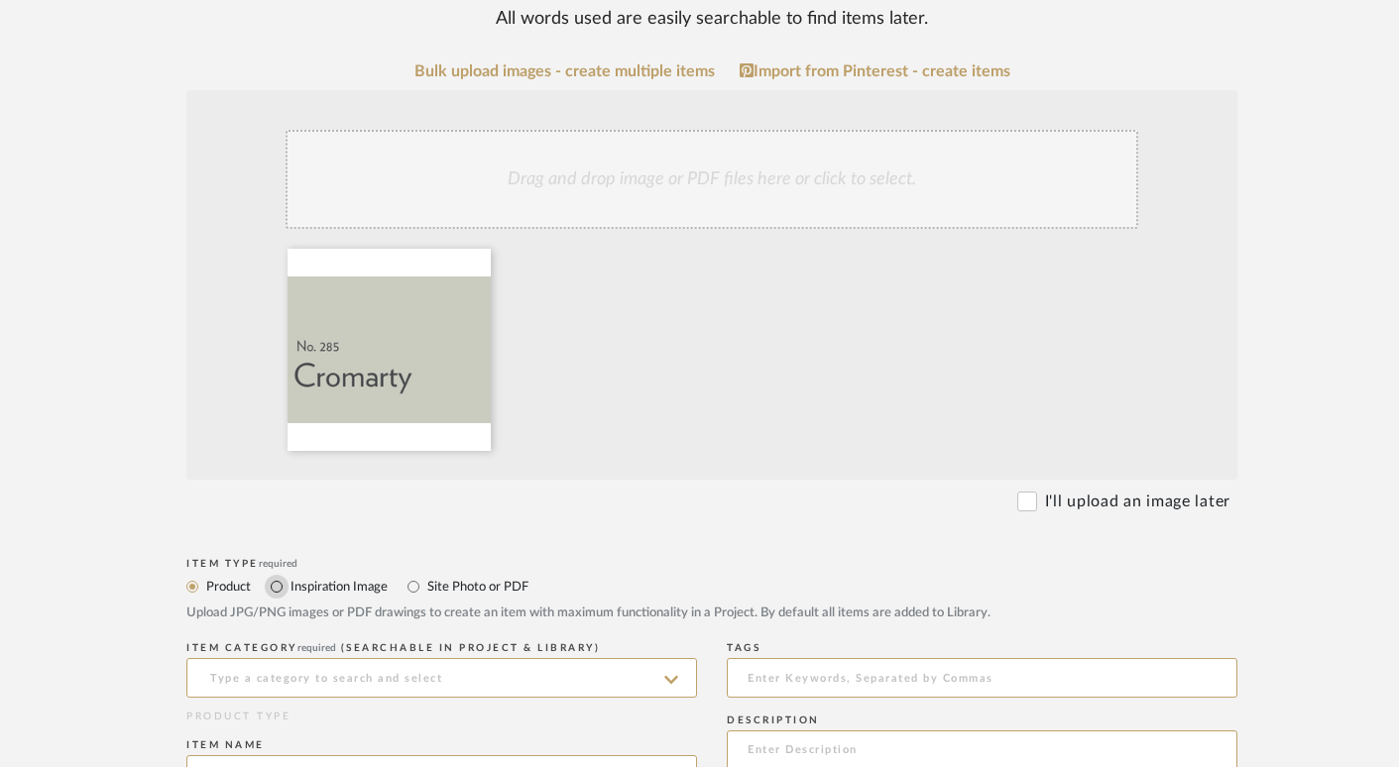
click at [283, 587] on input "Inspiration Image" at bounding box center [277, 587] width 24 height 24
radio input "true"
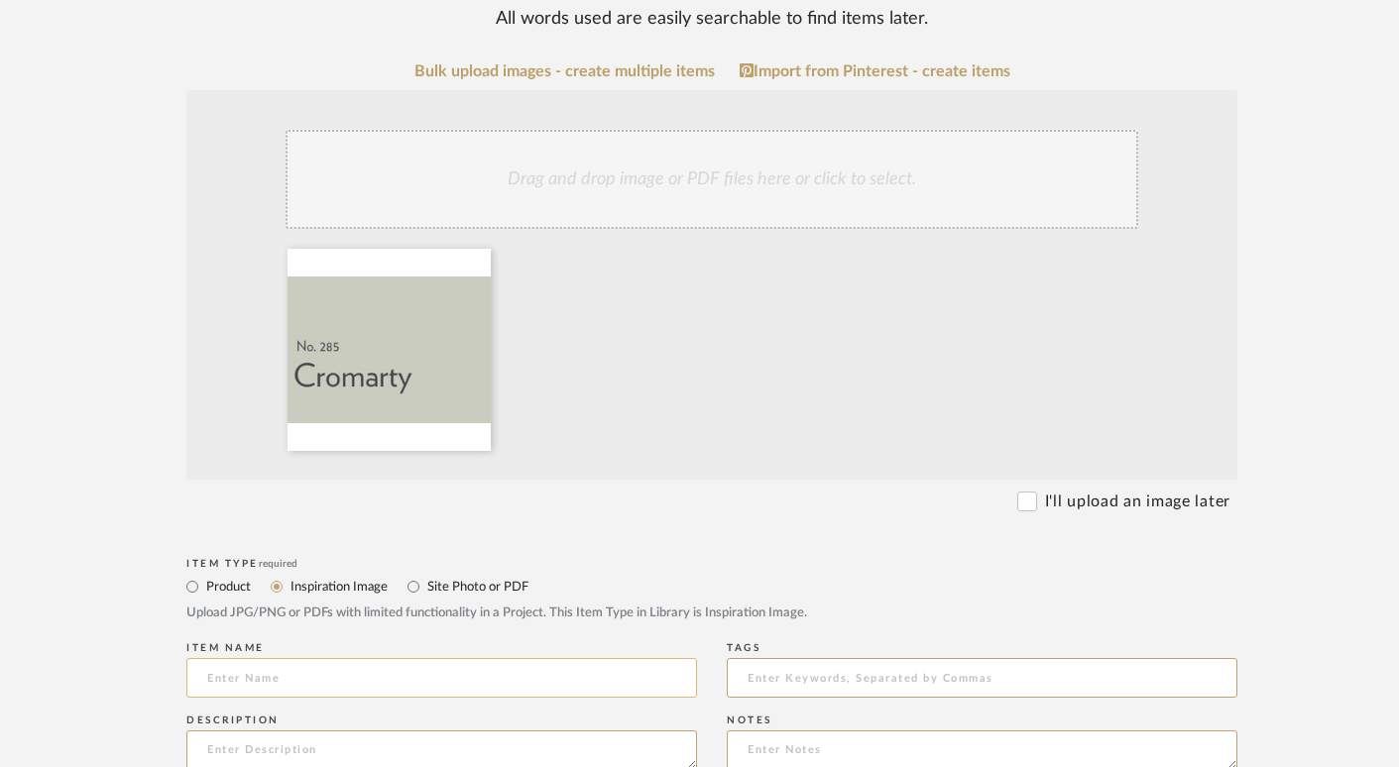
click at [283, 679] on input at bounding box center [441, 678] width 511 height 40
type input "j"
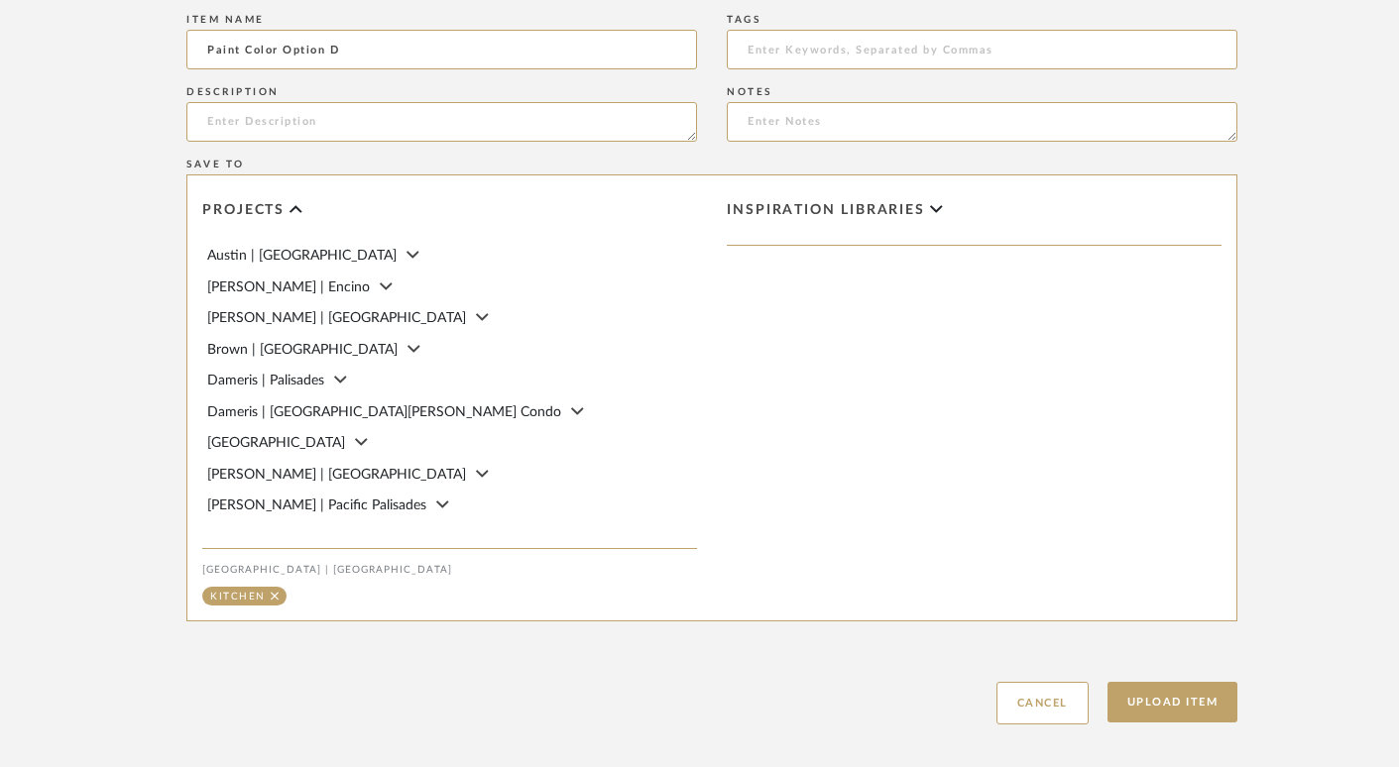
scroll to position [1147, 2]
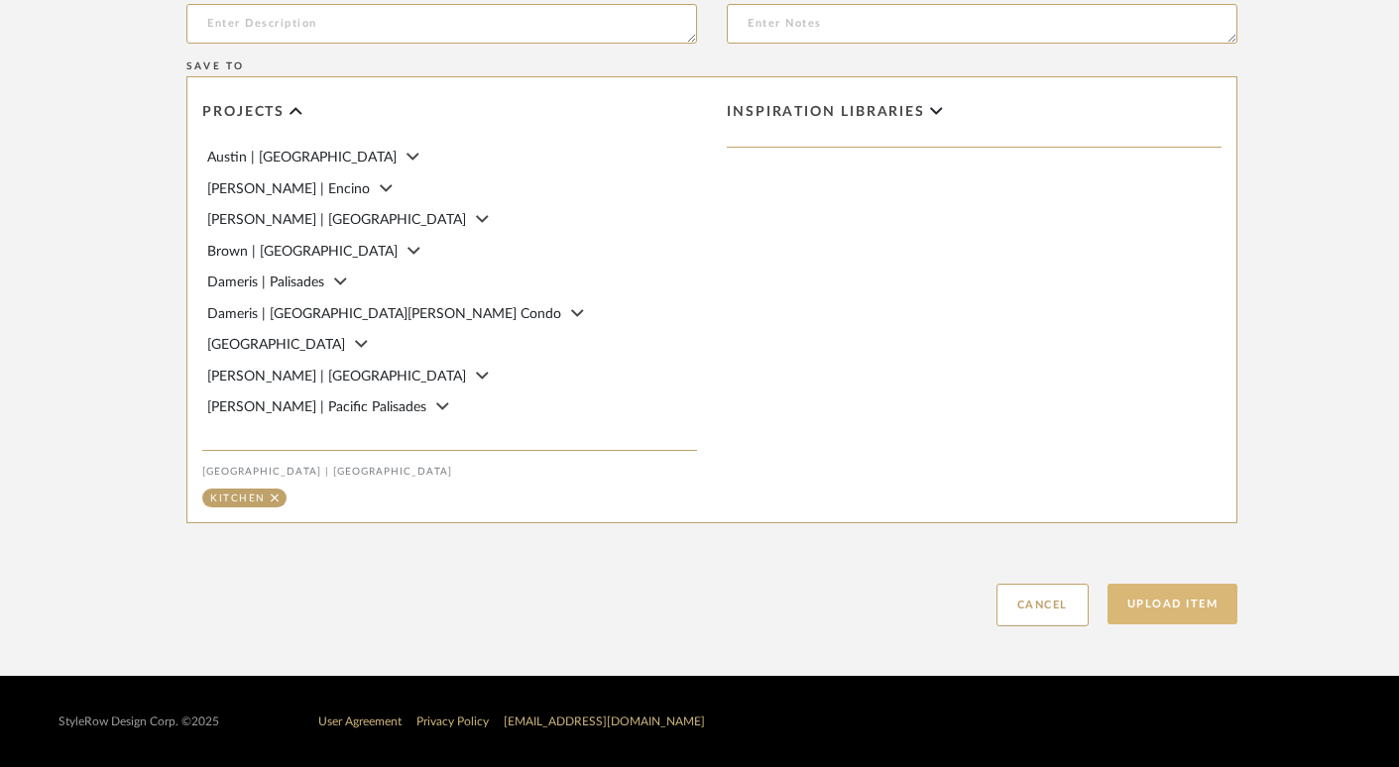
type input "Paint Color Option D"
click at [1142, 608] on button "Upload Item" at bounding box center [1172, 604] width 131 height 41
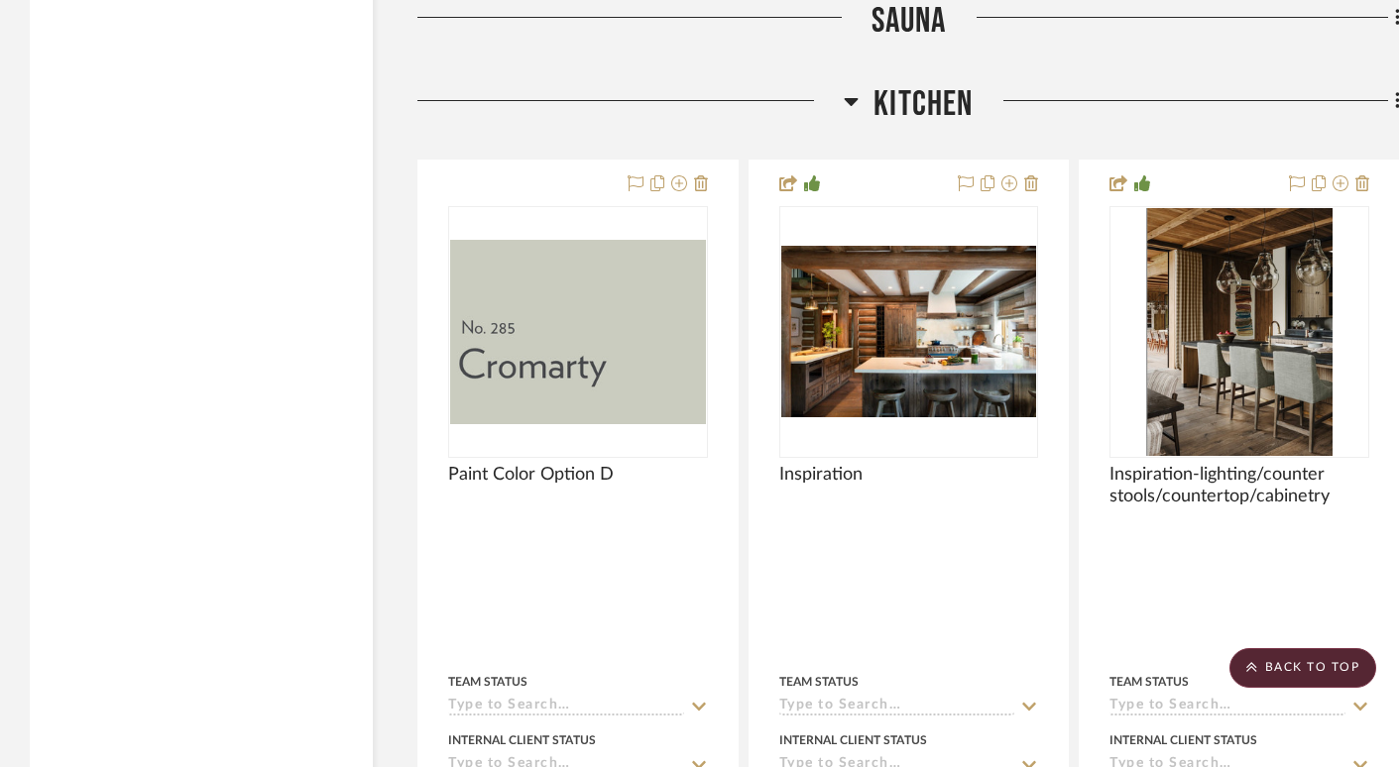
scroll to position [11920, 0]
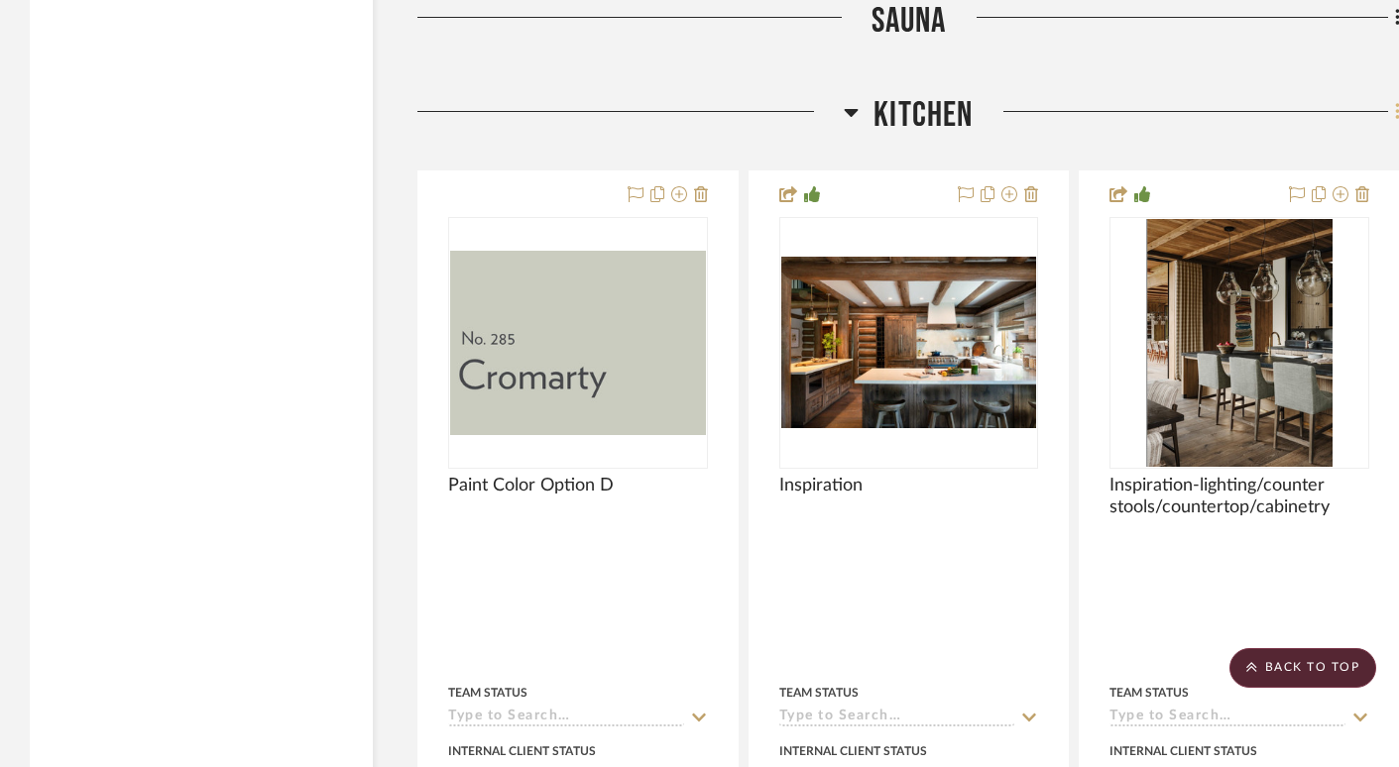
click at [1396, 104] on icon at bounding box center [1397, 112] width 4 height 17
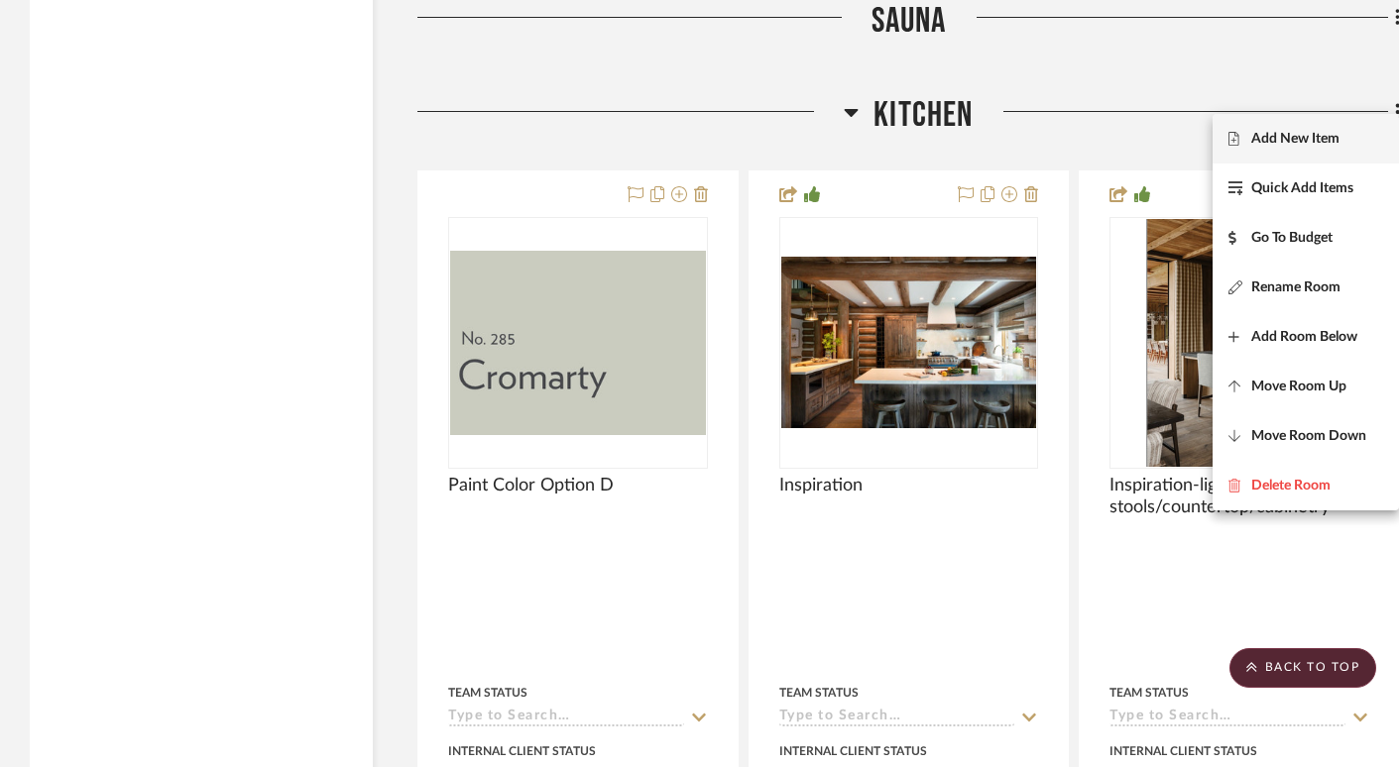
click at [1266, 142] on span "Add New Item" at bounding box center [1295, 139] width 88 height 17
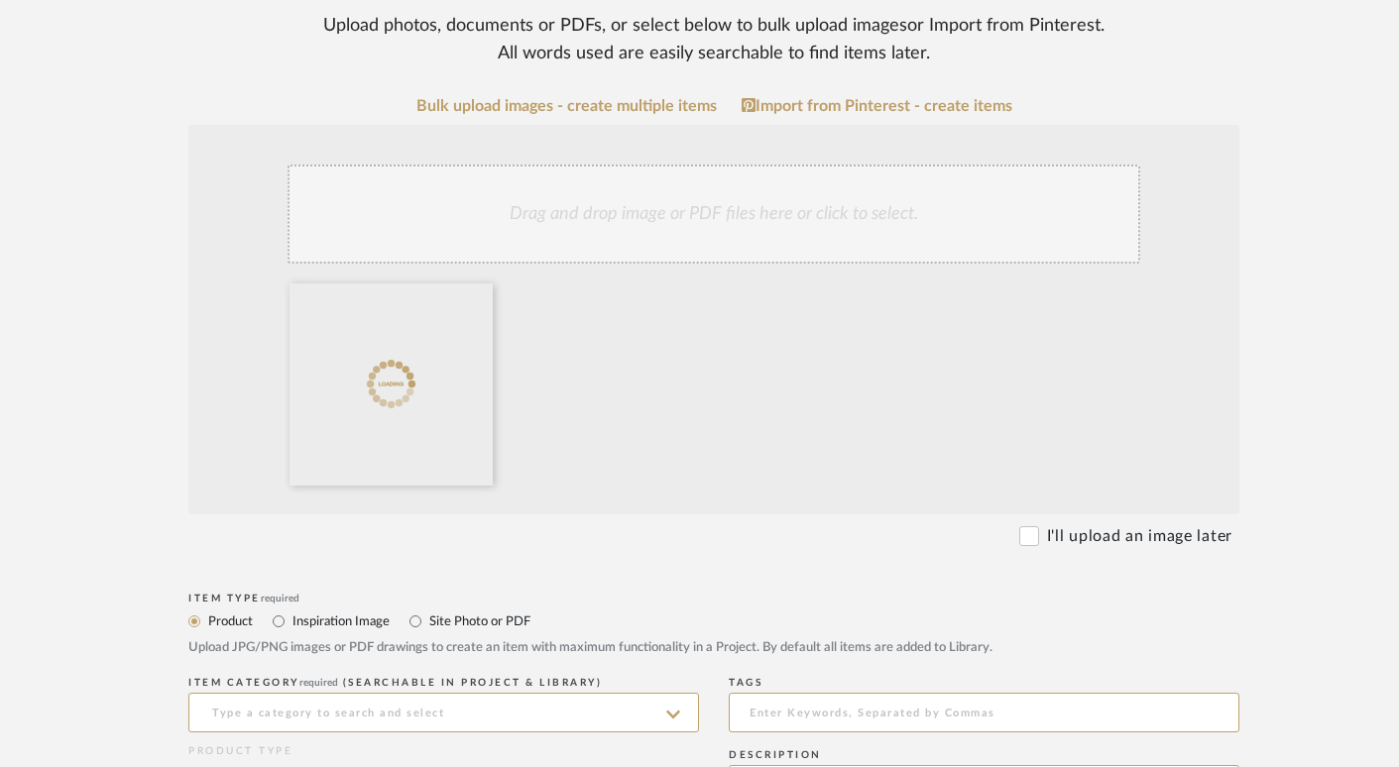
scroll to position [480, 0]
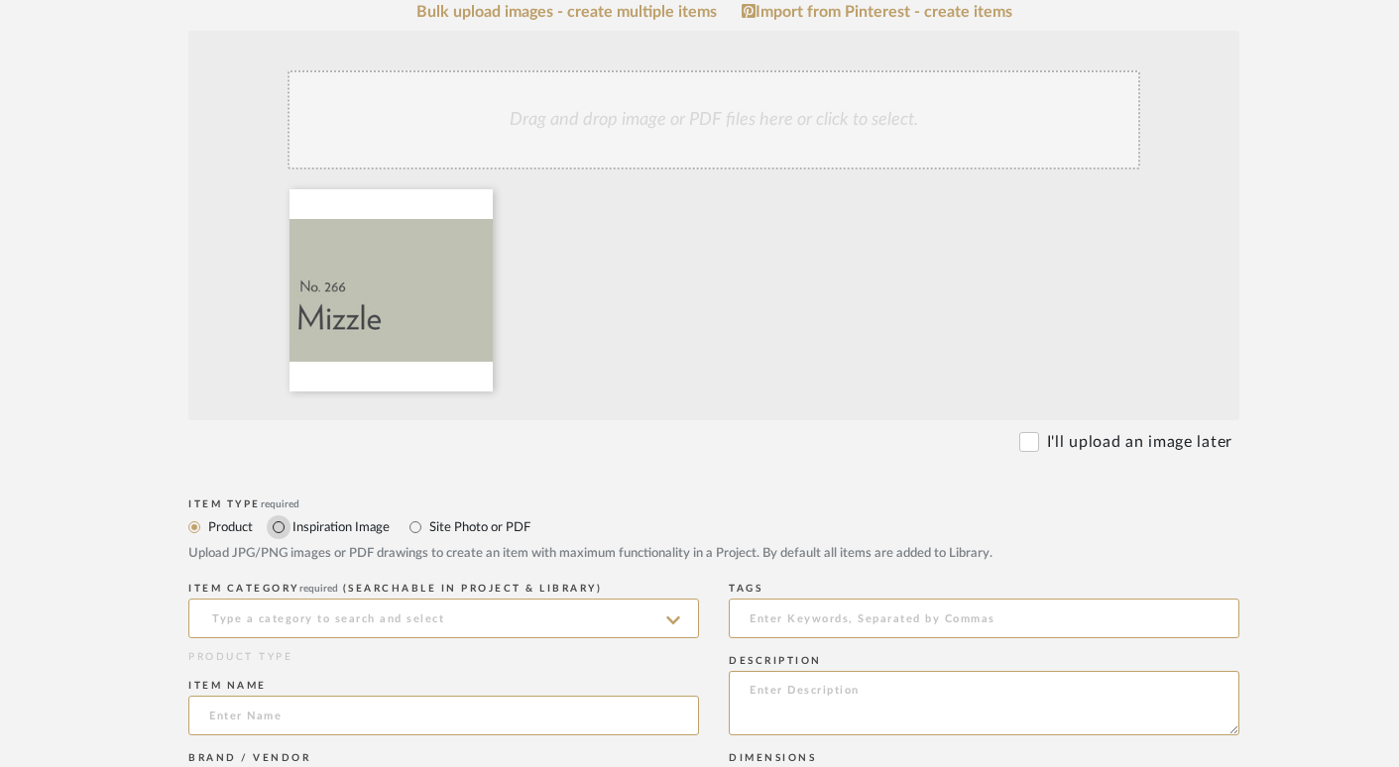
click at [284, 523] on input "Inspiration Image" at bounding box center [279, 528] width 24 height 24
radio input "true"
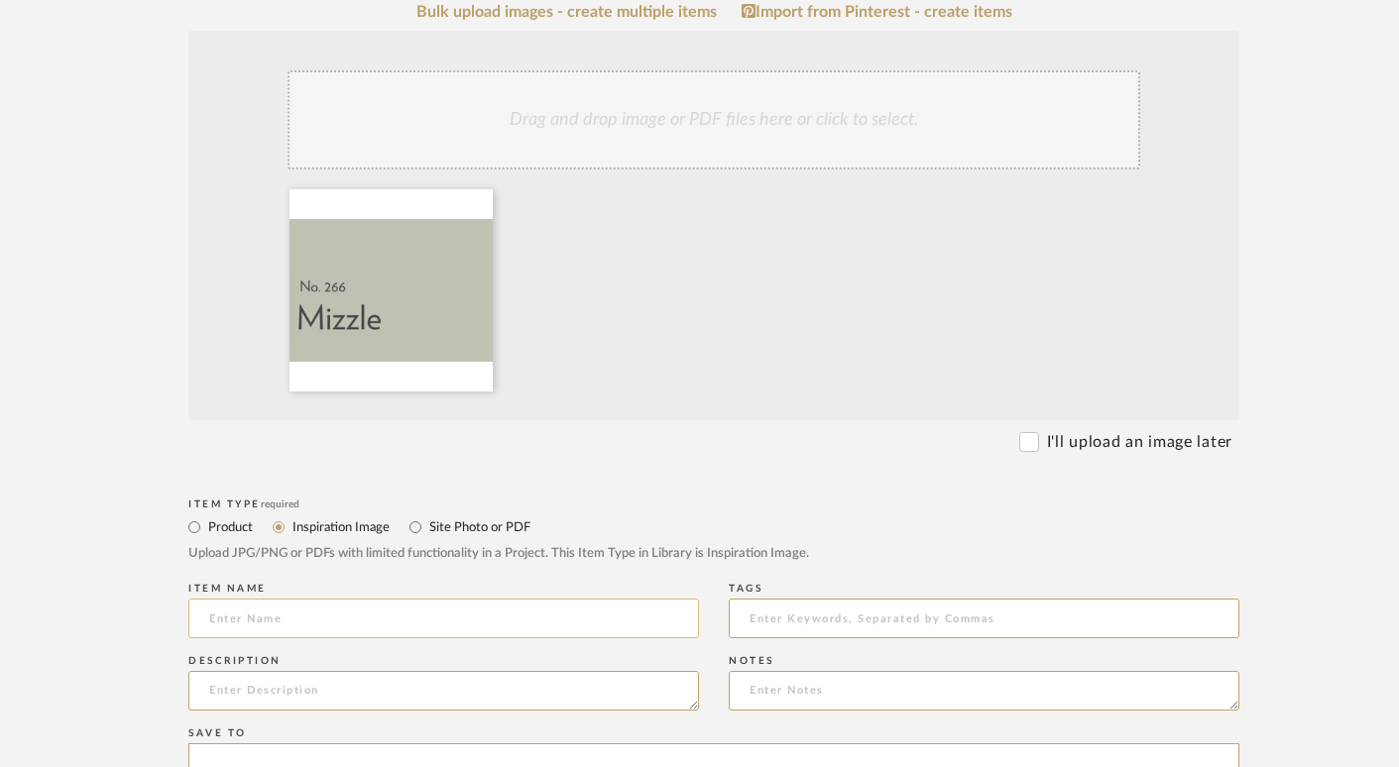
click at [282, 620] on input at bounding box center [443, 619] width 511 height 40
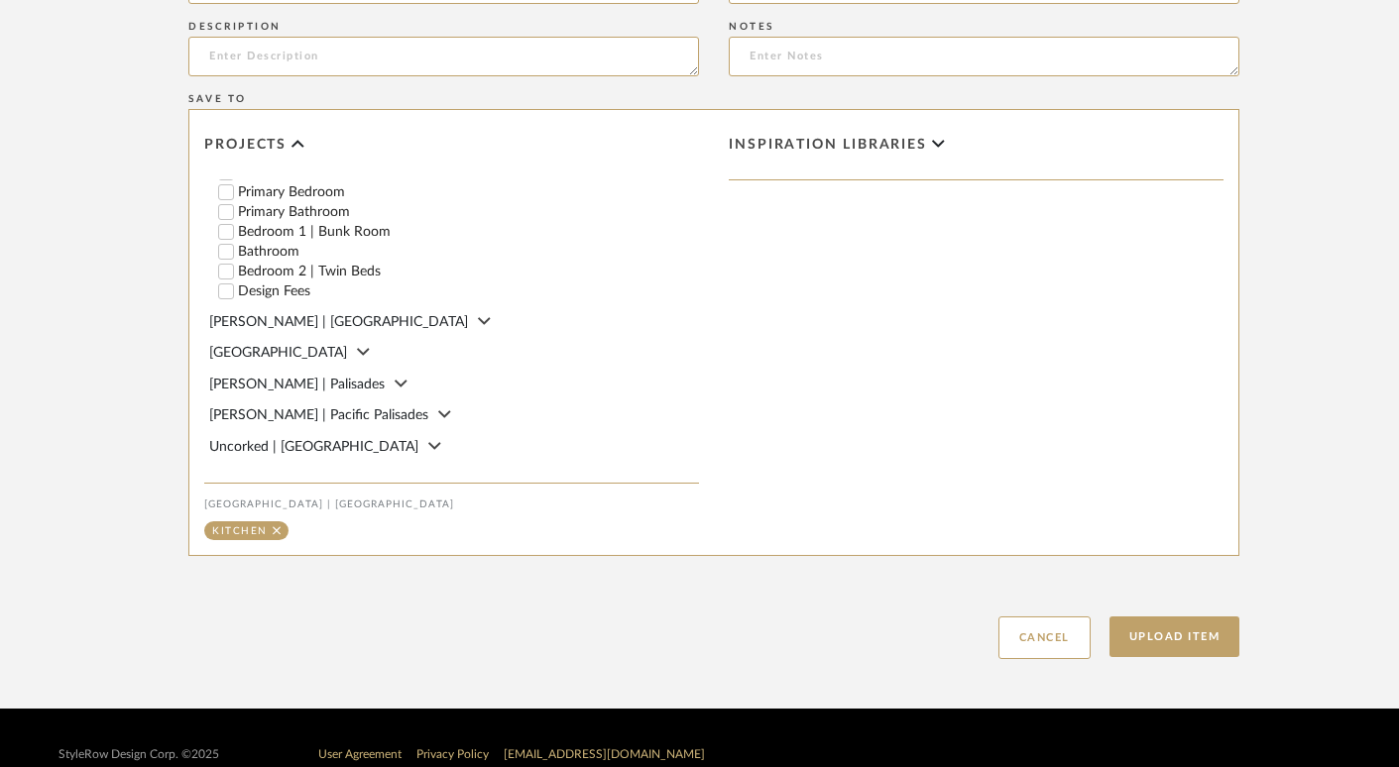
scroll to position [1147, 0]
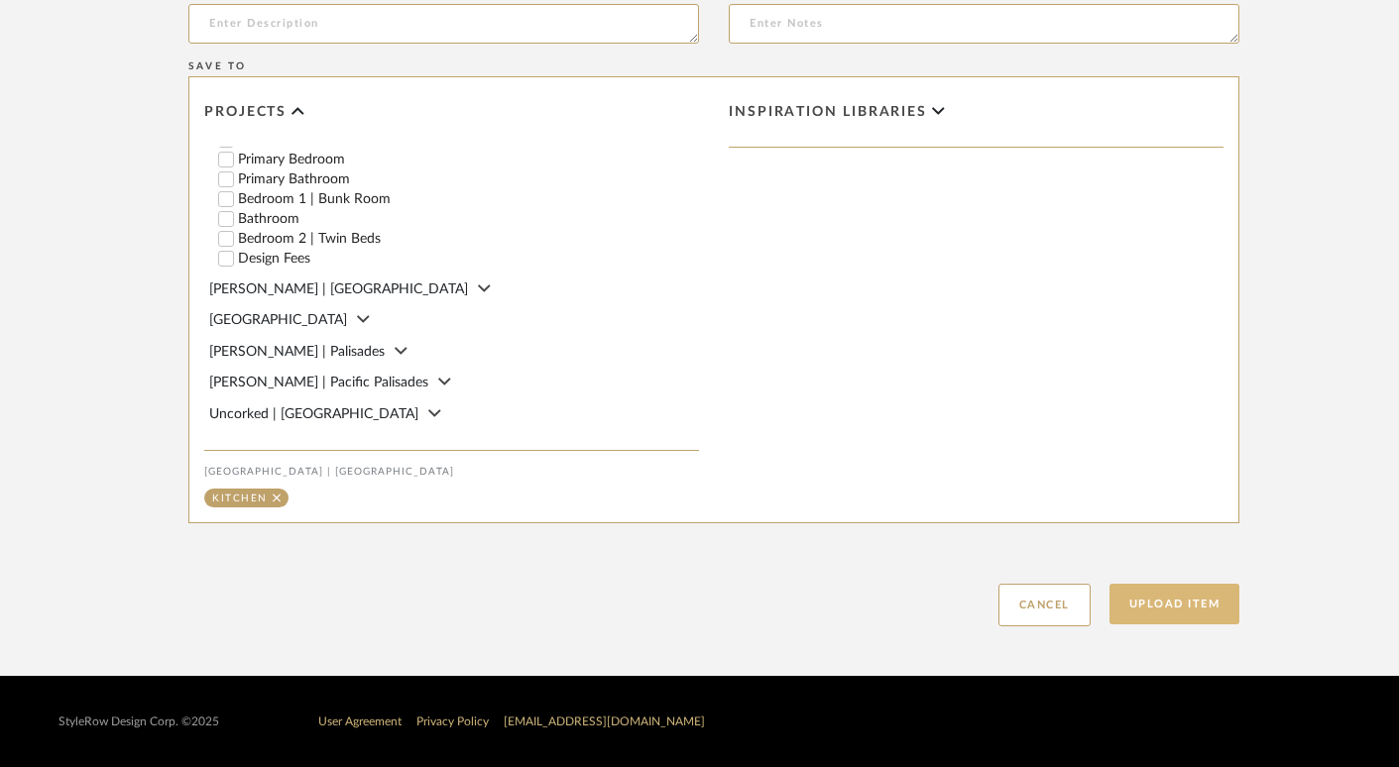
type input "Paint Color Option C"
click at [1160, 604] on button "Upload Item" at bounding box center [1174, 604] width 131 height 41
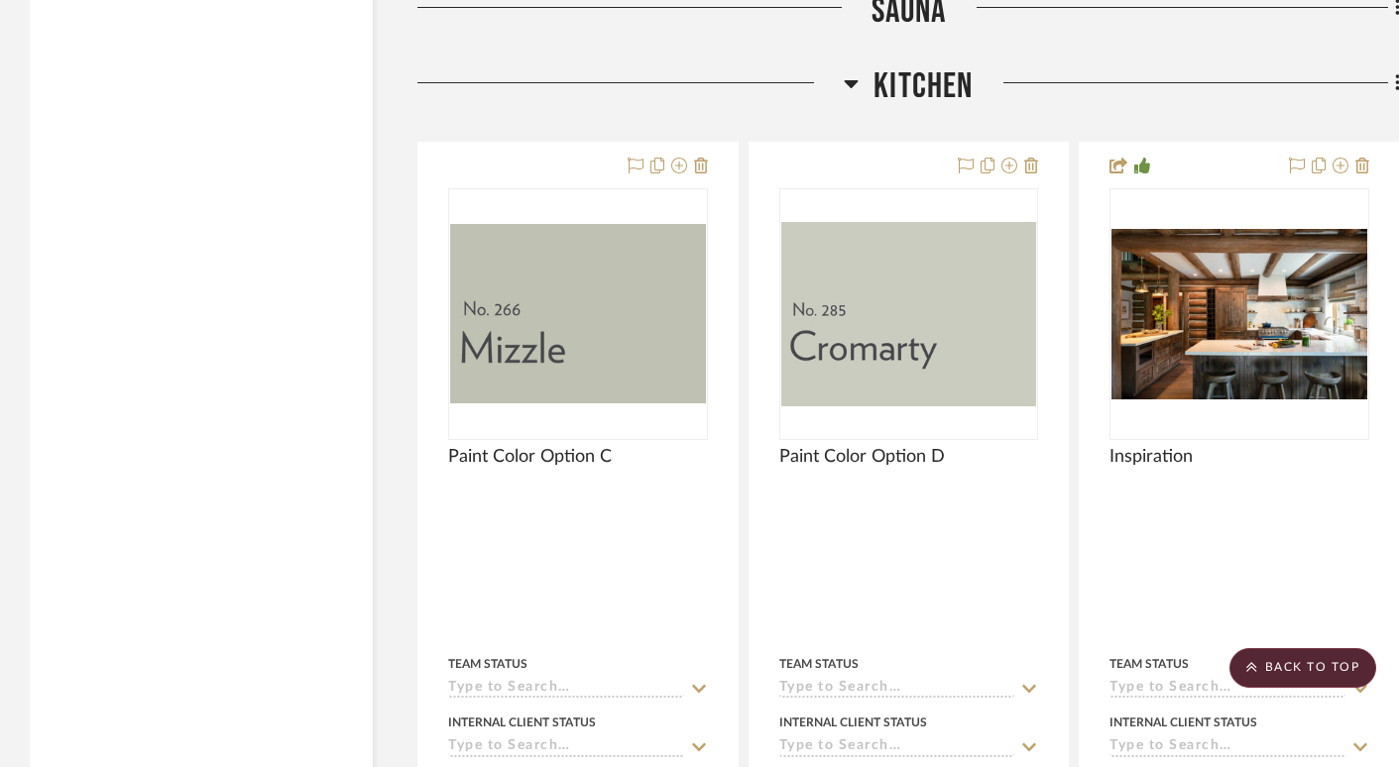
scroll to position [11949, 0]
click at [1397, 75] on icon at bounding box center [1397, 83] width 4 height 17
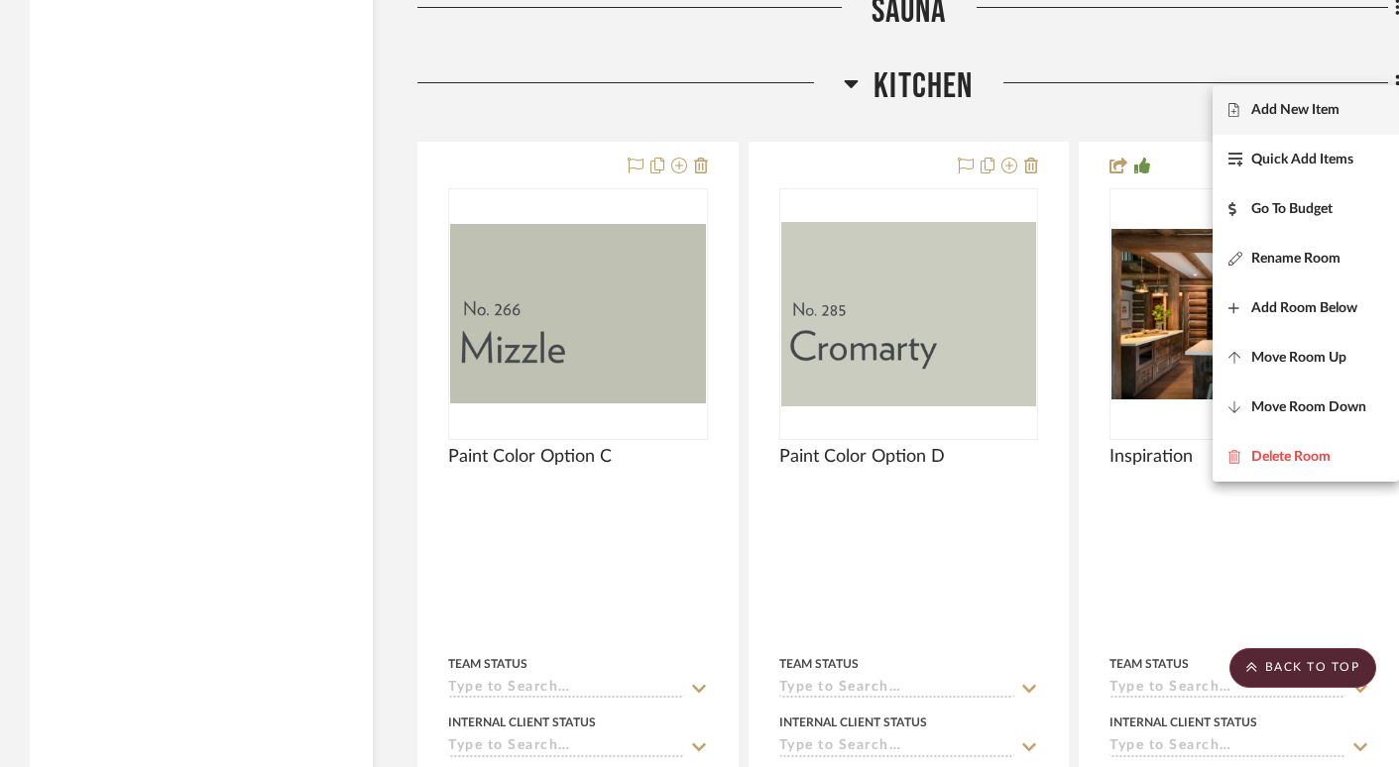
click at [1297, 112] on span "Add New Item" at bounding box center [1295, 109] width 88 height 17
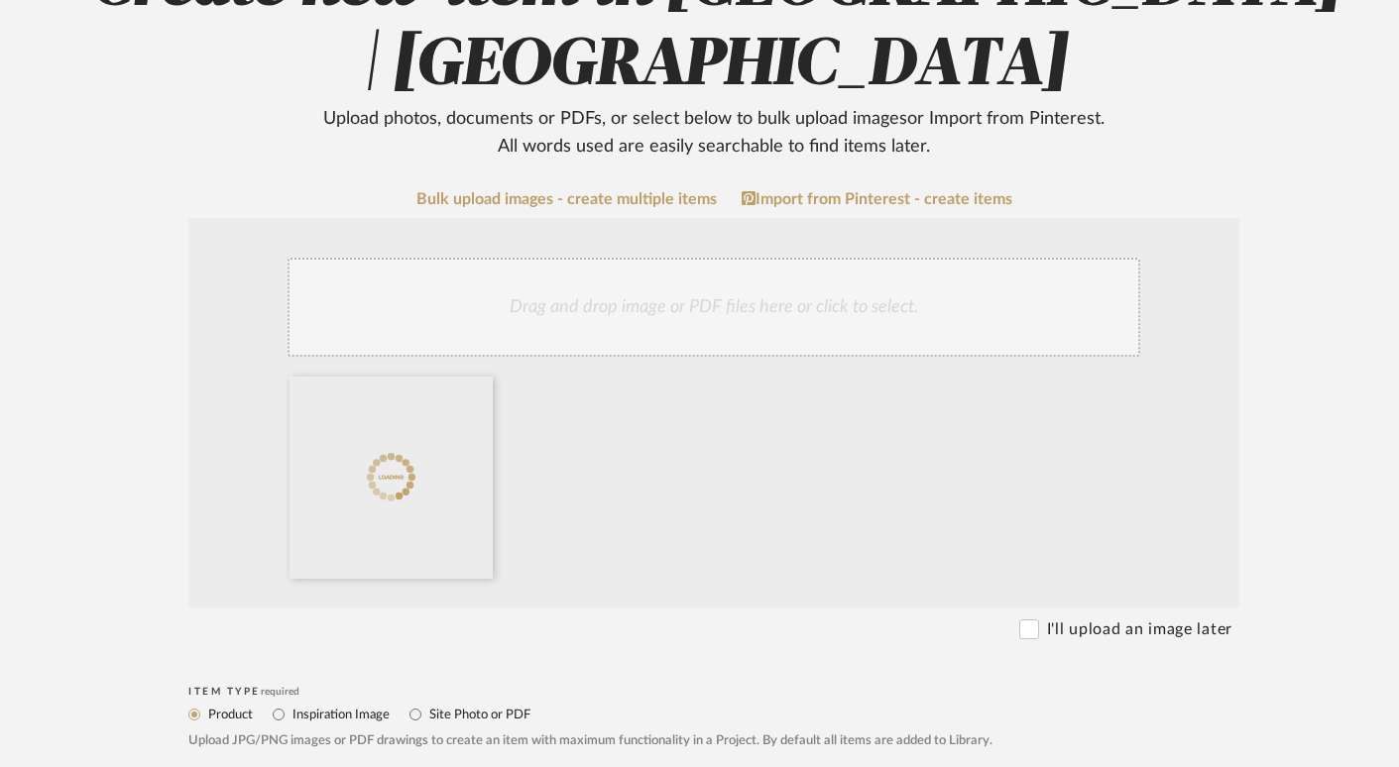
scroll to position [446, 0]
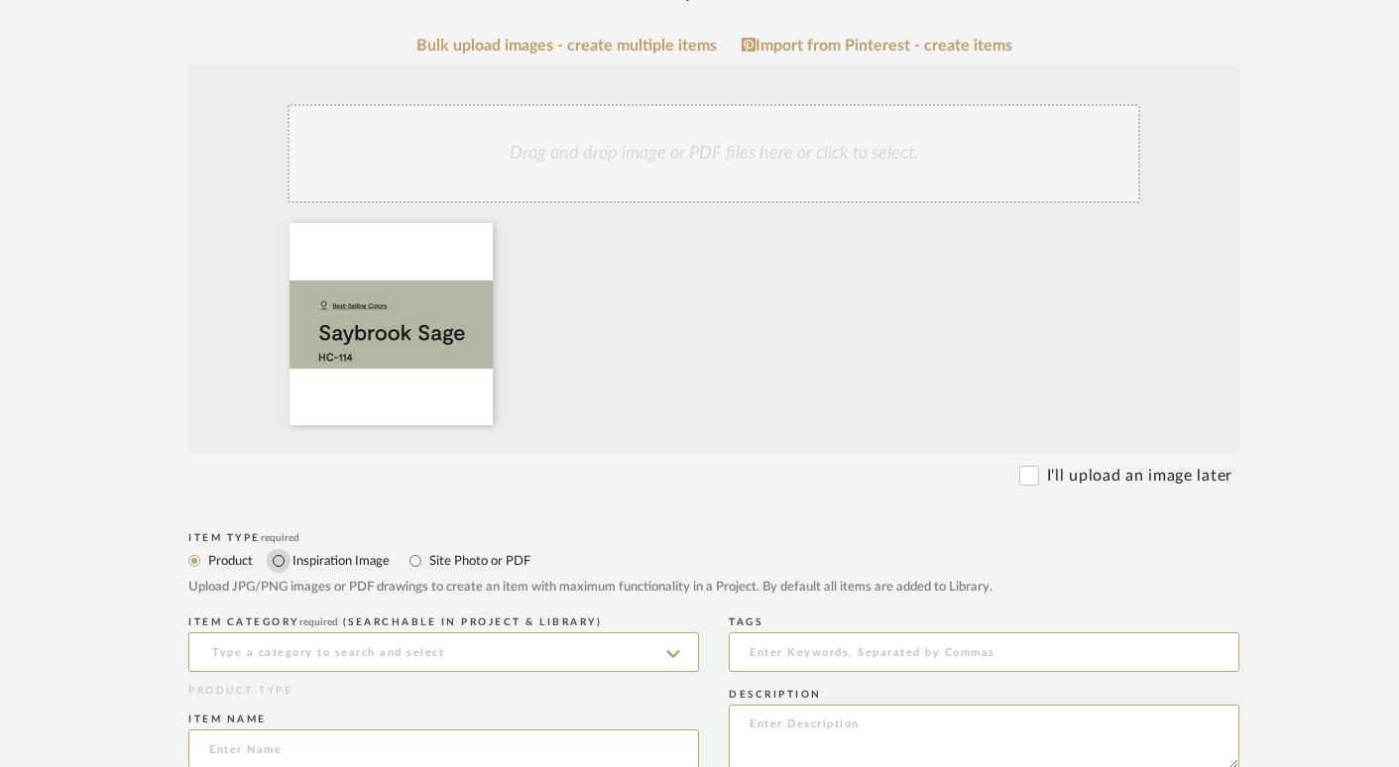
click at [278, 558] on input "Inspiration Image" at bounding box center [279, 561] width 24 height 24
radio input "true"
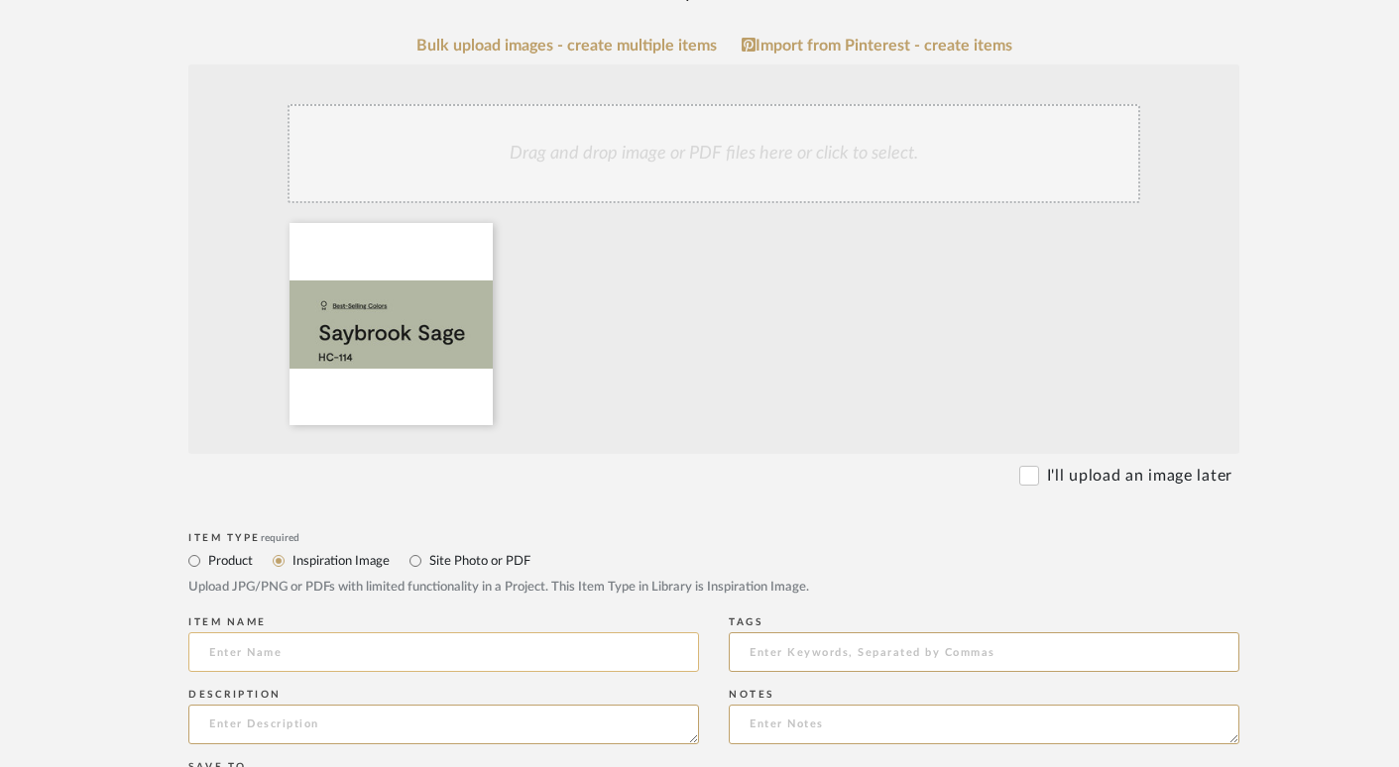
click at [382, 645] on input at bounding box center [443, 652] width 511 height 40
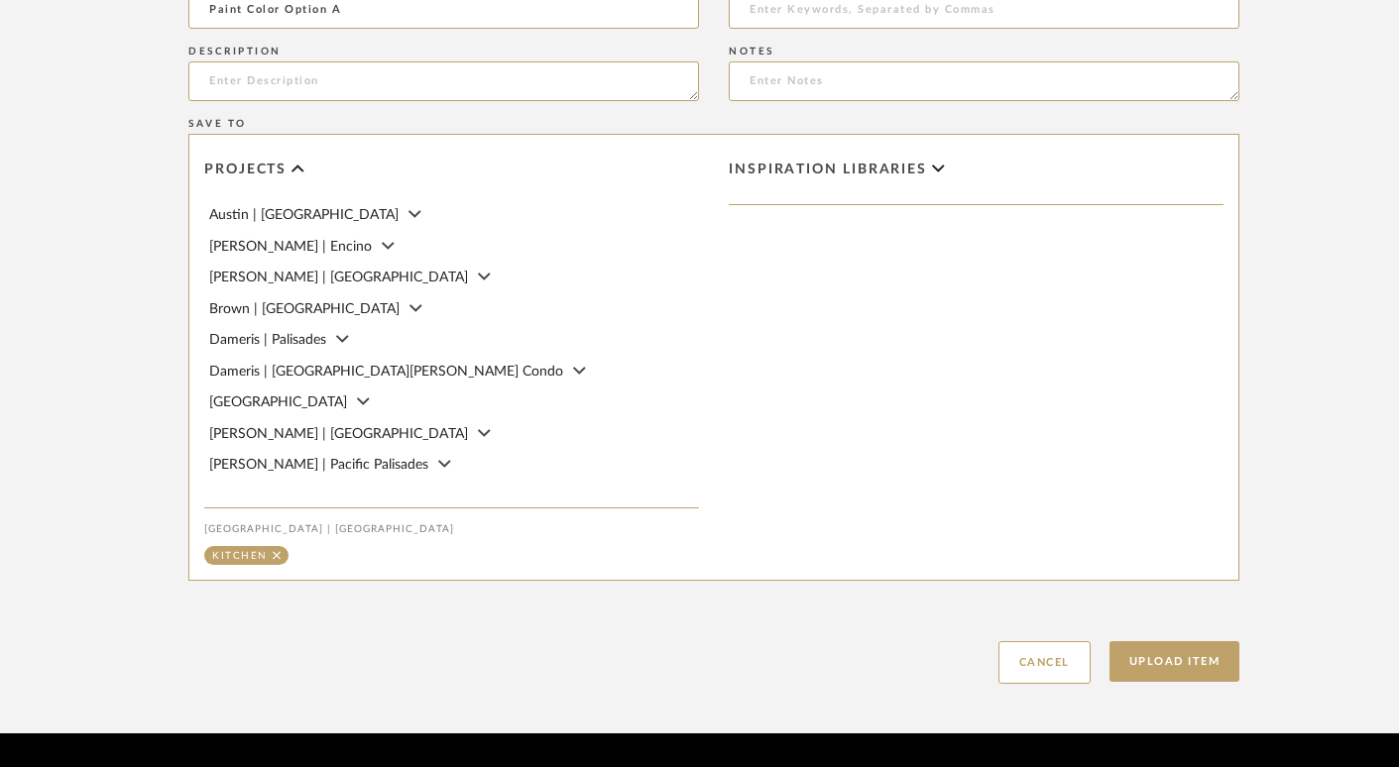
scroll to position [1147, 0]
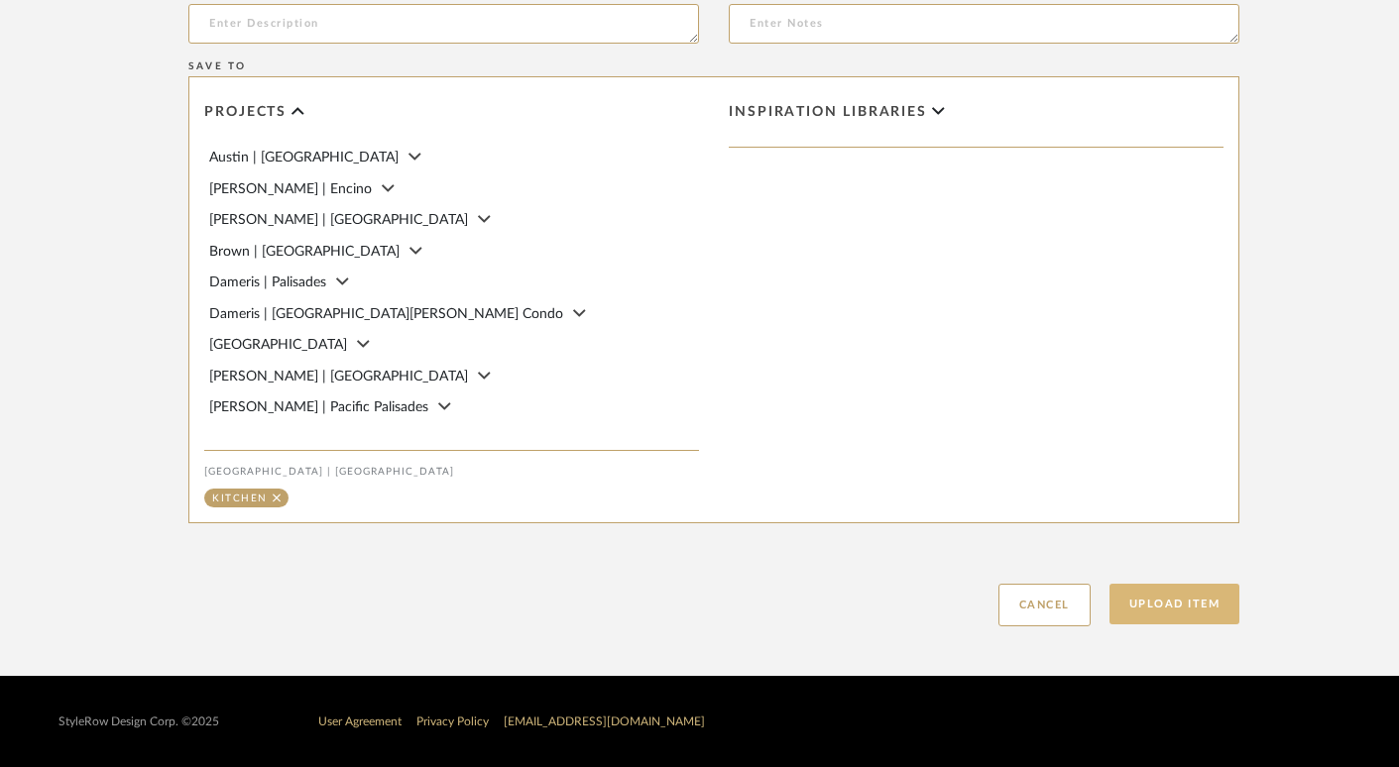
type input "Paint Color Option A"
click at [1203, 604] on button "Upload Item" at bounding box center [1174, 604] width 131 height 41
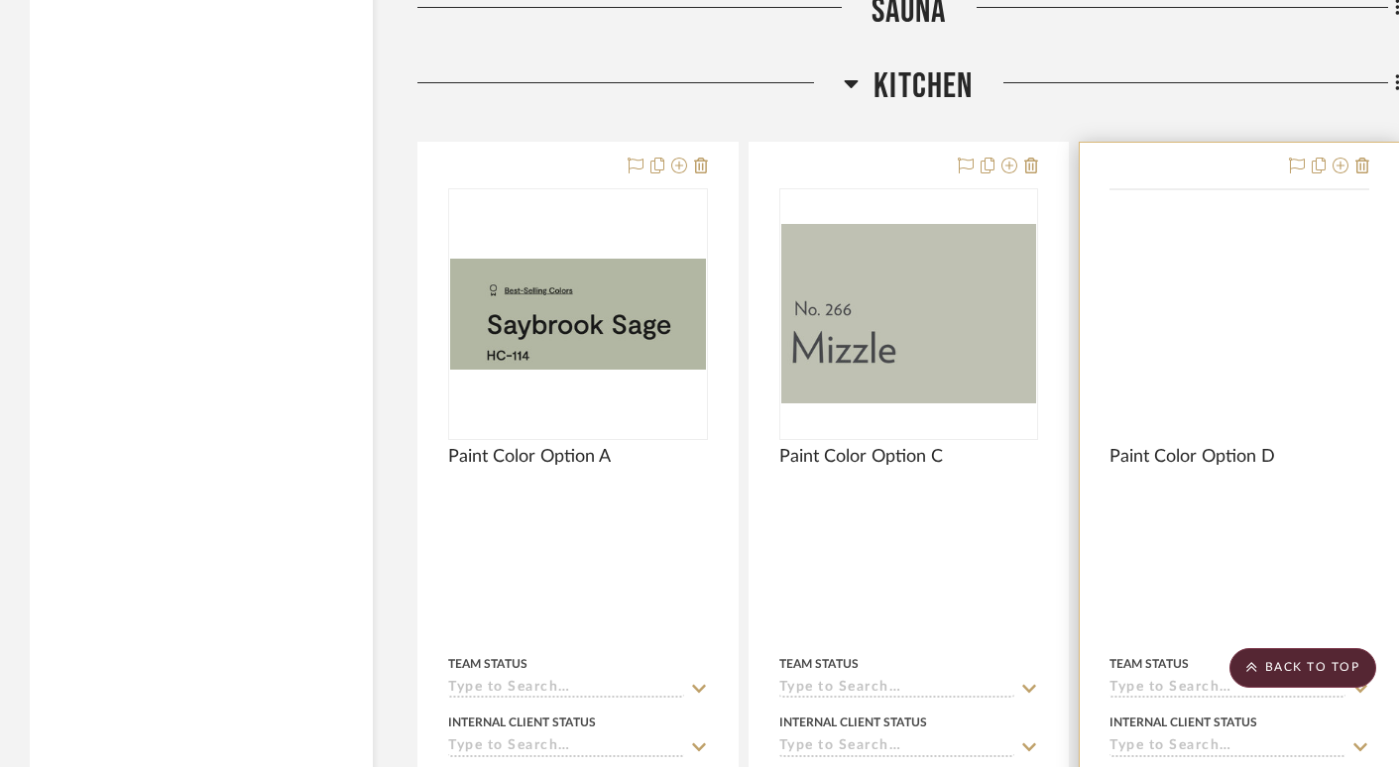
scroll to position [11949, 0]
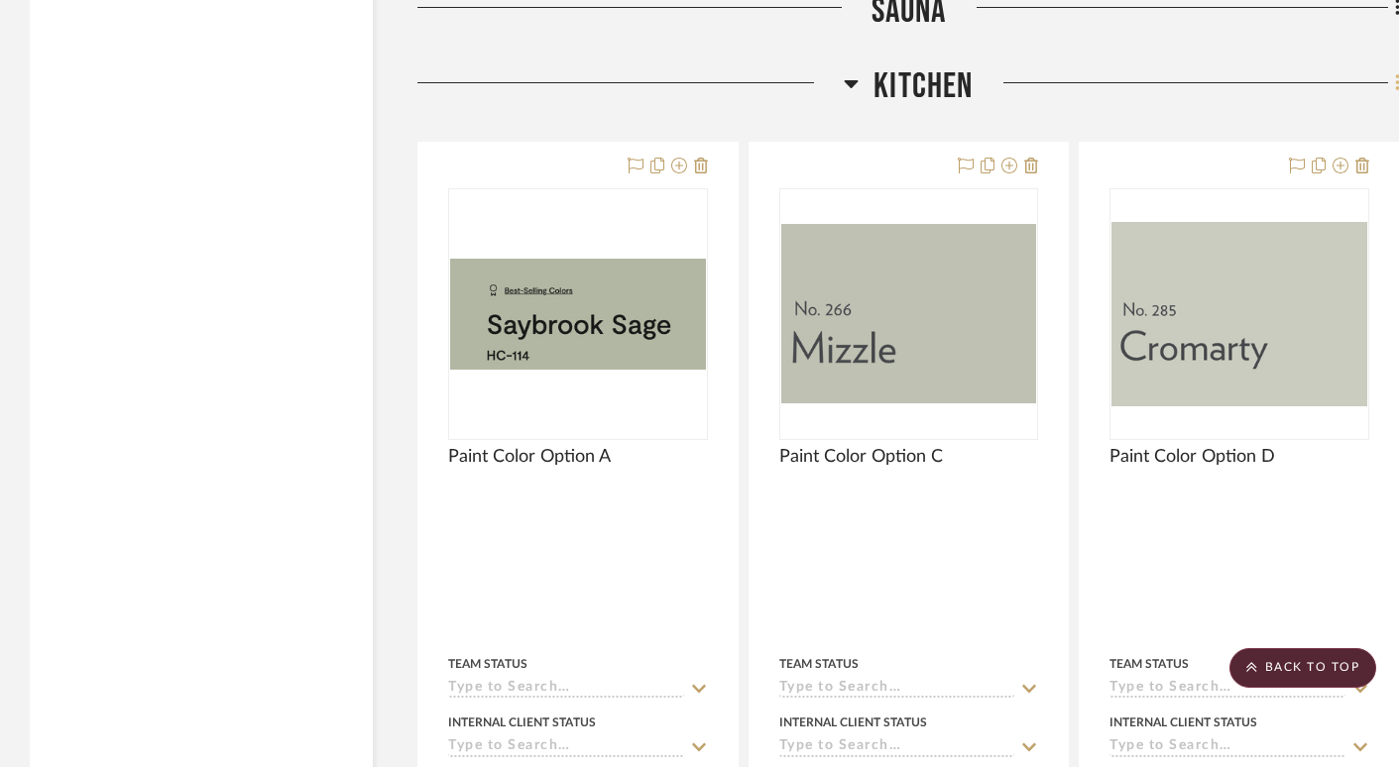
click at [1395, 72] on icon at bounding box center [1398, 83] width 6 height 22
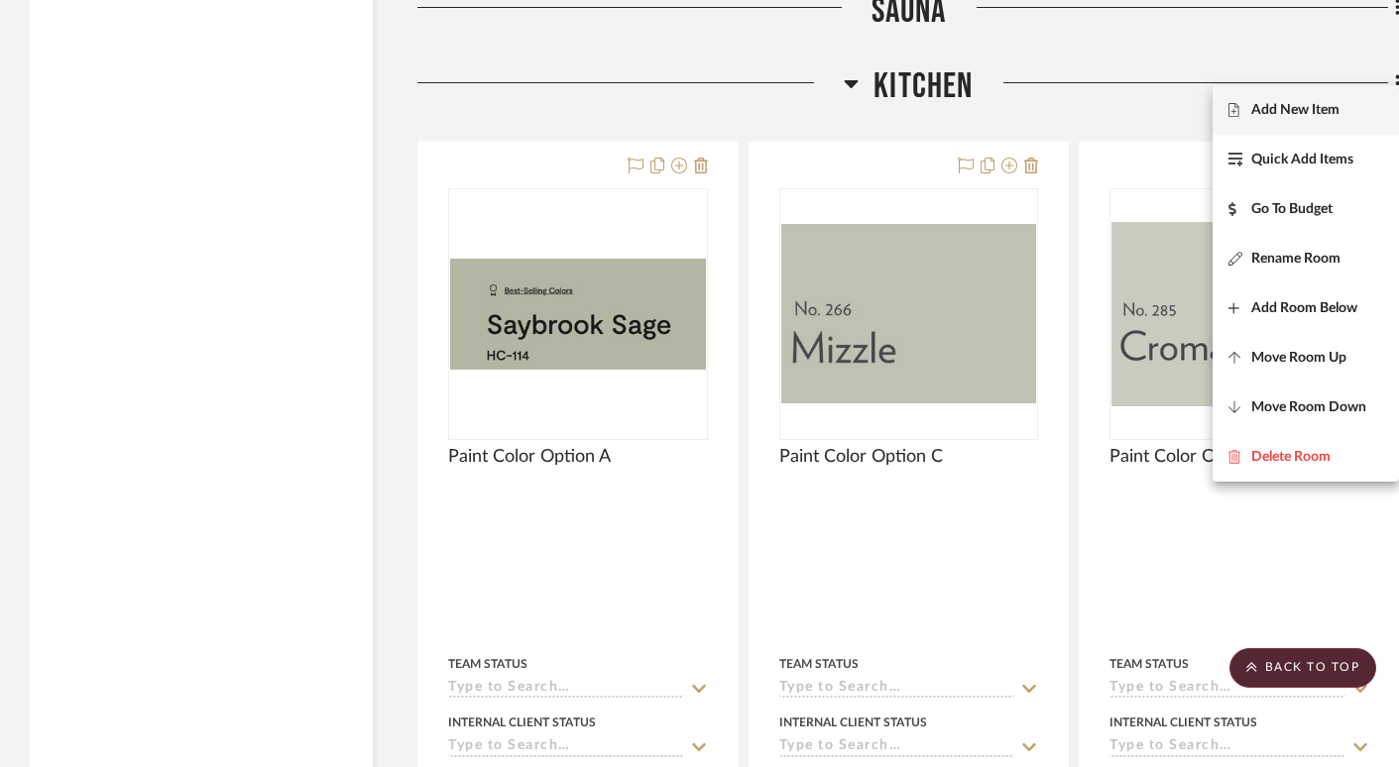
click at [1323, 111] on span "Add New Item" at bounding box center [1295, 109] width 88 height 17
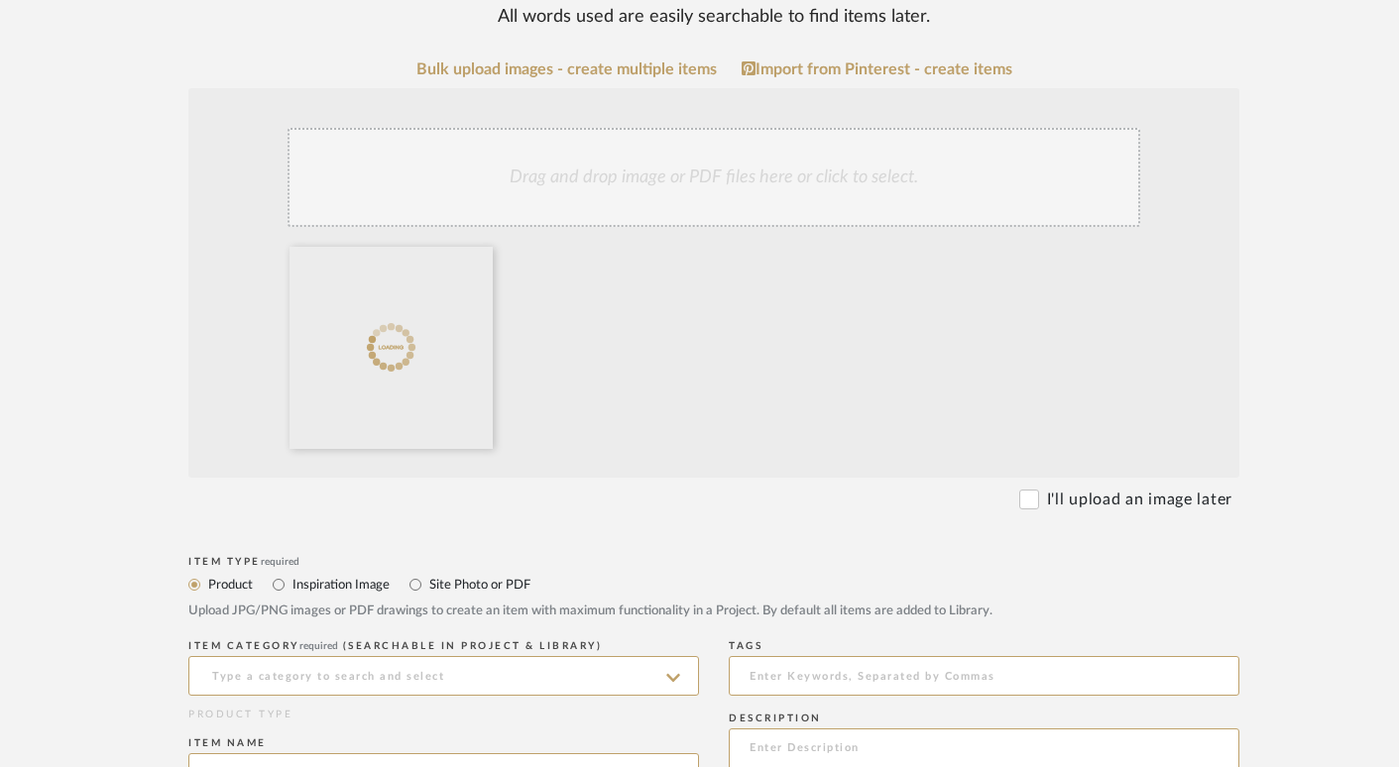
scroll to position [484, 0]
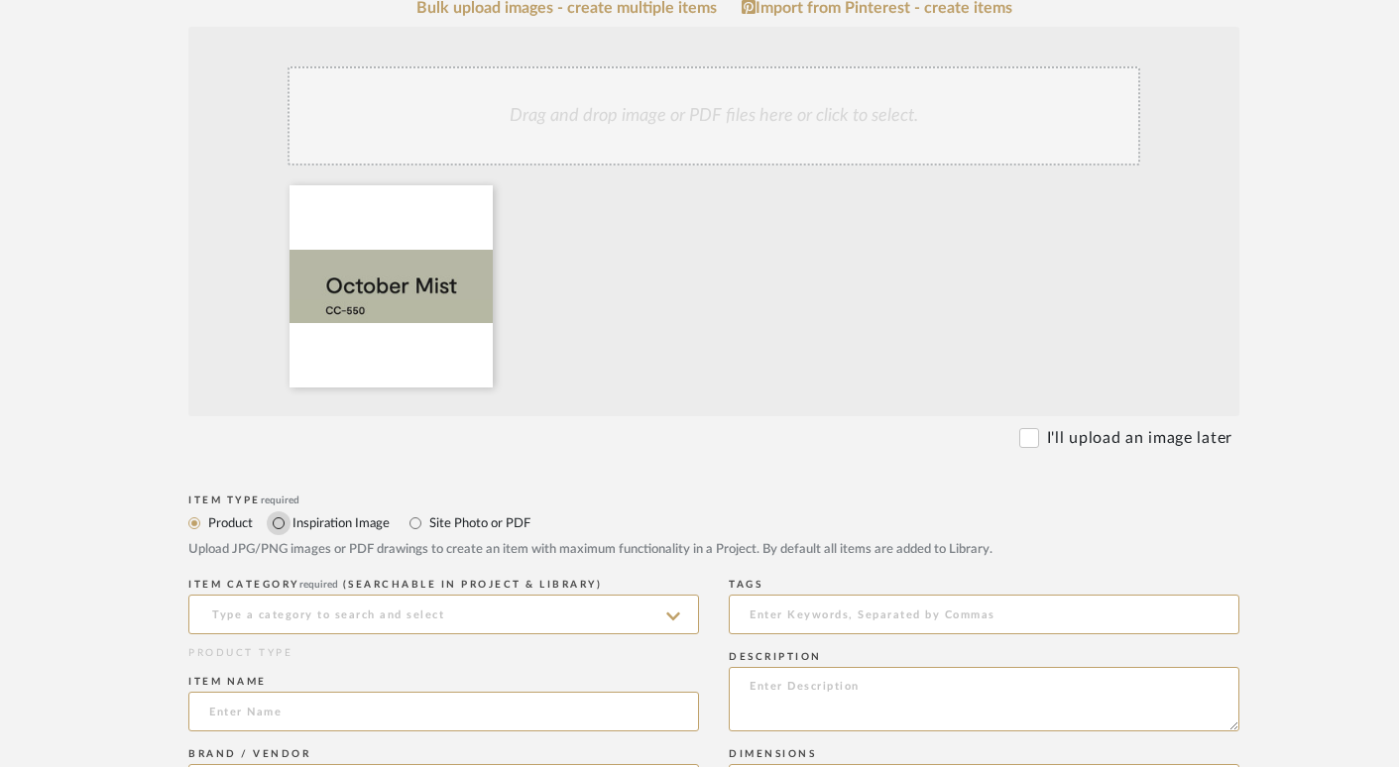
click at [278, 524] on input "Inspiration Image" at bounding box center [279, 524] width 24 height 24
radio input "true"
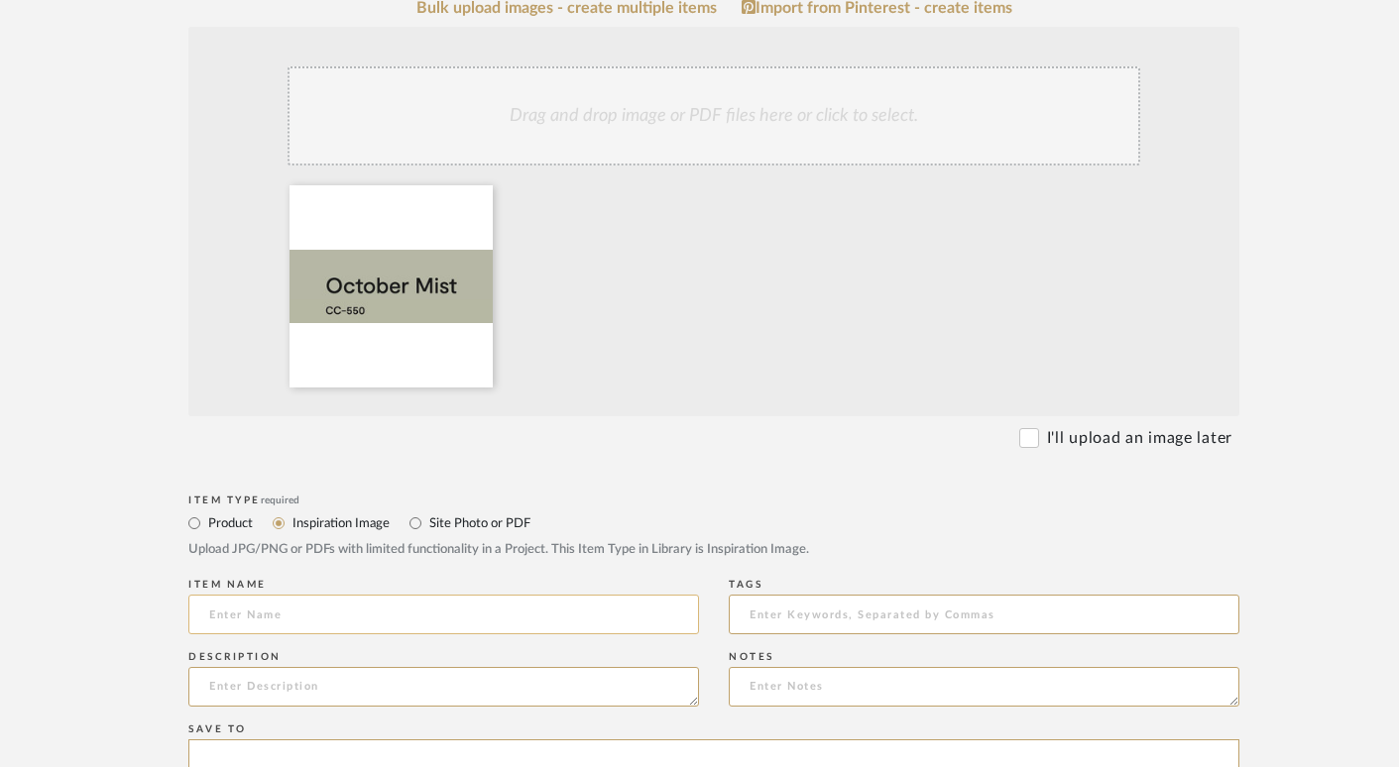
click at [277, 627] on input at bounding box center [443, 615] width 511 height 40
type input "I"
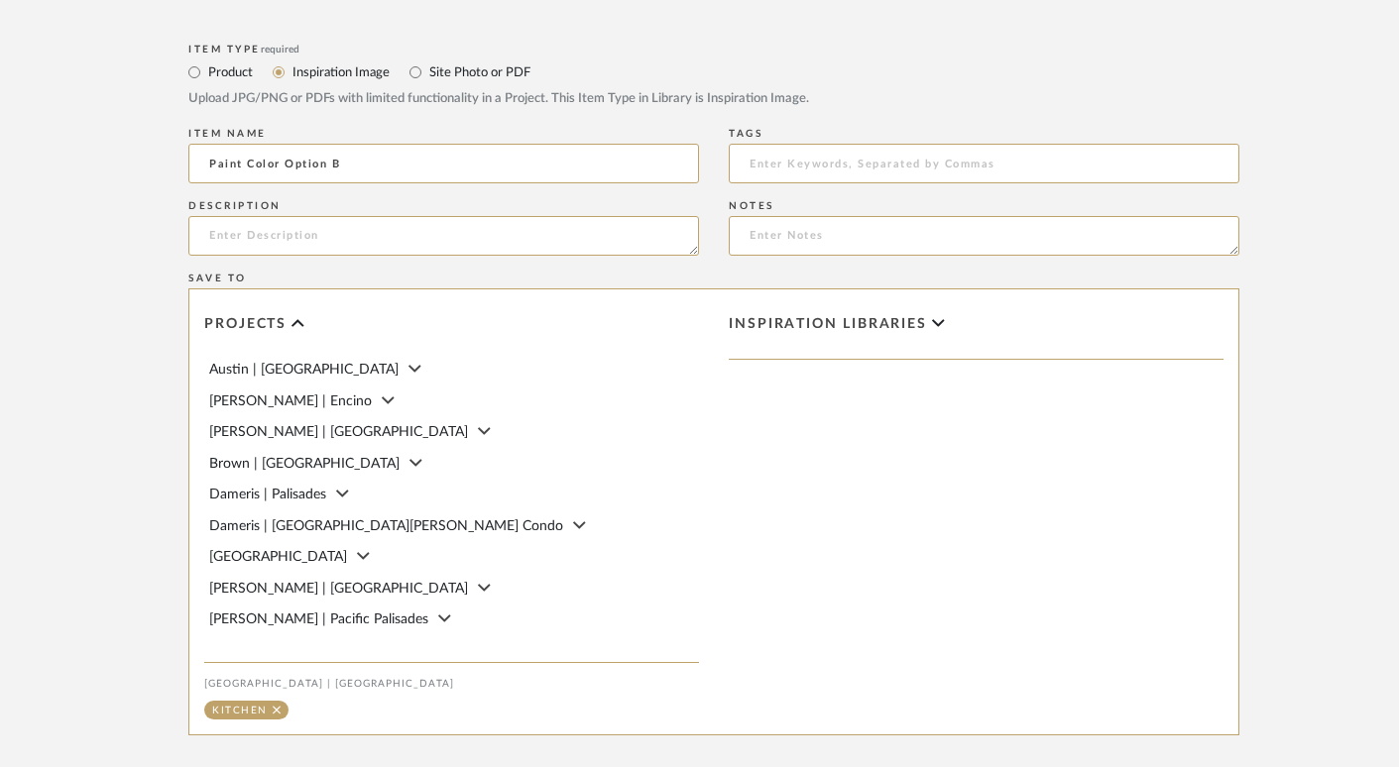
scroll to position [1147, 0]
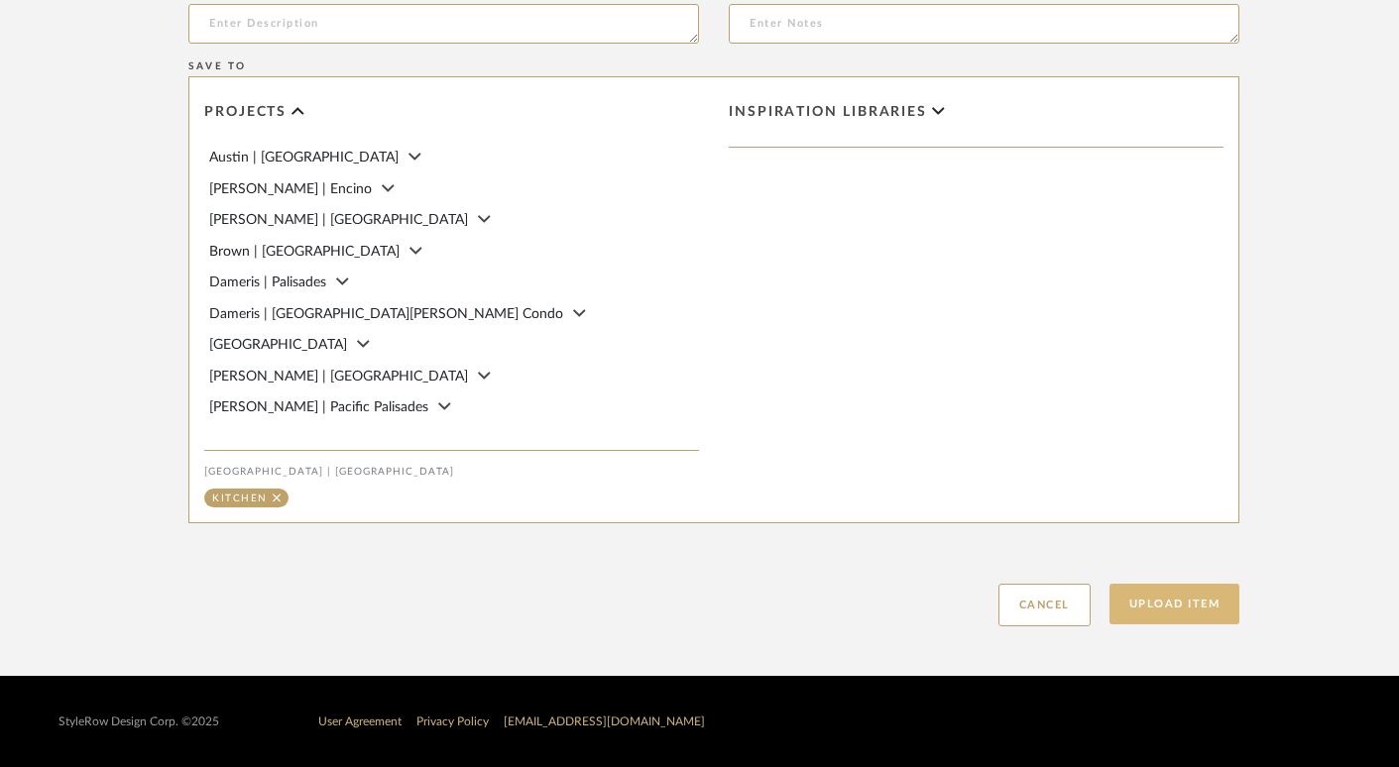
type input "Paint Color Option B"
click at [1176, 611] on button "Upload Item" at bounding box center [1174, 604] width 131 height 41
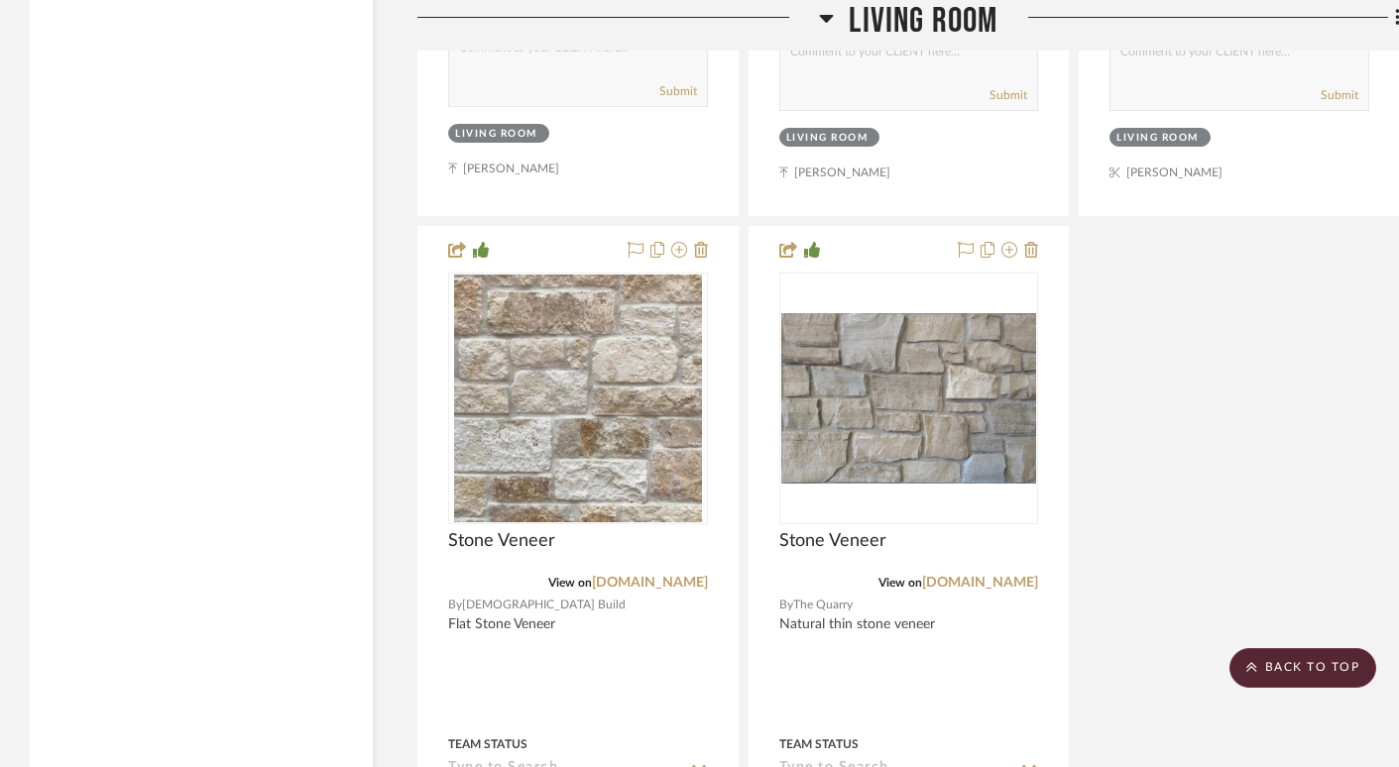
scroll to position [21087, 0]
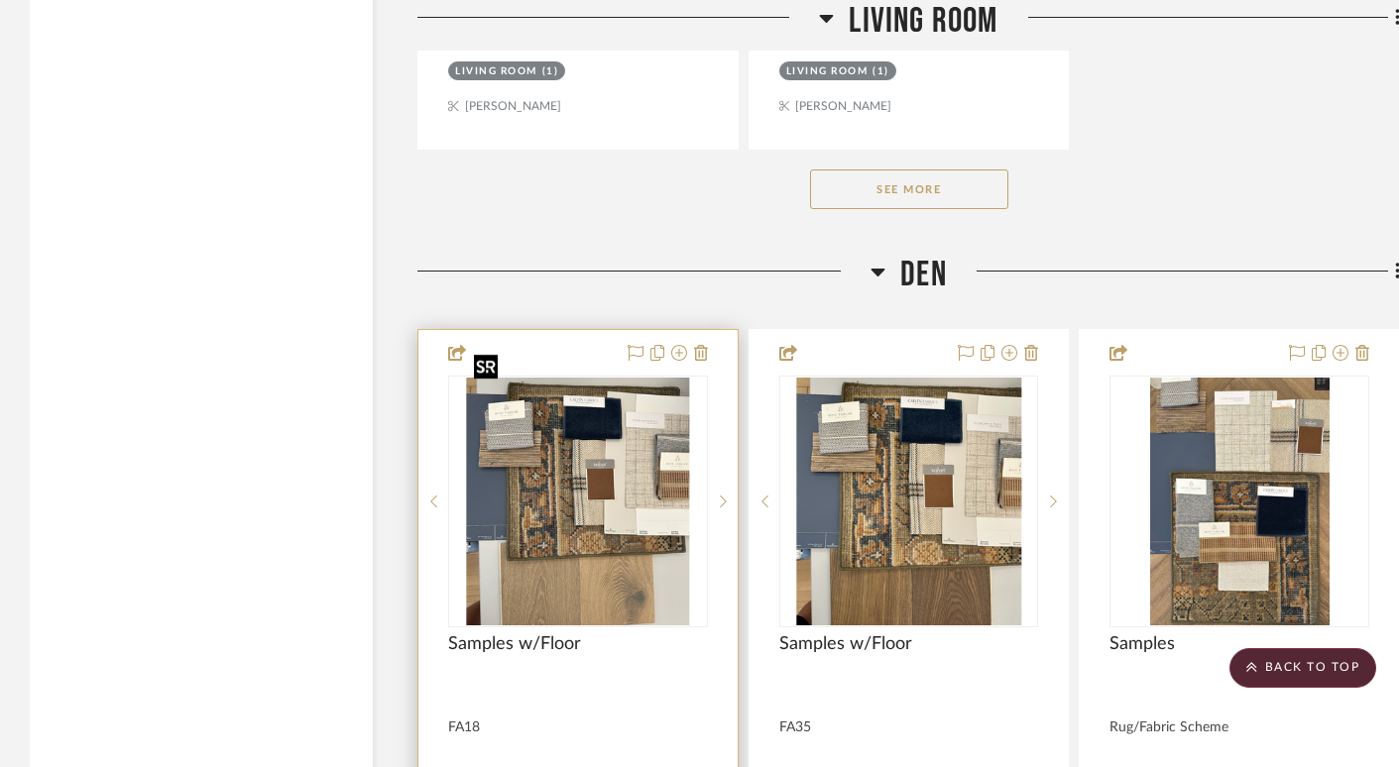
click at [570, 433] on img "0" at bounding box center [577, 502] width 223 height 248
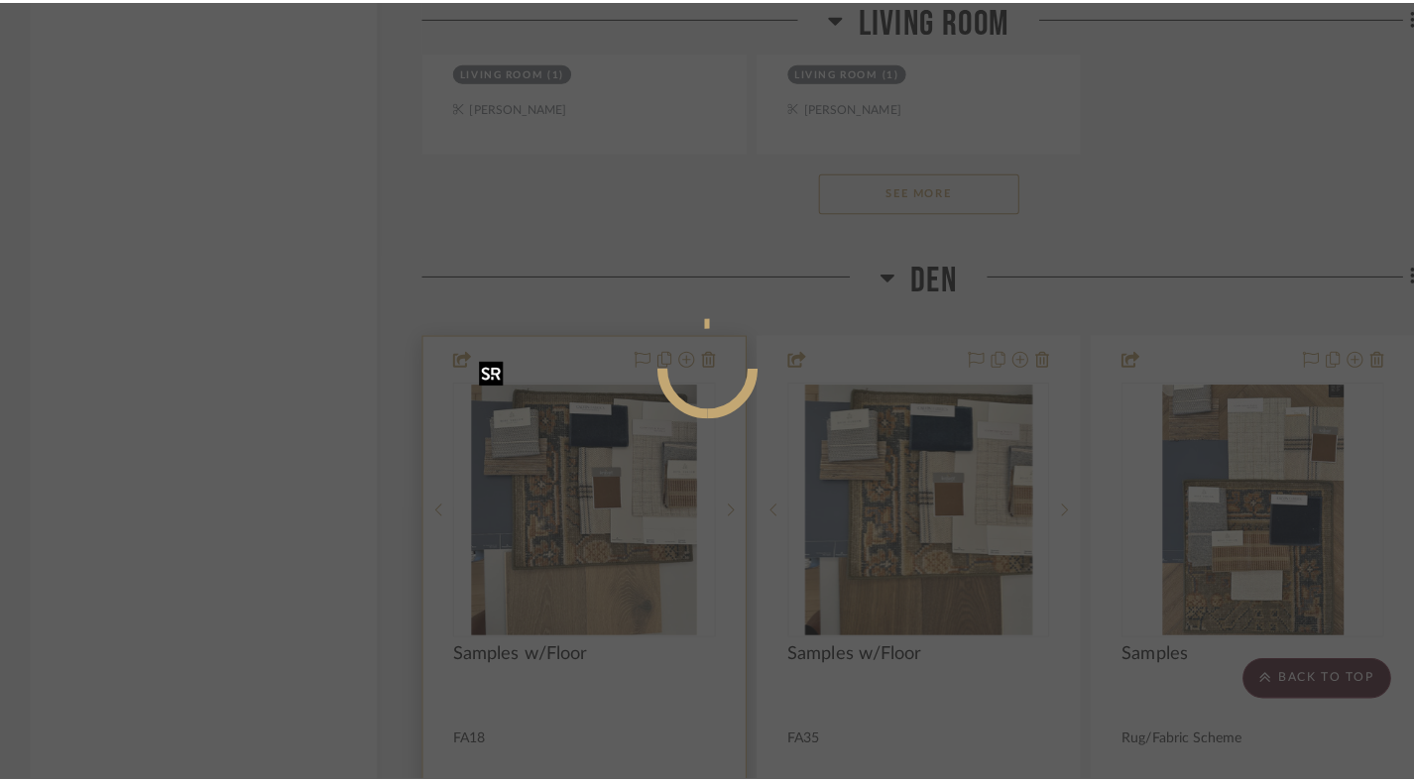
scroll to position [0, 0]
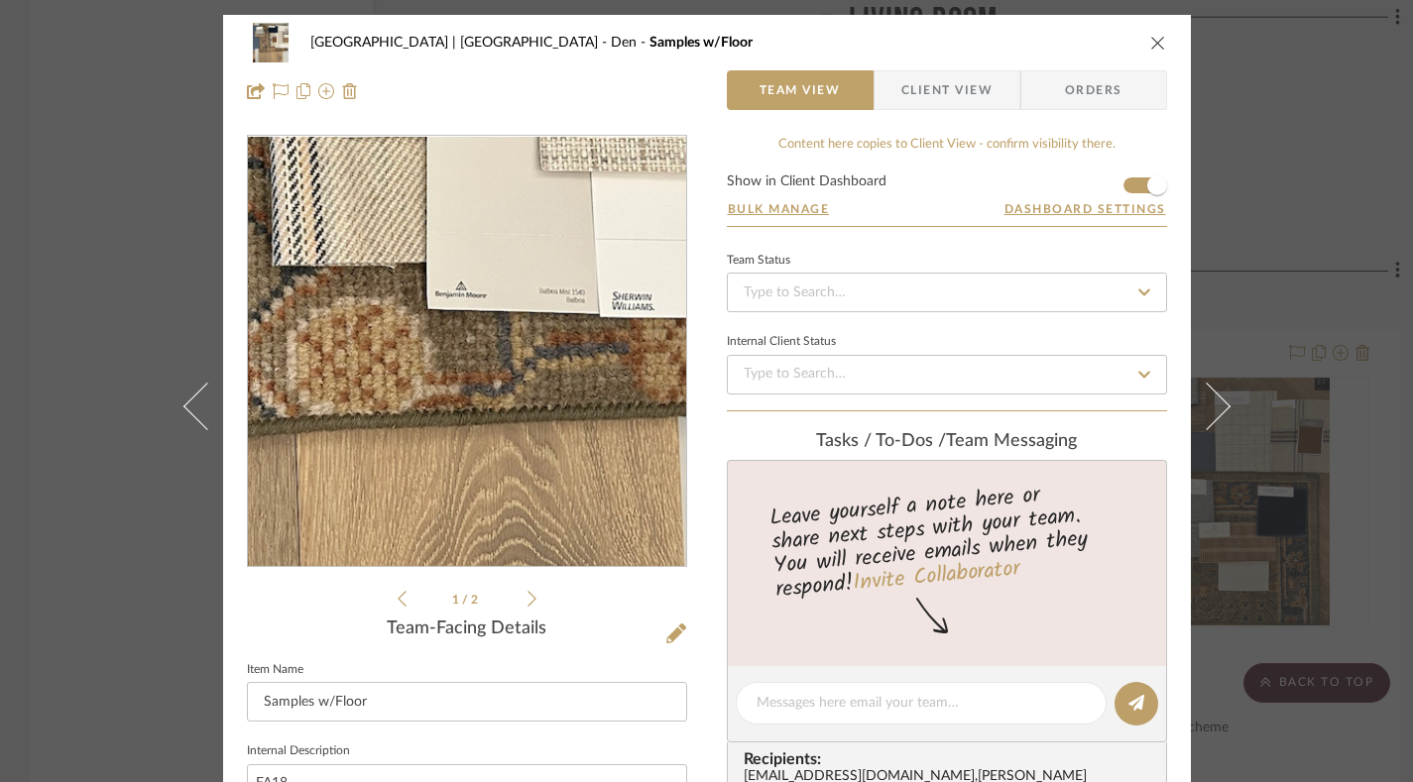
click at [518, 422] on img "0" at bounding box center [467, 352] width 387 height 430
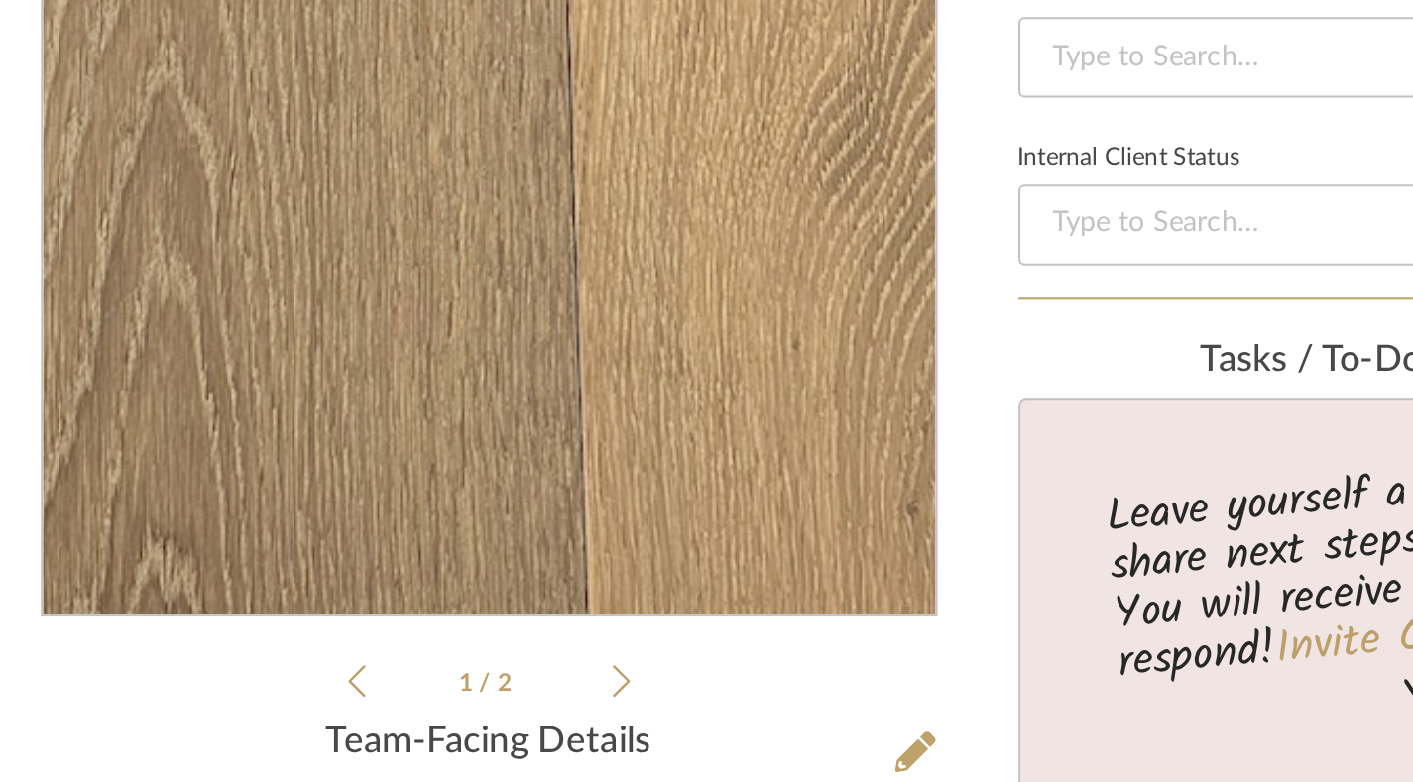
click at [466, 494] on img "0" at bounding box center [467, 352] width 387 height 430
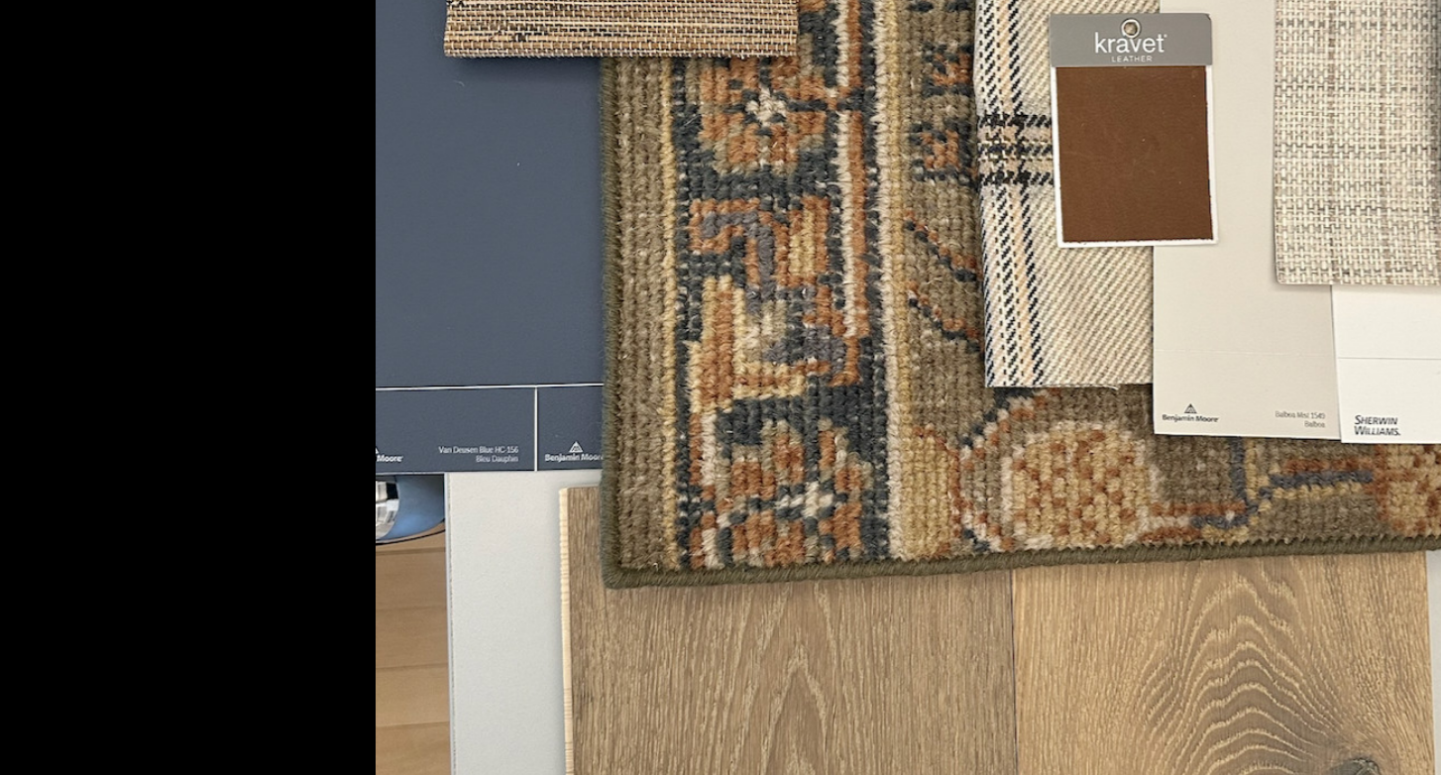
click at [843, 270] on img at bounding box center [720, 388] width 619 height 688
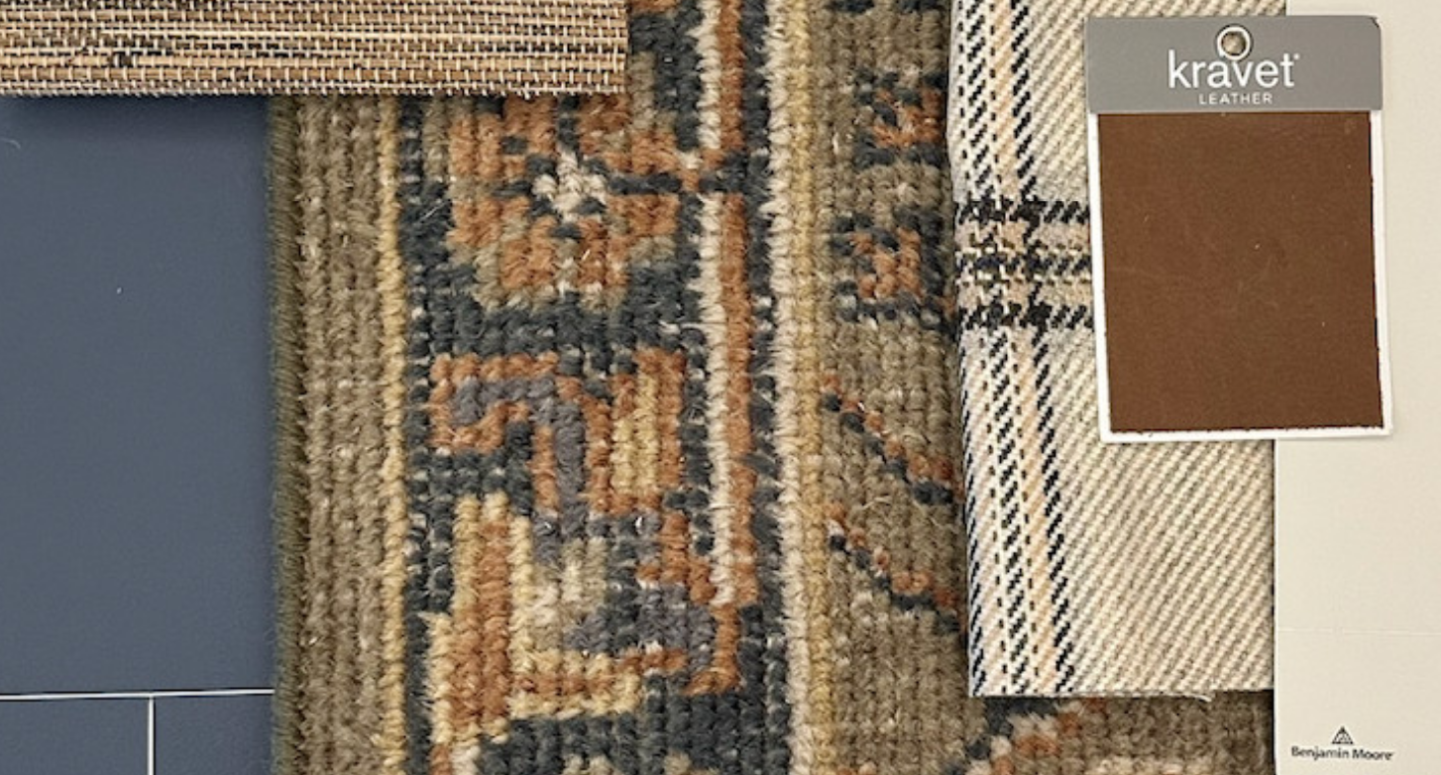
click at [849, 342] on img at bounding box center [721, 484] width 1126 height 1253
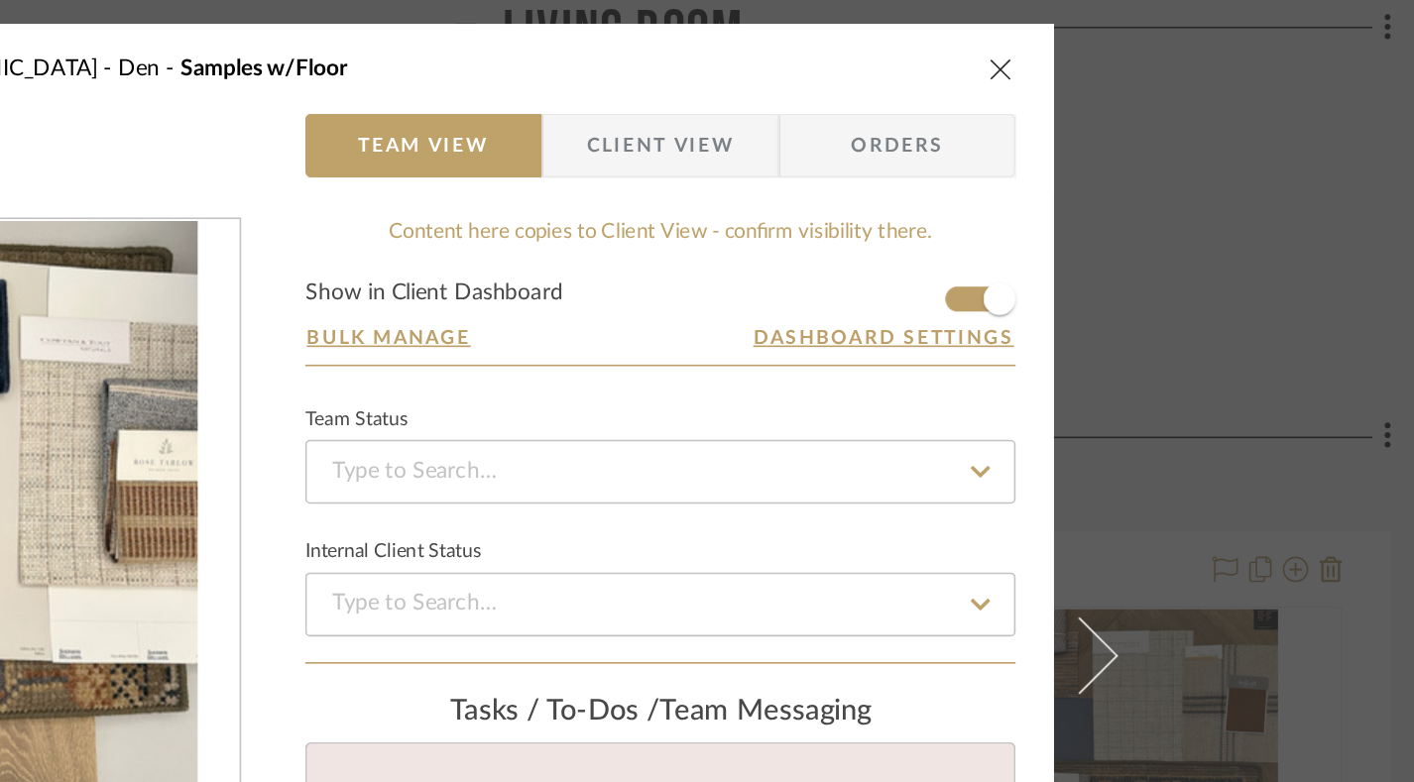
click at [1157, 42] on icon "close" at bounding box center [1158, 43] width 16 height 16
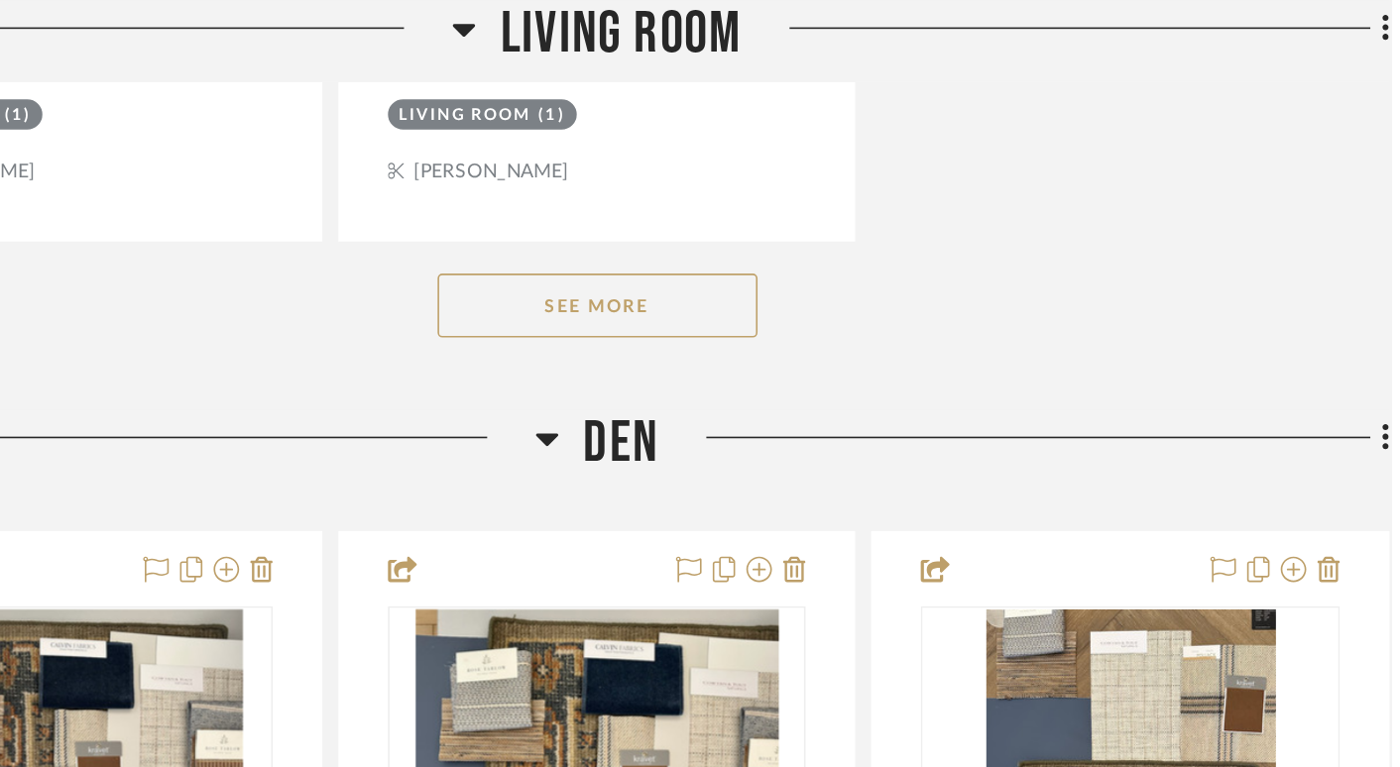
scroll to position [21087, 28]
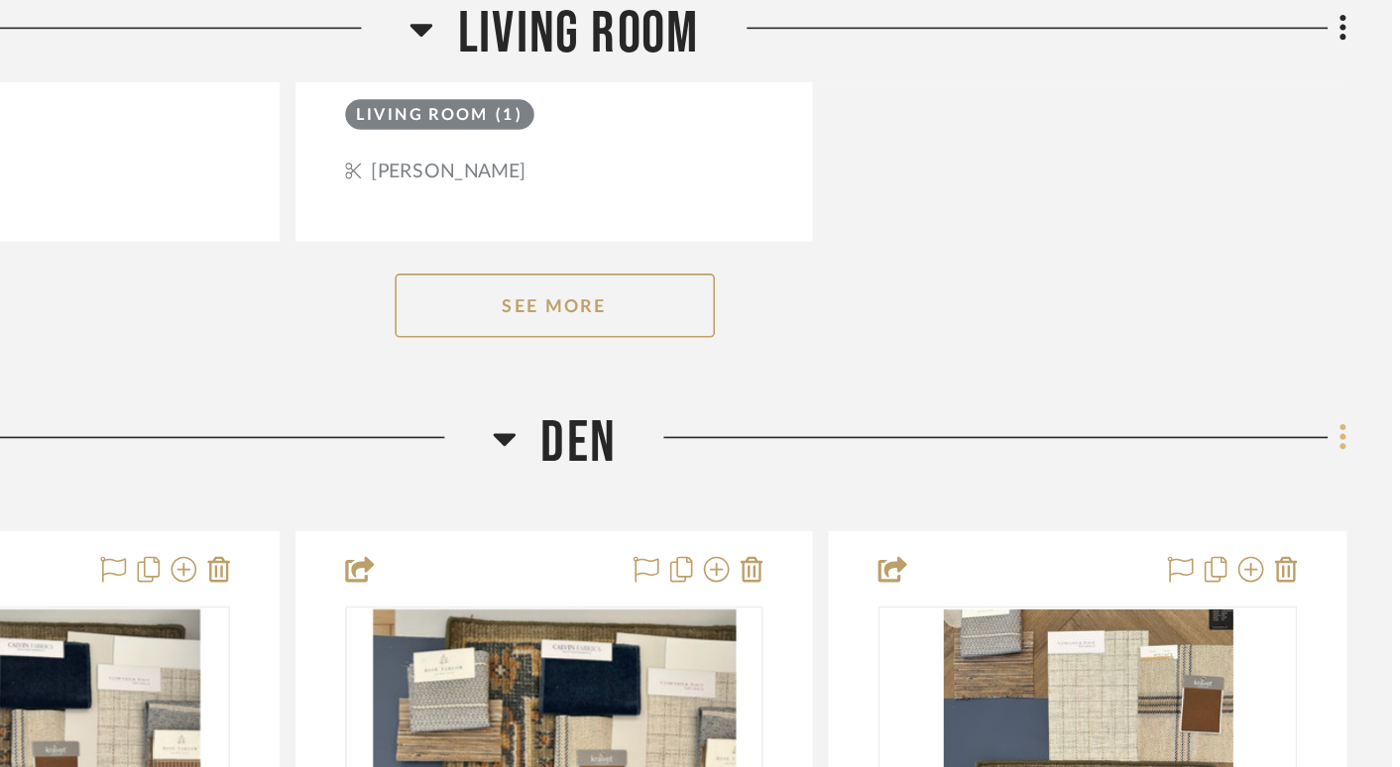
click at [1369, 261] on icon at bounding box center [1370, 272] width 6 height 22
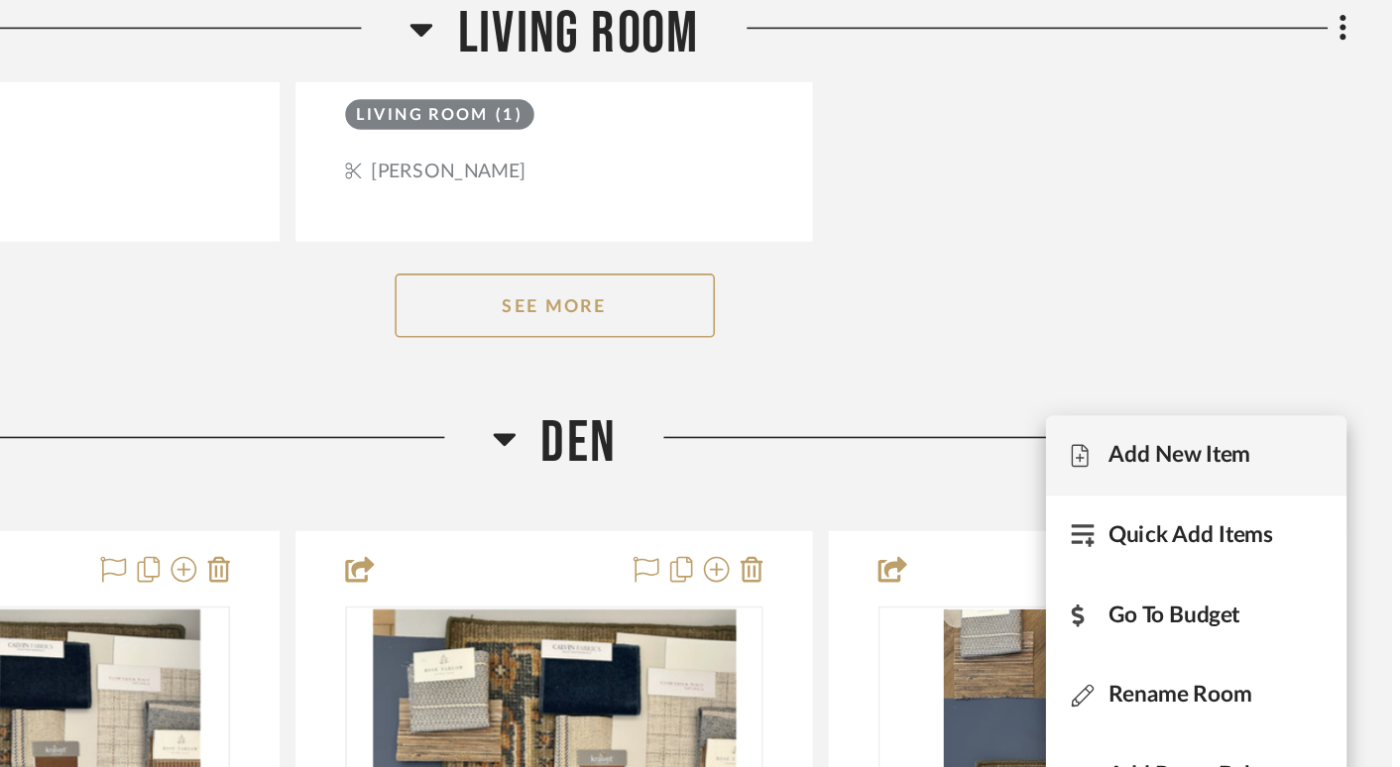
click at [1274, 274] on span "Add New Item" at bounding box center [1268, 282] width 88 height 17
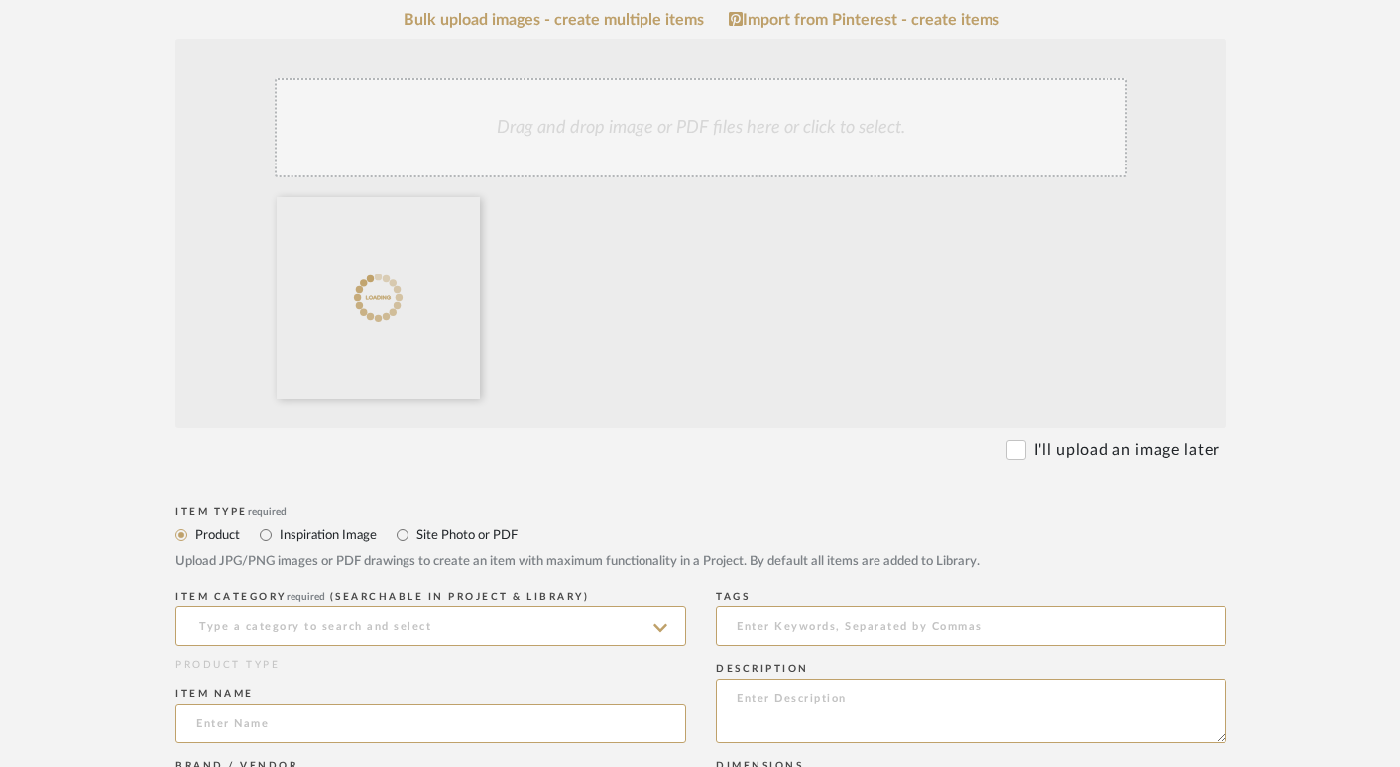
scroll to position [561, 13]
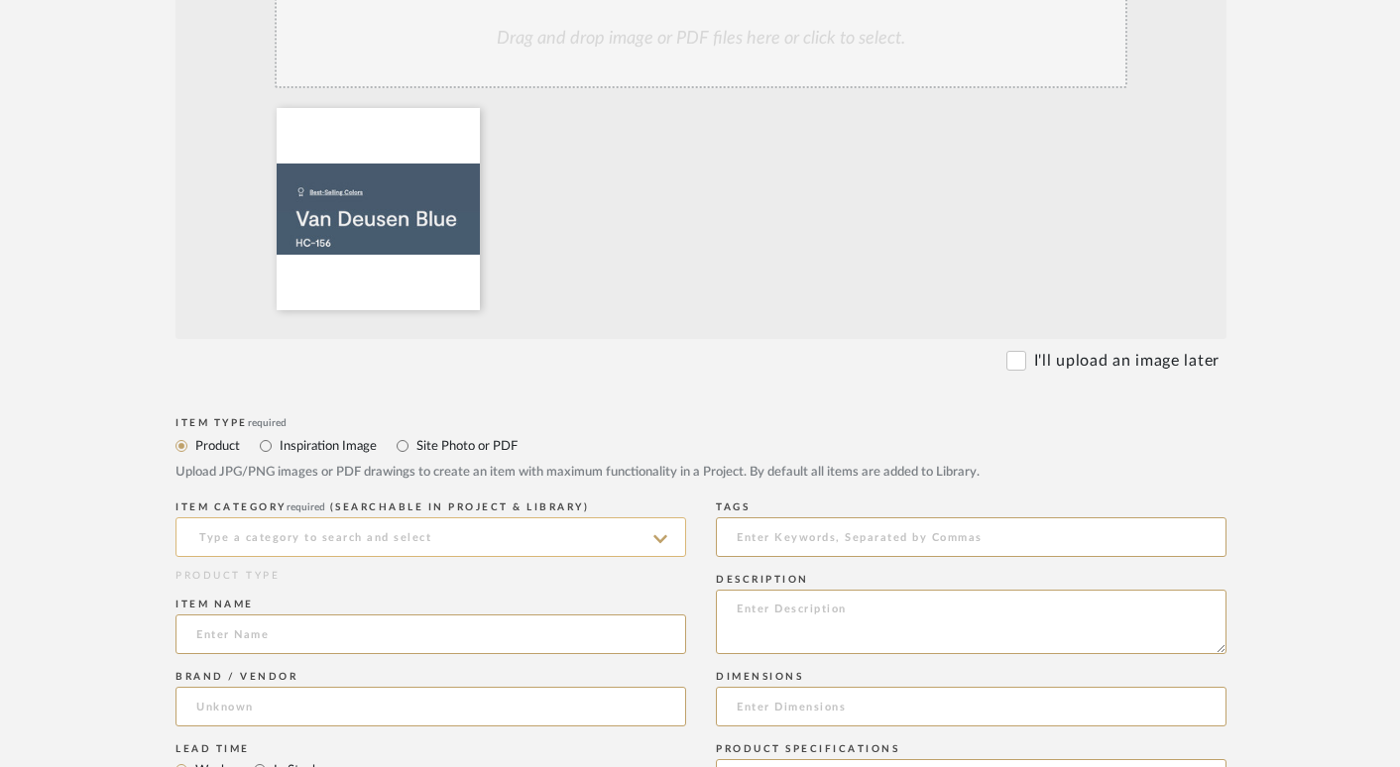
click at [301, 527] on input at bounding box center [430, 537] width 511 height 40
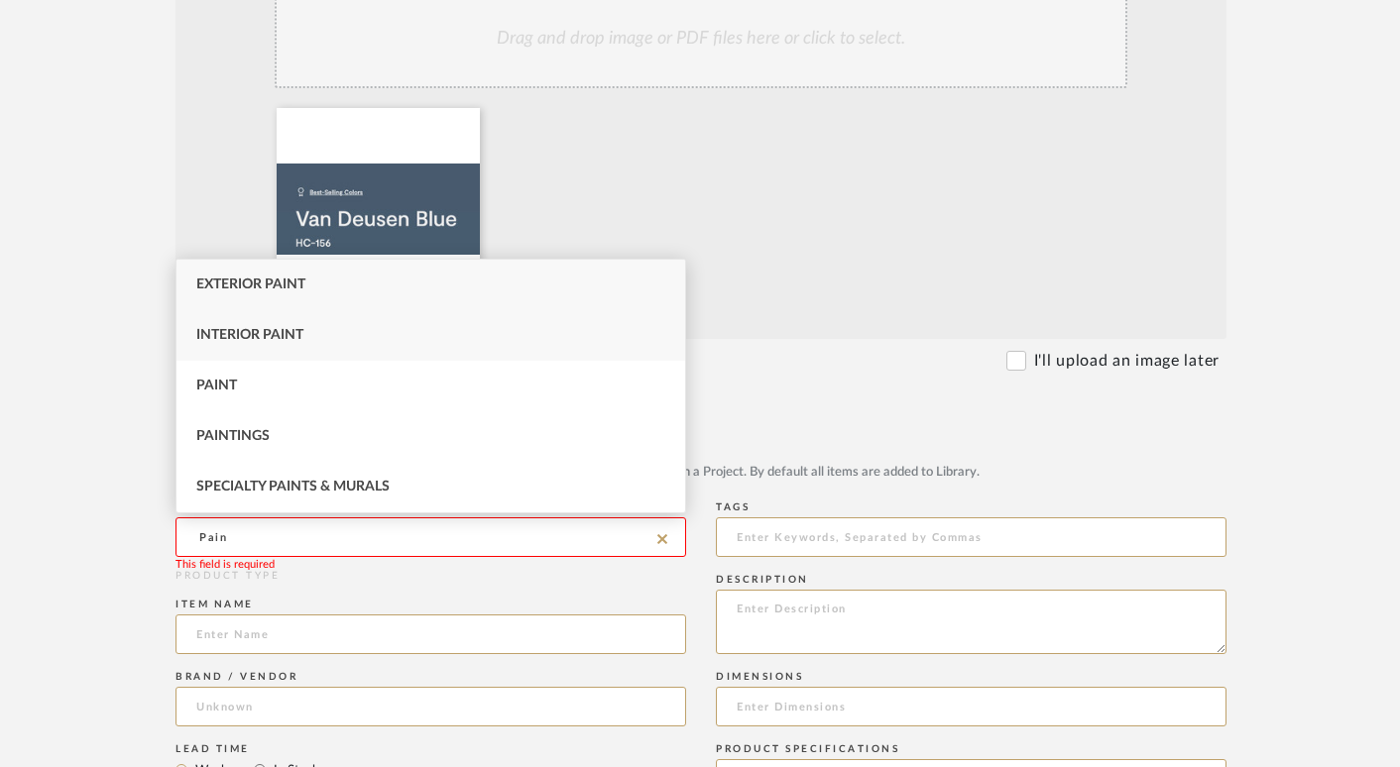
click at [223, 336] on span "Interior Paint" at bounding box center [249, 335] width 107 height 14
type input "Interior Paint"
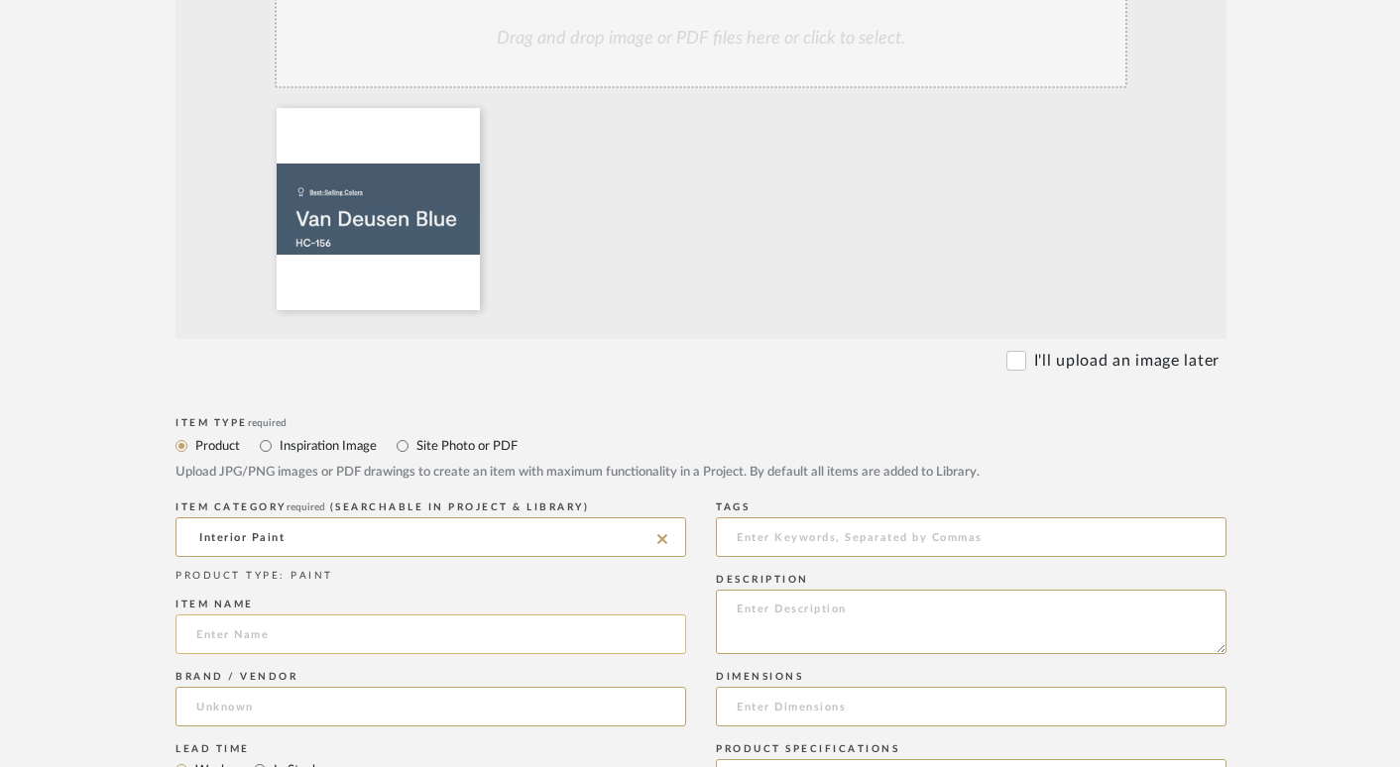
click at [224, 629] on input at bounding box center [430, 635] width 511 height 40
type input "Paint Color"
click at [225, 712] on input at bounding box center [430, 707] width 511 height 40
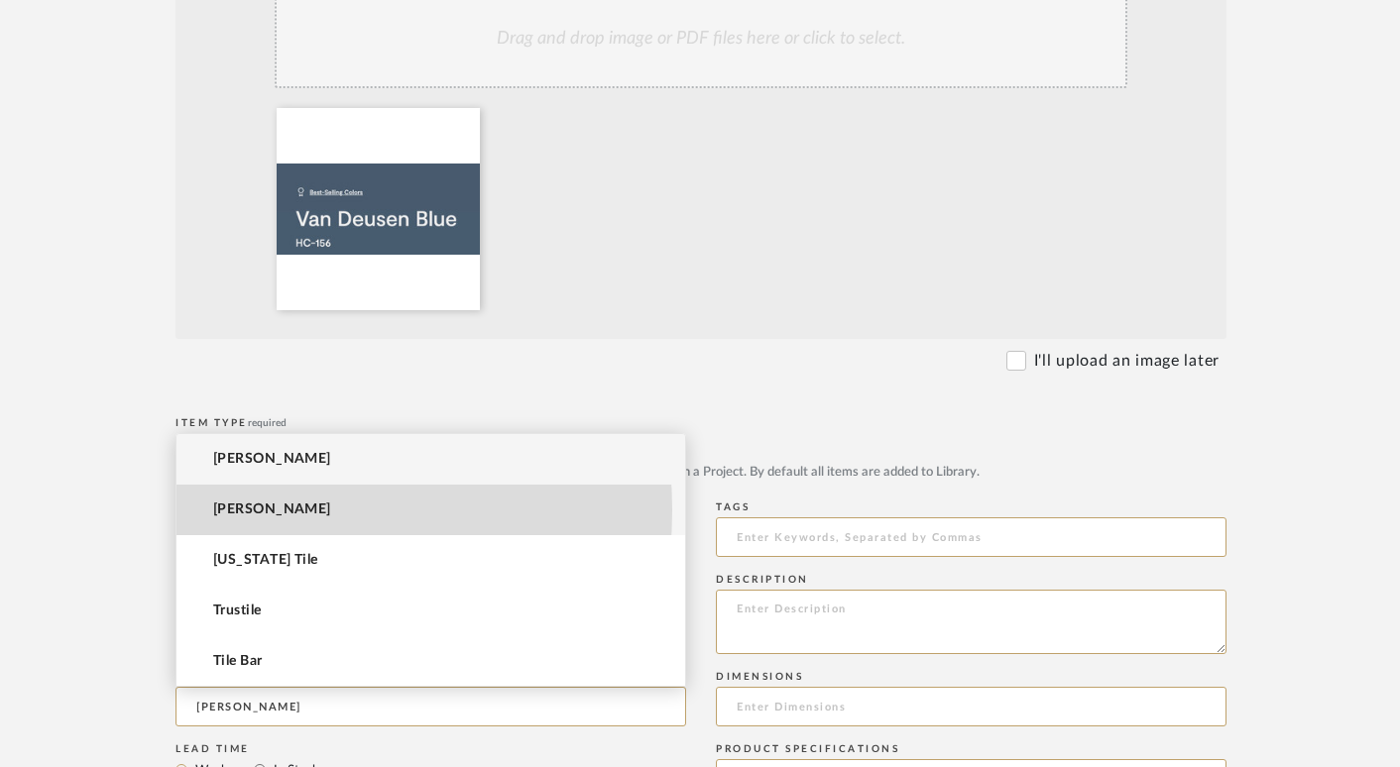
click at [250, 511] on span "Benjamin Moore" at bounding box center [272, 510] width 118 height 17
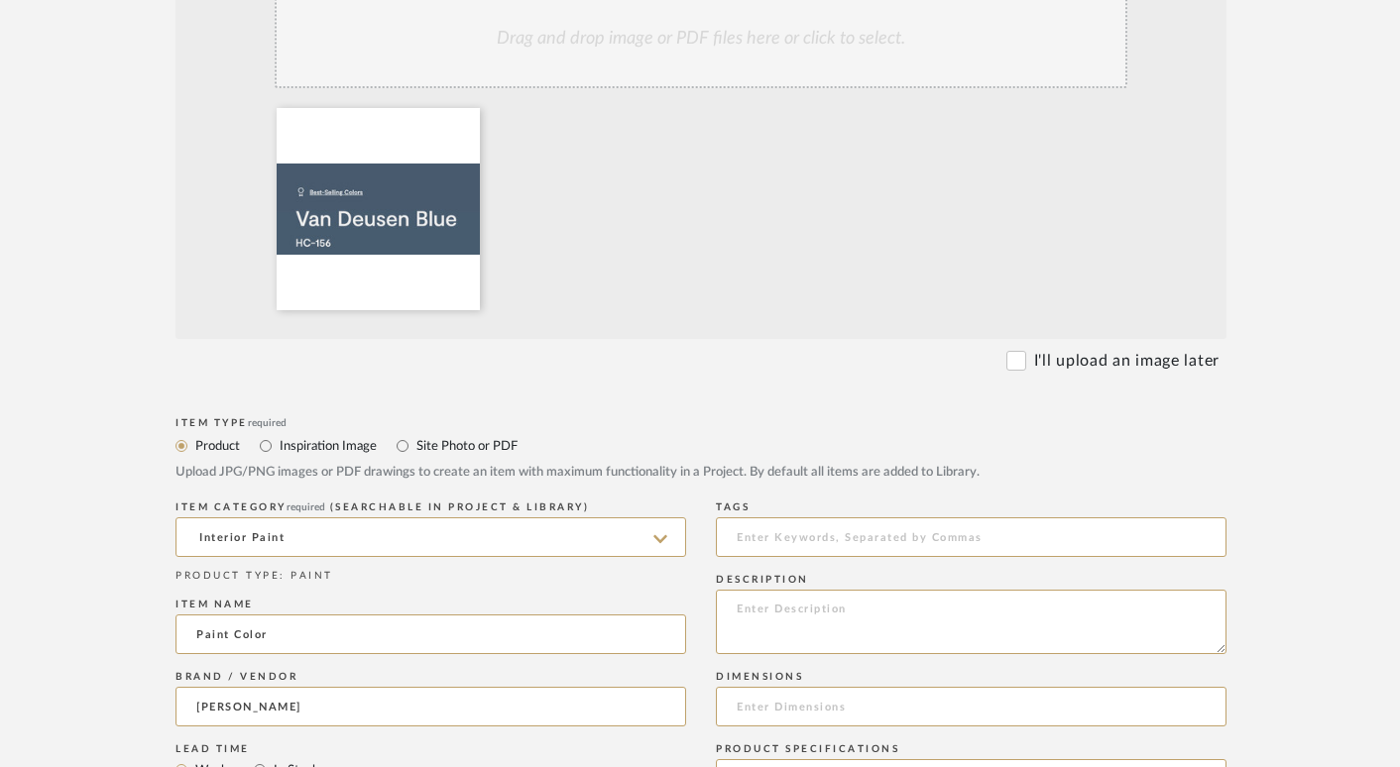
type input "Benjamin Moore"
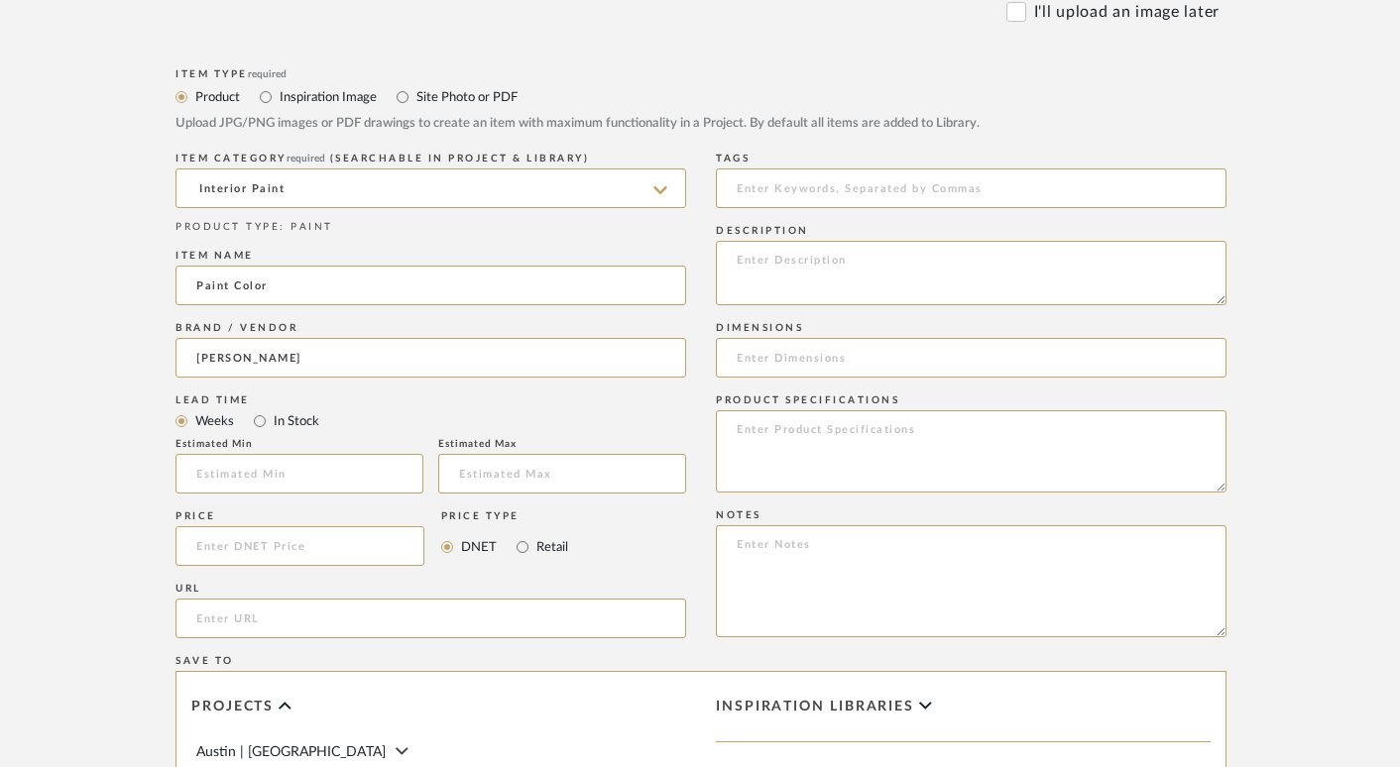
scroll to position [942, 13]
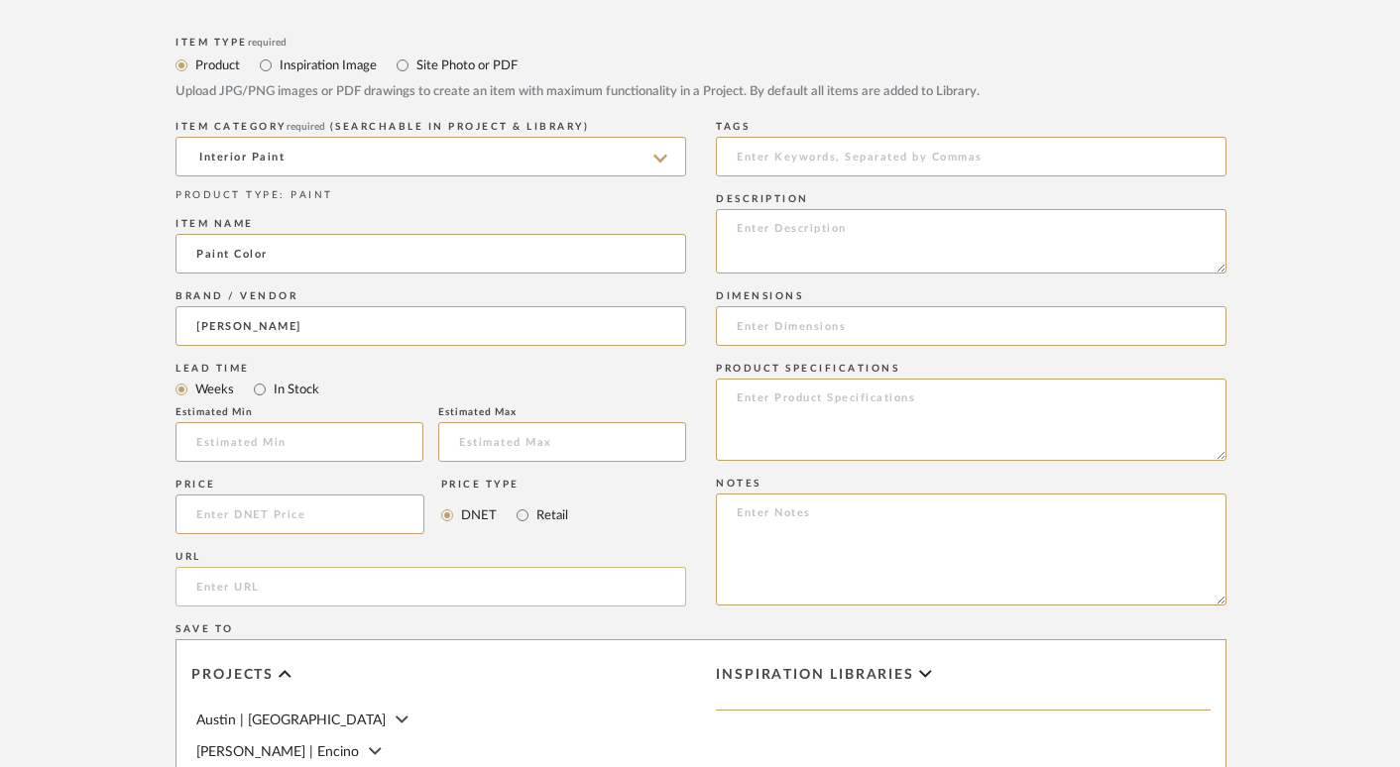
click at [324, 601] on input "url" at bounding box center [430, 587] width 511 height 40
paste input "https://www.benjaminmoore.com/en-us/paint-colors/color/hc-156/van-deusen-blue"
type input "https://www.benjaminmoore.com/en-us/paint-colors/color/hc-156/van-deusen-blue"
click at [845, 225] on textarea at bounding box center [971, 241] width 511 height 64
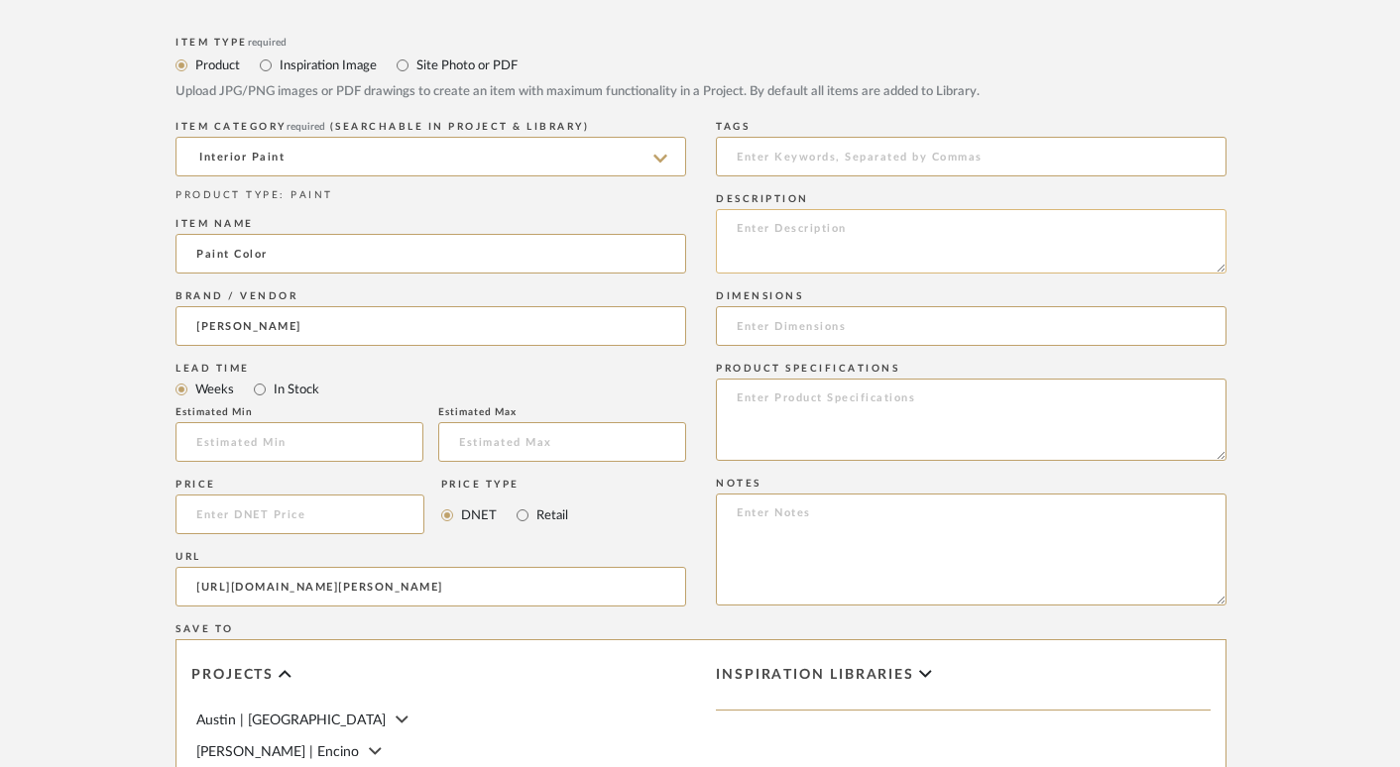
scroll to position [0, 0]
type textarea "C"
type textarea "P"
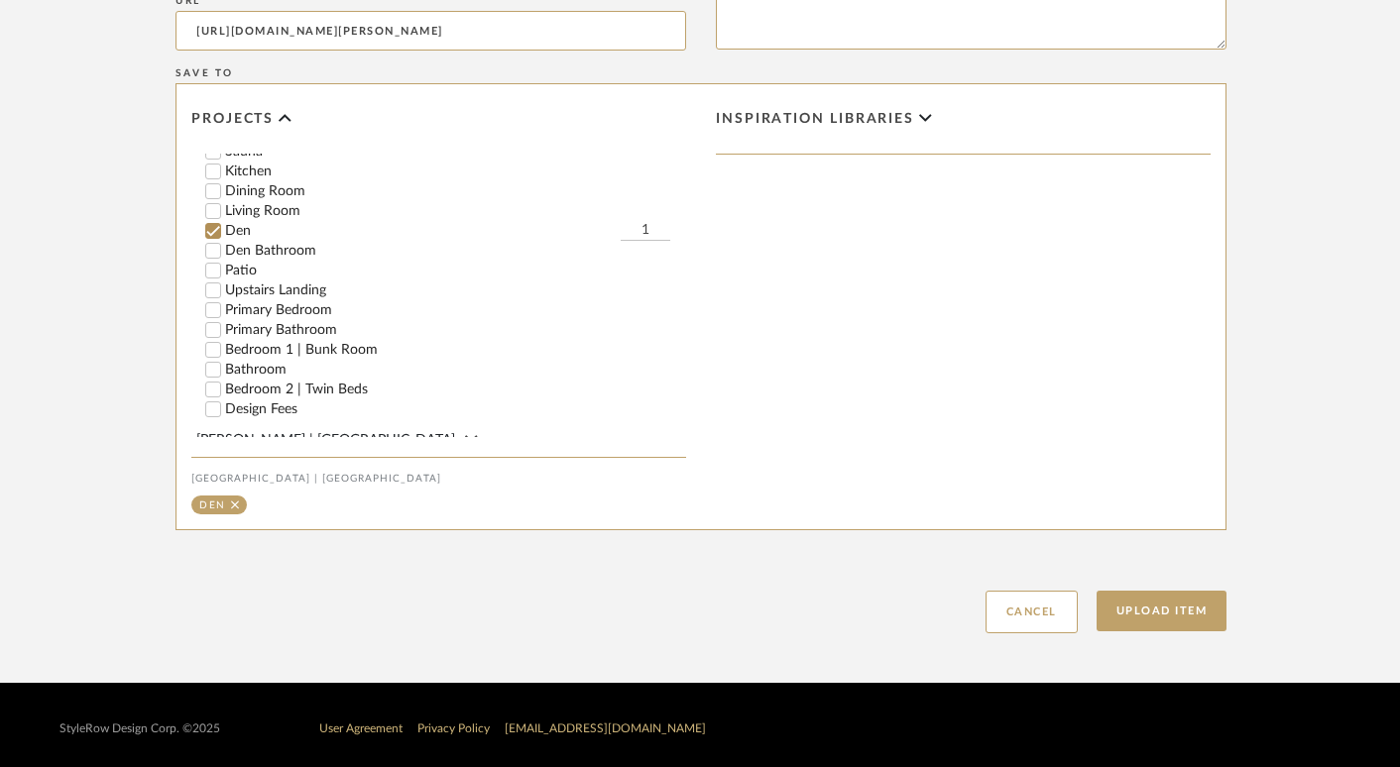
scroll to position [473, 0]
type textarea "Van Deusen Blue HC-156 Cabinet Face Semi-Gloss"
click at [1181, 624] on button "Upload Item" at bounding box center [1161, 611] width 131 height 41
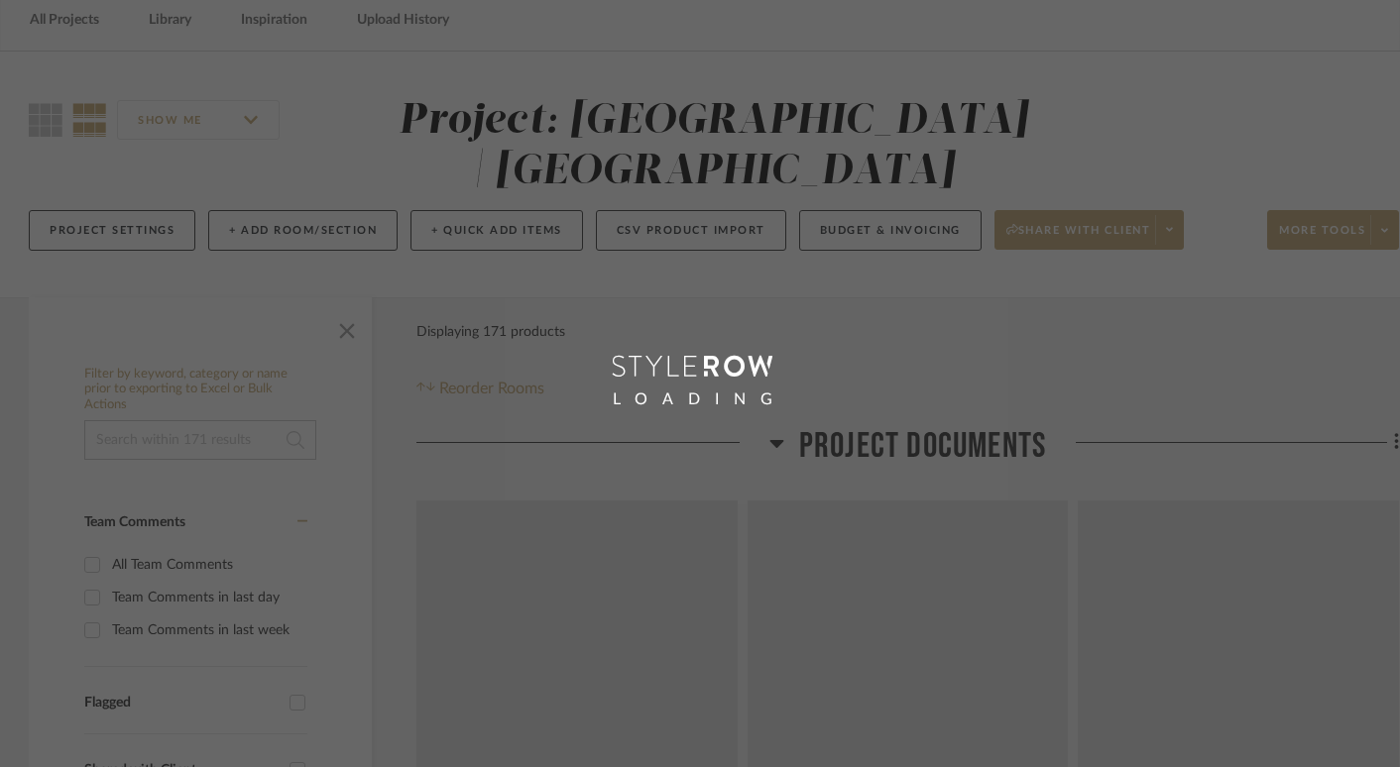
scroll to position [3, 0]
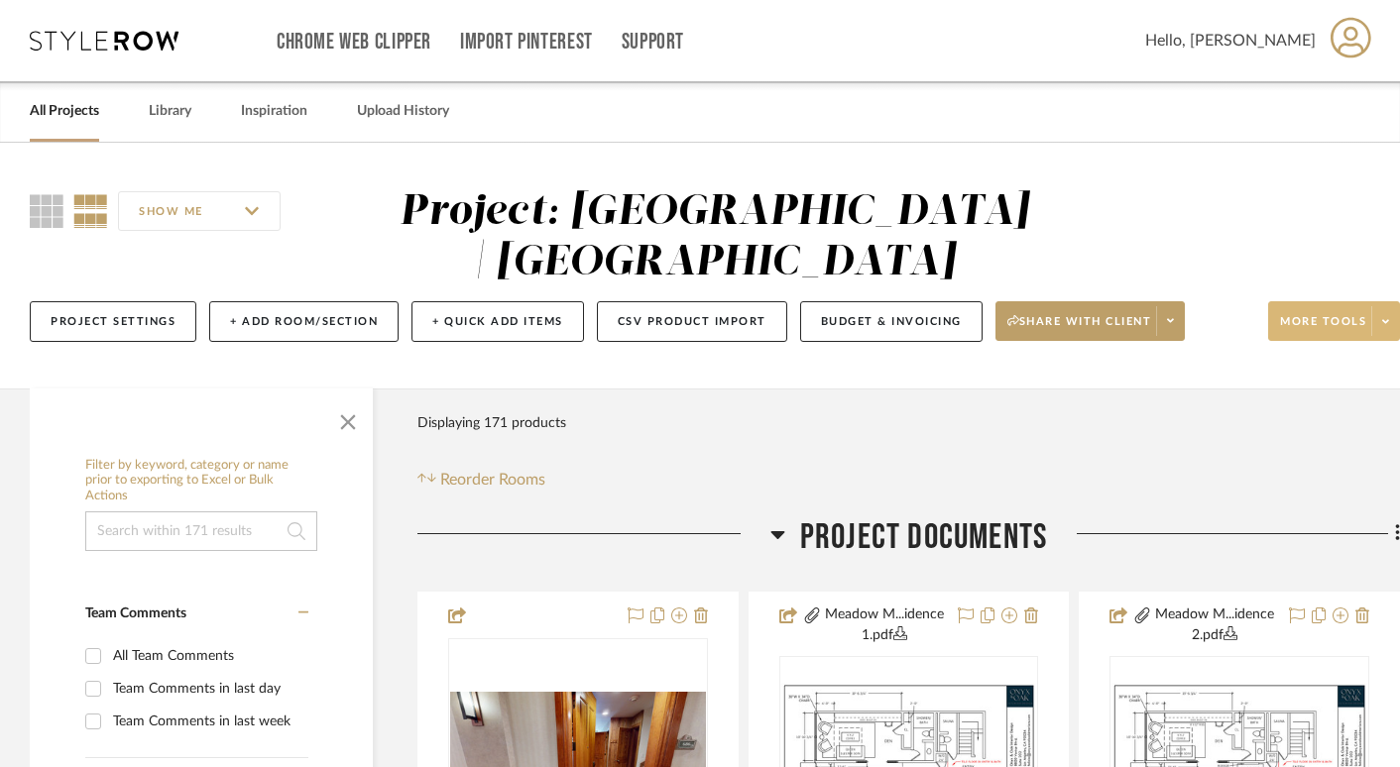
click at [1295, 322] on span "More tools" at bounding box center [1323, 329] width 86 height 30
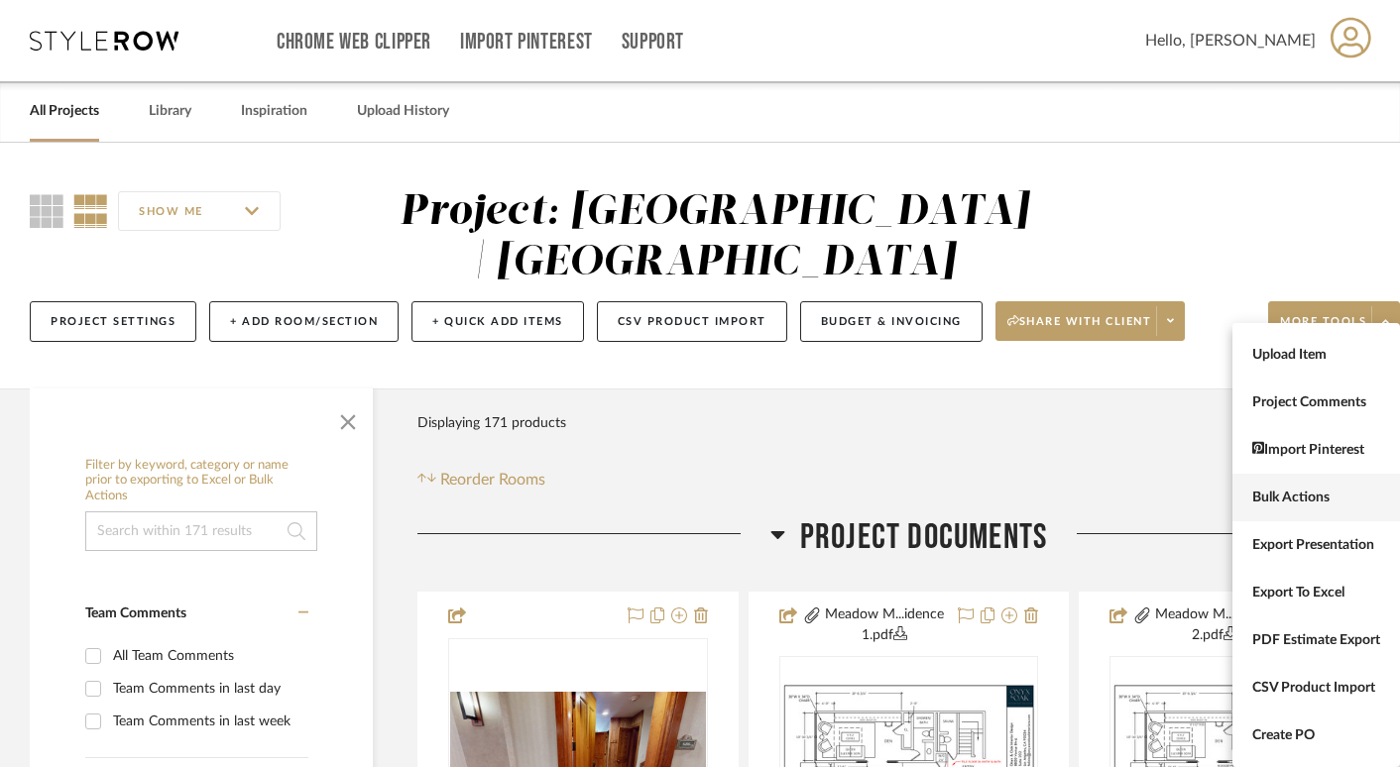
click at [1295, 499] on span "Bulk Actions" at bounding box center [1316, 498] width 128 height 17
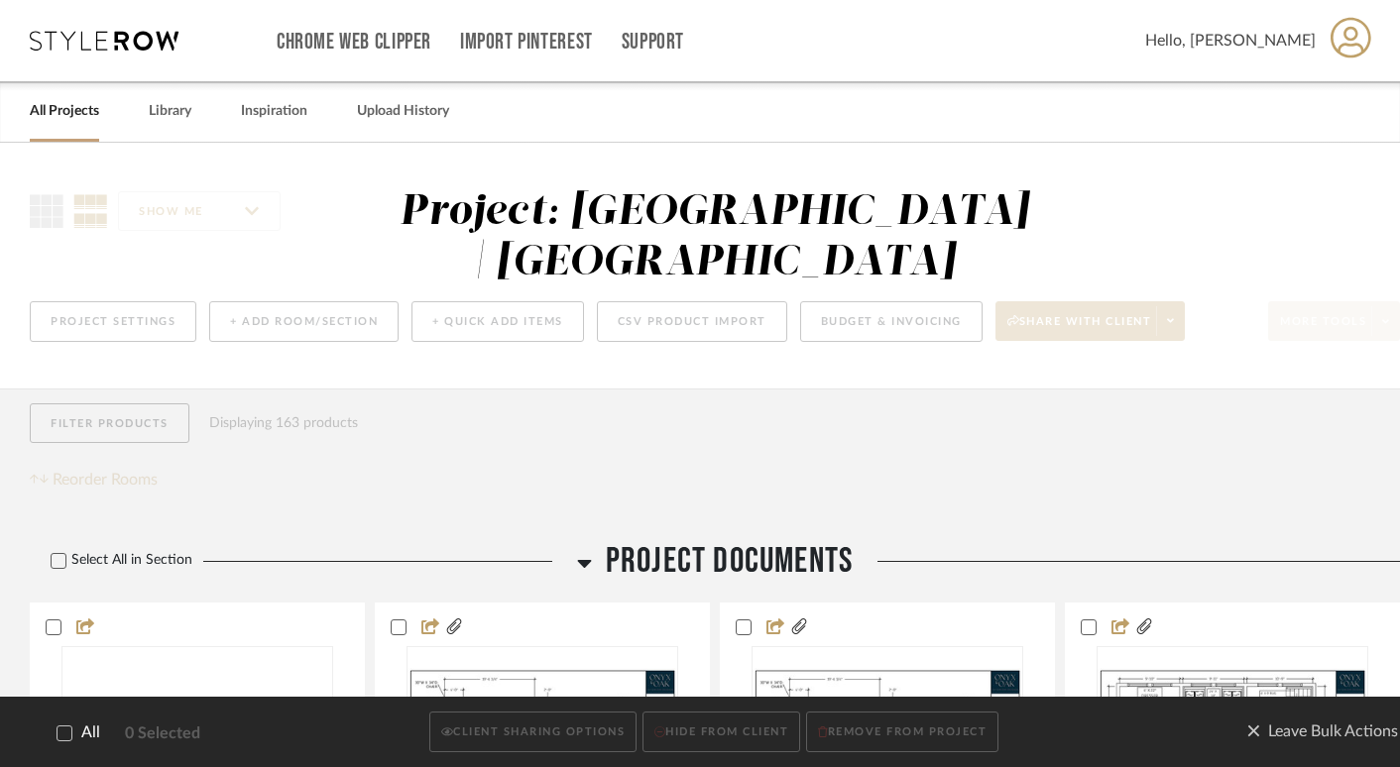
click at [64, 734] on icon at bounding box center [64, 734] width 14 height 14
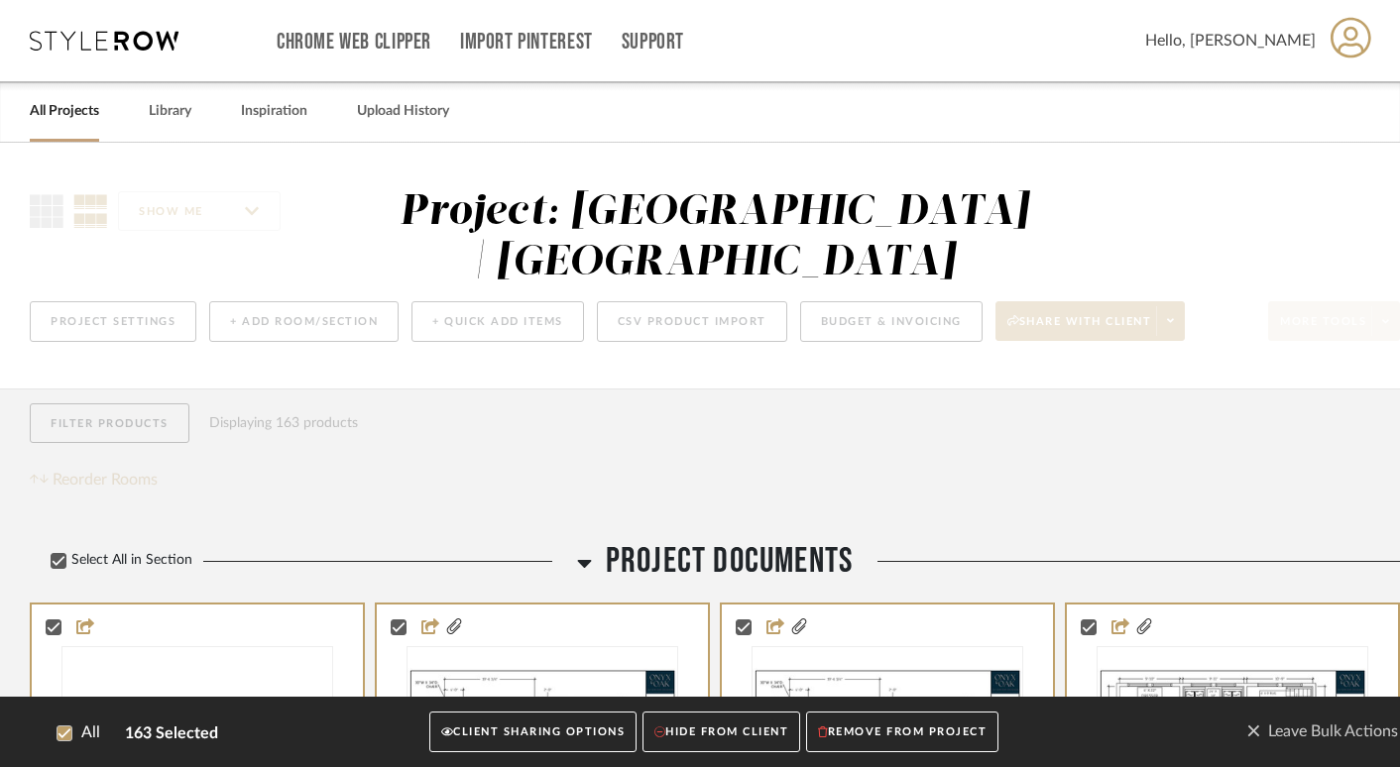
click at [550, 738] on button "CLIENT SHARING OPTIONS" at bounding box center [532, 733] width 207 height 41
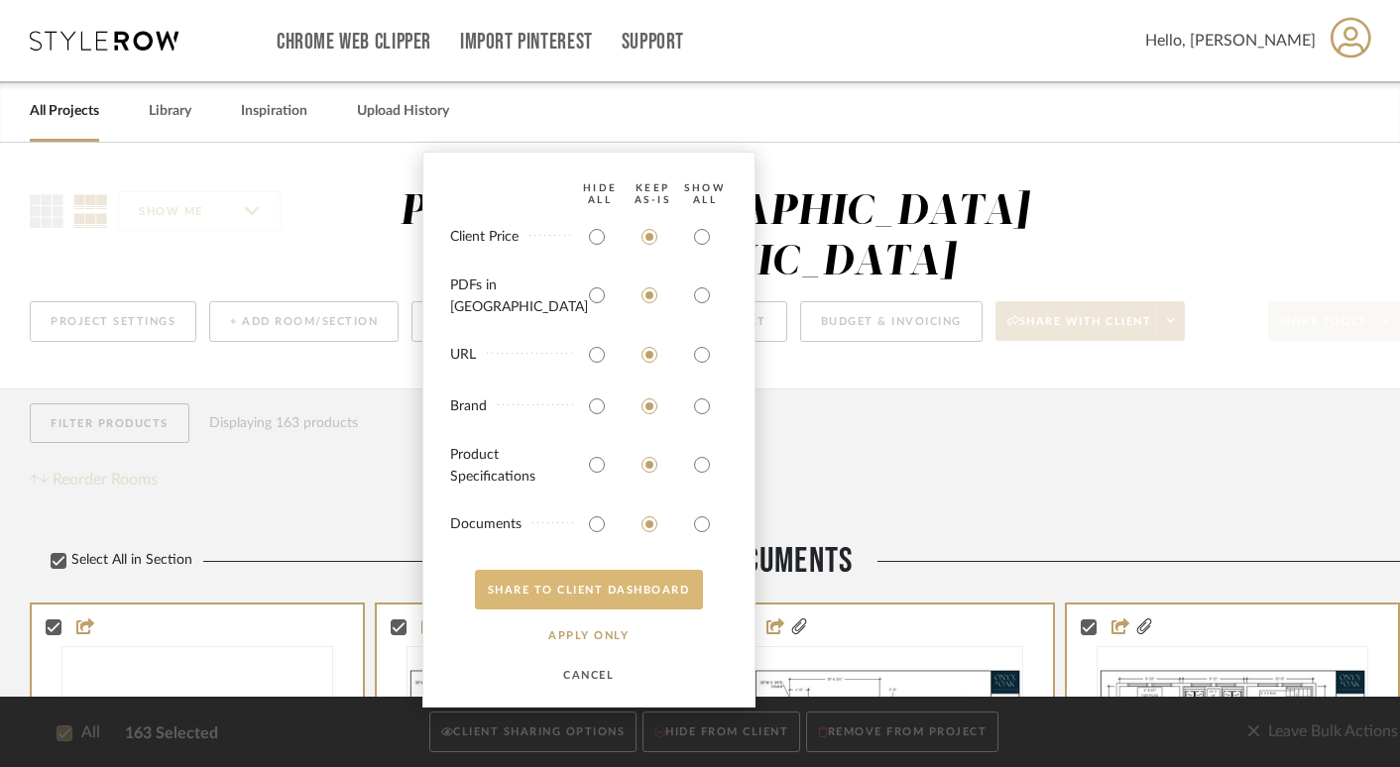
click at [595, 592] on button "SHARE TO CLIENT Dashboard" at bounding box center [589, 590] width 228 height 40
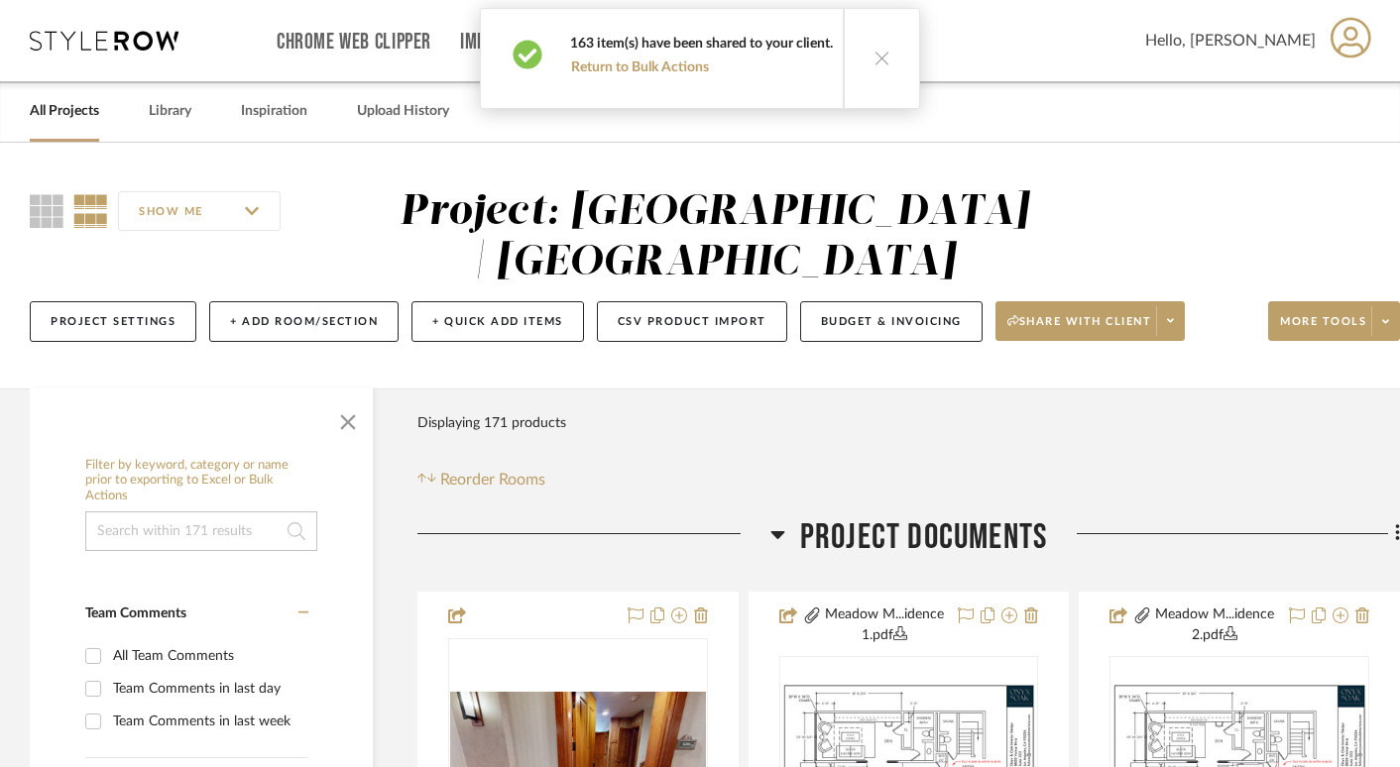
click at [874, 55] on icon at bounding box center [881, 58] width 17 height 17
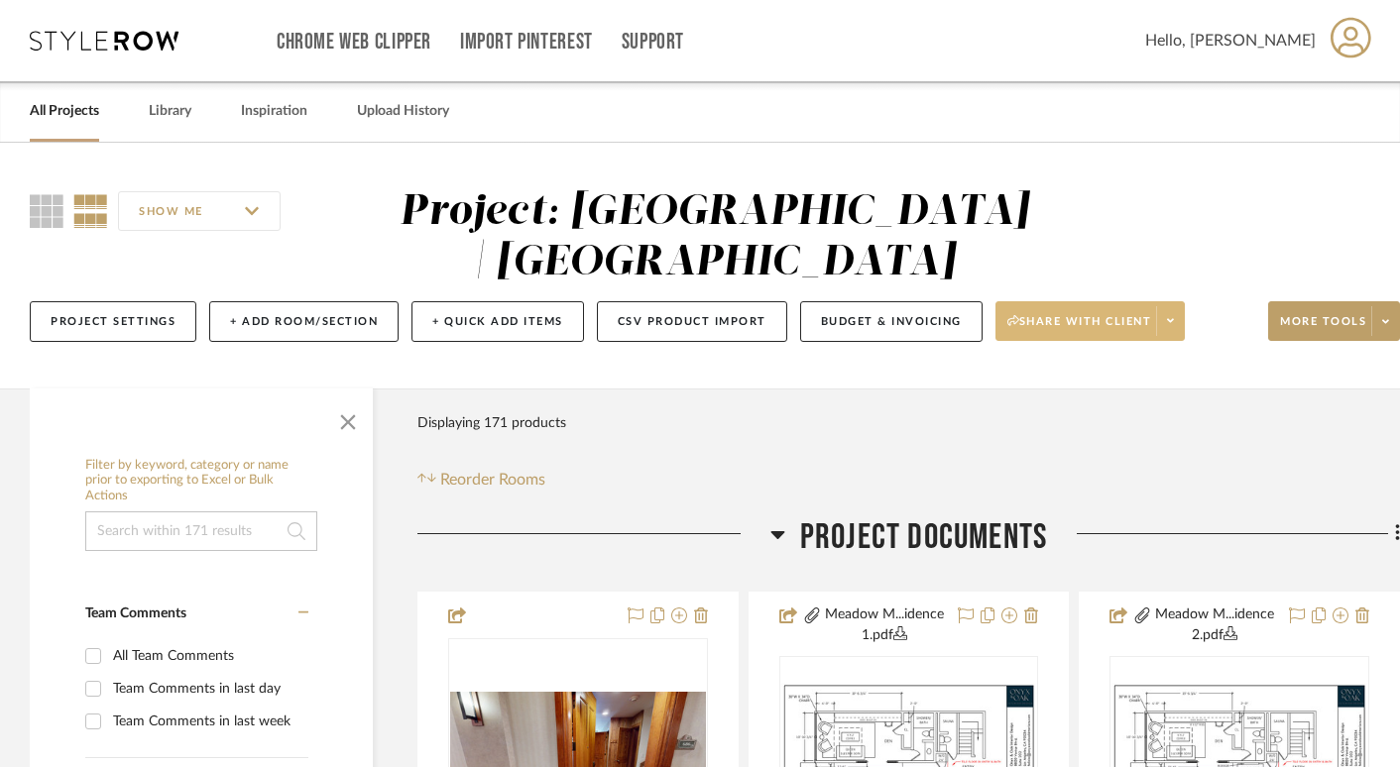
click at [1082, 316] on span "Share with client" at bounding box center [1079, 329] width 145 height 30
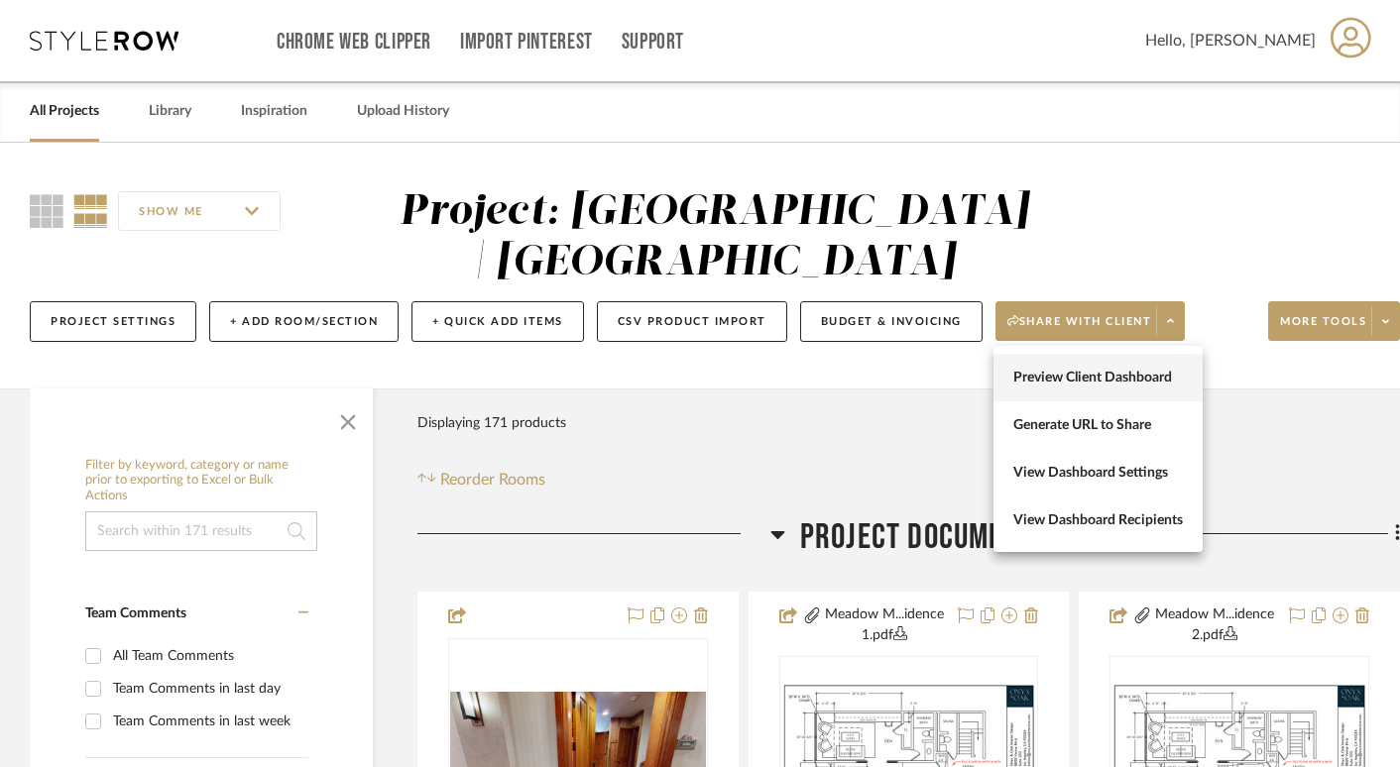
click at [1067, 373] on span "Preview Client Dashboard" at bounding box center [1098, 378] width 170 height 17
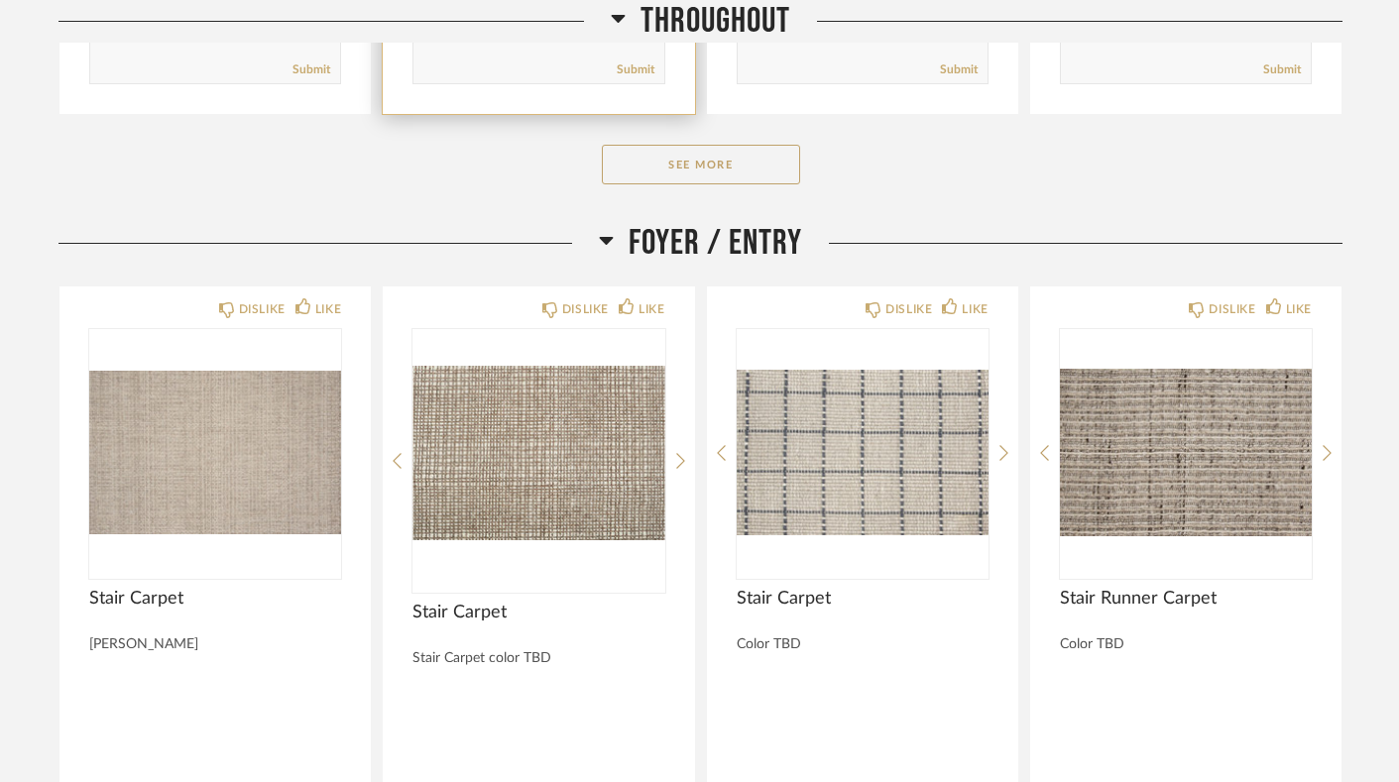
scroll to position [1608, 0]
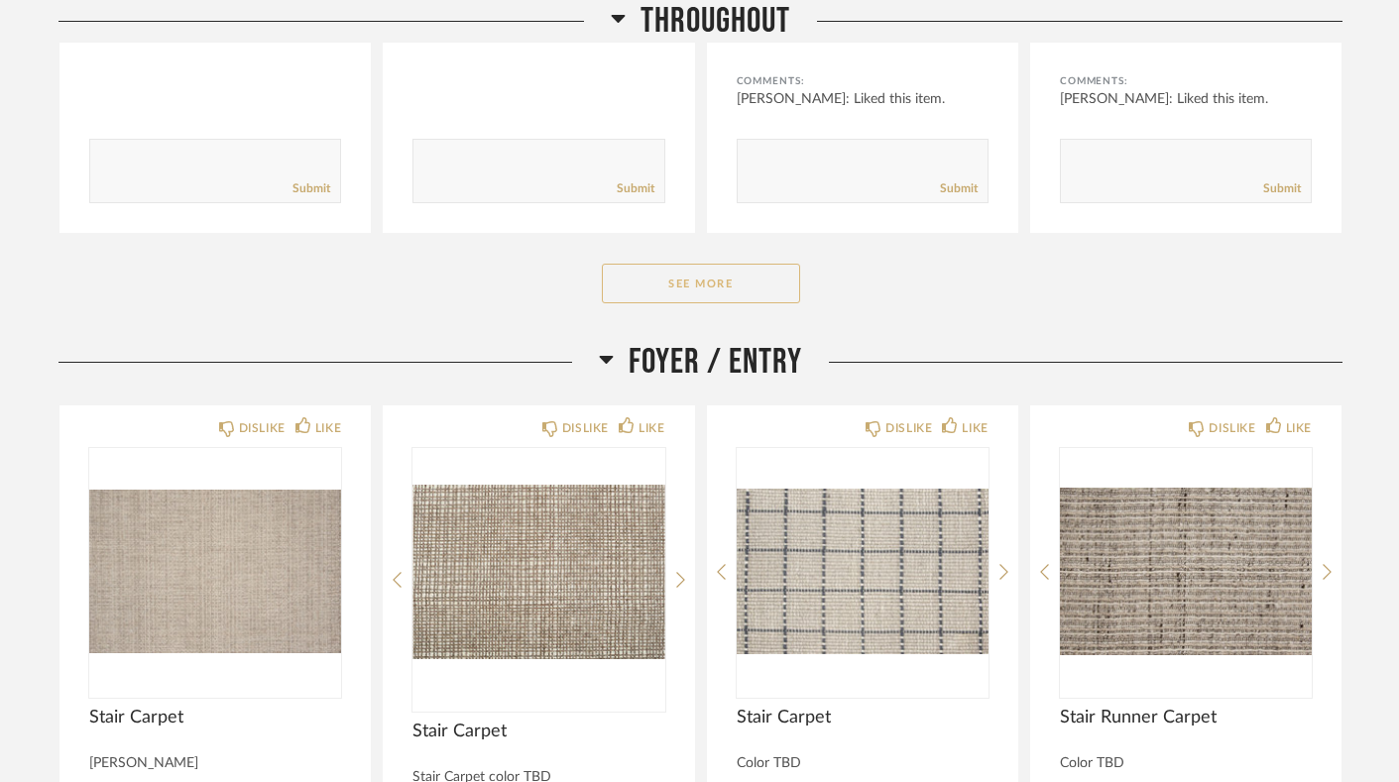
click at [750, 264] on button "See More" at bounding box center [701, 284] width 198 height 40
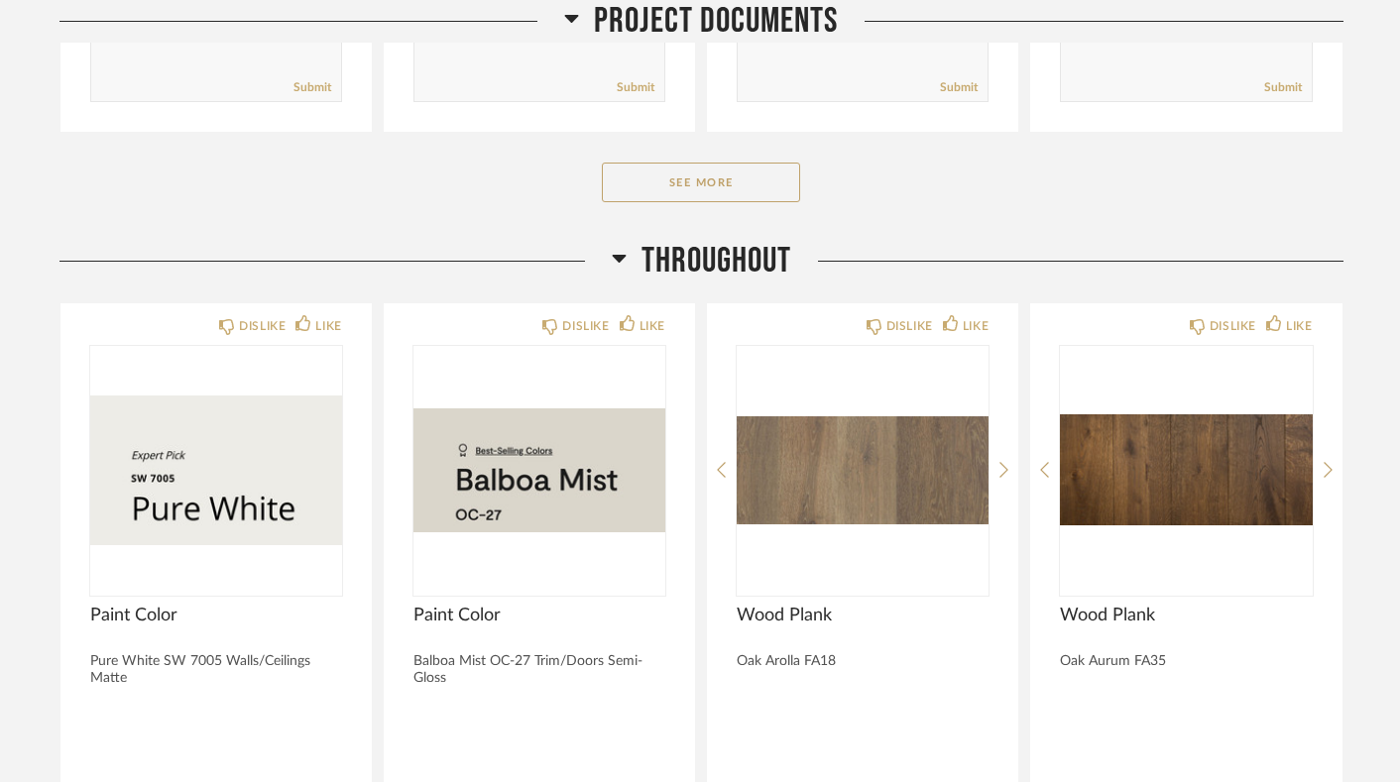
scroll to position [1126, 0]
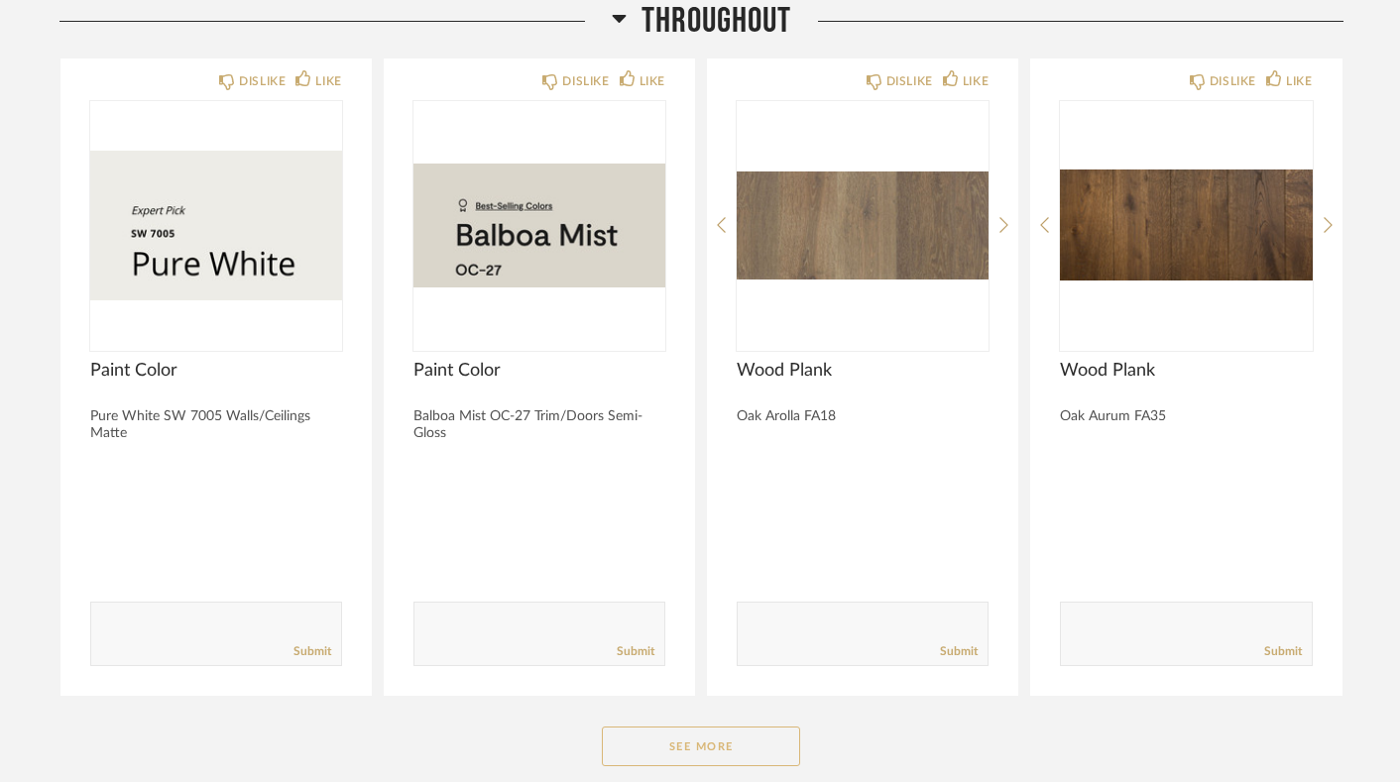
click at [699, 727] on button "See More" at bounding box center [701, 747] width 198 height 40
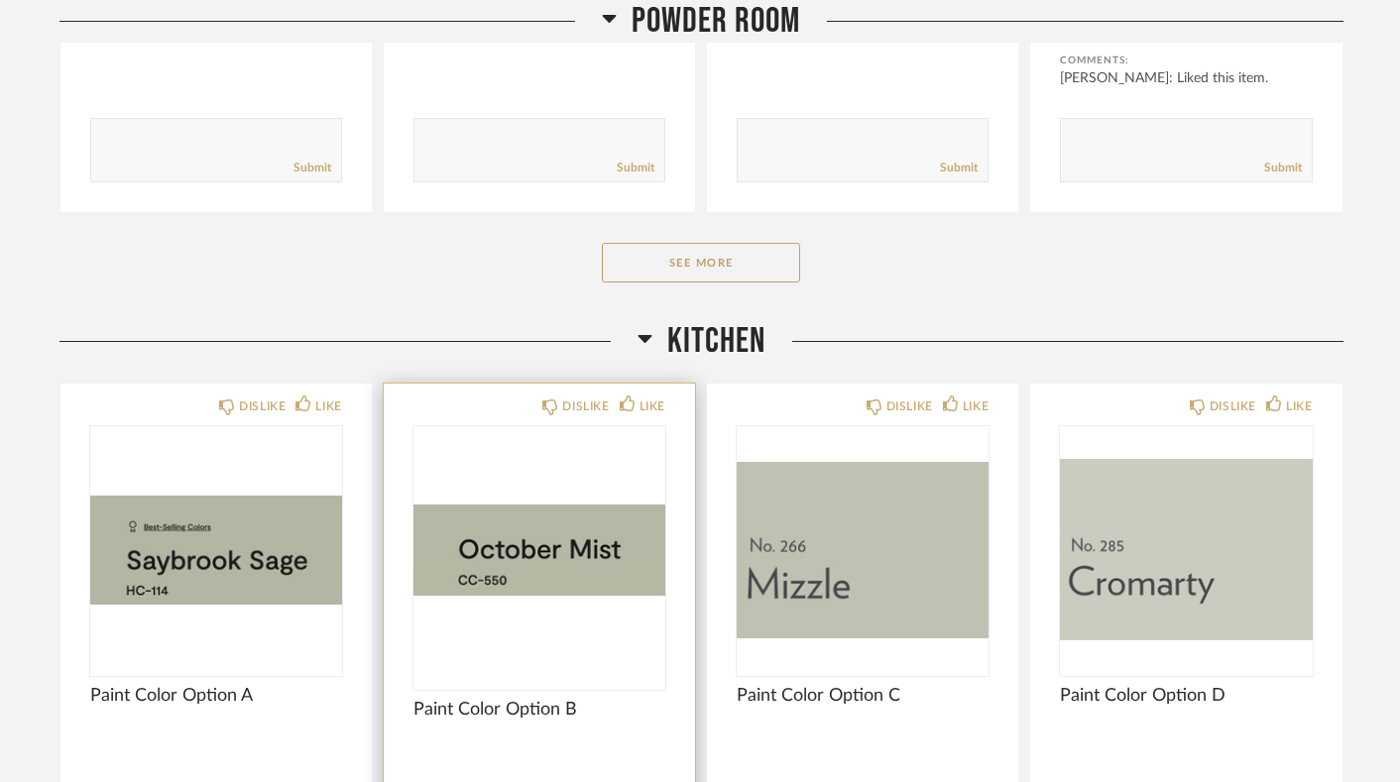
scroll to position [4747, 0]
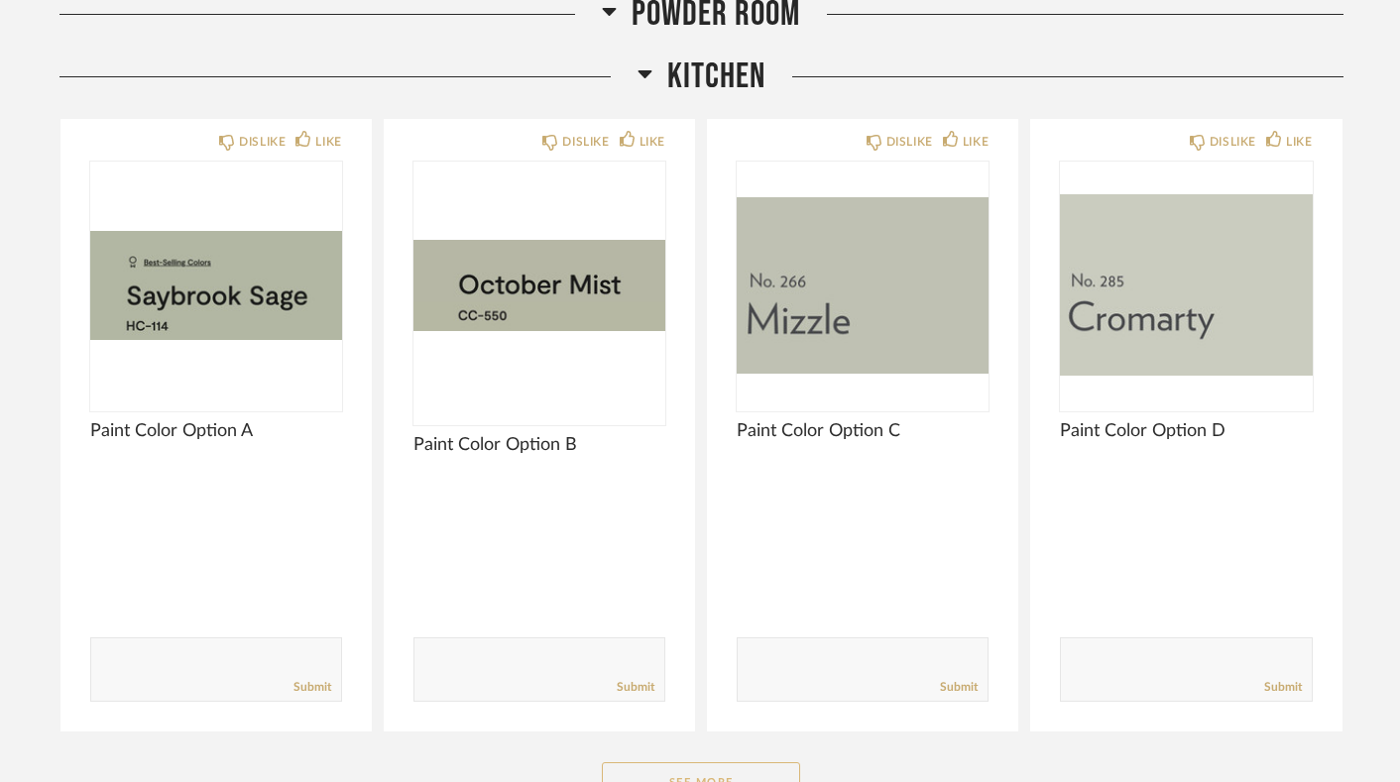
click at [723, 762] on button "See More" at bounding box center [701, 782] width 198 height 40
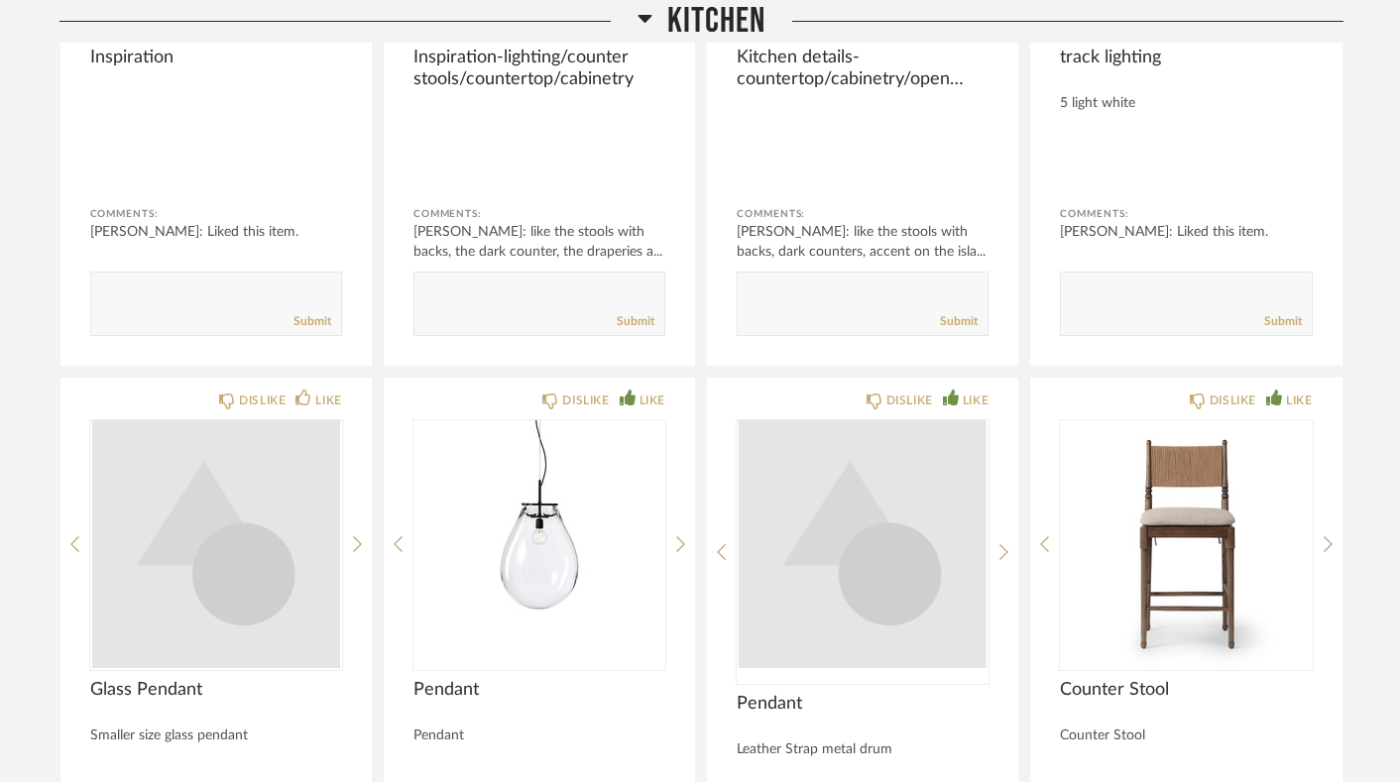
scroll to position [5898, 0]
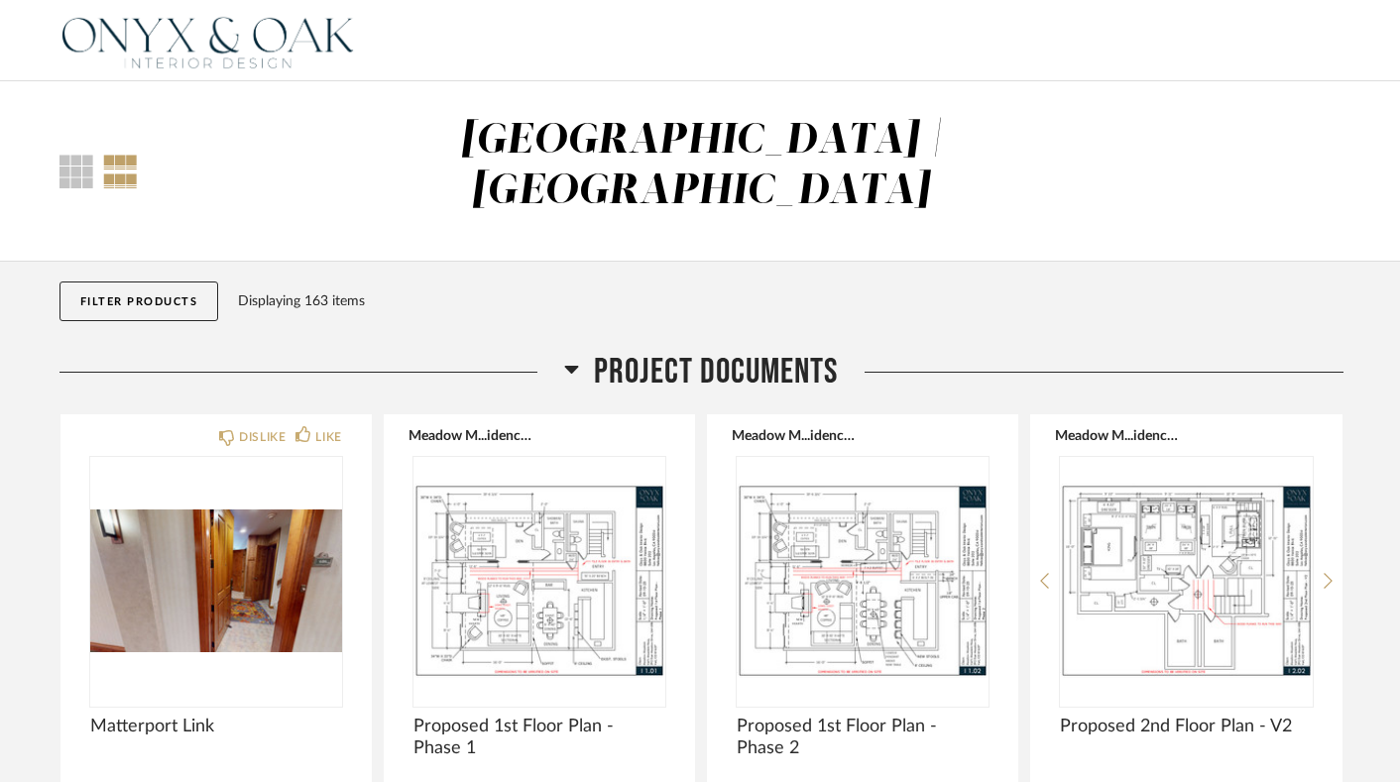
click at [1390, 183] on div "Thumbnail View Full View [GEOGRAPHIC_DATA] | [GEOGRAPHIC_DATA]" at bounding box center [700, 171] width 1400 height 180
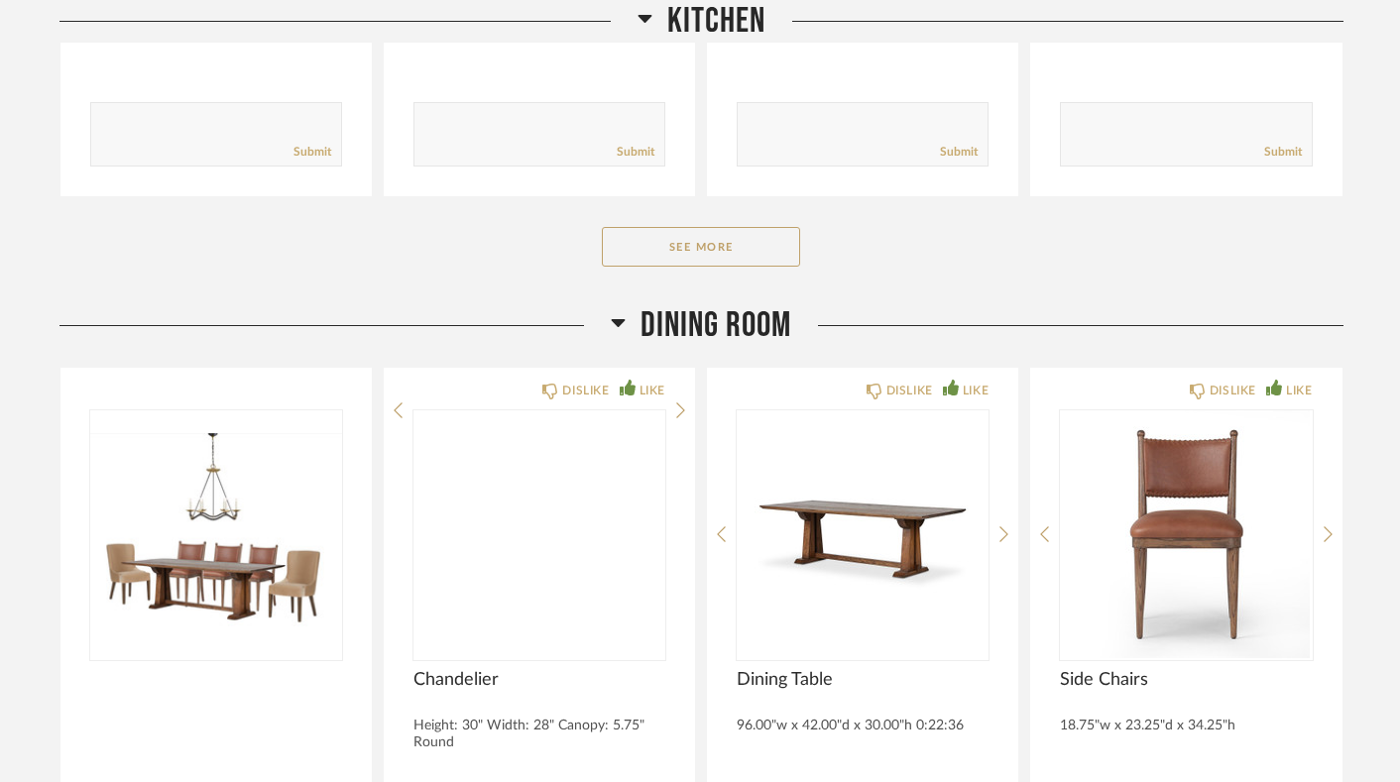
scroll to position [4072, 0]
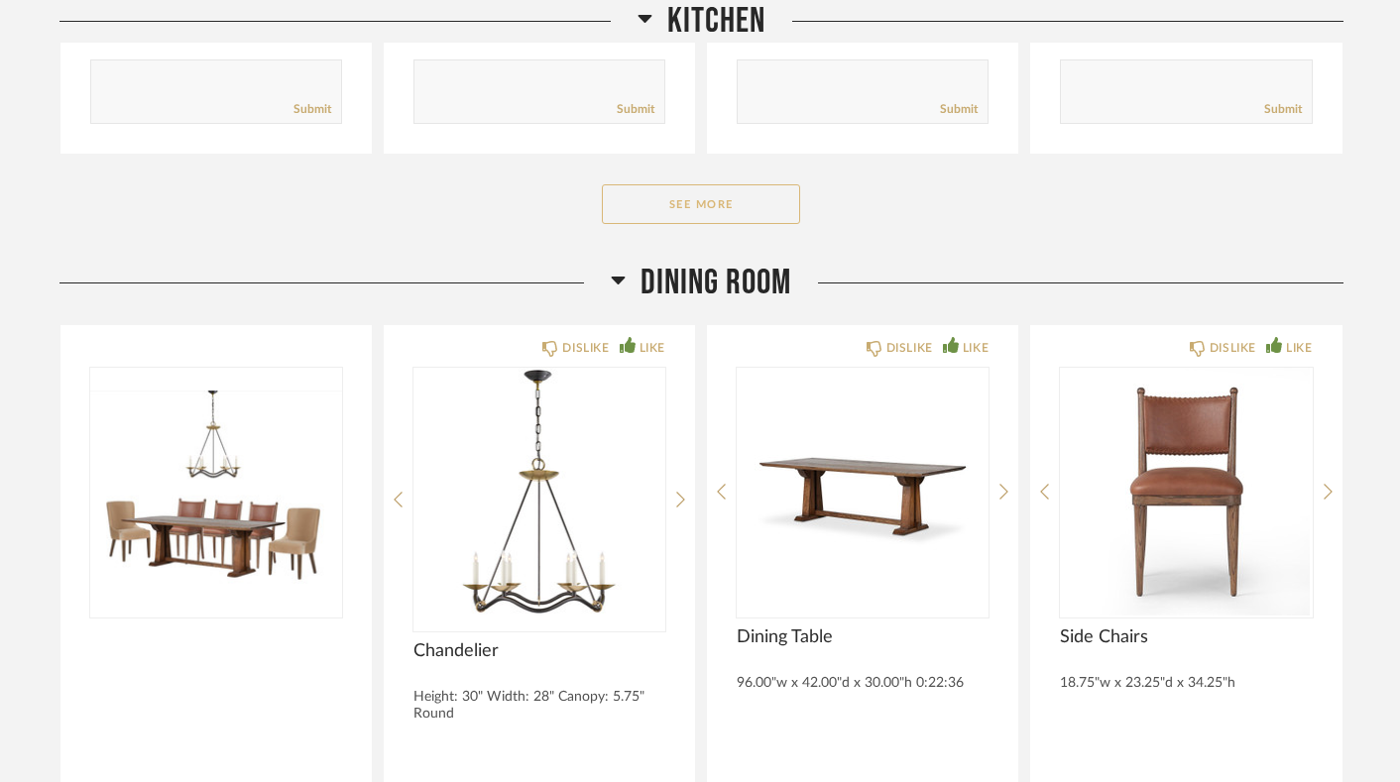
click at [712, 184] on button "See More" at bounding box center [701, 204] width 198 height 40
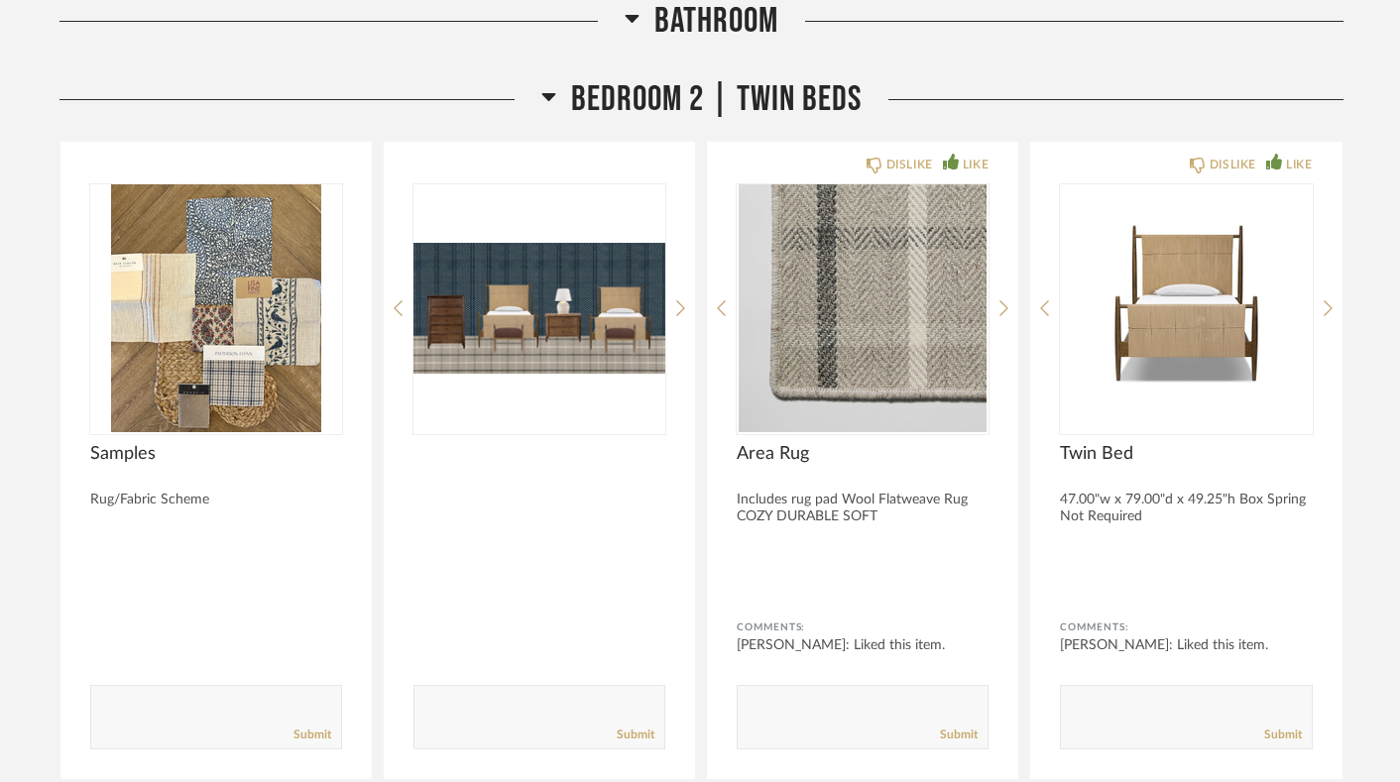
scroll to position [13446, 0]
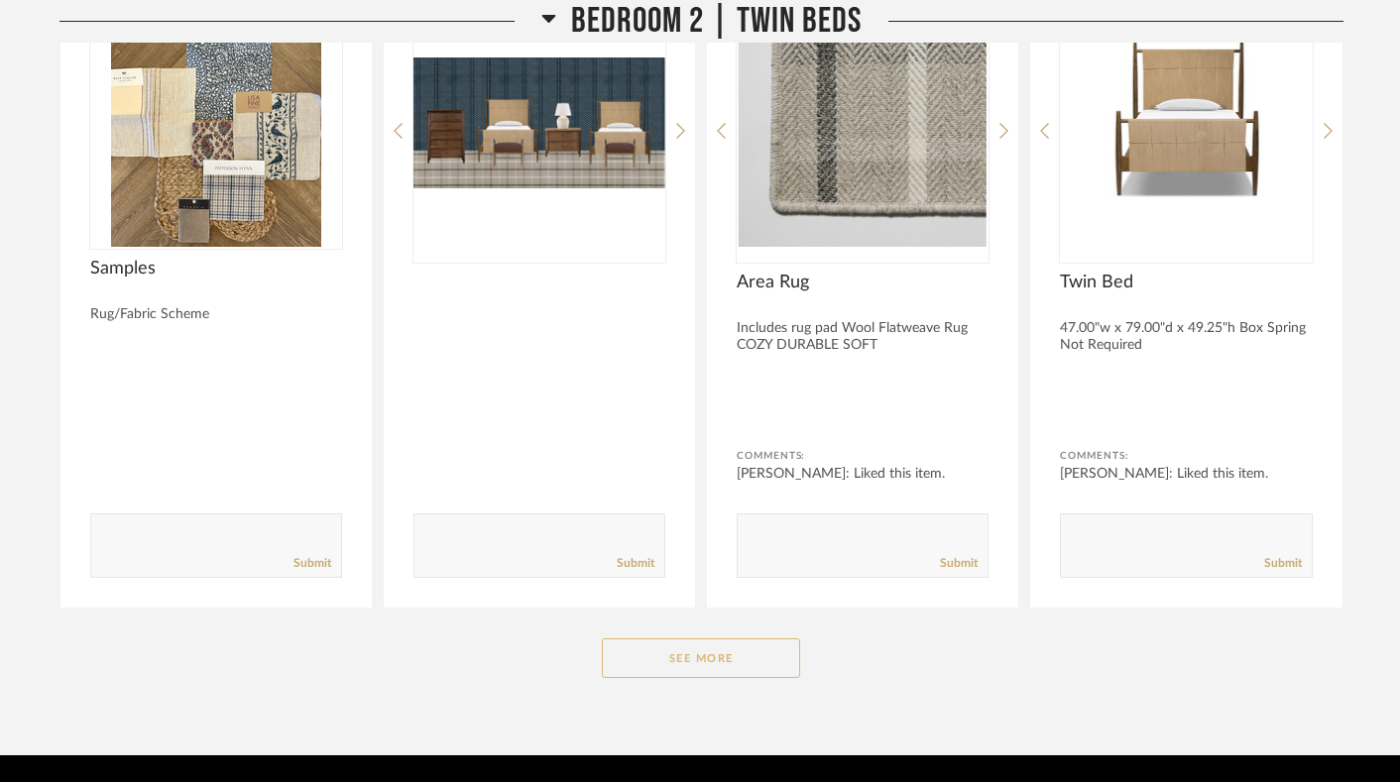
click at [703, 638] on button "See More" at bounding box center [701, 658] width 198 height 40
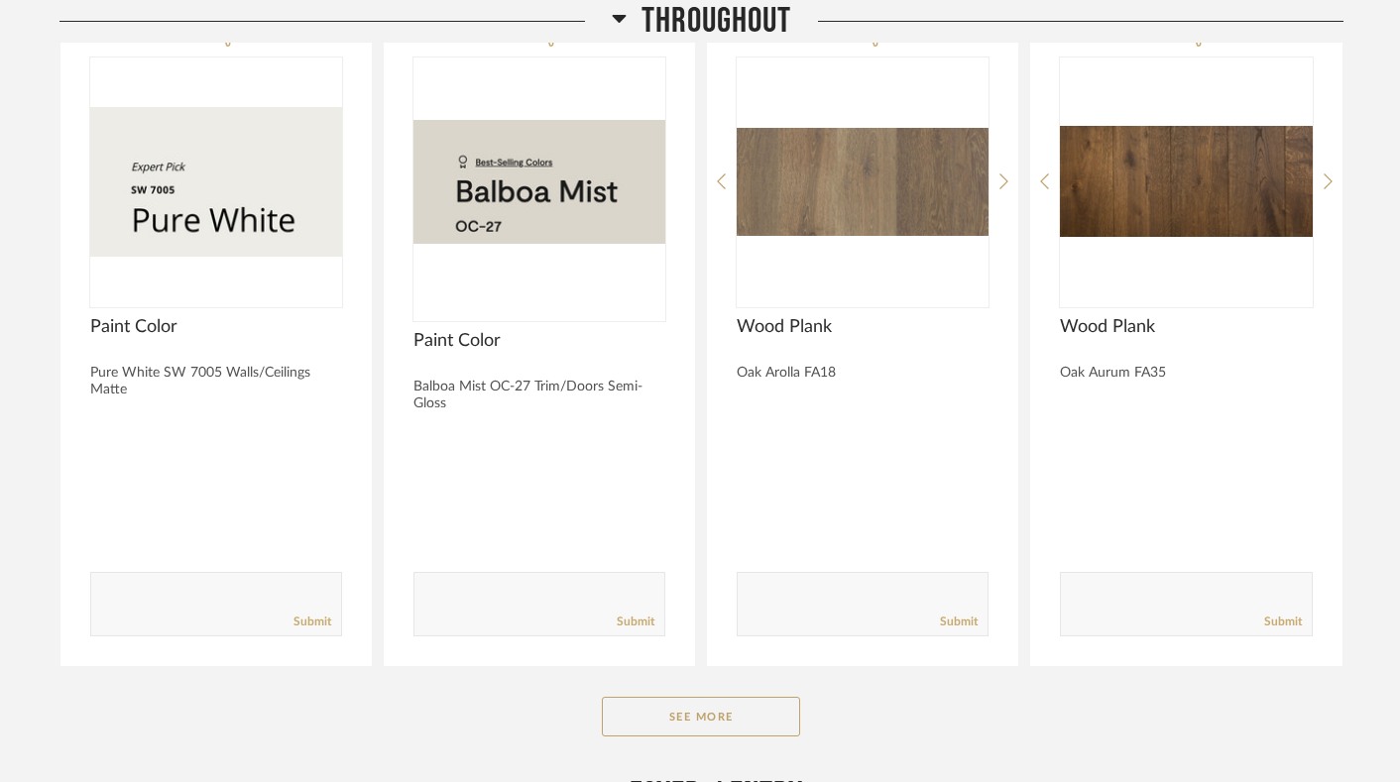
scroll to position [1169, 0]
